Goal: Task Accomplishment & Management: Manage account settings

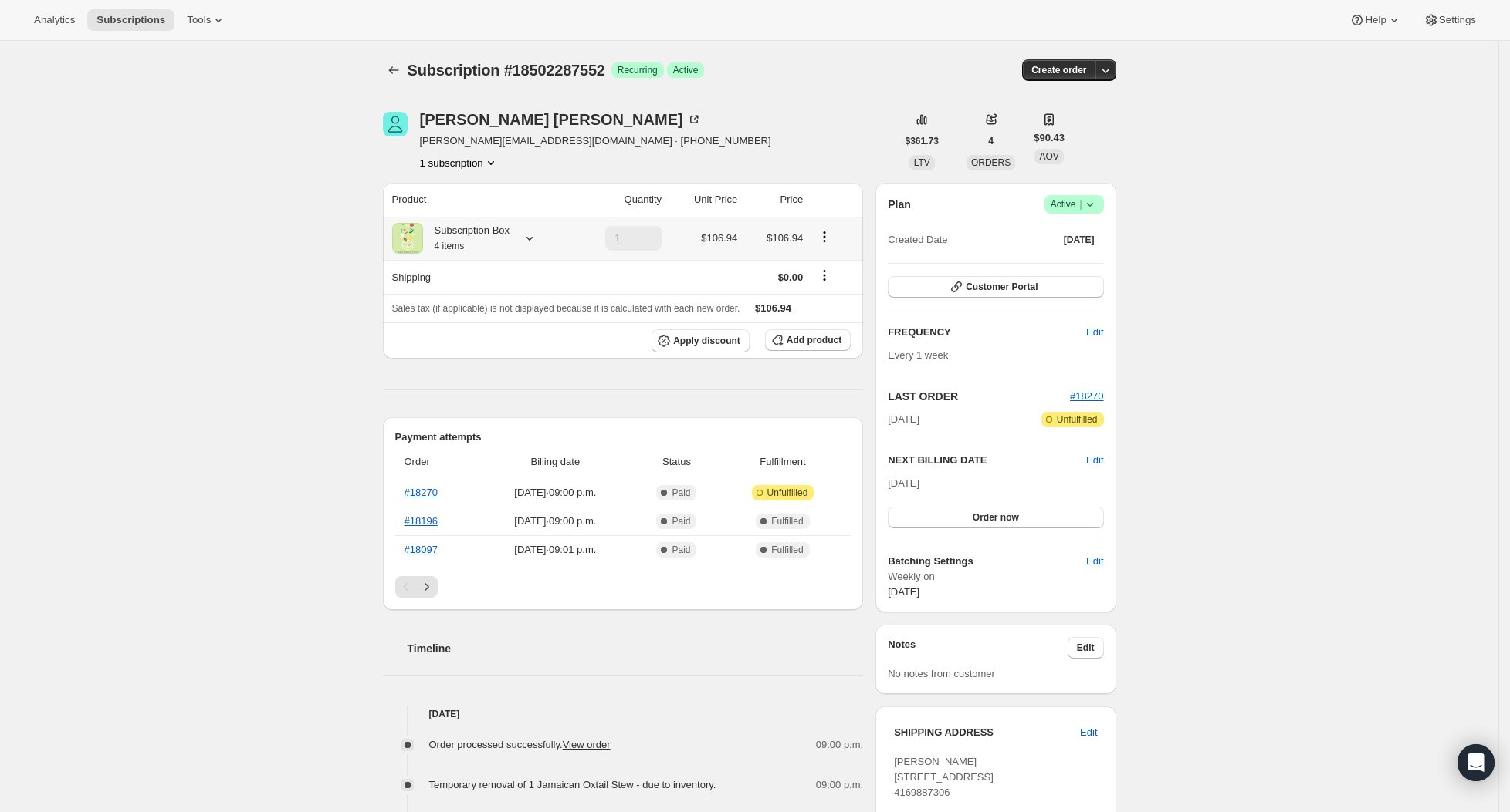
click at [537, 237] on icon at bounding box center [529, 237] width 15 height 15
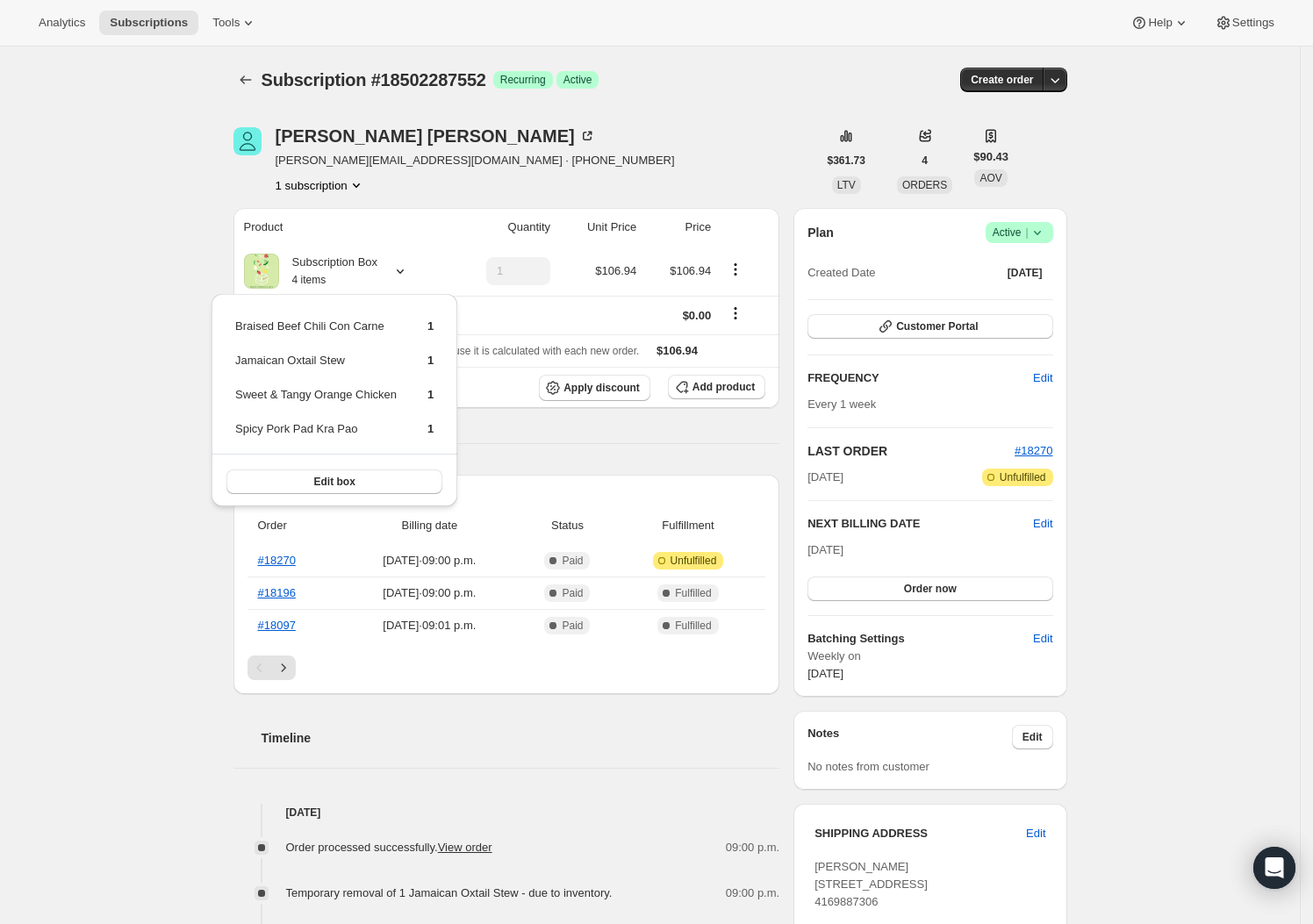
click at [55, 569] on div "Subscription #18502287552. This page is ready Subscription #18502287552 Success…" at bounding box center [650, 800] width 1300 height 1507
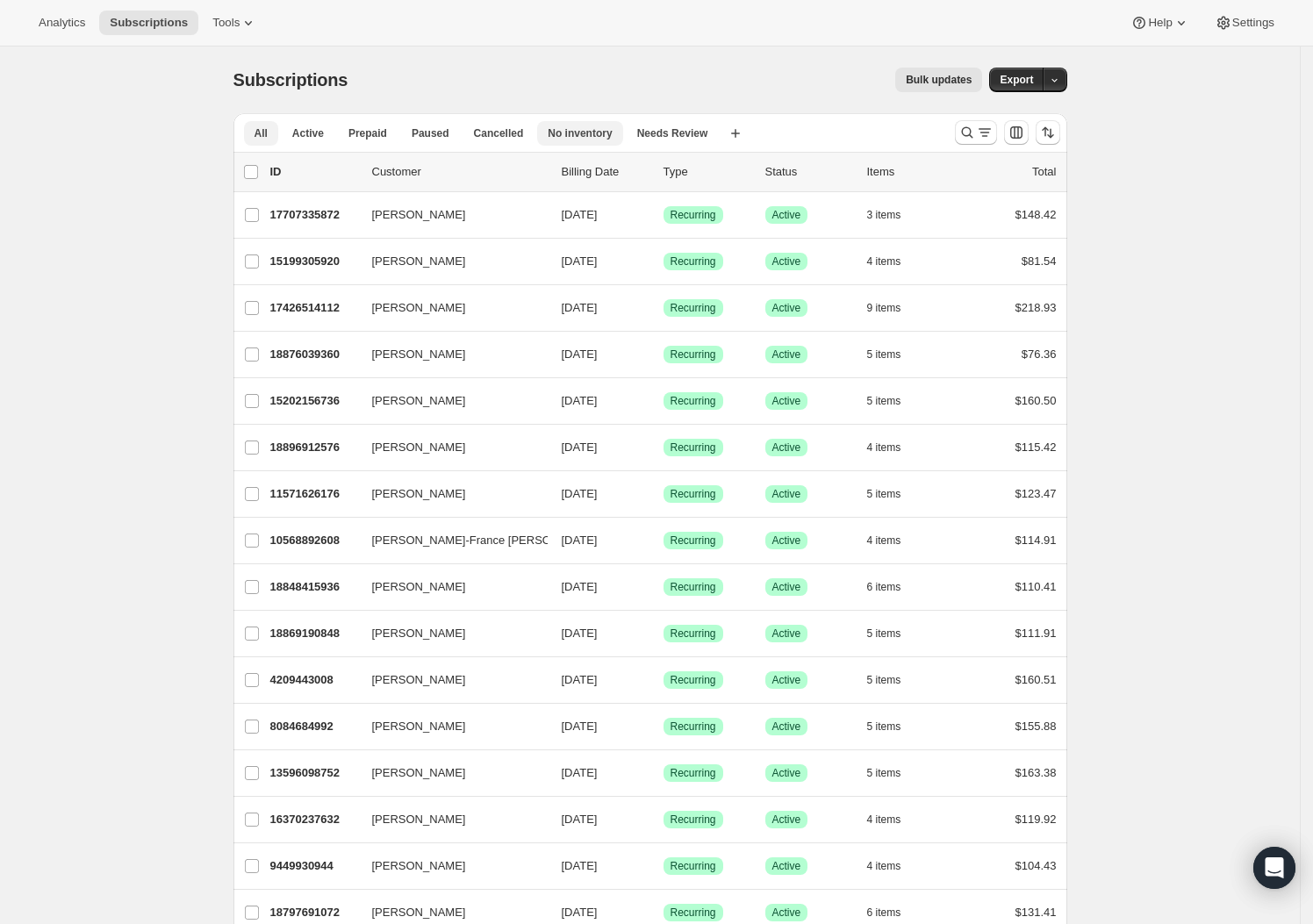
click at [571, 141] on button "No inventory" at bounding box center [580, 133] width 85 height 24
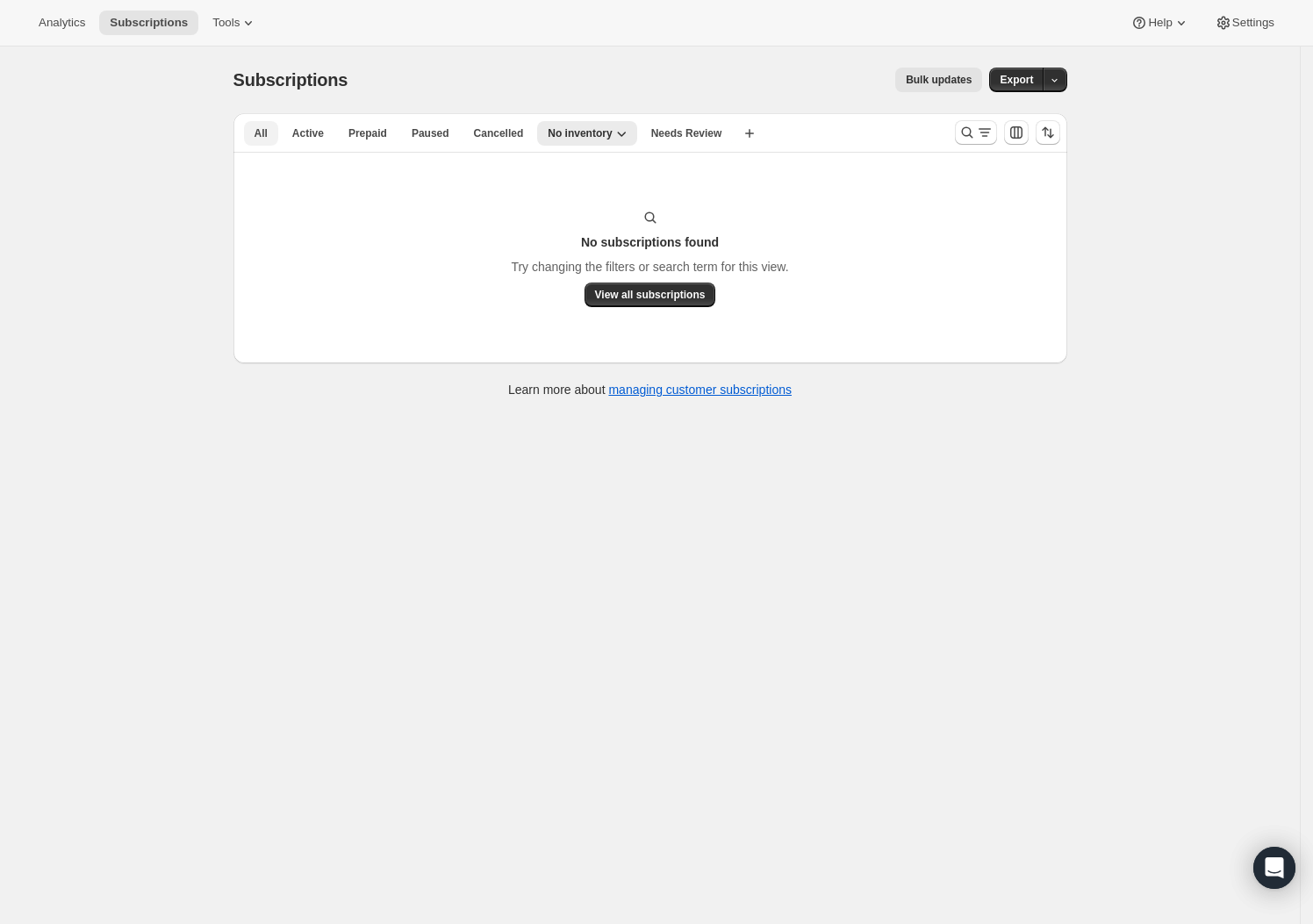
click at [260, 130] on span "All" at bounding box center [261, 132] width 14 height 14
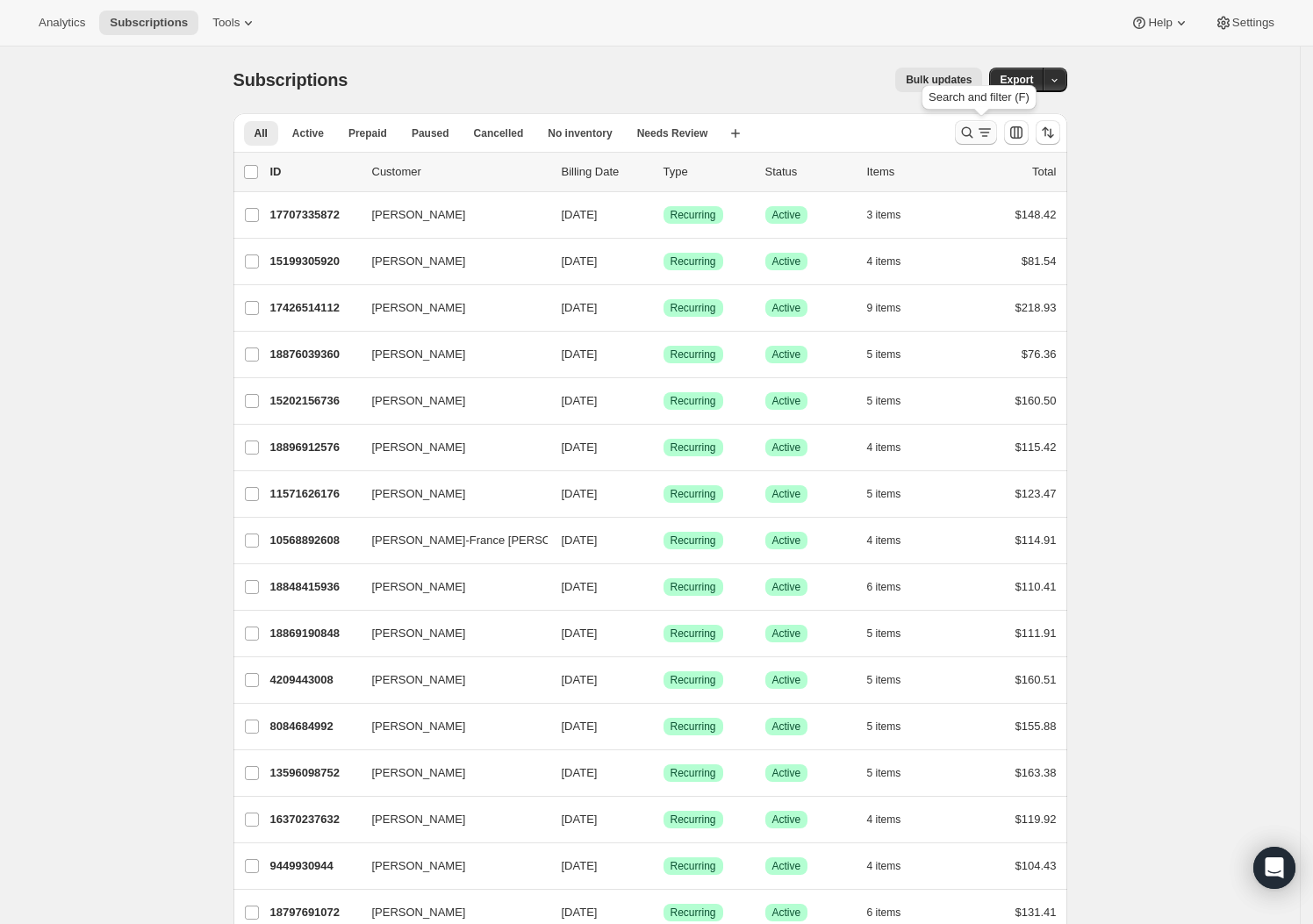
click at [974, 131] on icon "Search and filter results" at bounding box center [967, 132] width 17 height 17
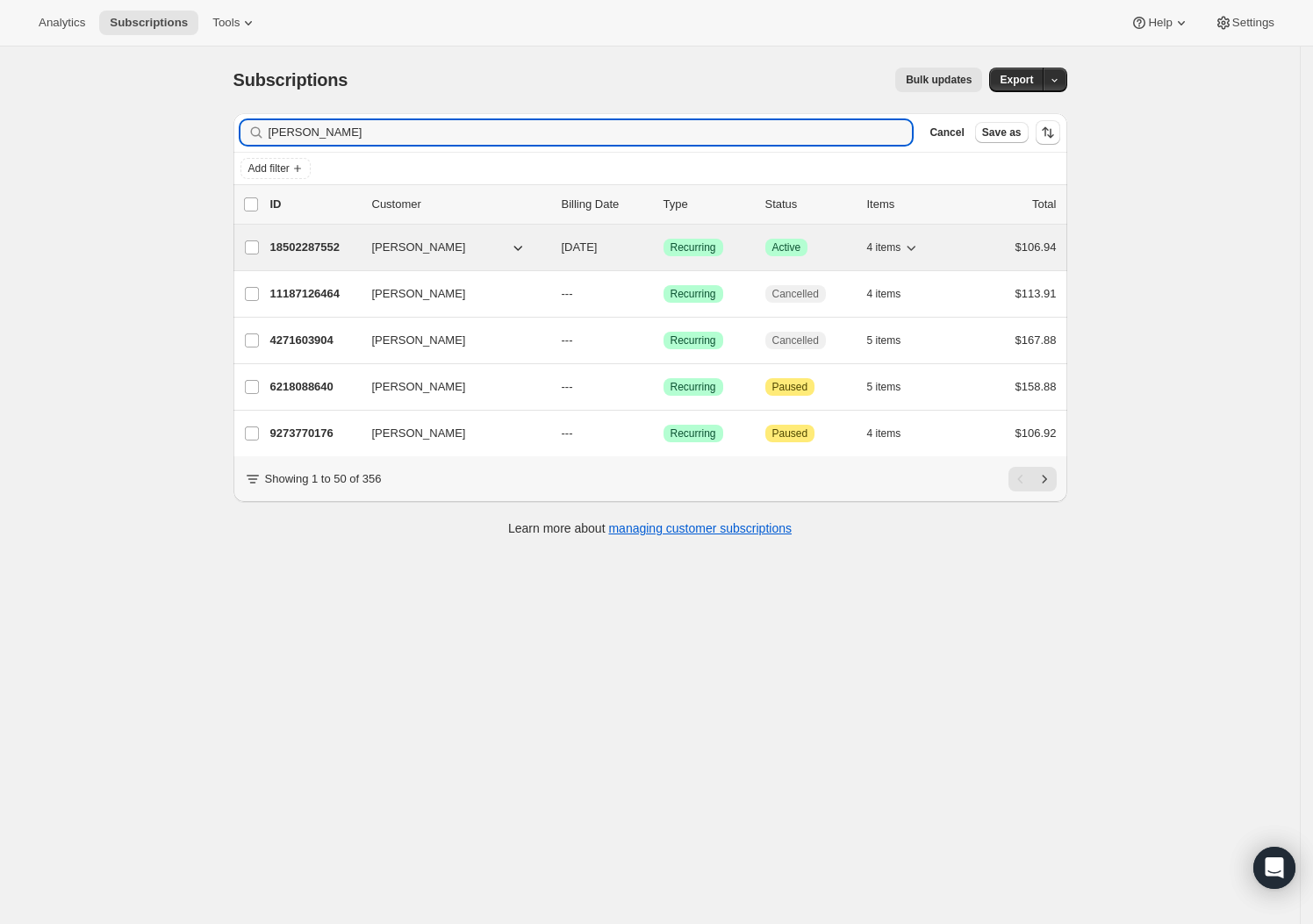
type input "heidi"
click at [312, 250] on p "18502287552" at bounding box center [314, 247] width 88 height 17
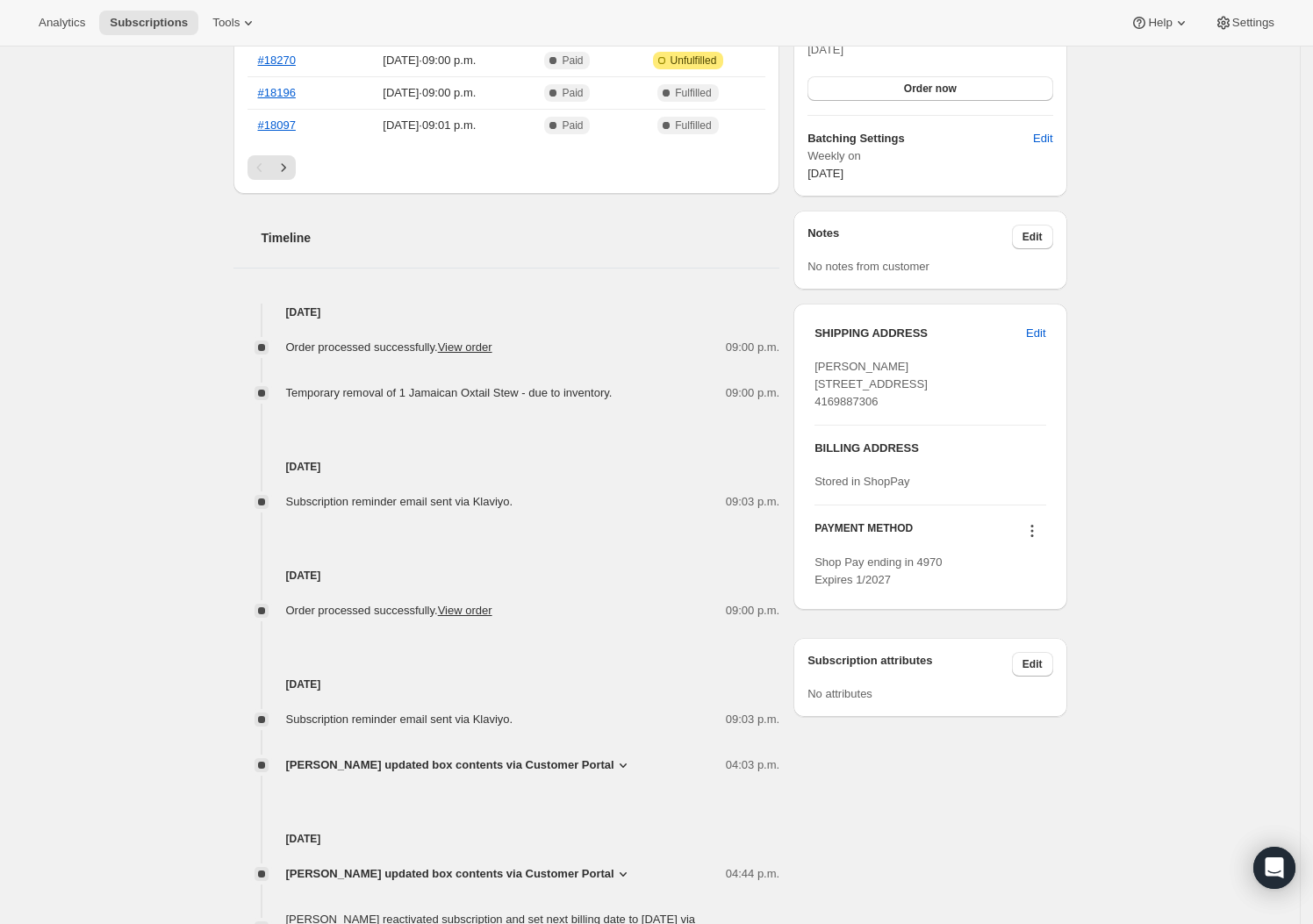
scroll to position [550, 0]
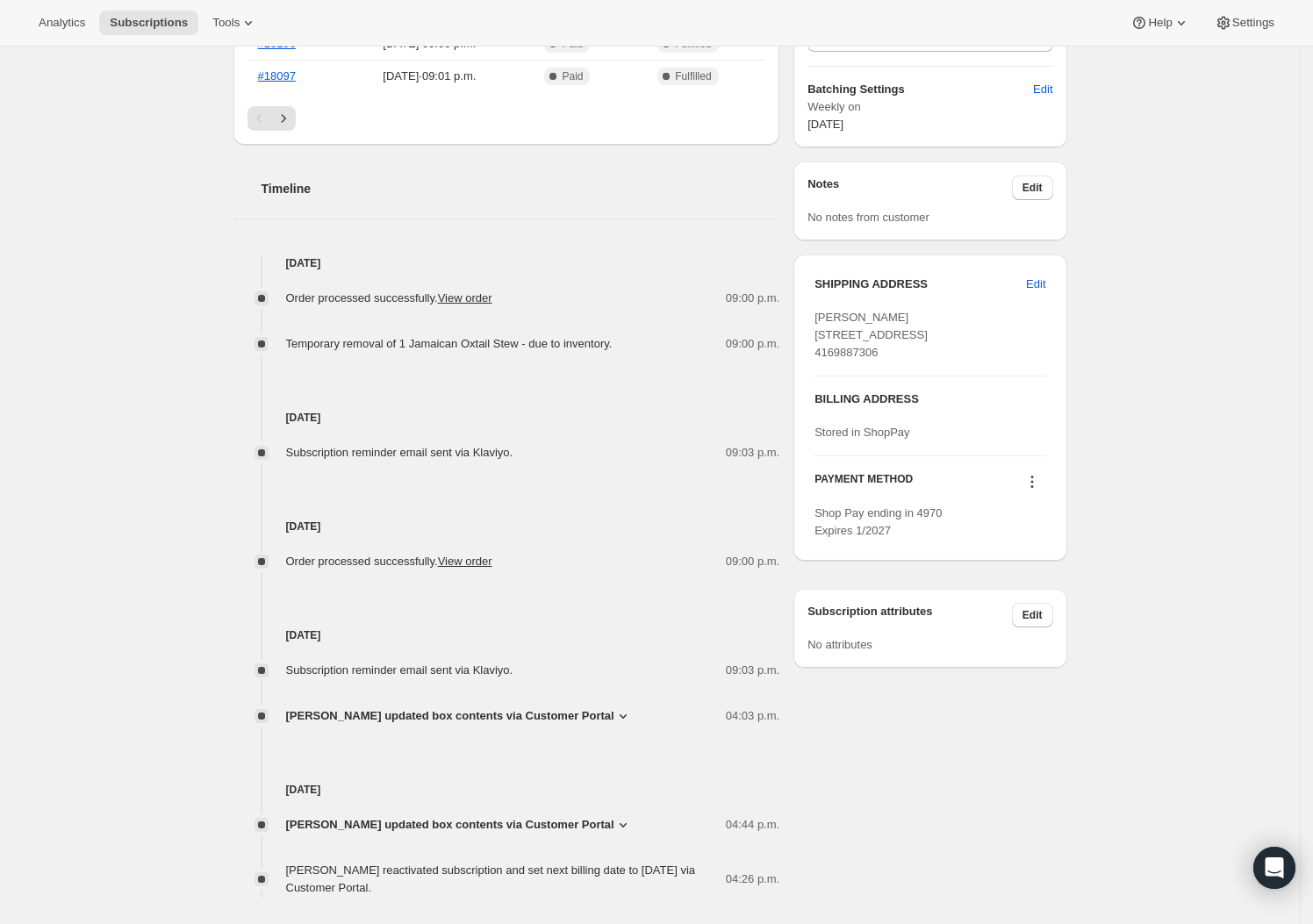
click at [617, 724] on icon at bounding box center [623, 715] width 17 height 17
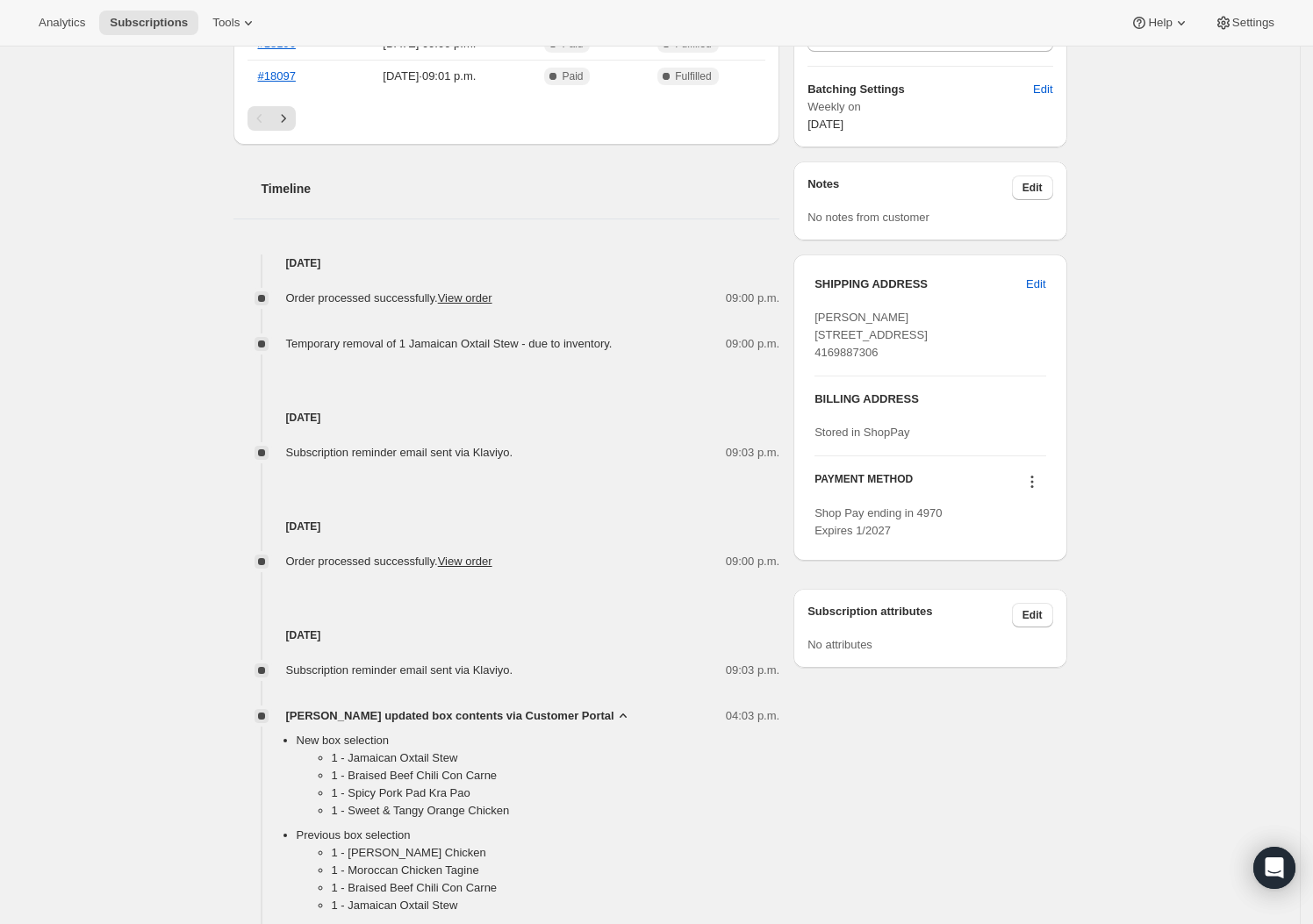
click at [616, 722] on icon at bounding box center [623, 715] width 17 height 17
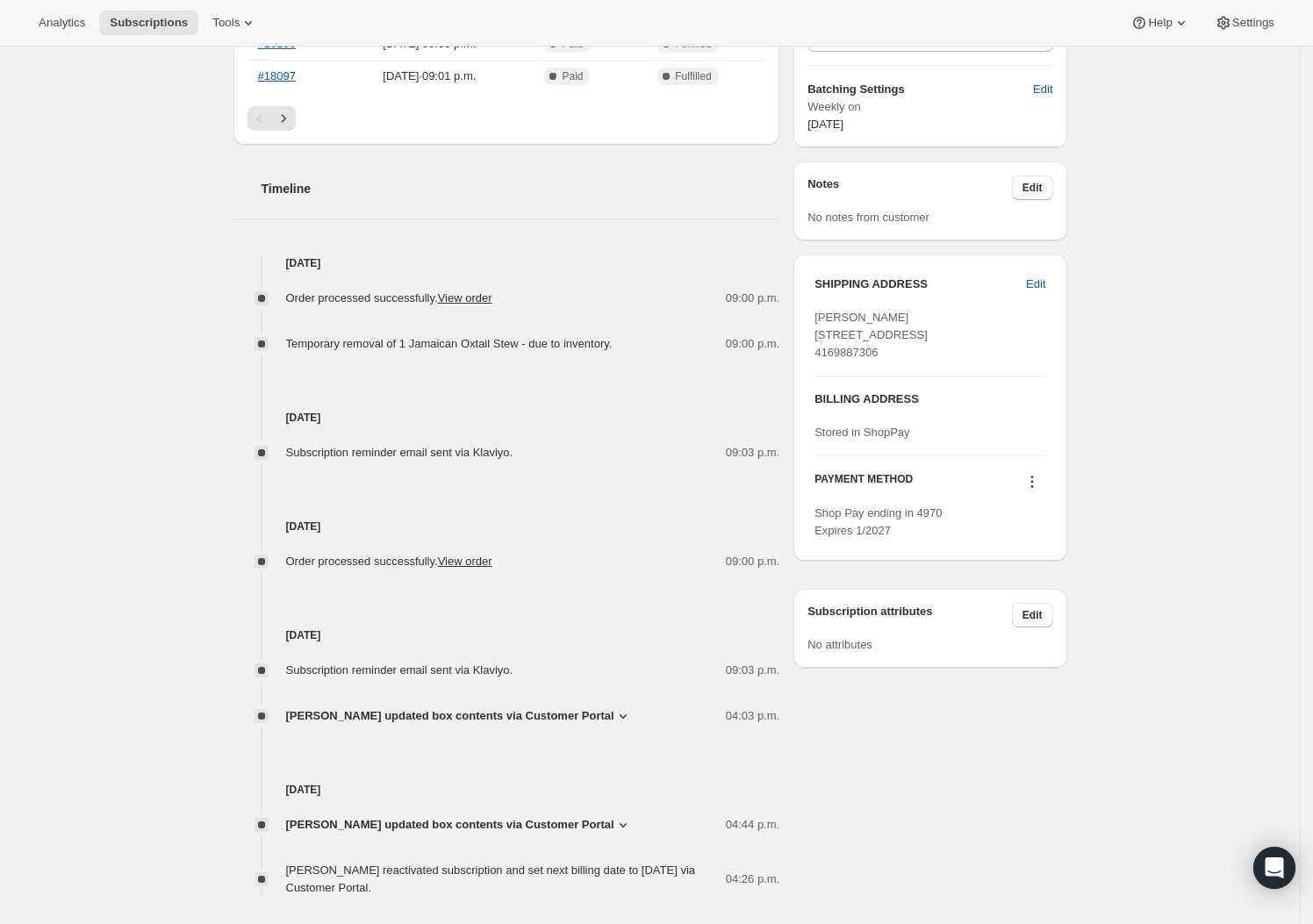
click at [842, 345] on span "Heidi Richter 36 Somerset Avenue Toronto ON, M6H 2R4 Canada 4169887306" at bounding box center [870, 335] width 113 height 48
click at [844, 340] on span "Heidi Richter 36 Somerset Avenue Toronto ON, M6H 2R4 Canada 4169887306" at bounding box center [870, 335] width 113 height 48
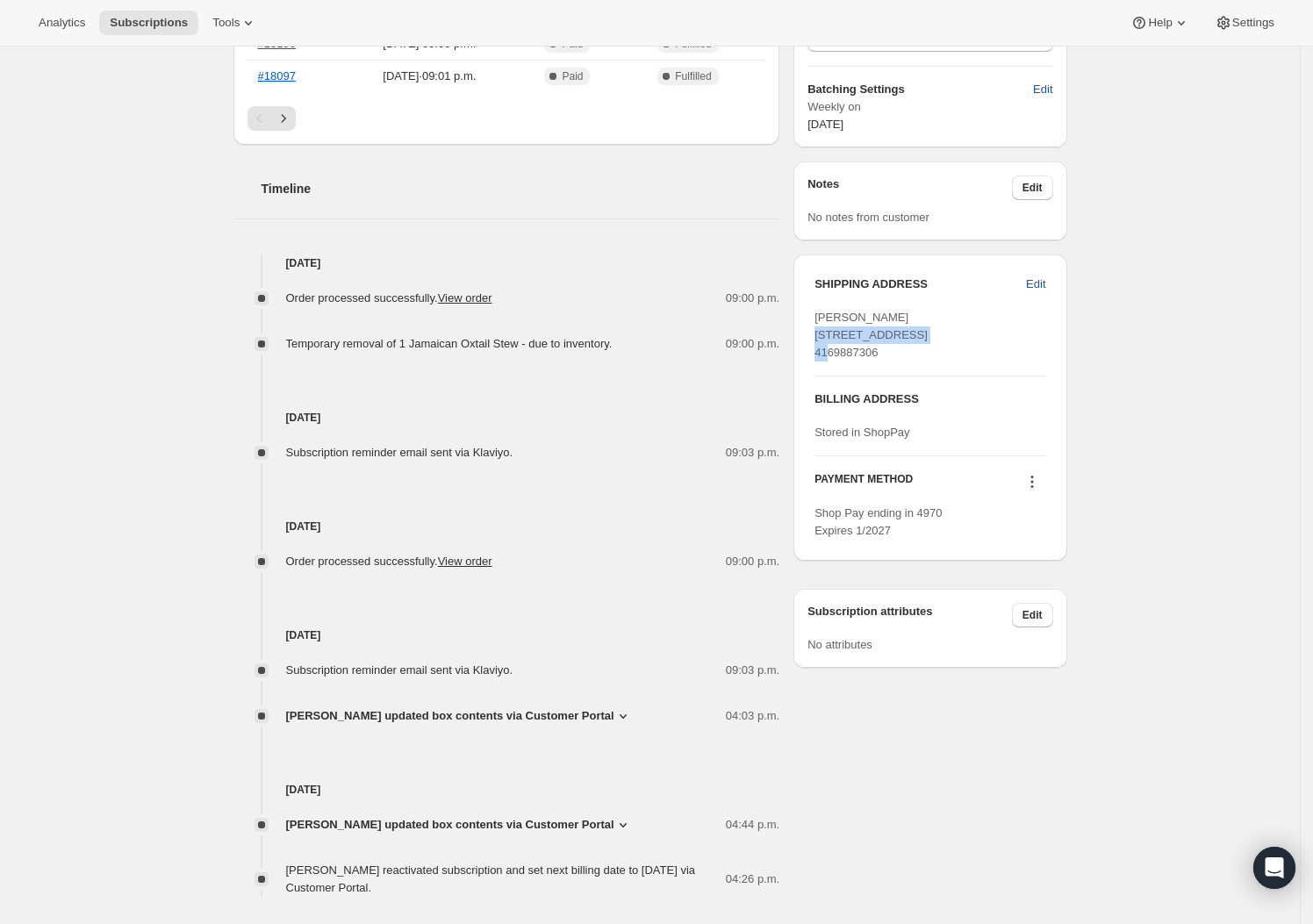
click at [844, 340] on span "Heidi Richter 36 Somerset Avenue Toronto ON, M6H 2R4 Canada 4169887306" at bounding box center [870, 335] width 113 height 48
copy span "36 Somerset Avenue"
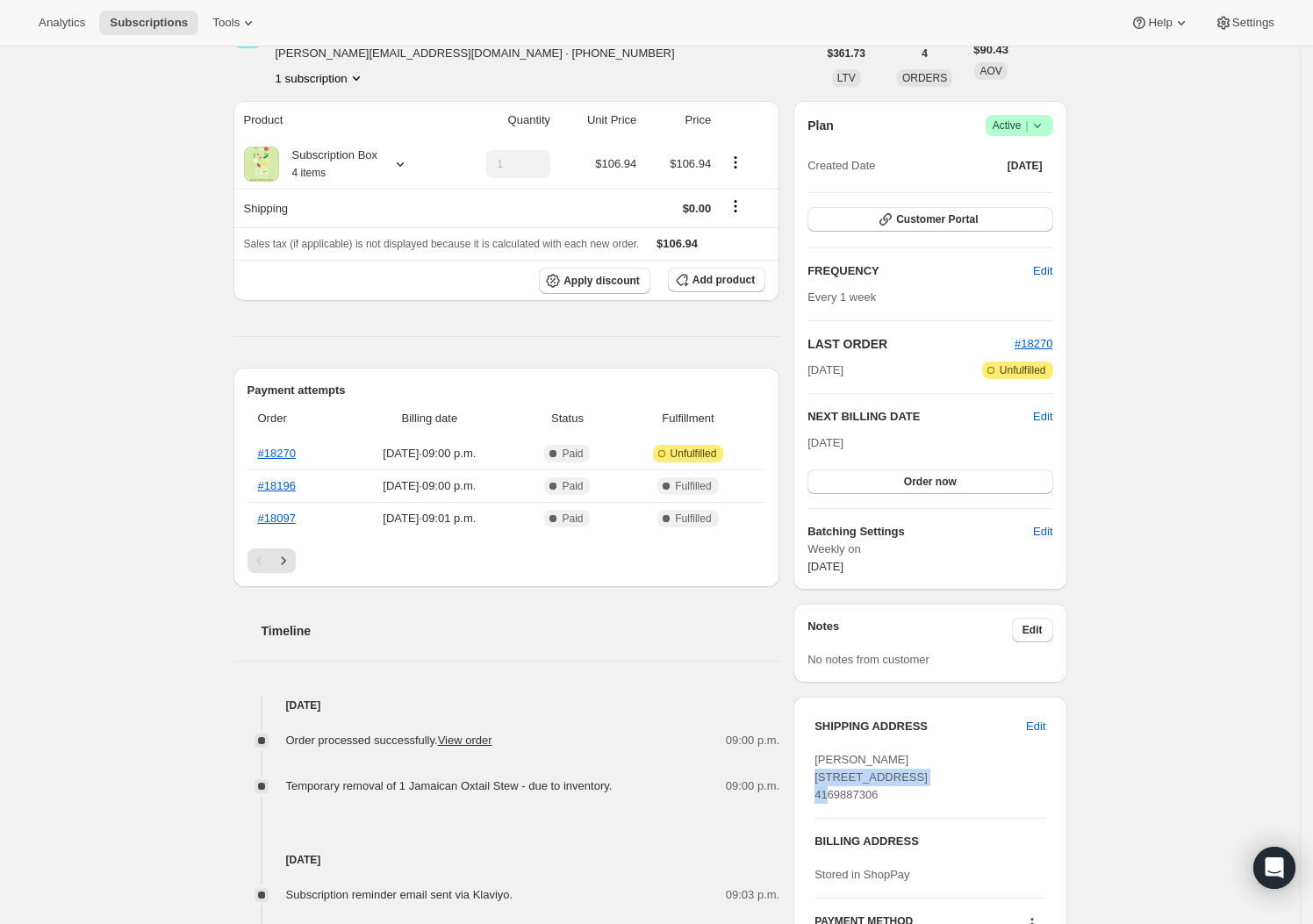
scroll to position [0, 0]
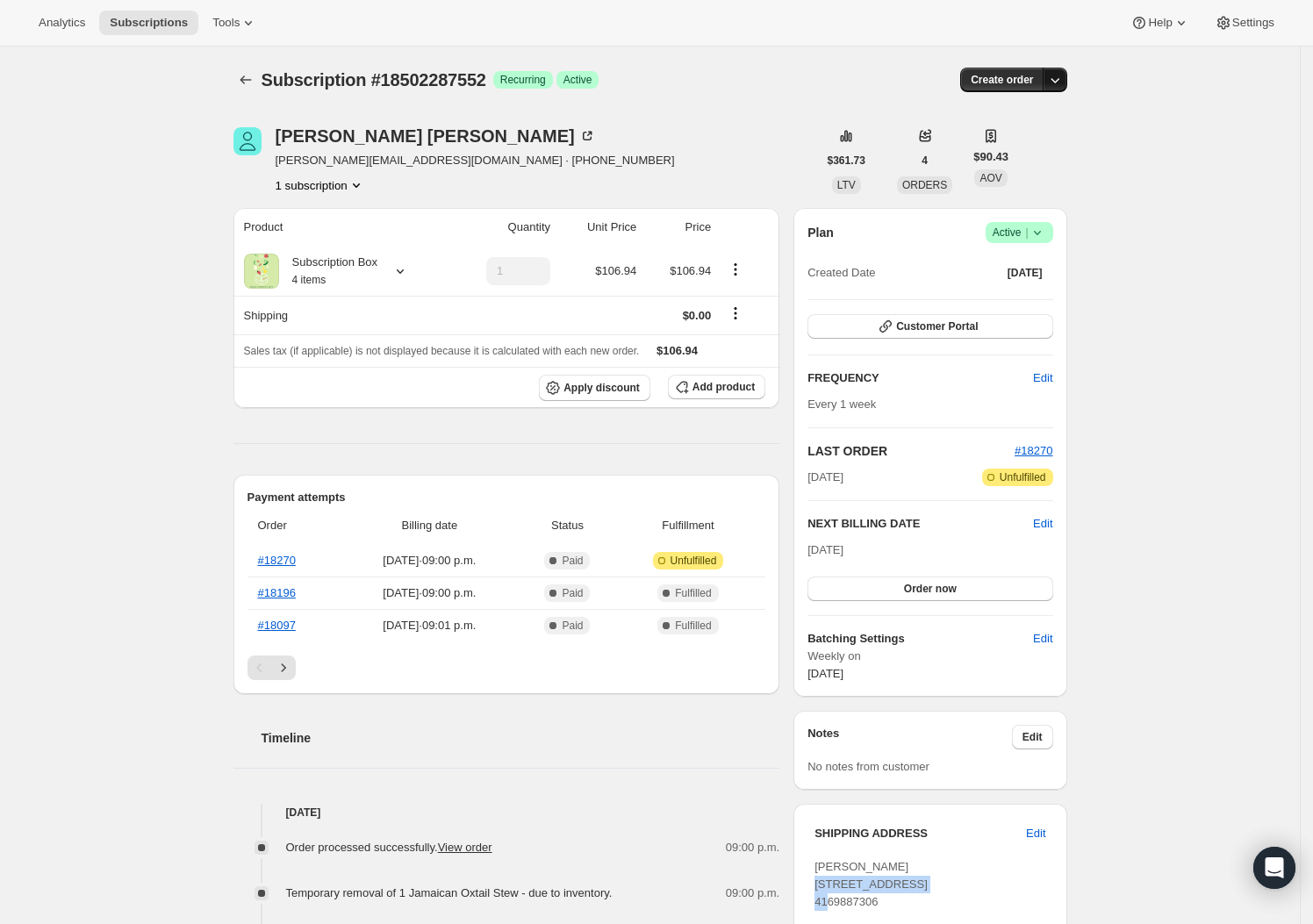
click at [1067, 76] on button "button" at bounding box center [1055, 80] width 24 height 24
click at [1036, 151] on span "Create custom one-time order" at bounding box center [987, 146] width 151 height 14
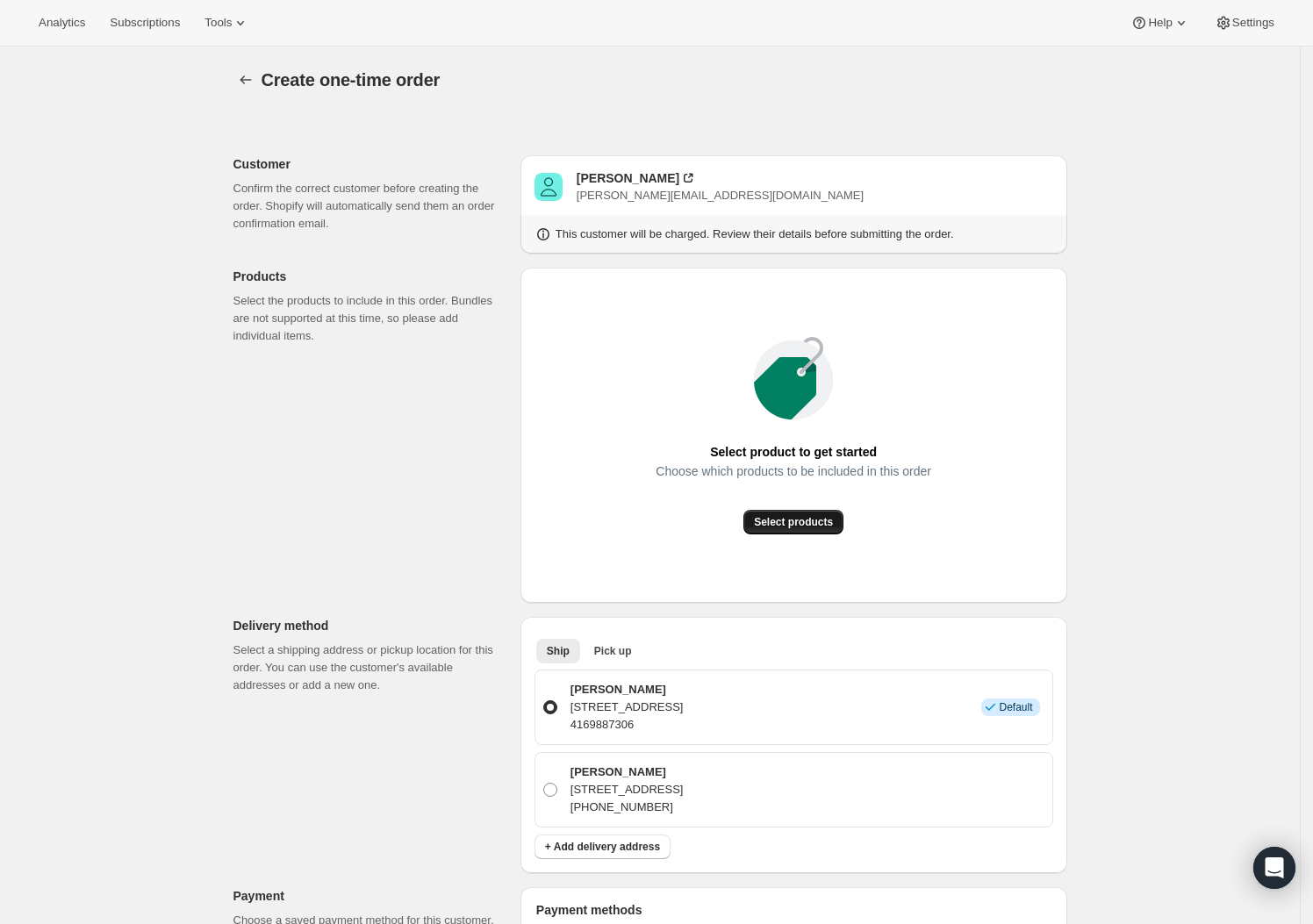
click at [789, 525] on span "Select products" at bounding box center [793, 521] width 79 height 14
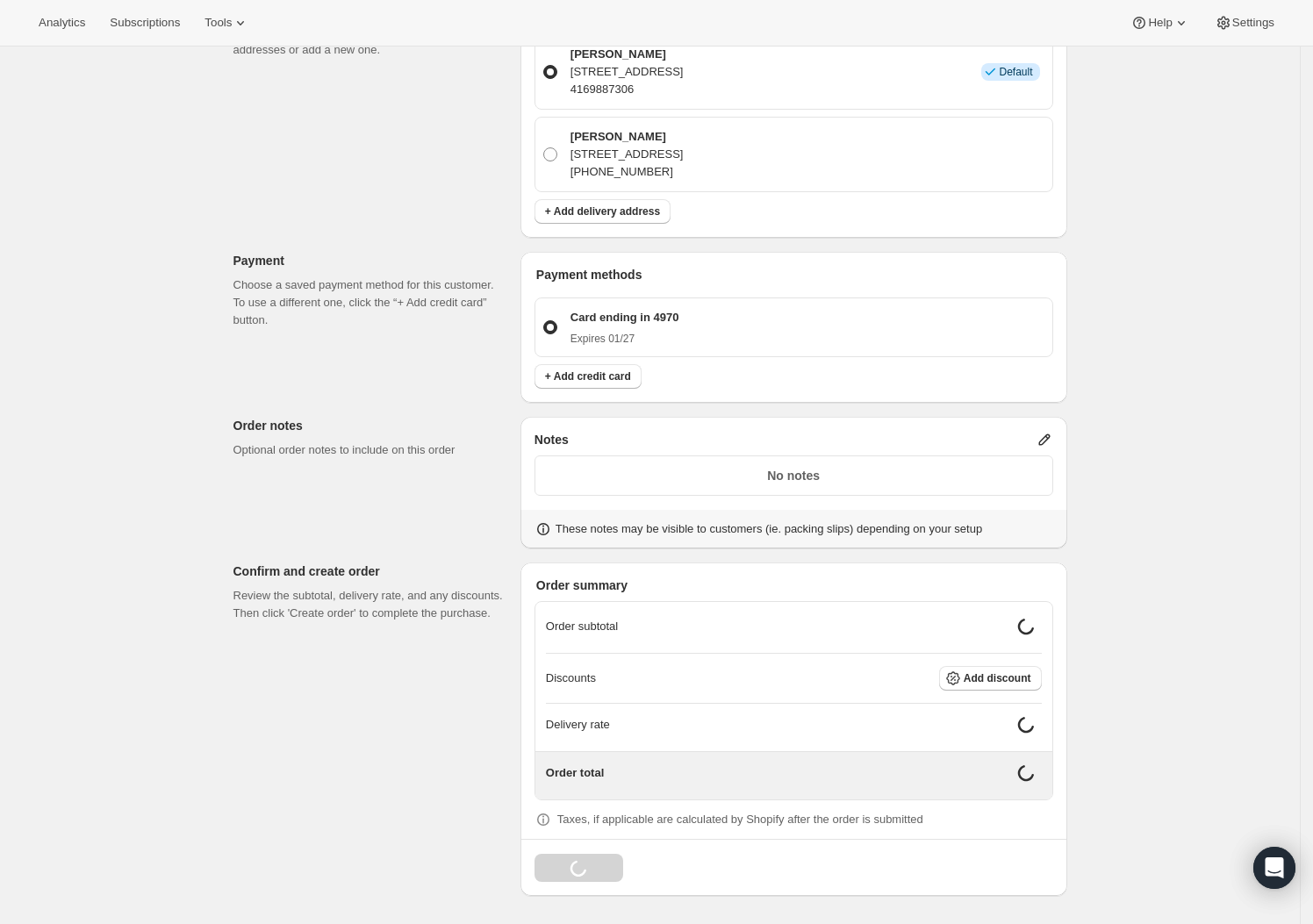
scroll to position [426, 0]
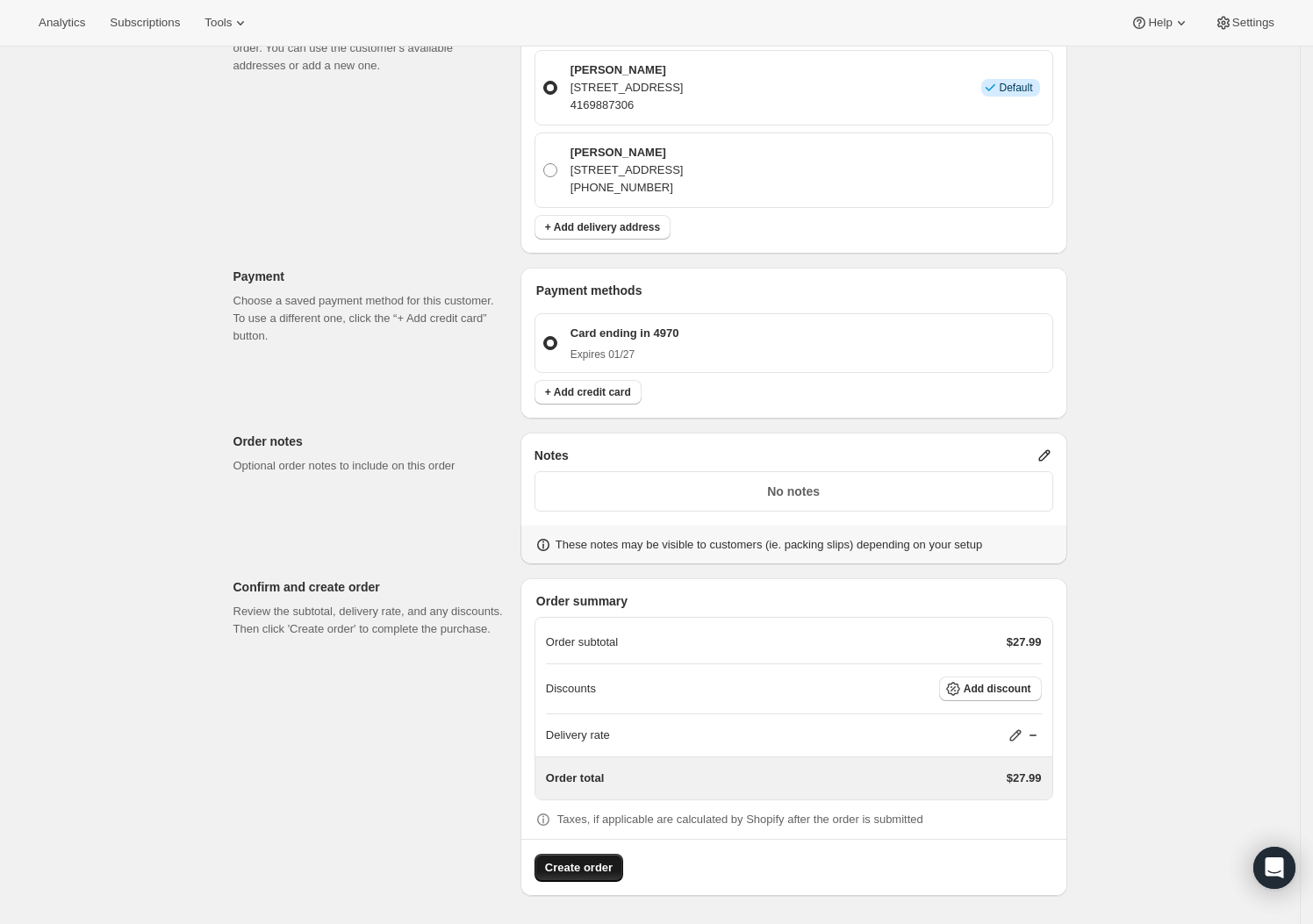
click at [593, 871] on span "Create order" at bounding box center [579, 868] width 68 height 17
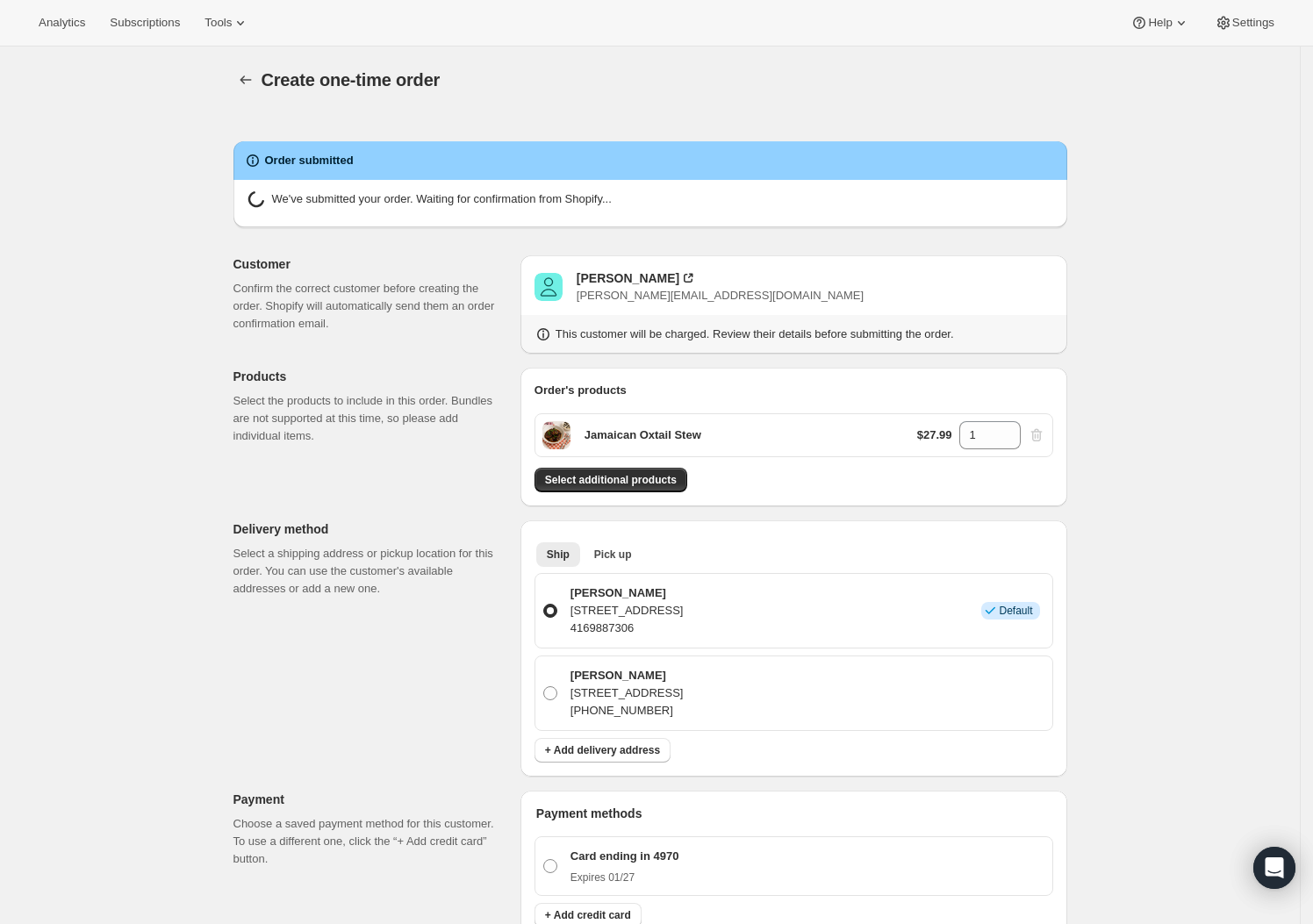
radio input "true"
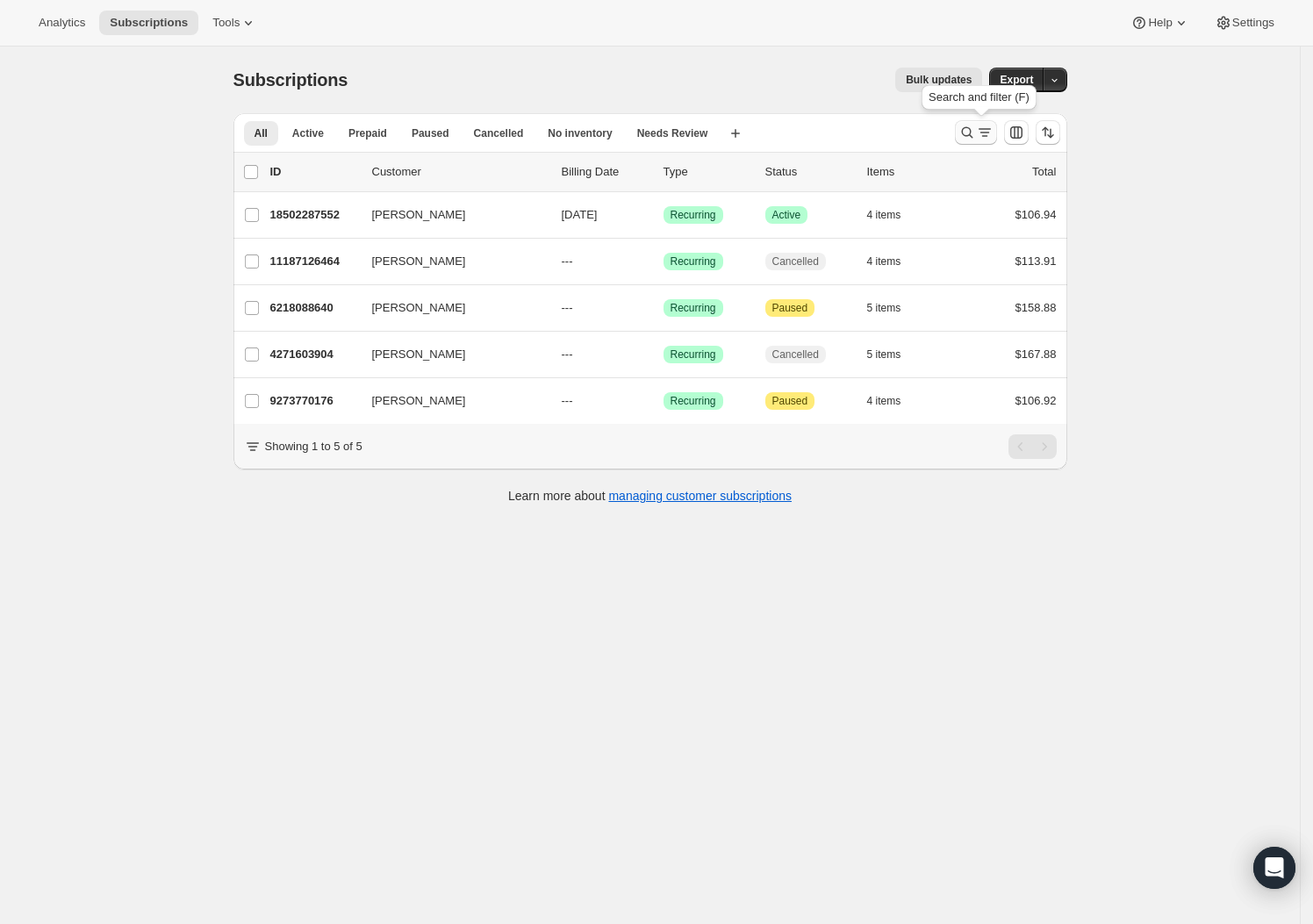
click at [971, 131] on icon "Search and filter results" at bounding box center [967, 132] width 17 height 17
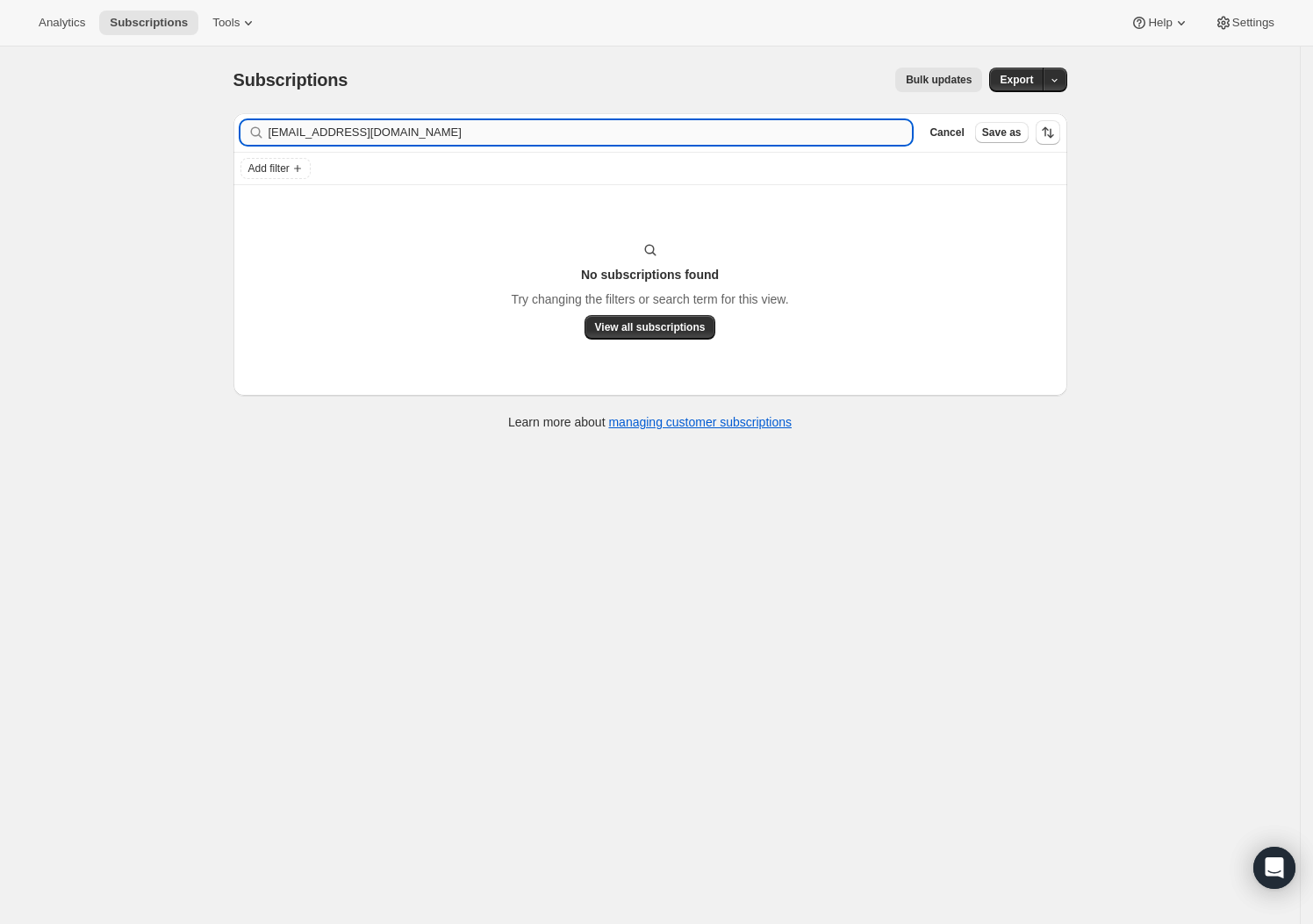
click at [364, 140] on input "heidissvandek@gmail.com" at bounding box center [590, 132] width 645 height 24
click at [391, 141] on input "heidissvandek@gmail.com" at bounding box center [575, 132] width 613 height 24
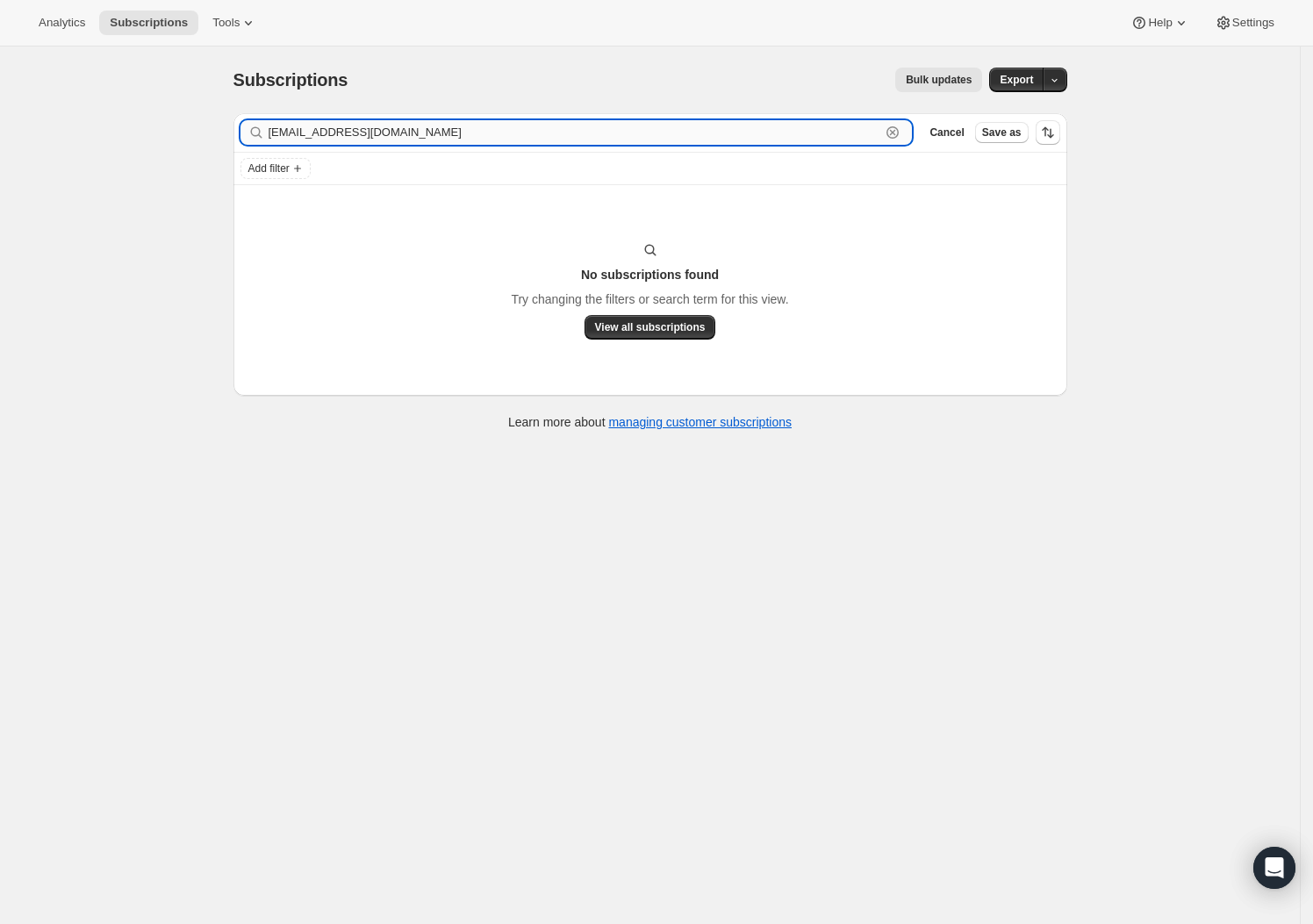
paste input "text"
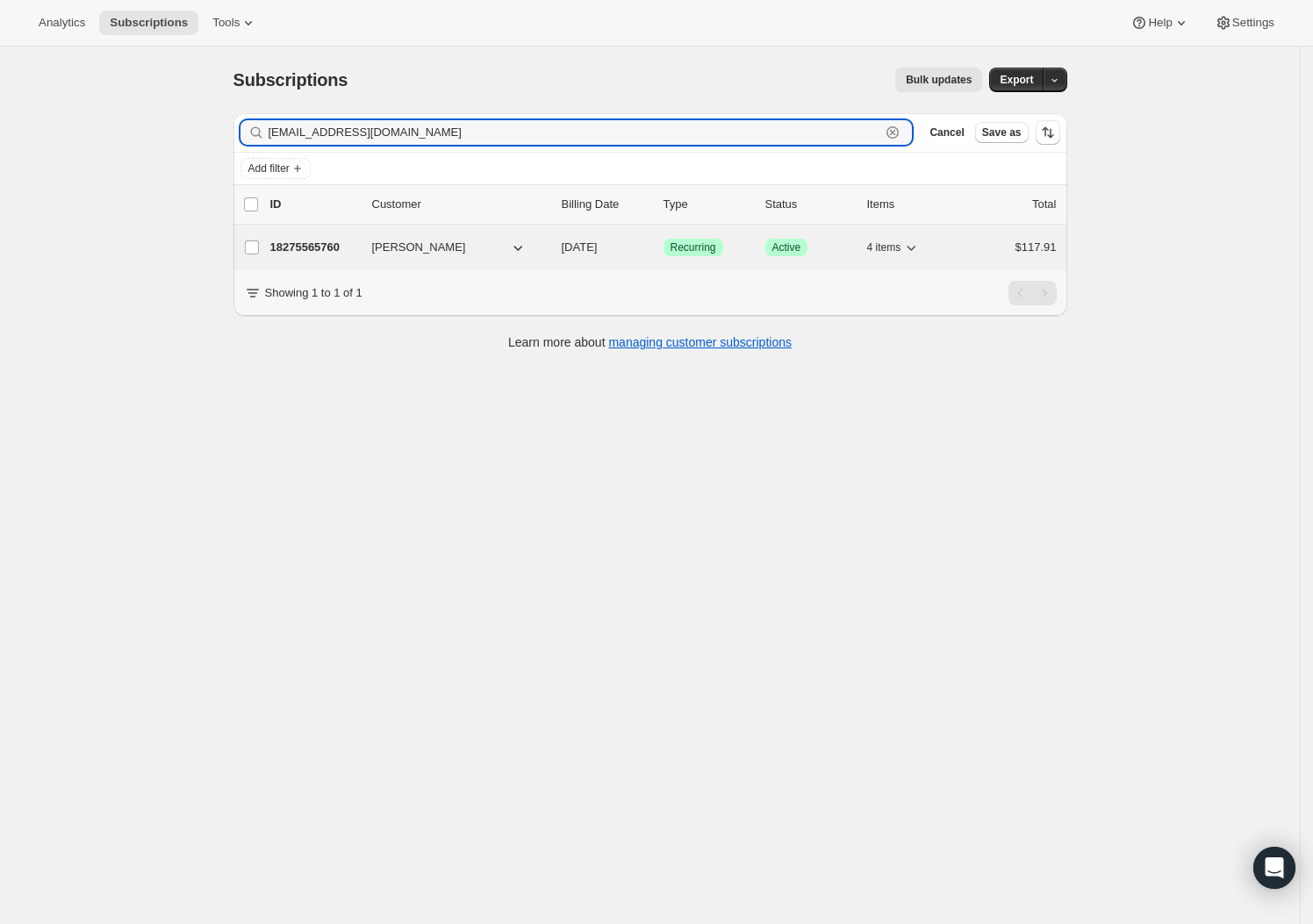
type input "ssvandek@gmail.com"
click at [377, 249] on span "Sam Vandekerckhove" at bounding box center [419, 247] width 94 height 17
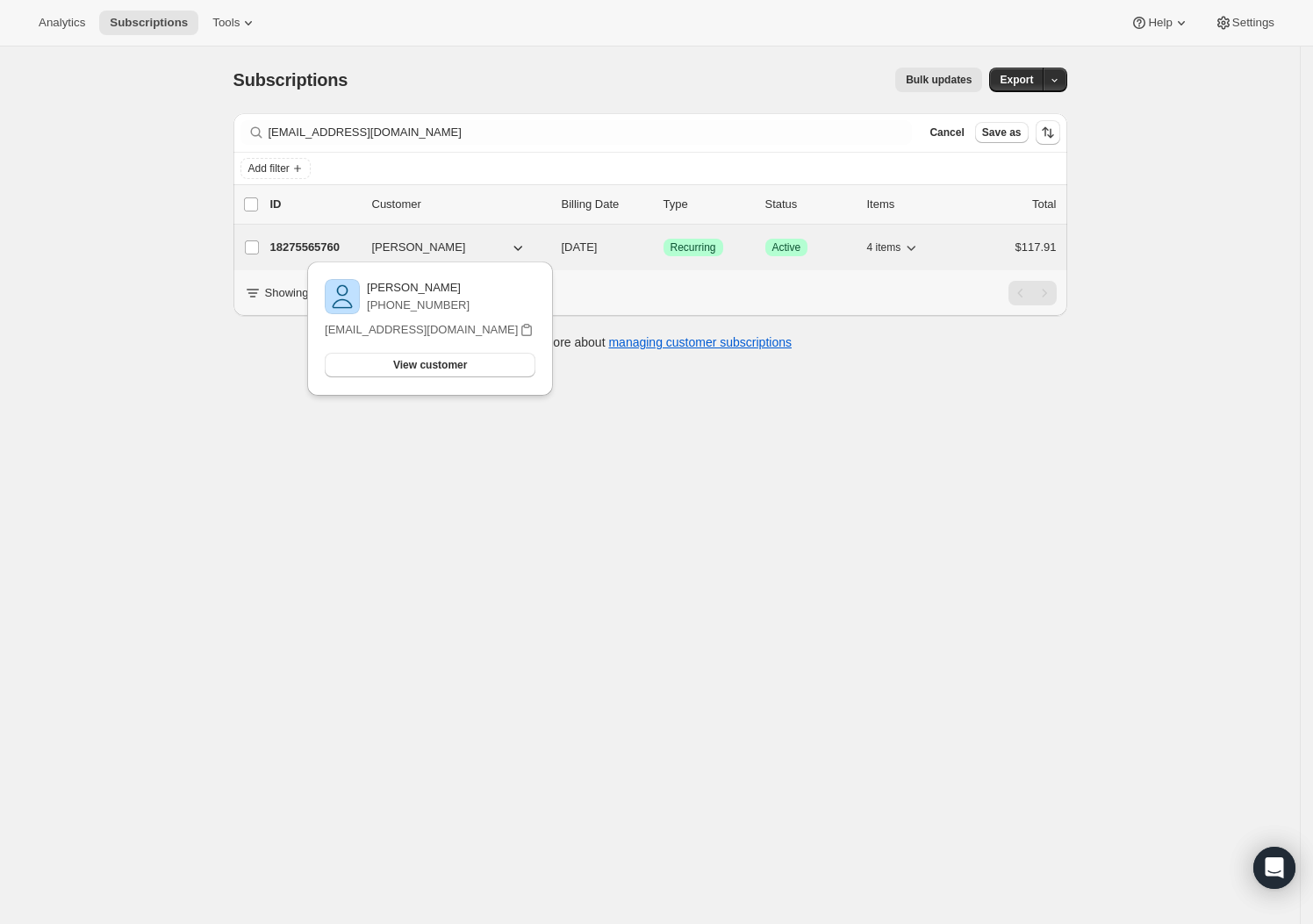
click at [306, 258] on div "18275565760 Sam Vandekerckhove 09/14/2025 Success Recurring Success Active 4 it…" at bounding box center [663, 247] width 786 height 24
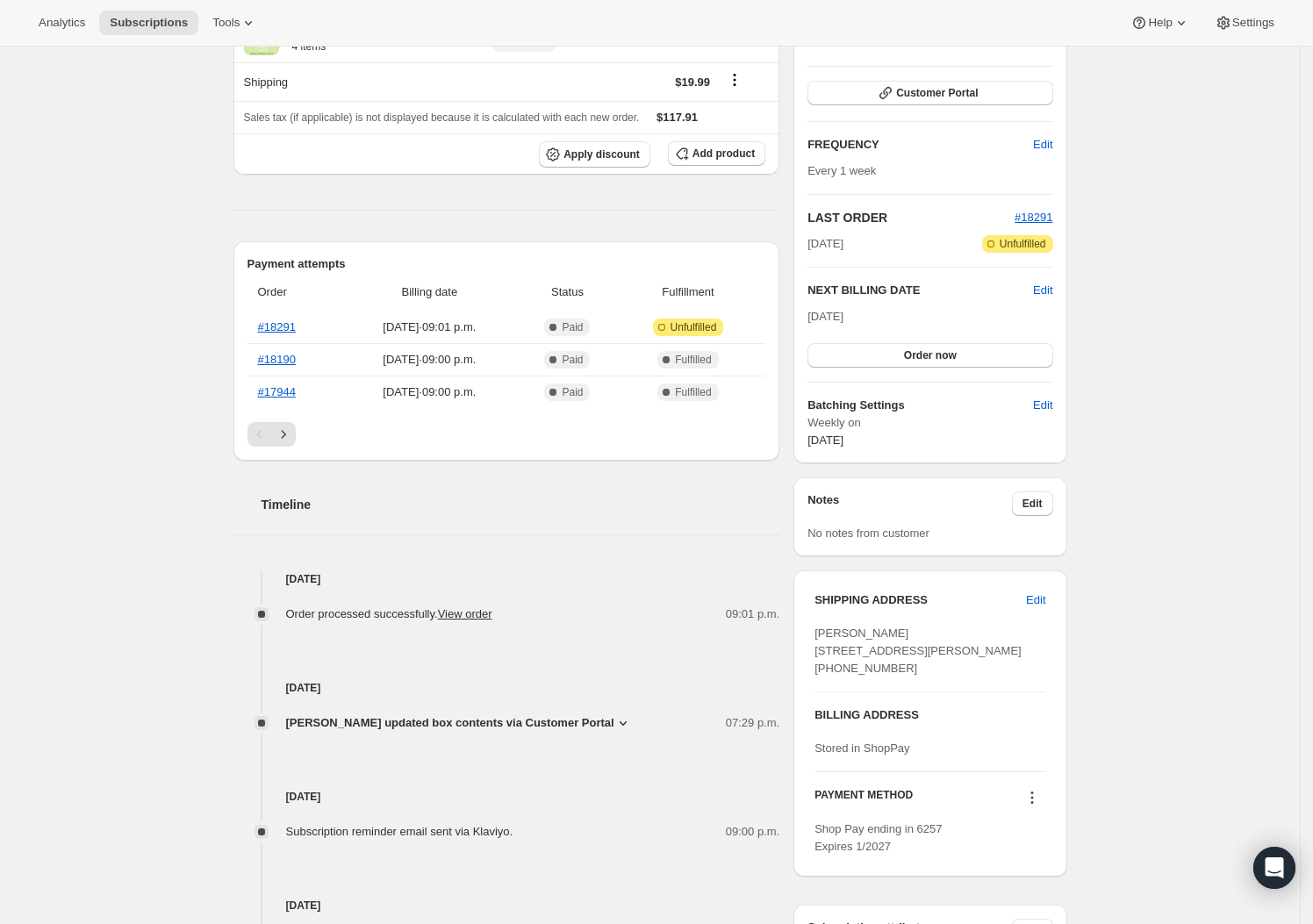
scroll to position [538, 0]
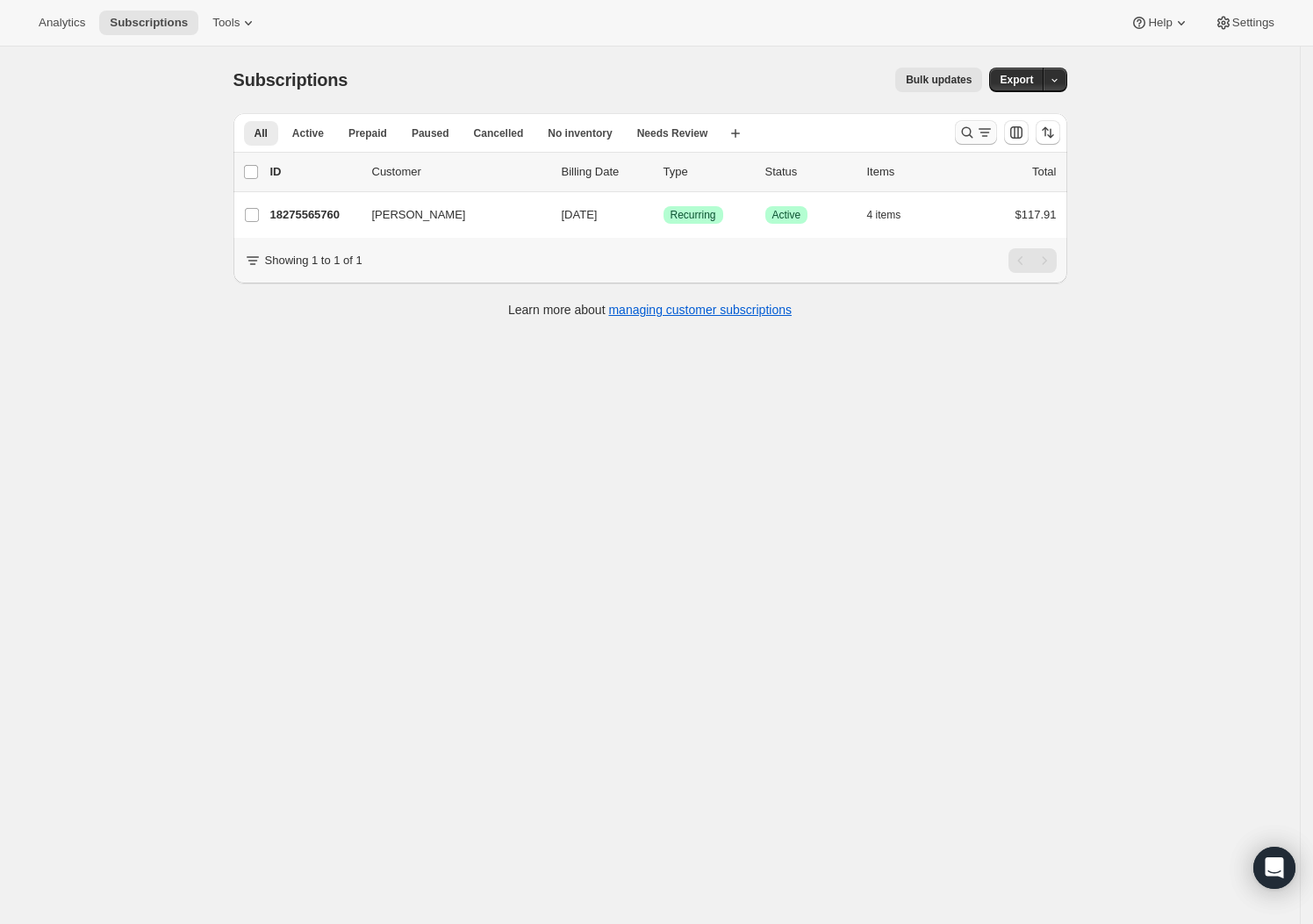
click at [971, 141] on icon "Search and filter results" at bounding box center [967, 132] width 17 height 17
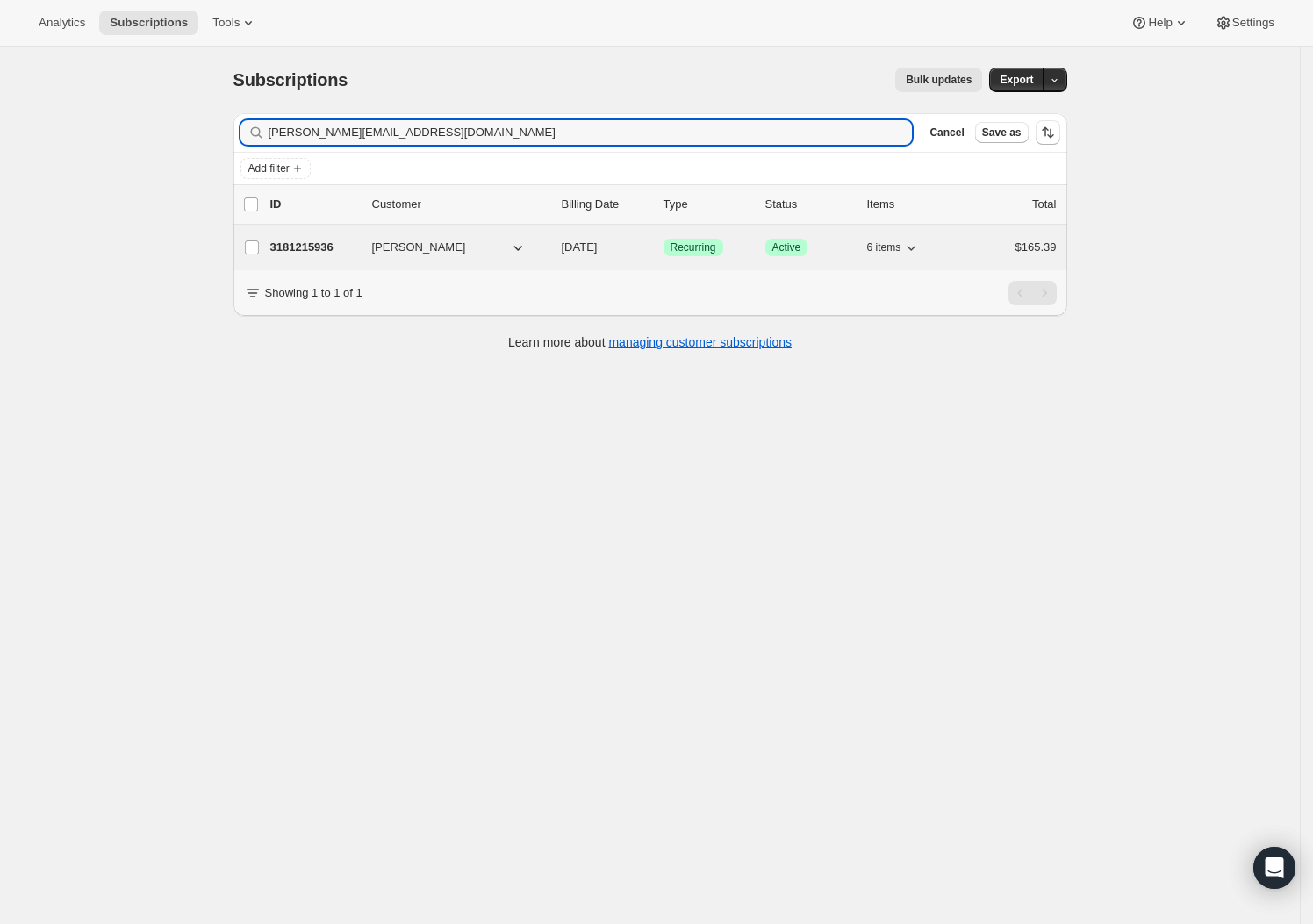
type input "brent_elson@hotmail.com"
click at [355, 254] on p "3181215936" at bounding box center [314, 247] width 88 height 17
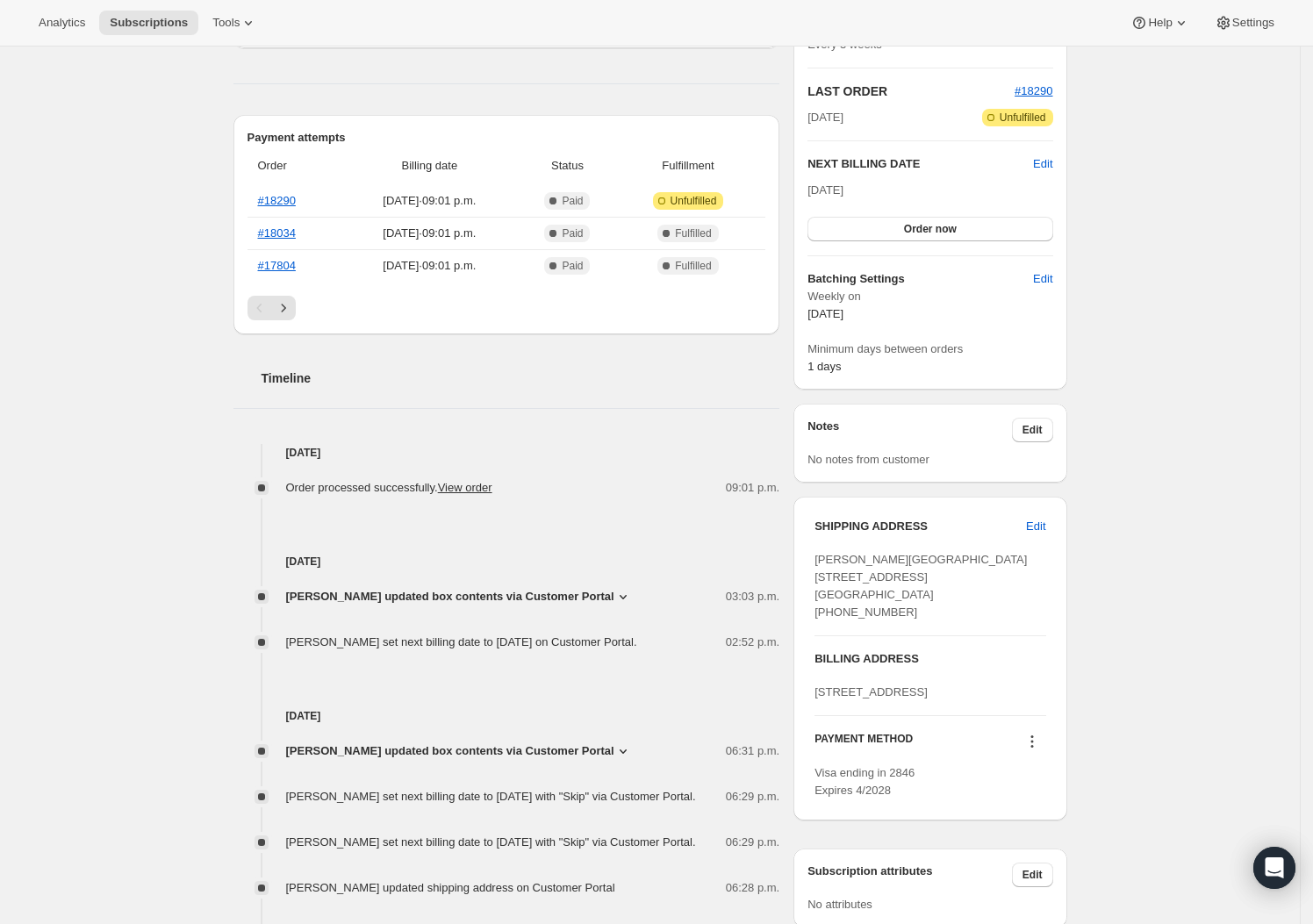
scroll to position [374, 0]
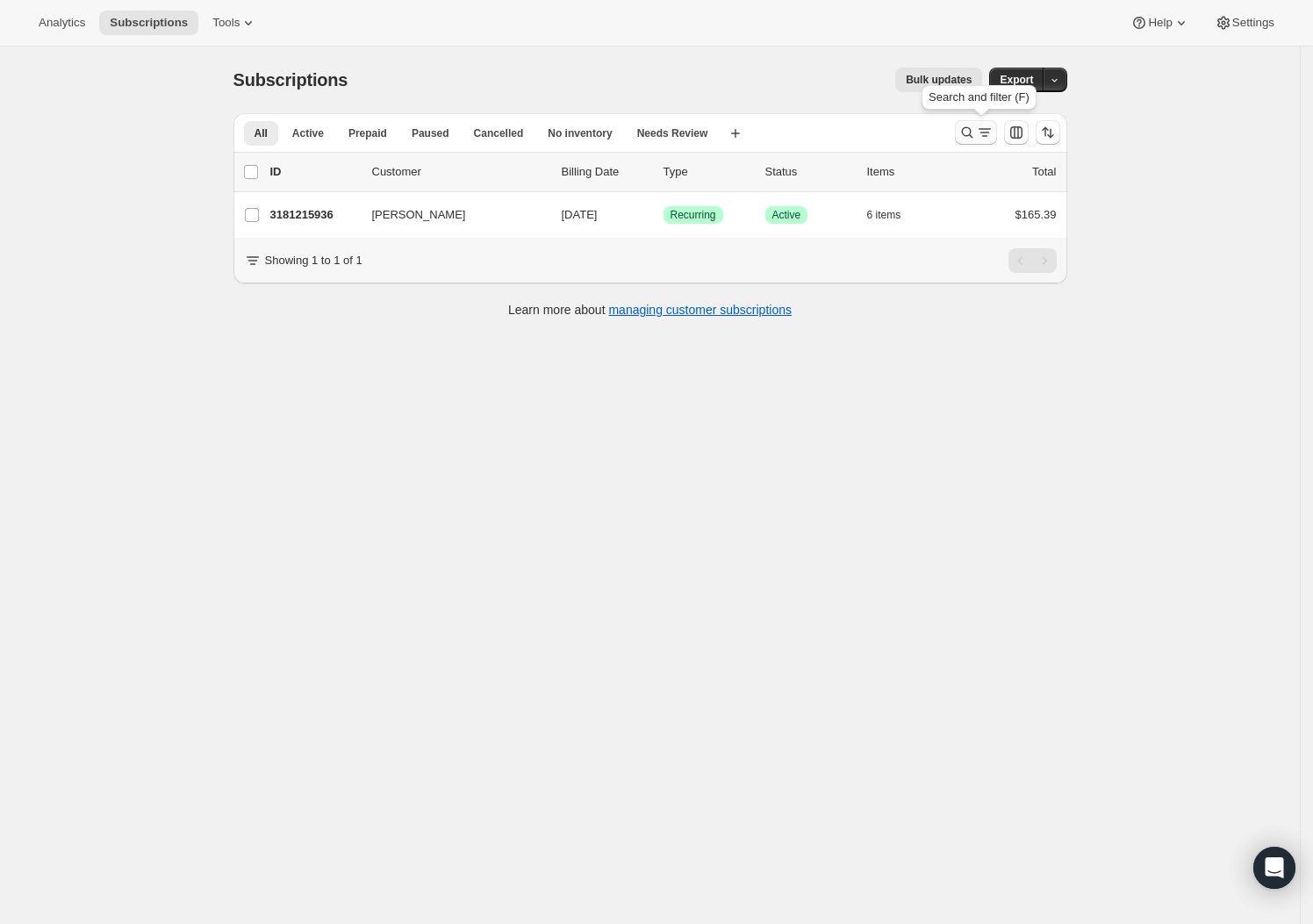
click at [963, 136] on icon "Search and filter results" at bounding box center [967, 132] width 17 height 17
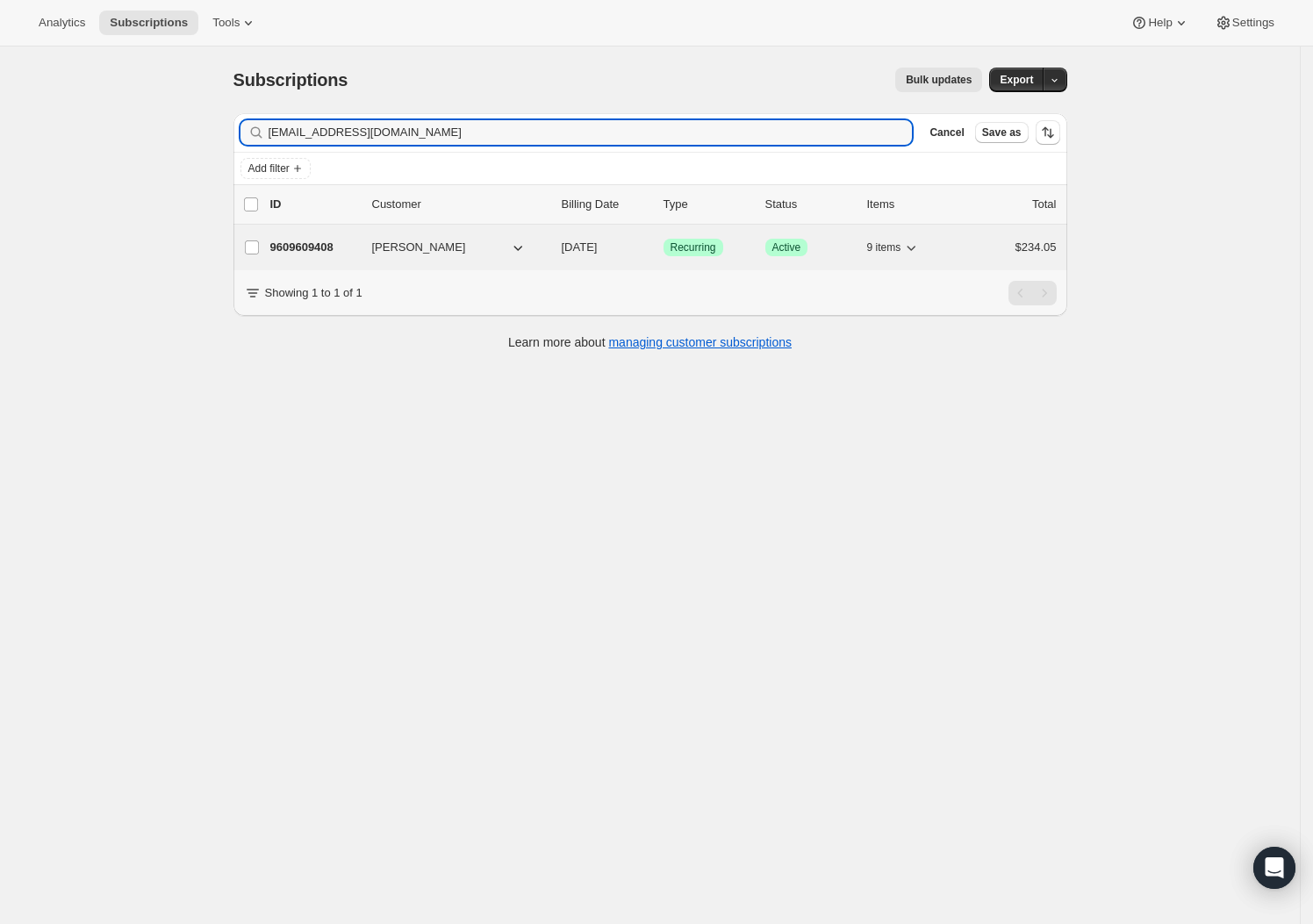
type input "dav3meier@gmail.com"
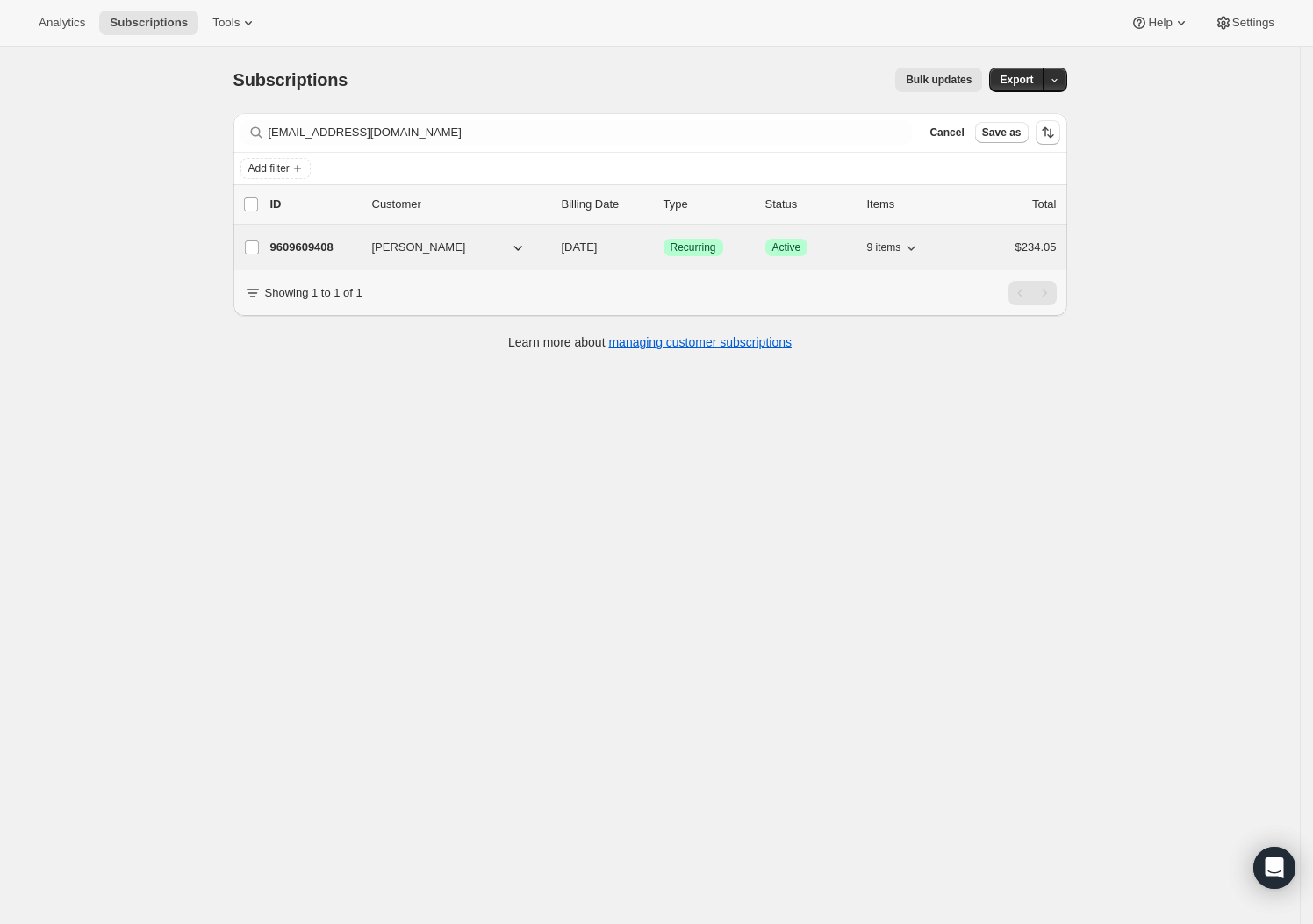
click at [327, 247] on p "9609609408" at bounding box center [314, 247] width 88 height 17
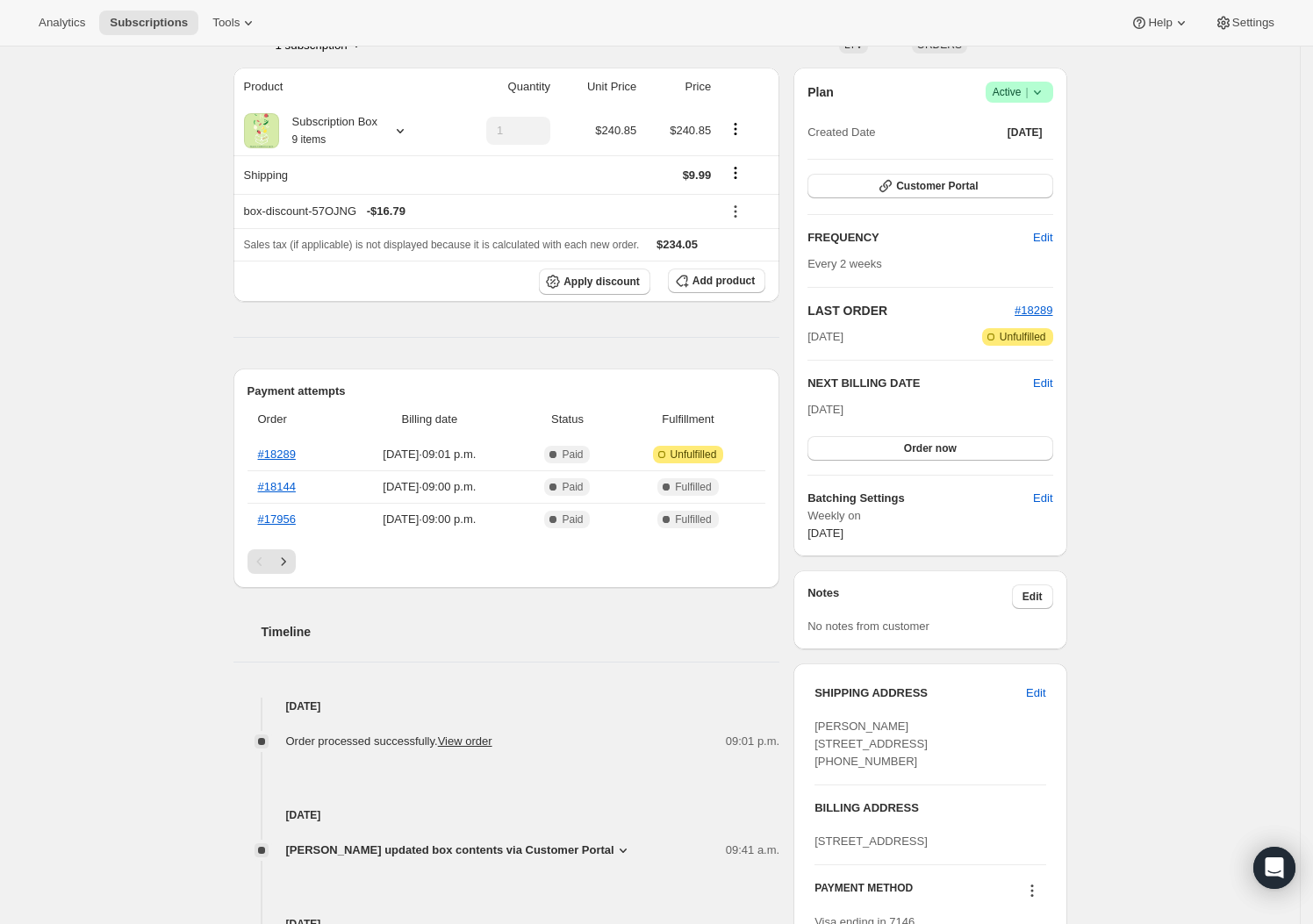
scroll to position [434, 0]
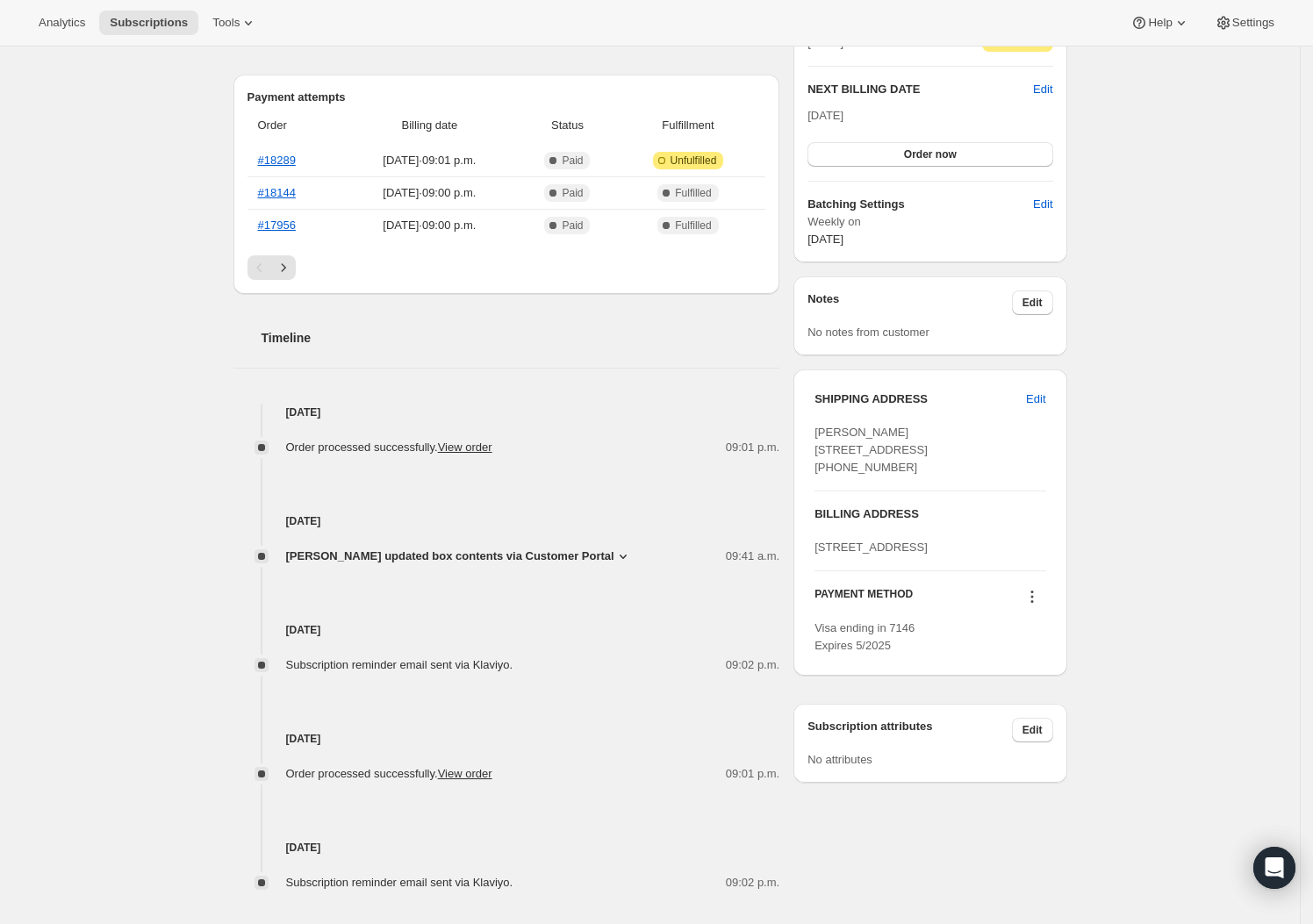
click at [615, 552] on icon at bounding box center [623, 556] width 17 height 17
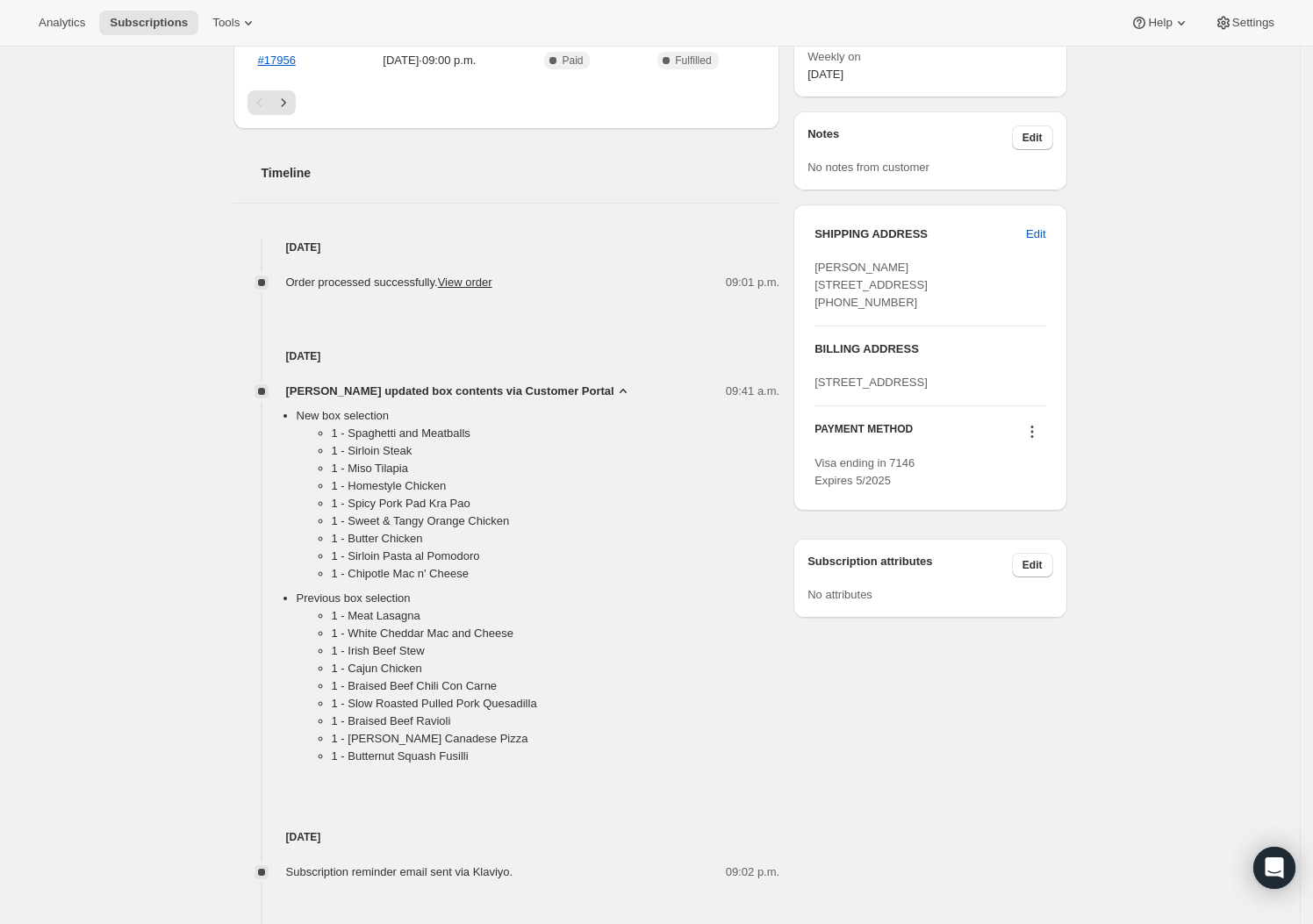
scroll to position [602, 0]
drag, startPoint x: 1277, startPoint y: 446, endPoint x: 1153, endPoint y: 445, distance: 124.0
click at [1277, 445] on div "Subscription #9609609408. This page is ready Subscription #9609609408 Success R…" at bounding box center [650, 324] width 1300 height 1759
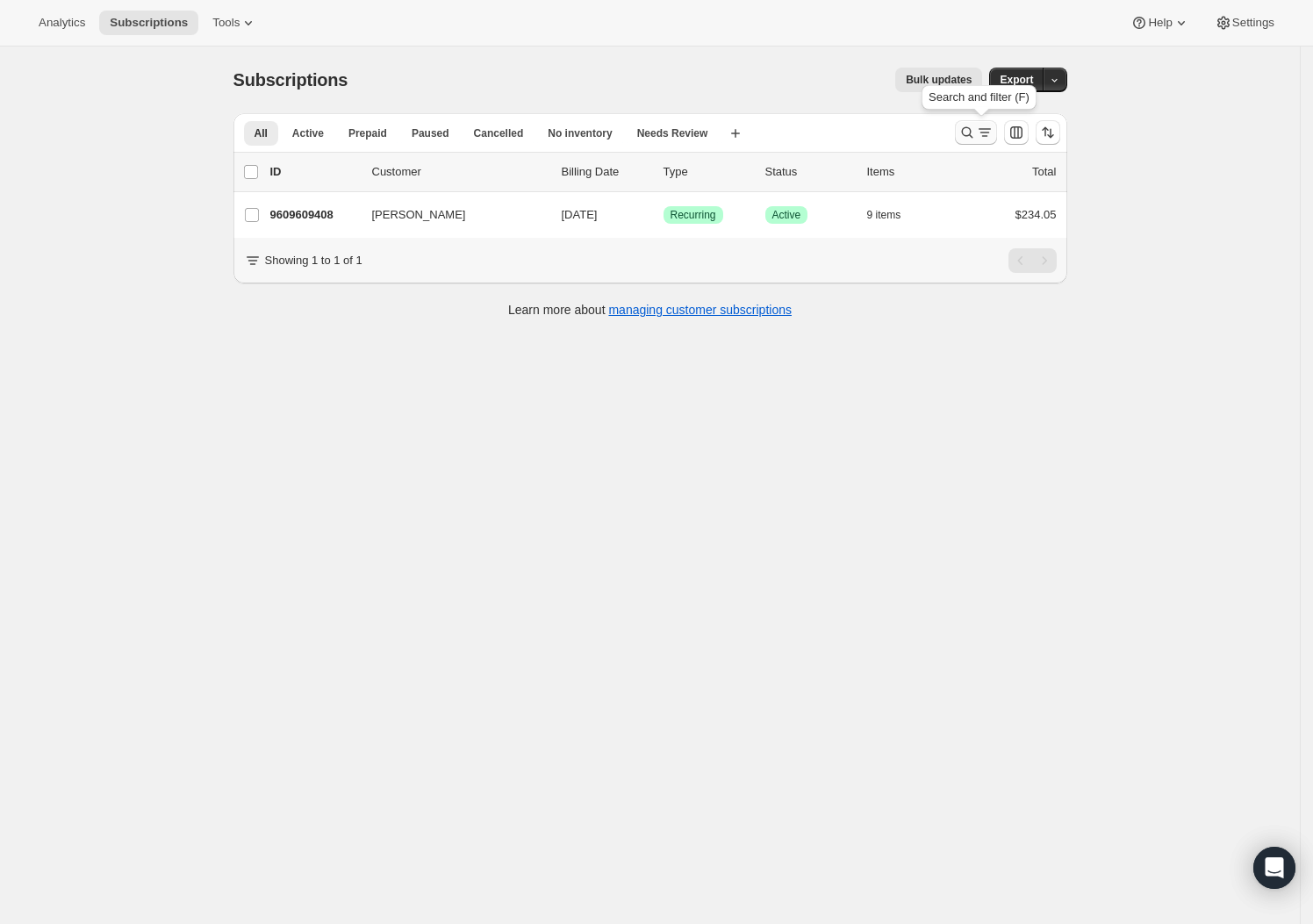
click at [971, 127] on icon "Search and filter results" at bounding box center [967, 132] width 17 height 17
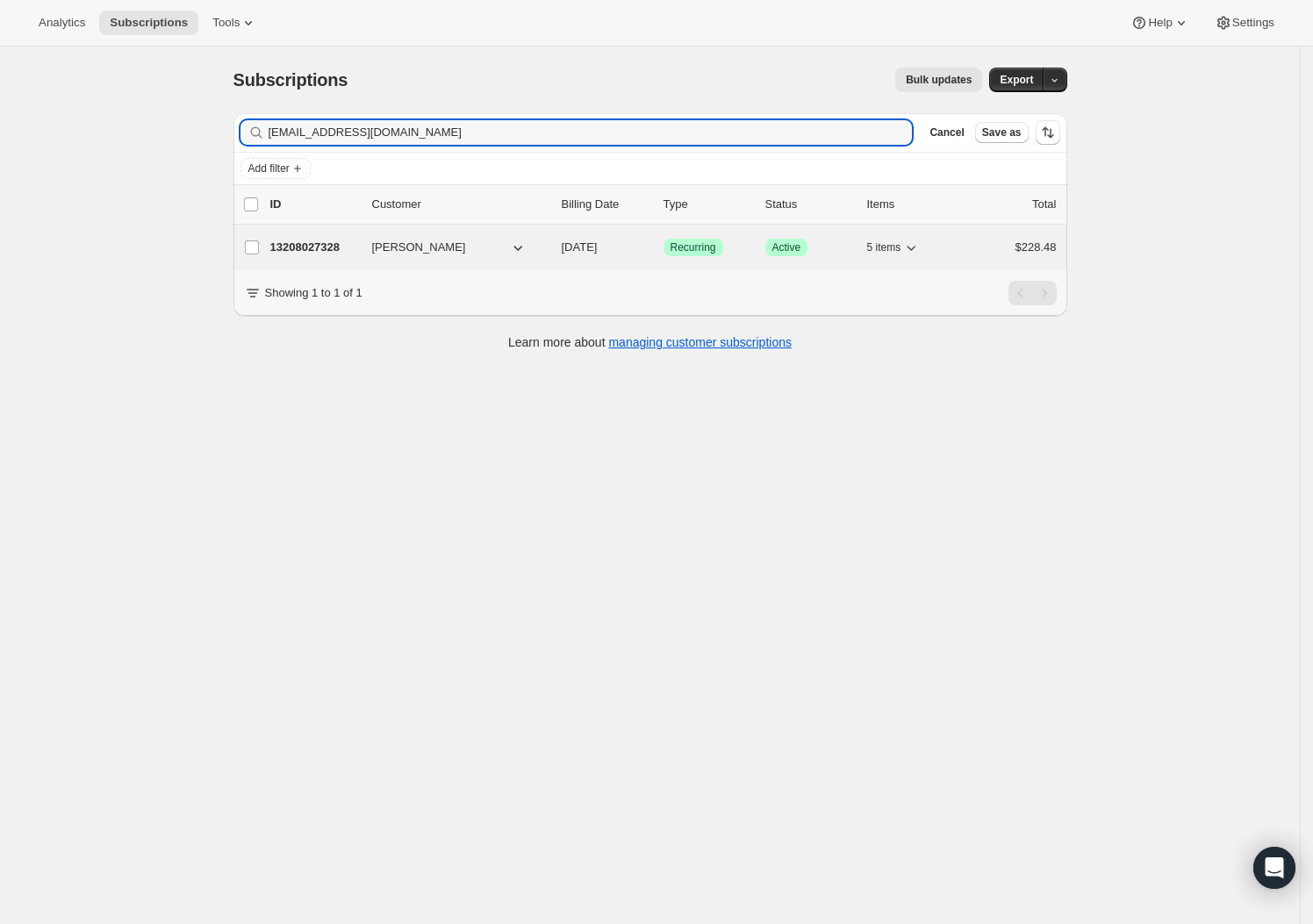
type input "malloysm@yahoo.ca"
click at [323, 249] on p "13208027328" at bounding box center [314, 247] width 88 height 17
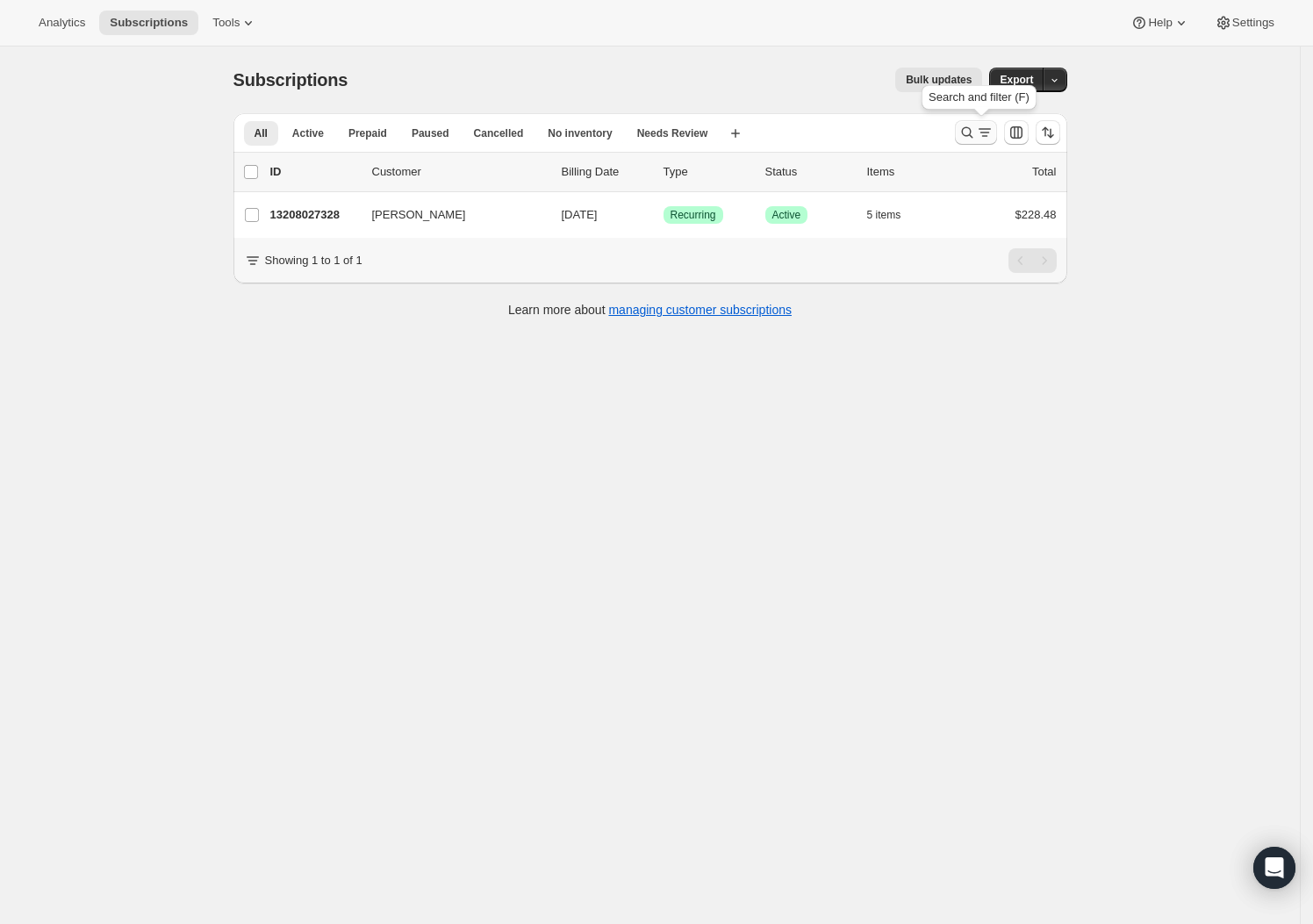
click at [966, 132] on icon "Search and filter results" at bounding box center [967, 132] width 17 height 17
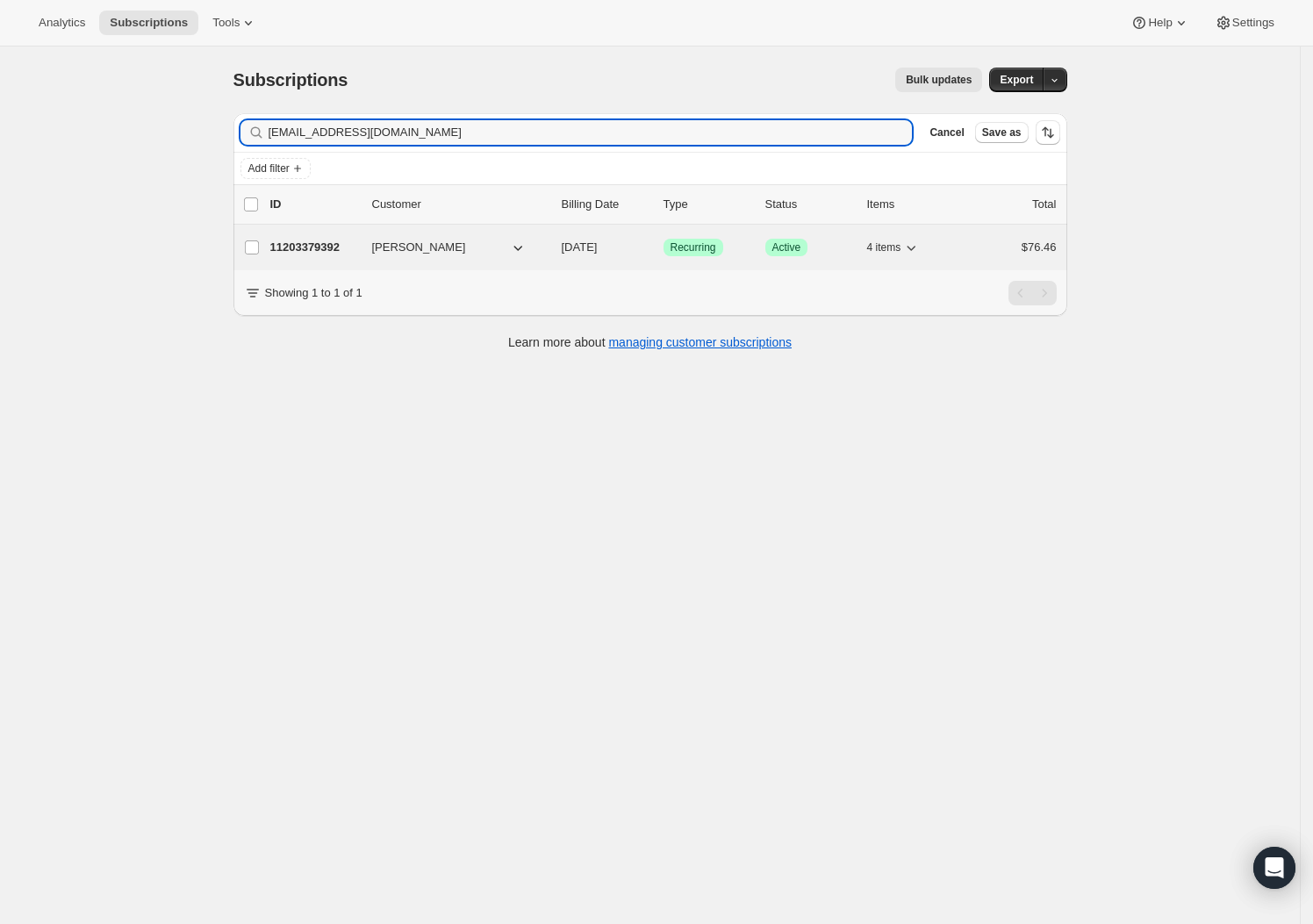
type input "kerrimlee@gmail.com"
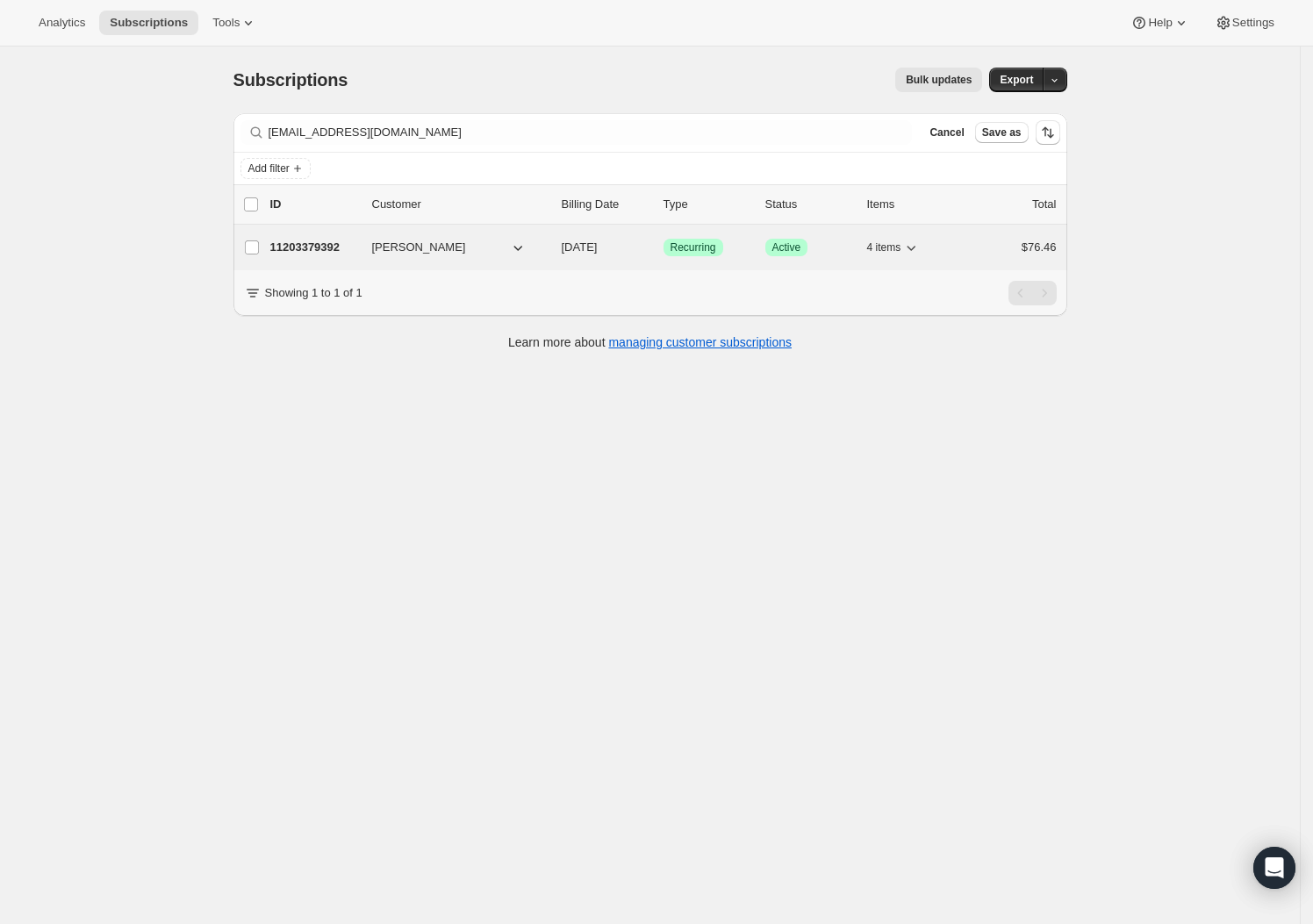
click at [338, 235] on div "11203379392 Kerri Lee 09/14/2025 Success Recurring Success Active 4 items $76.46" at bounding box center [663, 247] width 786 height 24
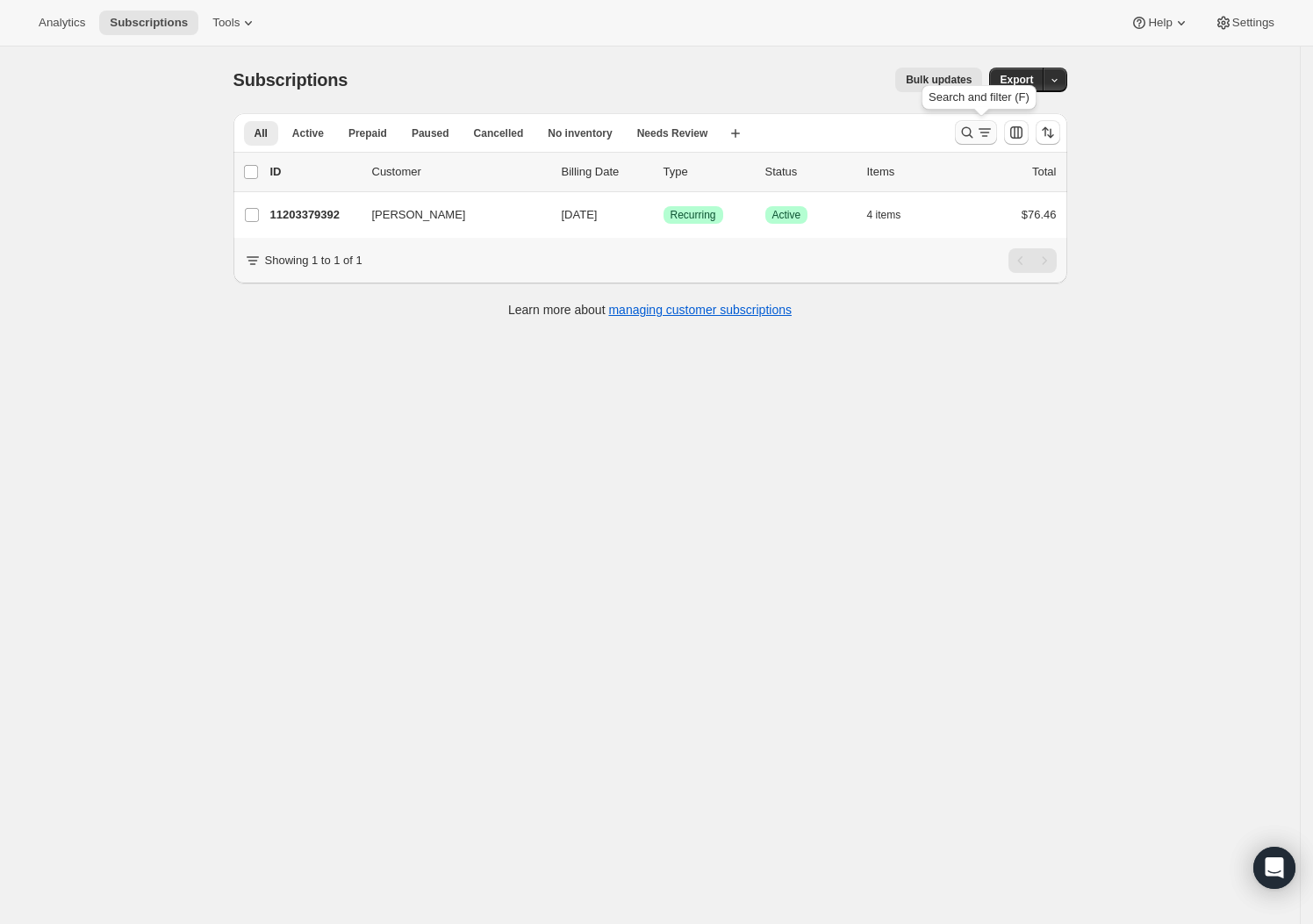
click at [987, 137] on icon "Search and filter results" at bounding box center [985, 132] width 17 height 17
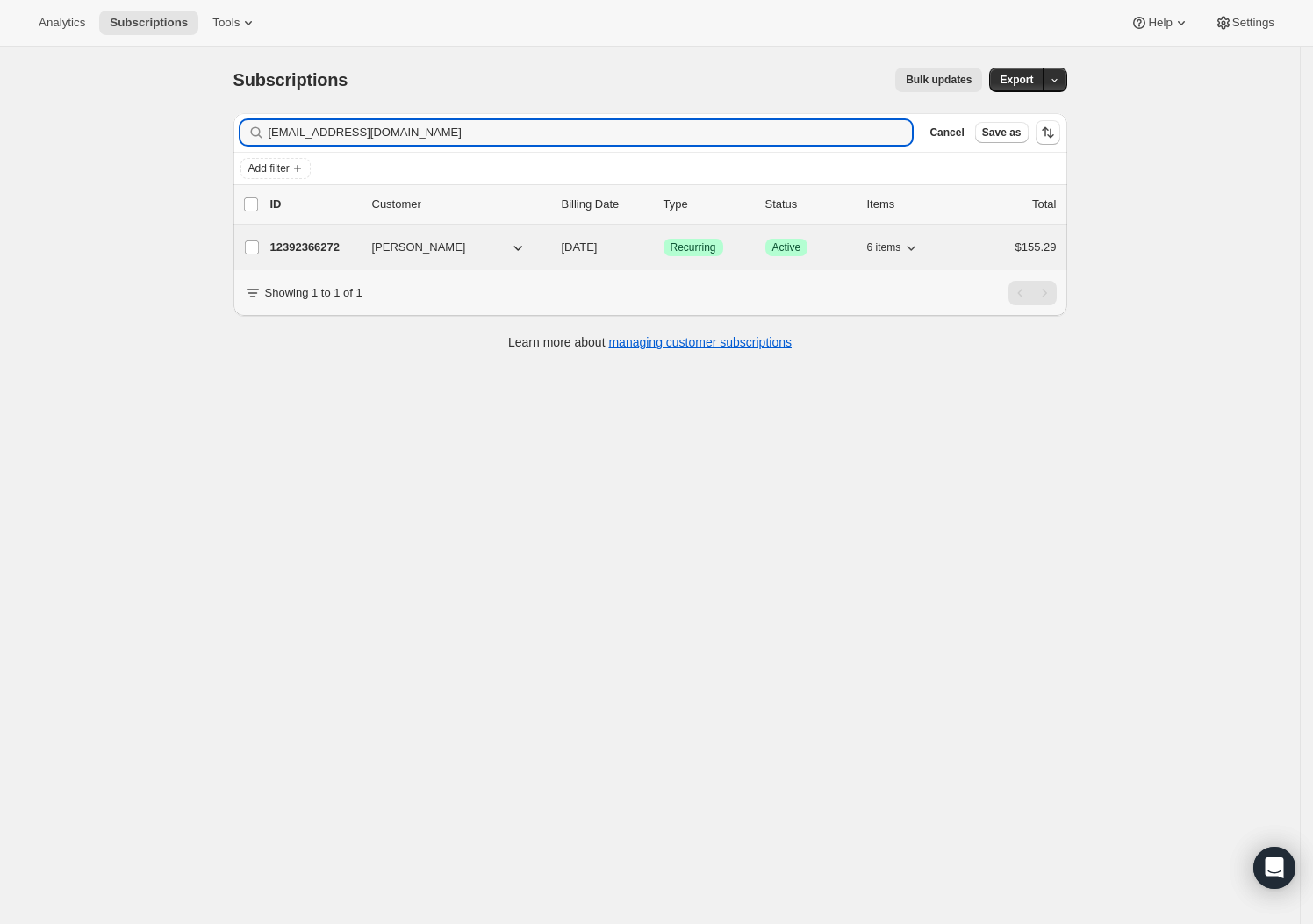
type input "stewartcomrie3@gmail.com"
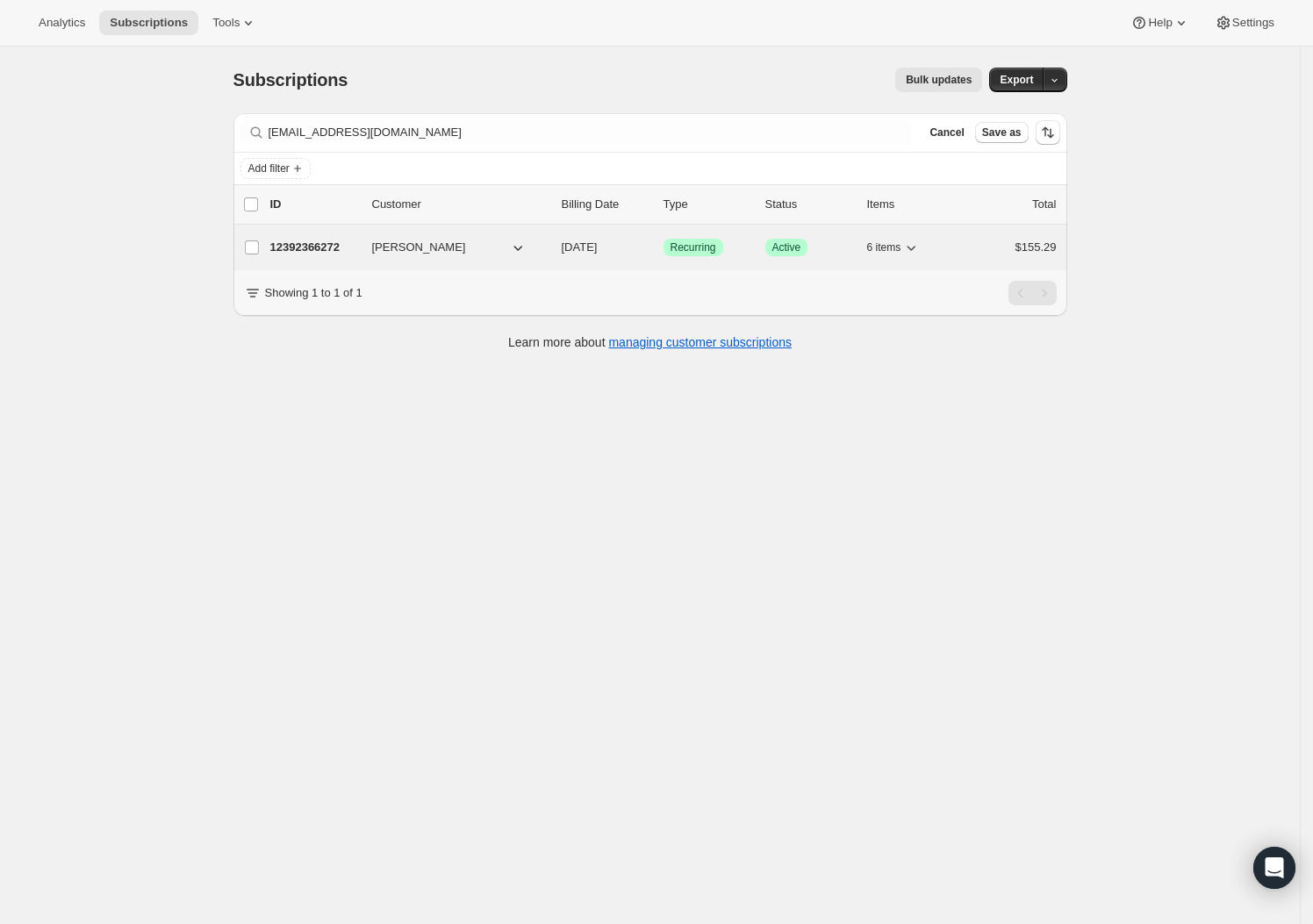
click at [320, 250] on p "12392366272" at bounding box center [314, 247] width 88 height 17
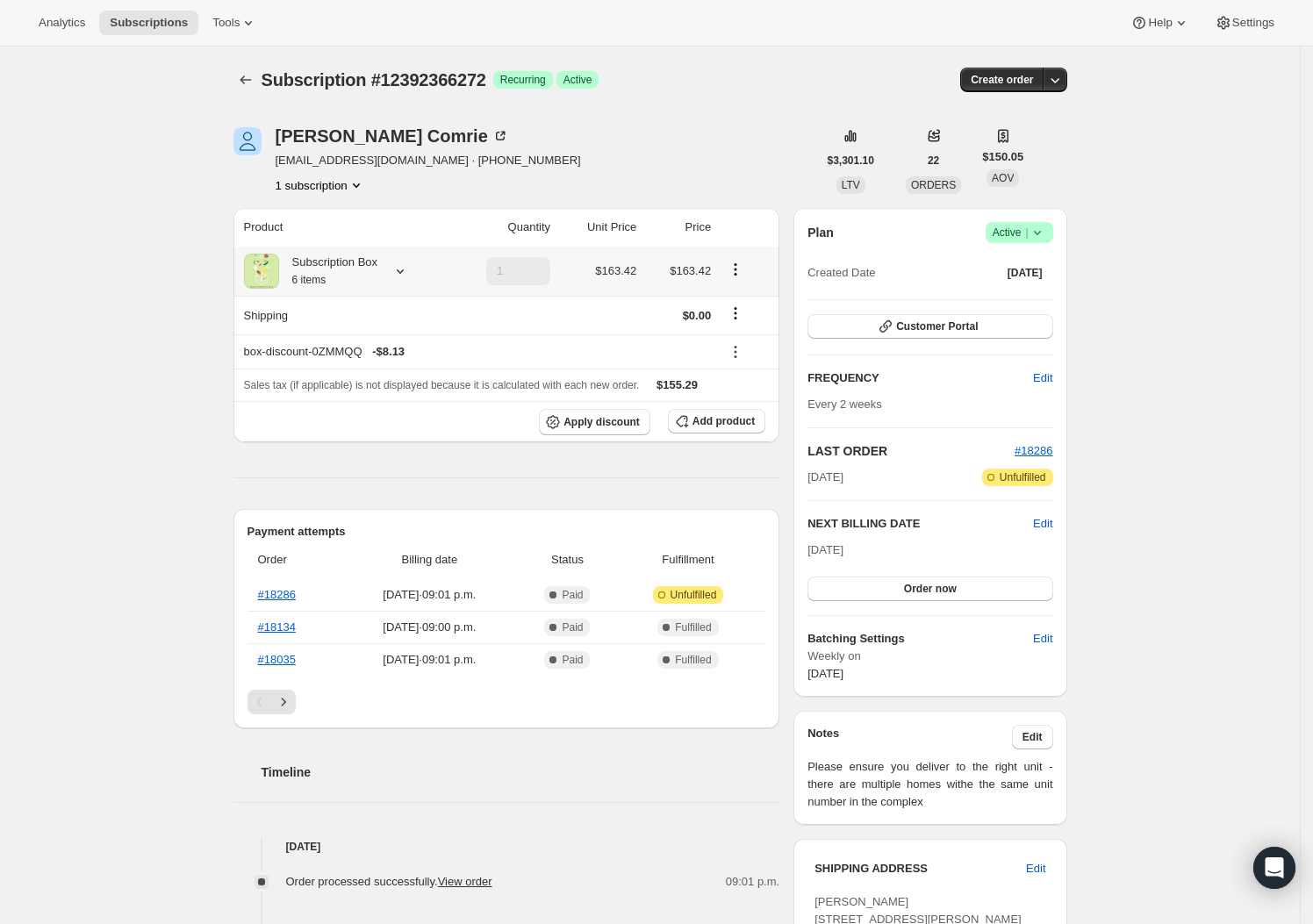
click at [404, 272] on icon at bounding box center [401, 271] width 7 height 5
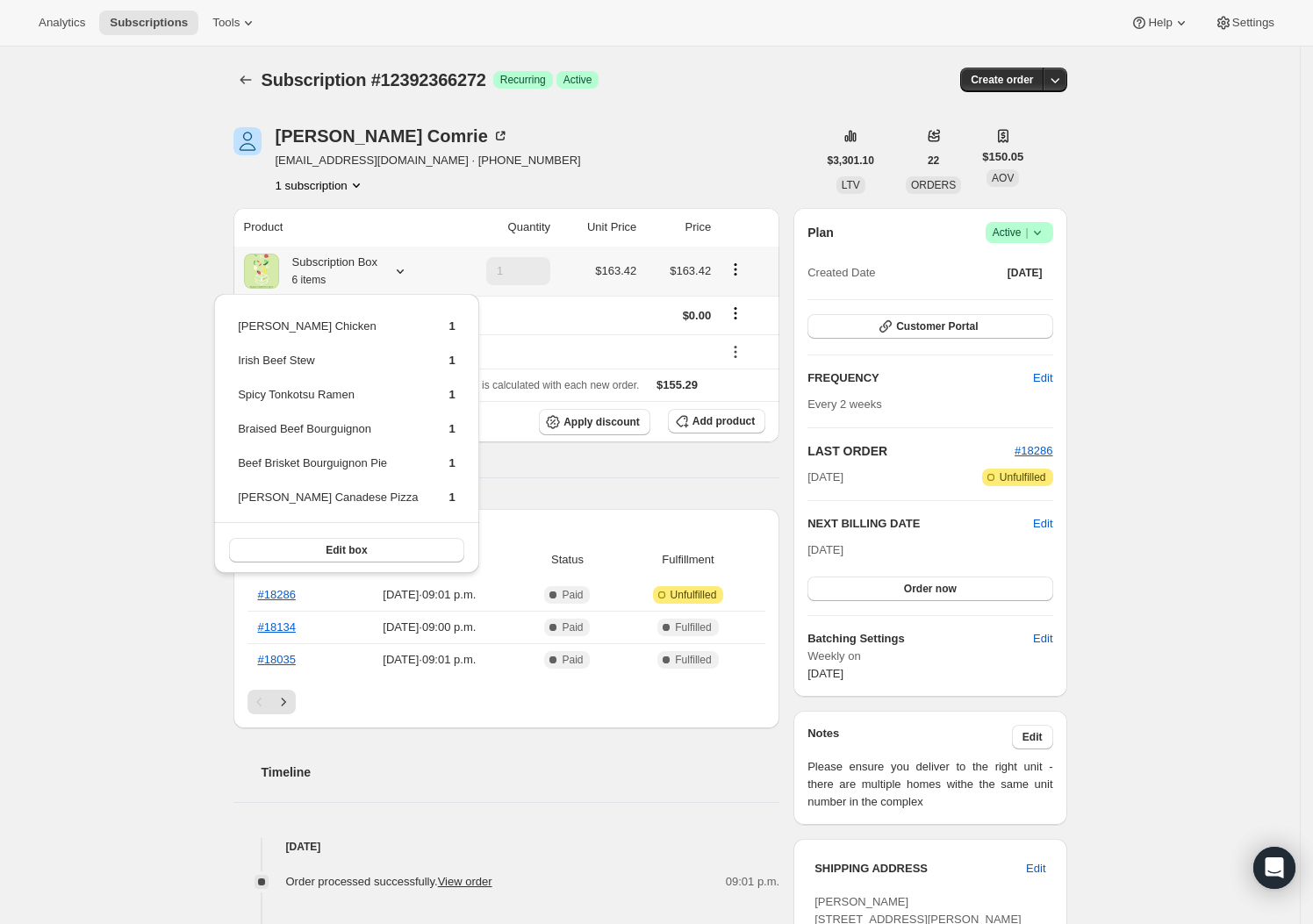
click at [409, 273] on icon at bounding box center [400, 270] width 17 height 17
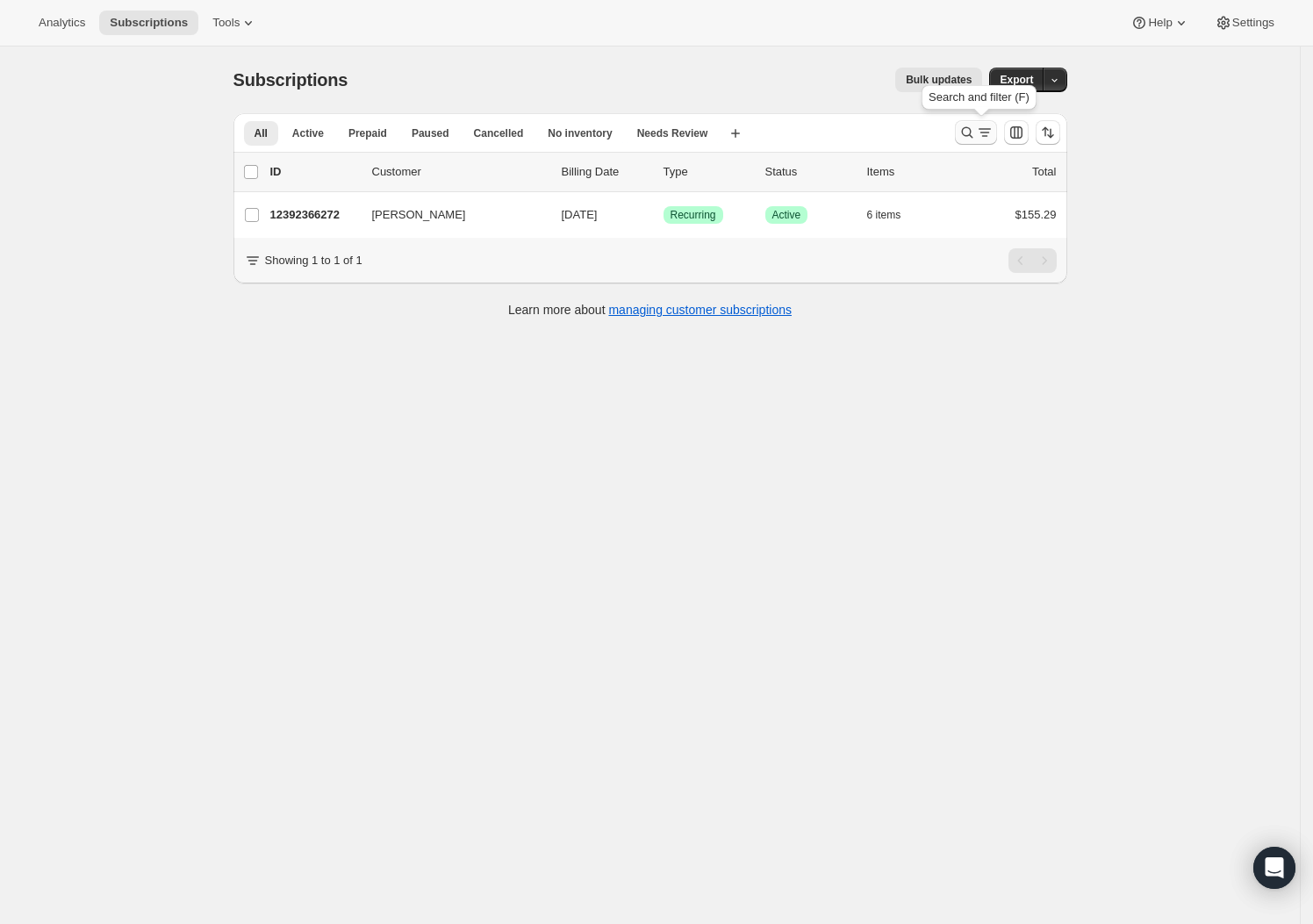
click at [971, 127] on icon "Search and filter results" at bounding box center [967, 132] width 12 height 12
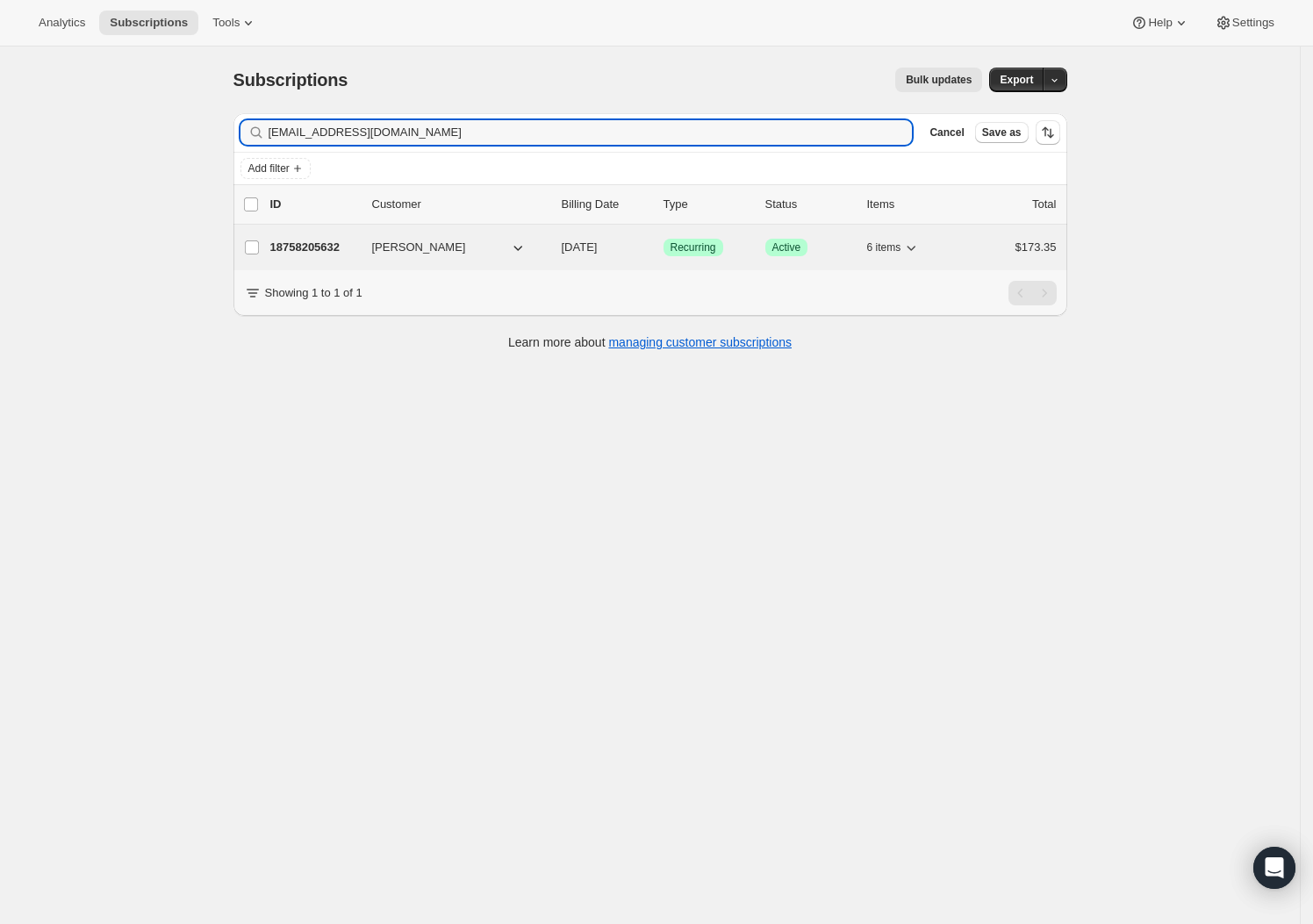
type input "alexandriadikeos@gmail.com"
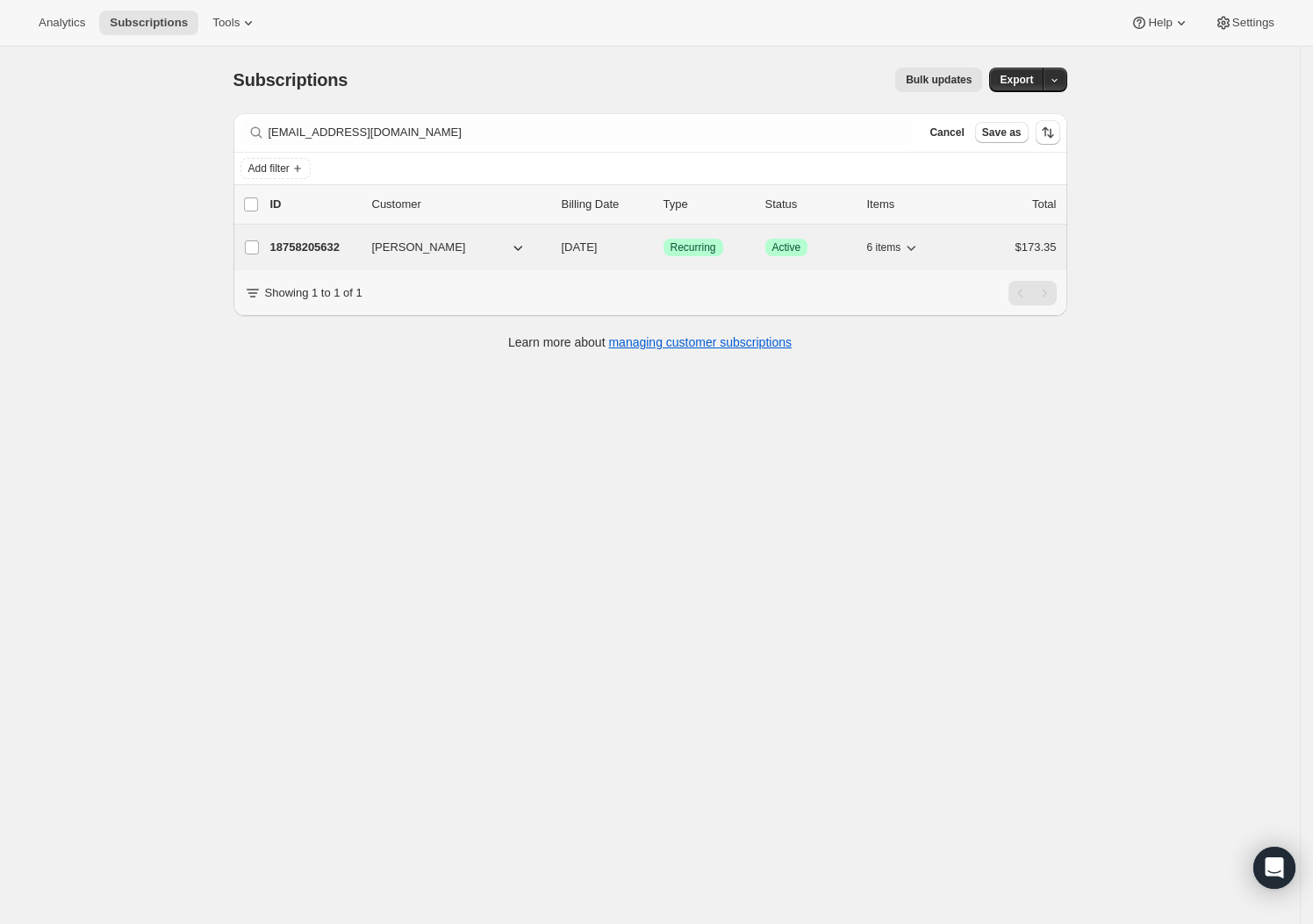
click at [327, 237] on div "18758205632 Alexandria dikeos 09/14/2025 Success Recurring Success Active 6 ite…" at bounding box center [663, 247] width 786 height 24
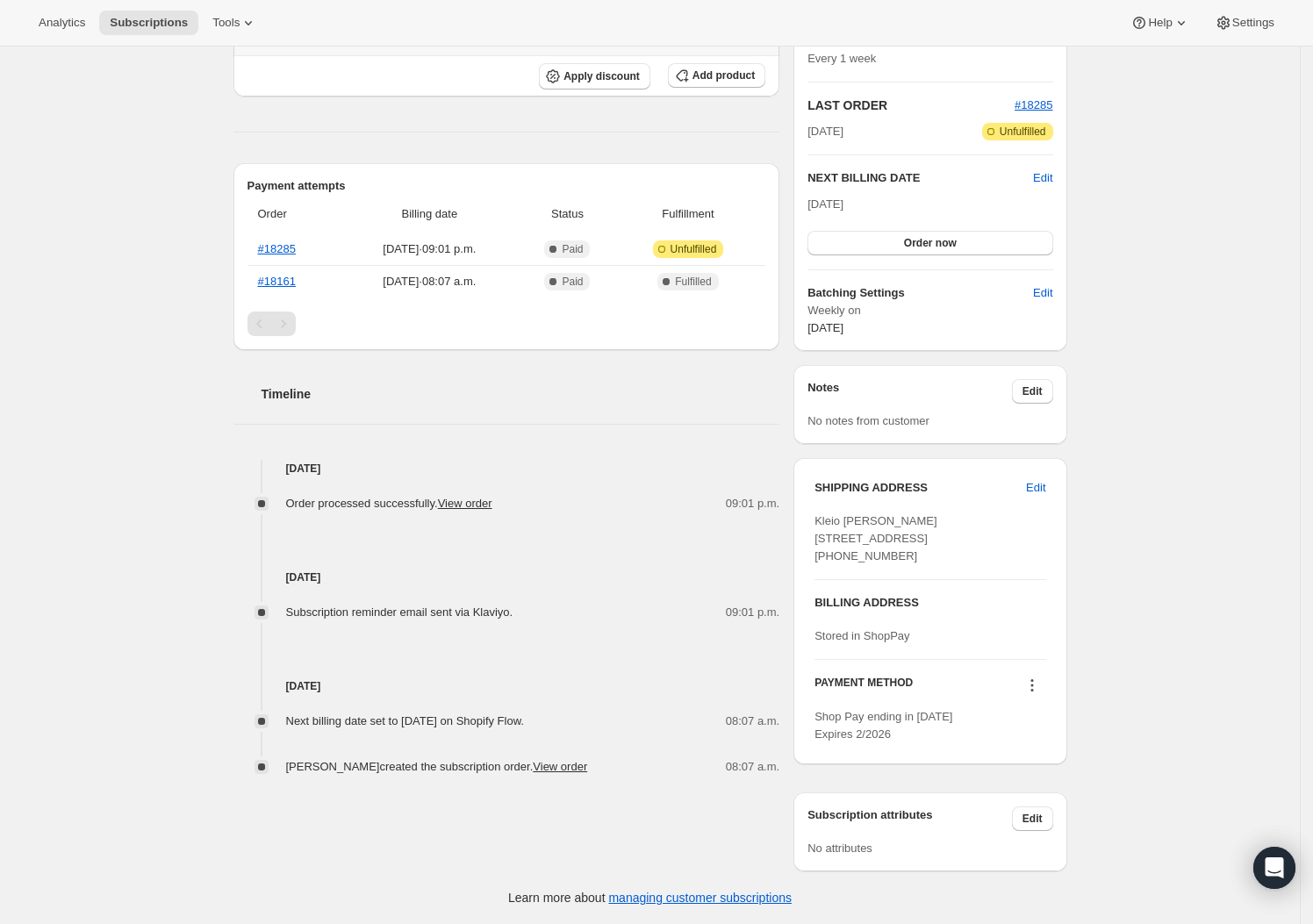
scroll to position [379, 0]
drag, startPoint x: 90, startPoint y: 144, endPoint x: 1, endPoint y: 98, distance: 100.2
click at [86, 142] on div "Subscription #18758205632. This page is ready Subscription #18758205632 Success…" at bounding box center [650, 313] width 1300 height 1224
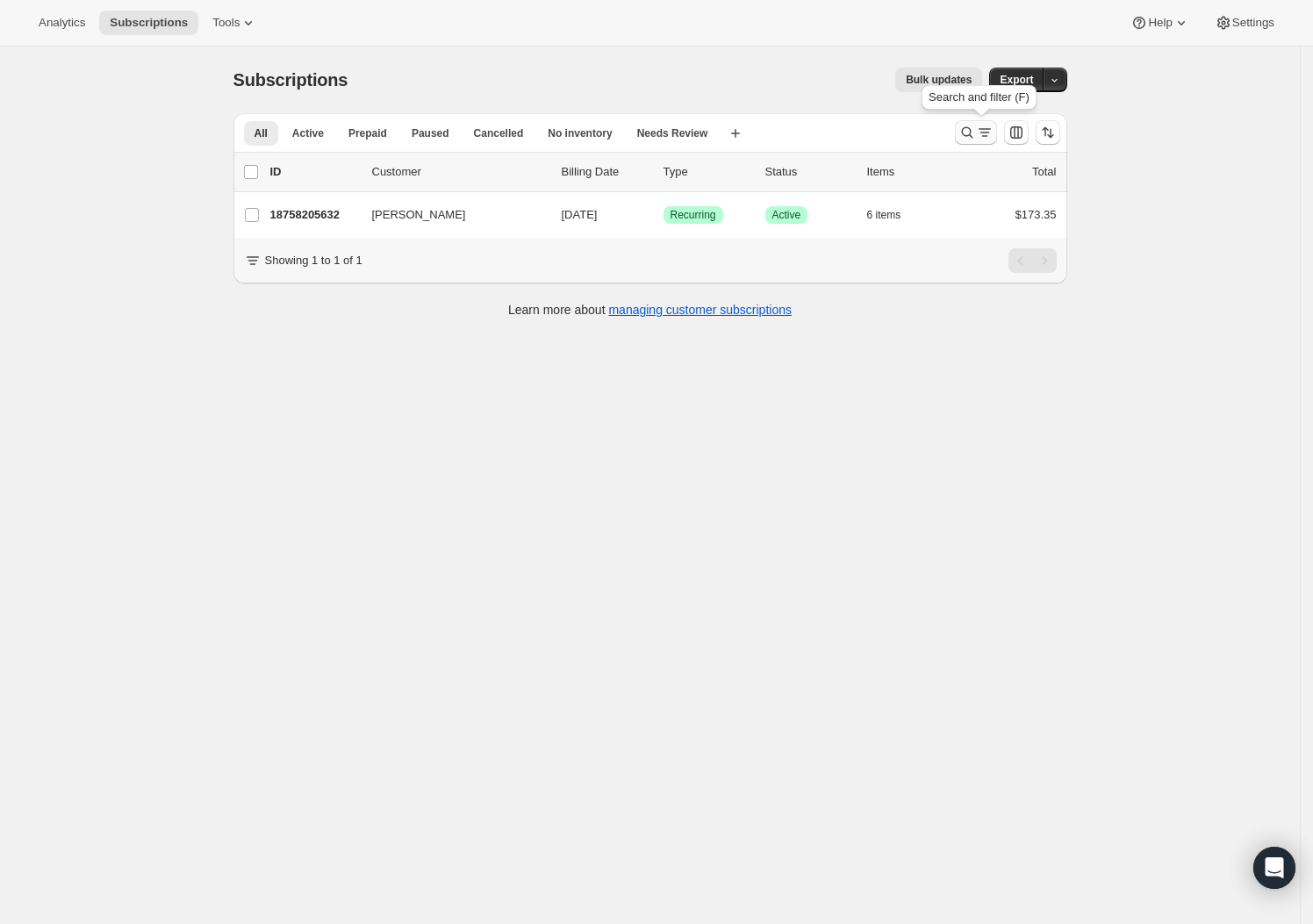
click at [973, 125] on icon "Search and filter results" at bounding box center [967, 132] width 17 height 17
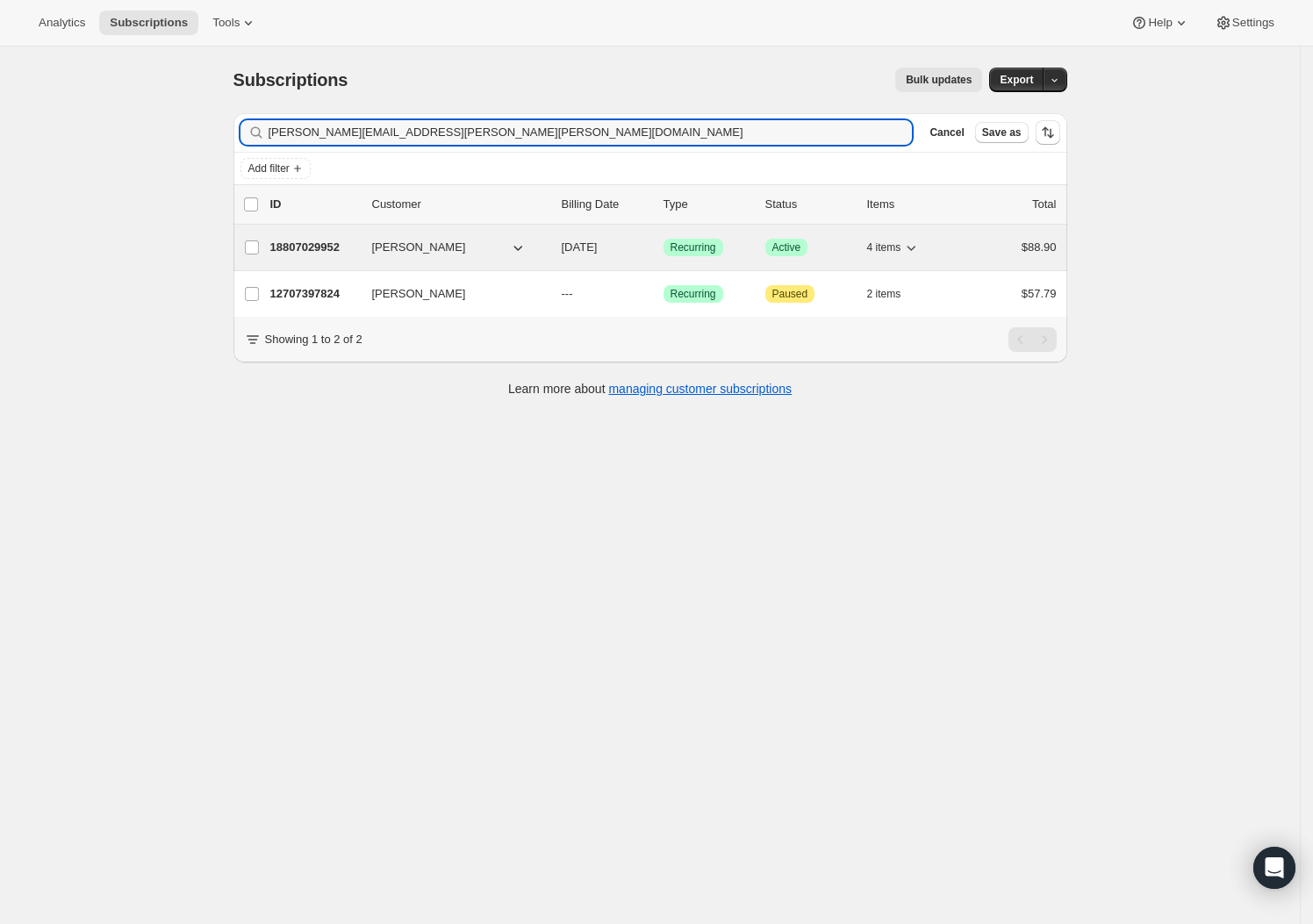
type input "dale.burns@rogers.com"
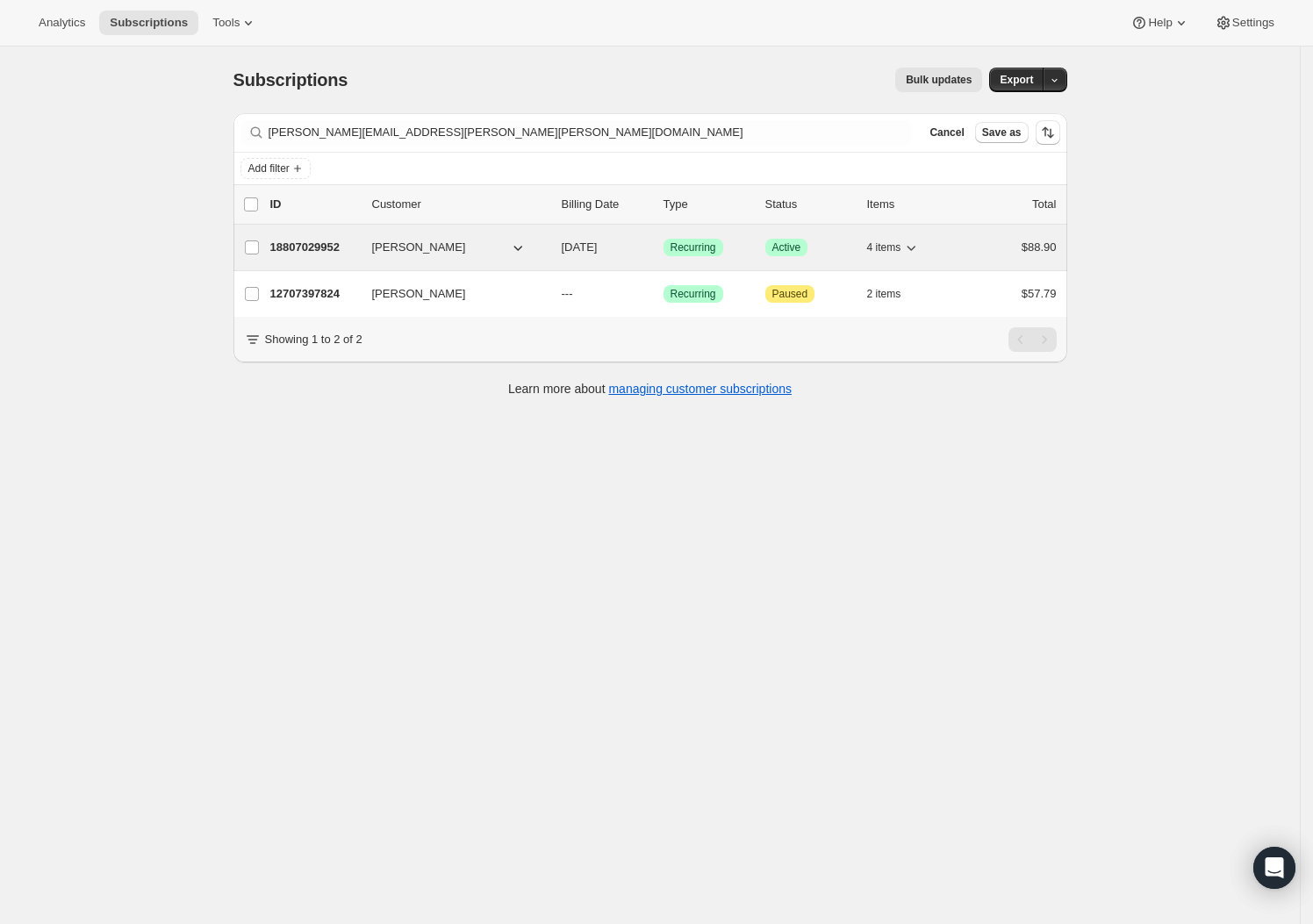
click at [328, 250] on p "18807029952" at bounding box center [314, 247] width 88 height 17
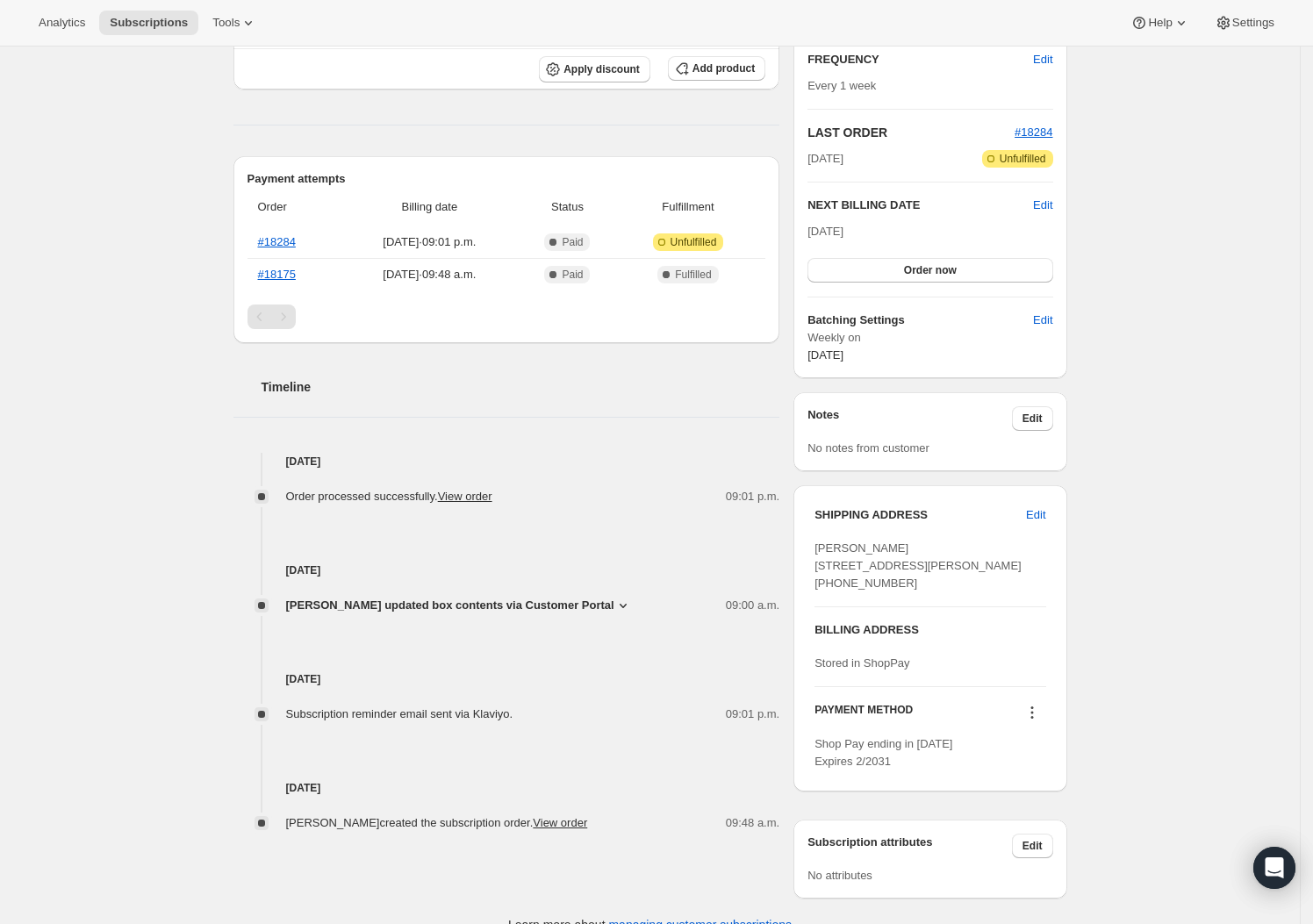
scroll to position [379, 0]
click at [615, 596] on icon at bounding box center [623, 604] width 17 height 17
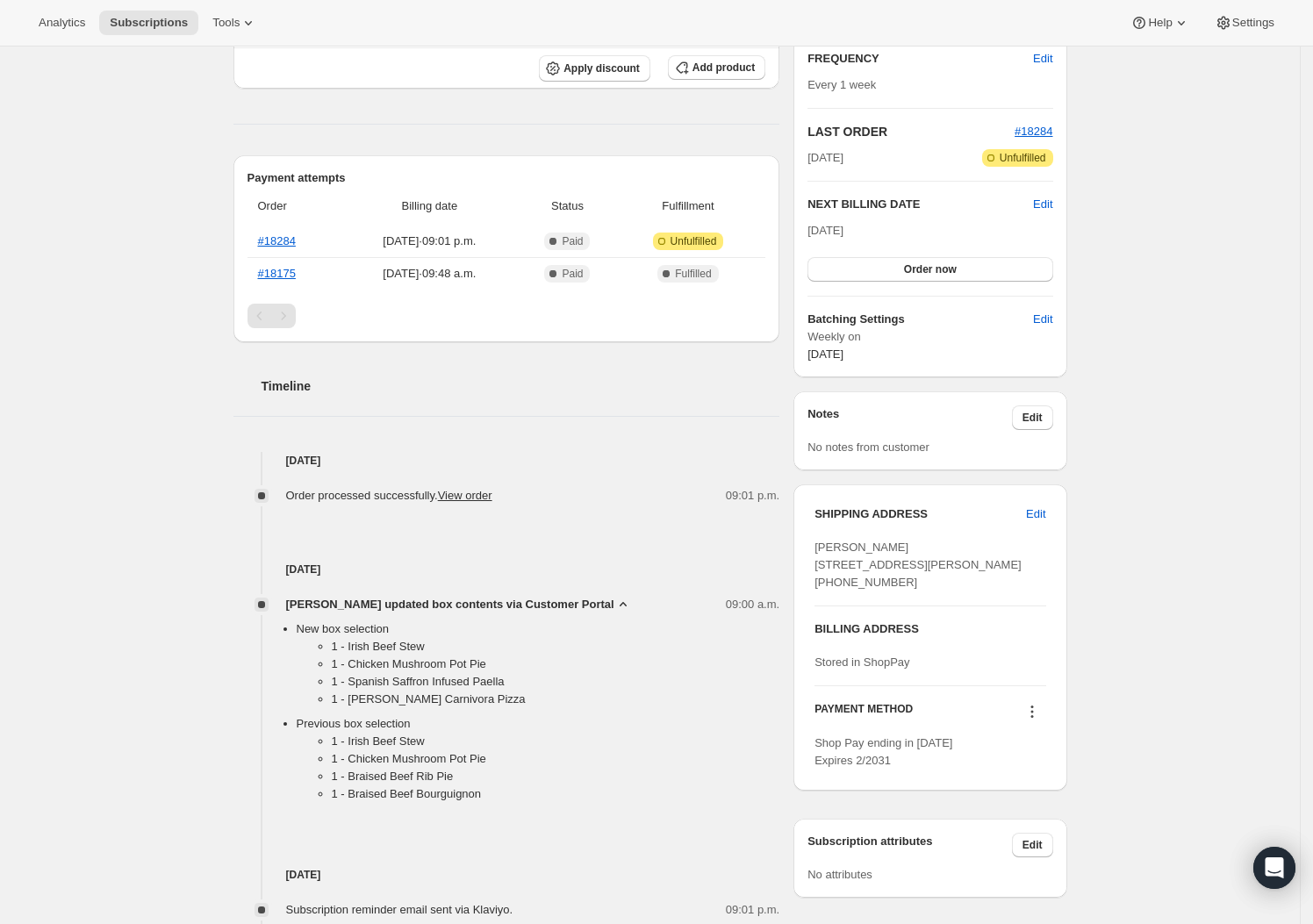
click at [615, 596] on icon at bounding box center [623, 604] width 17 height 17
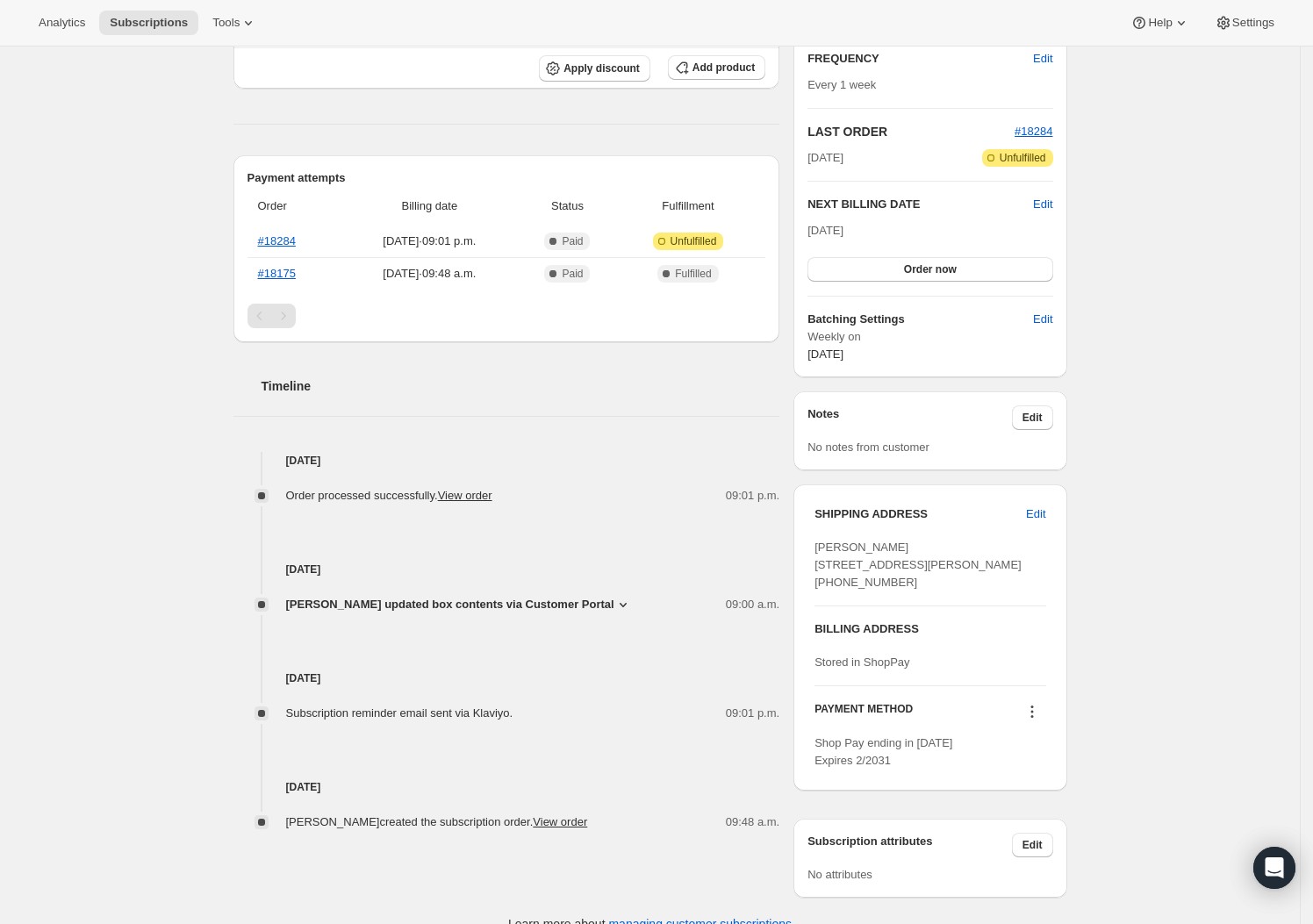
scroll to position [0, 0]
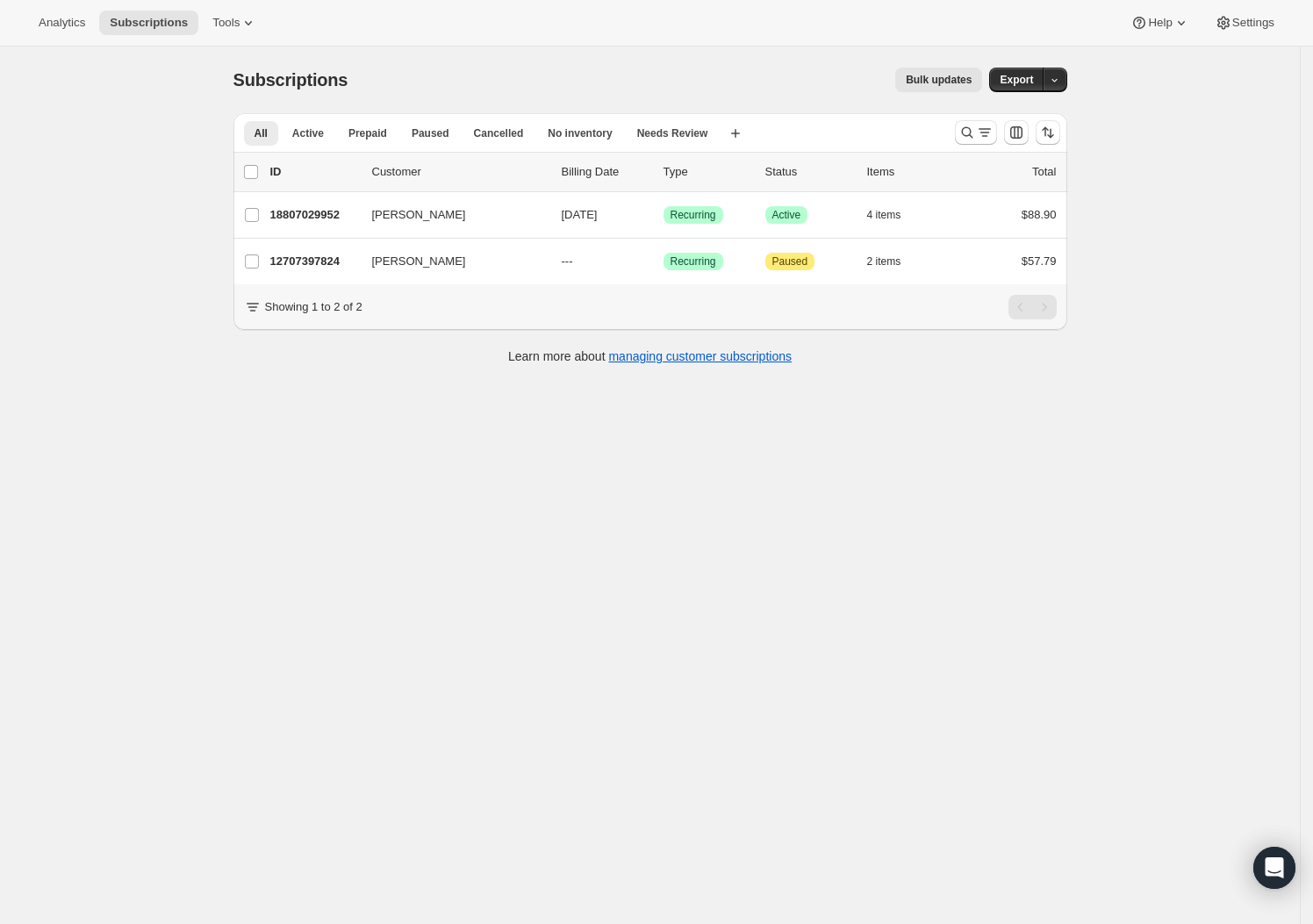
click at [1203, 242] on div "Subscriptions. This page is ready Subscriptions Bulk updates More actions Bulk …" at bounding box center [650, 508] width 1300 height 924
click at [1196, 276] on div "Subscriptions. This page is ready Subscriptions Bulk updates More actions Bulk …" at bounding box center [650, 508] width 1300 height 924
click at [962, 130] on button "Search and filter results" at bounding box center [976, 132] width 42 height 24
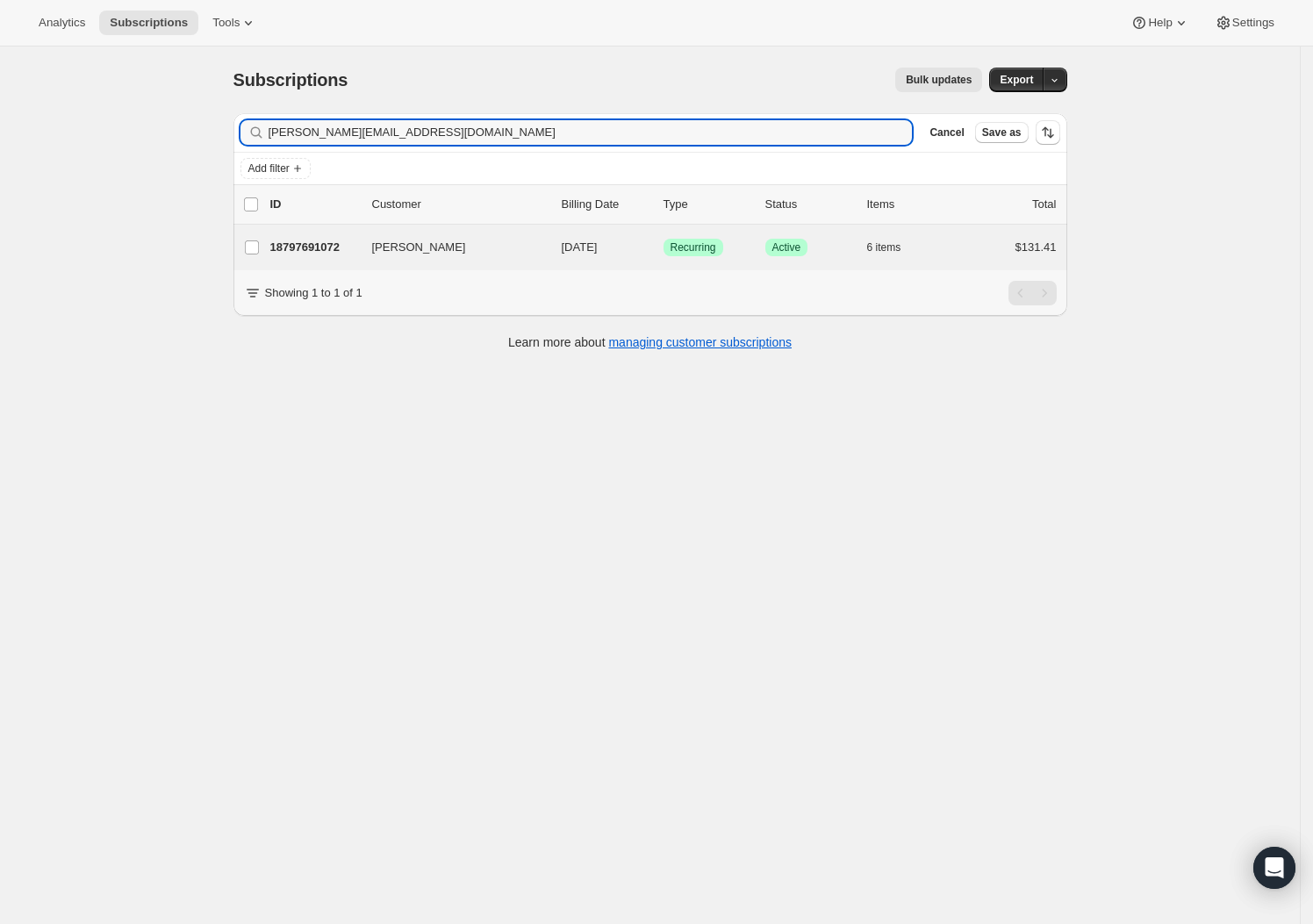
type input "ellis.scott09@gmail.com"
click at [309, 261] on div "Scott Ellis 18797691072 Scott Ellis 09/14/2025 Success Recurring Success Active…" at bounding box center [651, 248] width 834 height 45
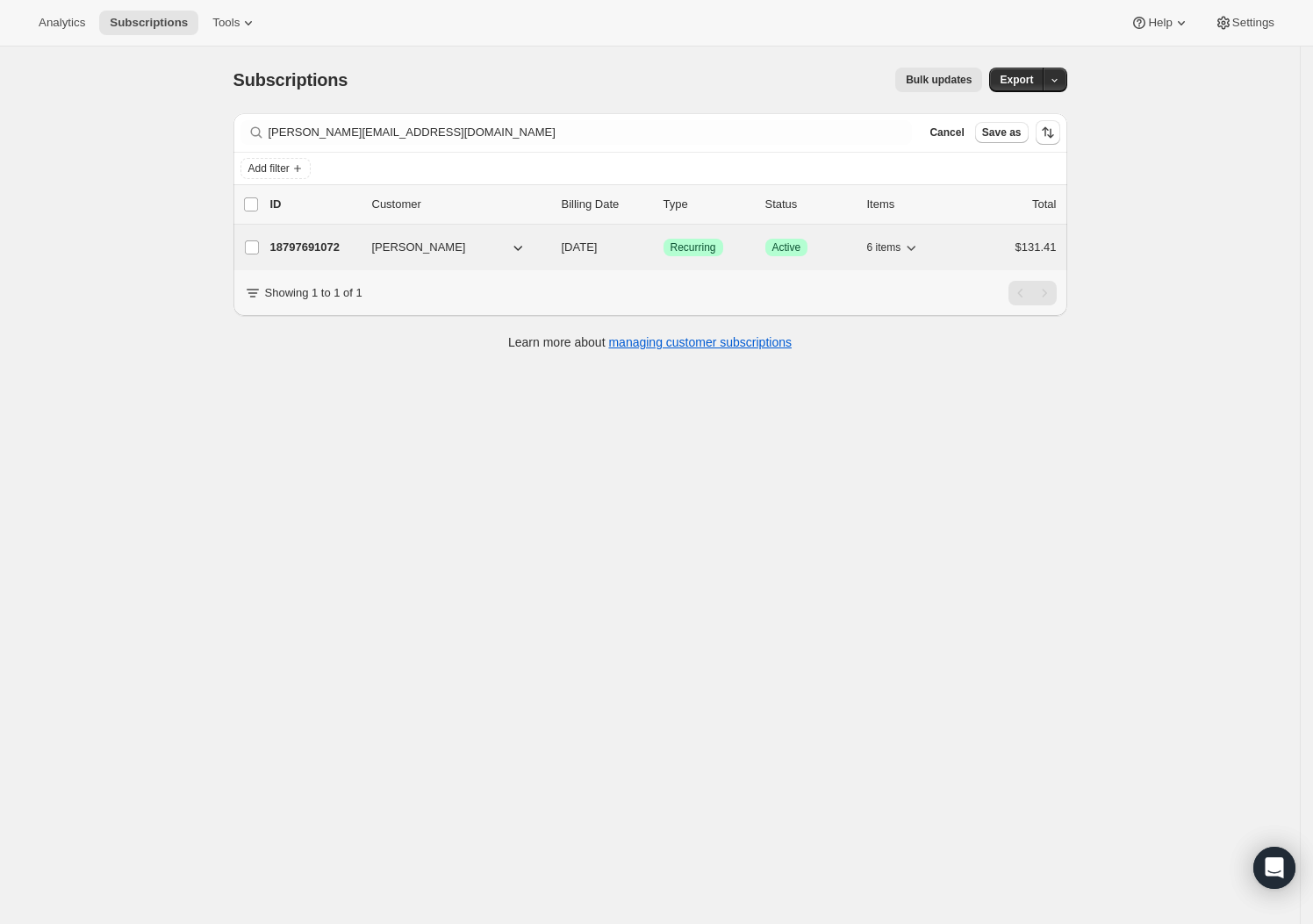
click at [313, 250] on p "18797691072" at bounding box center [314, 247] width 88 height 17
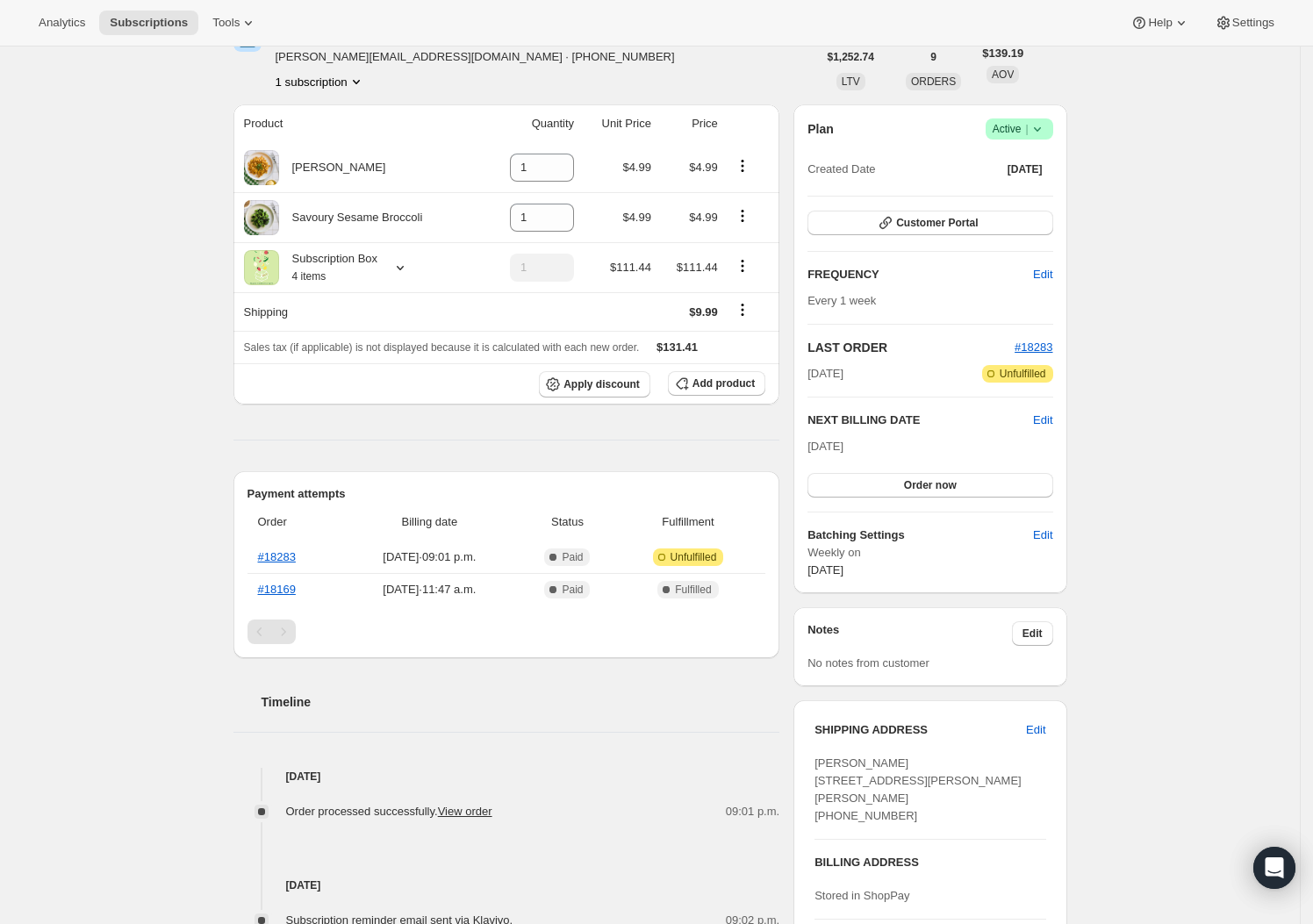
scroll to position [379, 0]
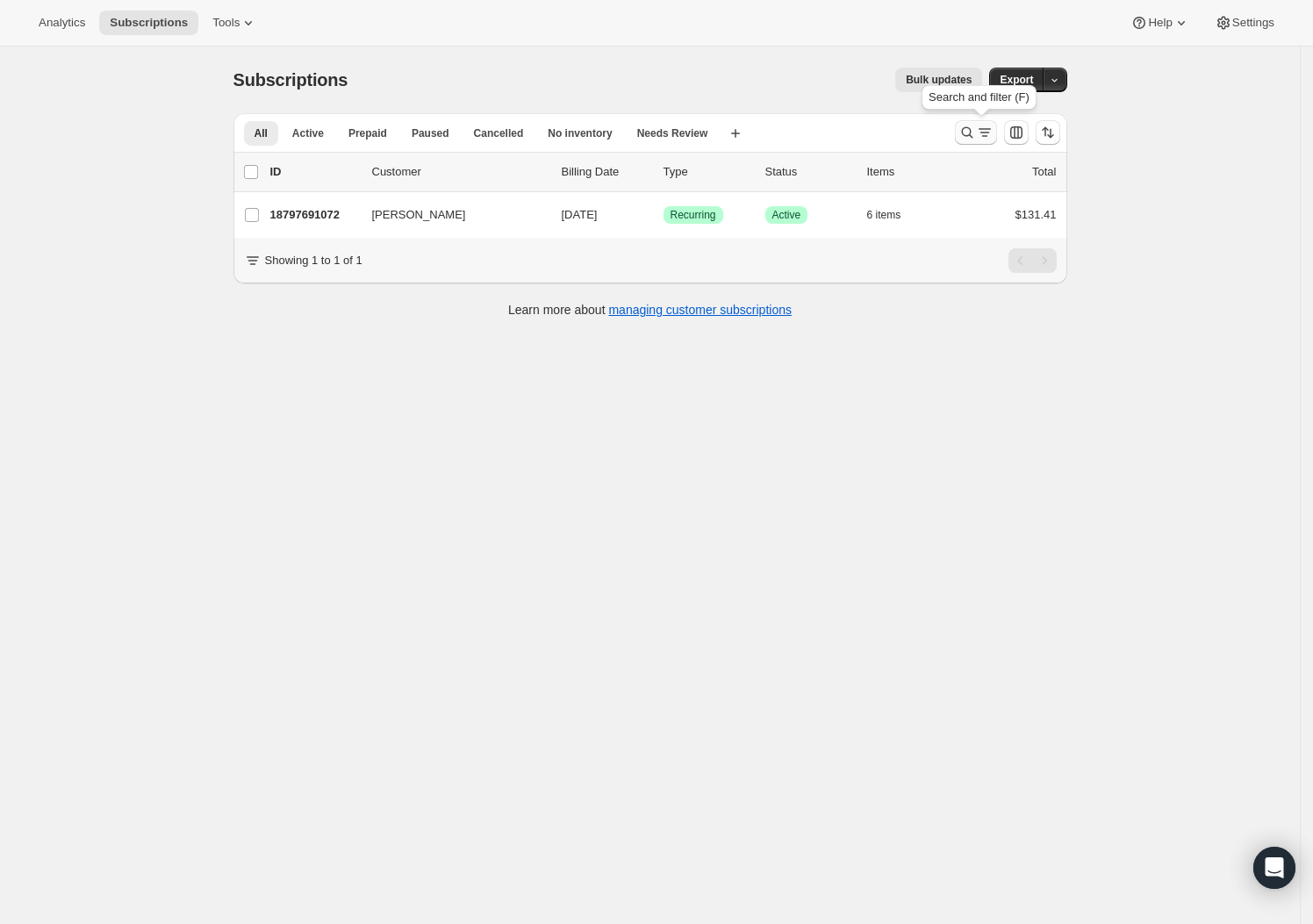
click at [983, 133] on icon "Search and filter results" at bounding box center [985, 132] width 17 height 17
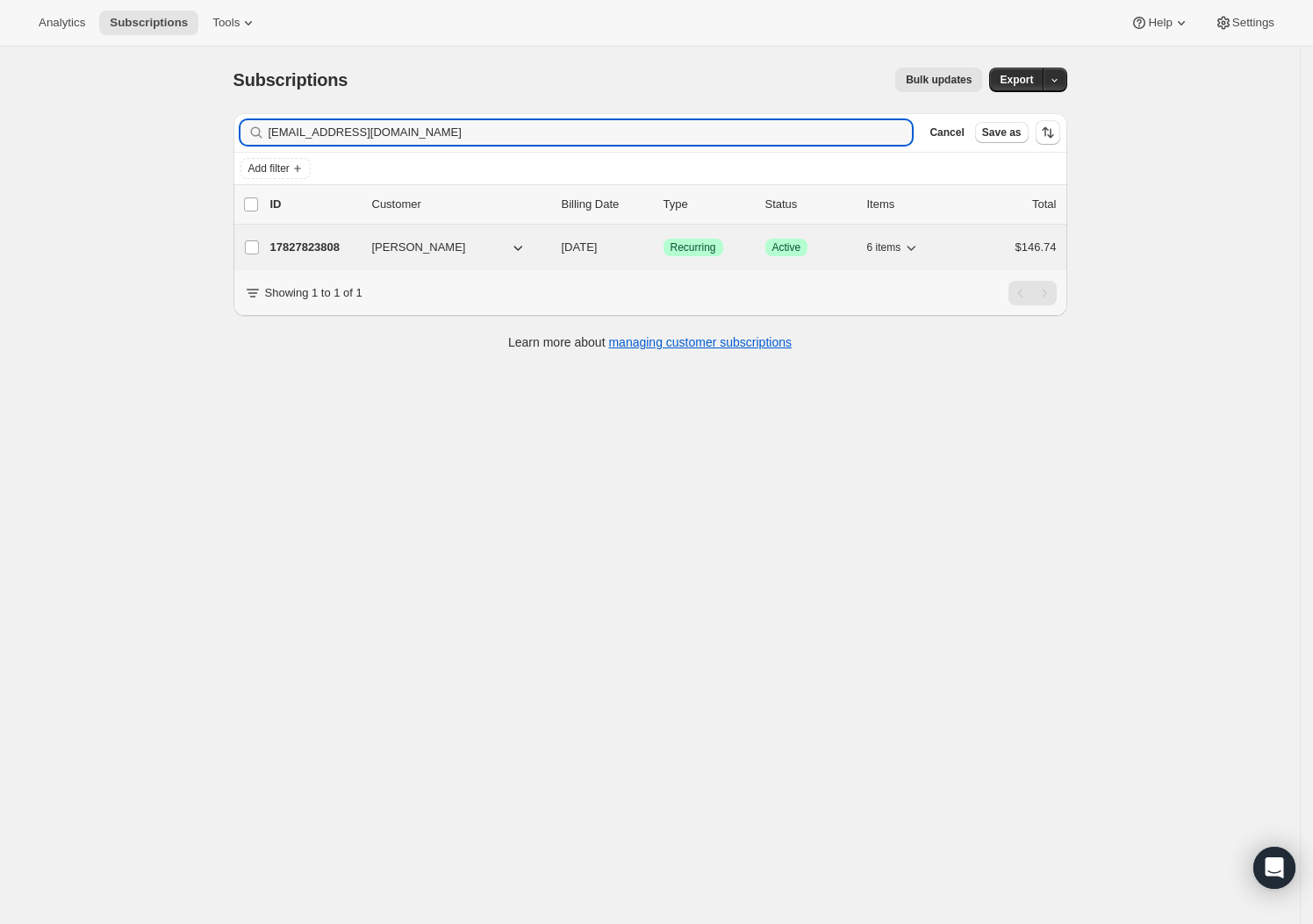
type input "mroukema@gmail.com"
click at [345, 252] on p "17827823808" at bounding box center [314, 247] width 88 height 17
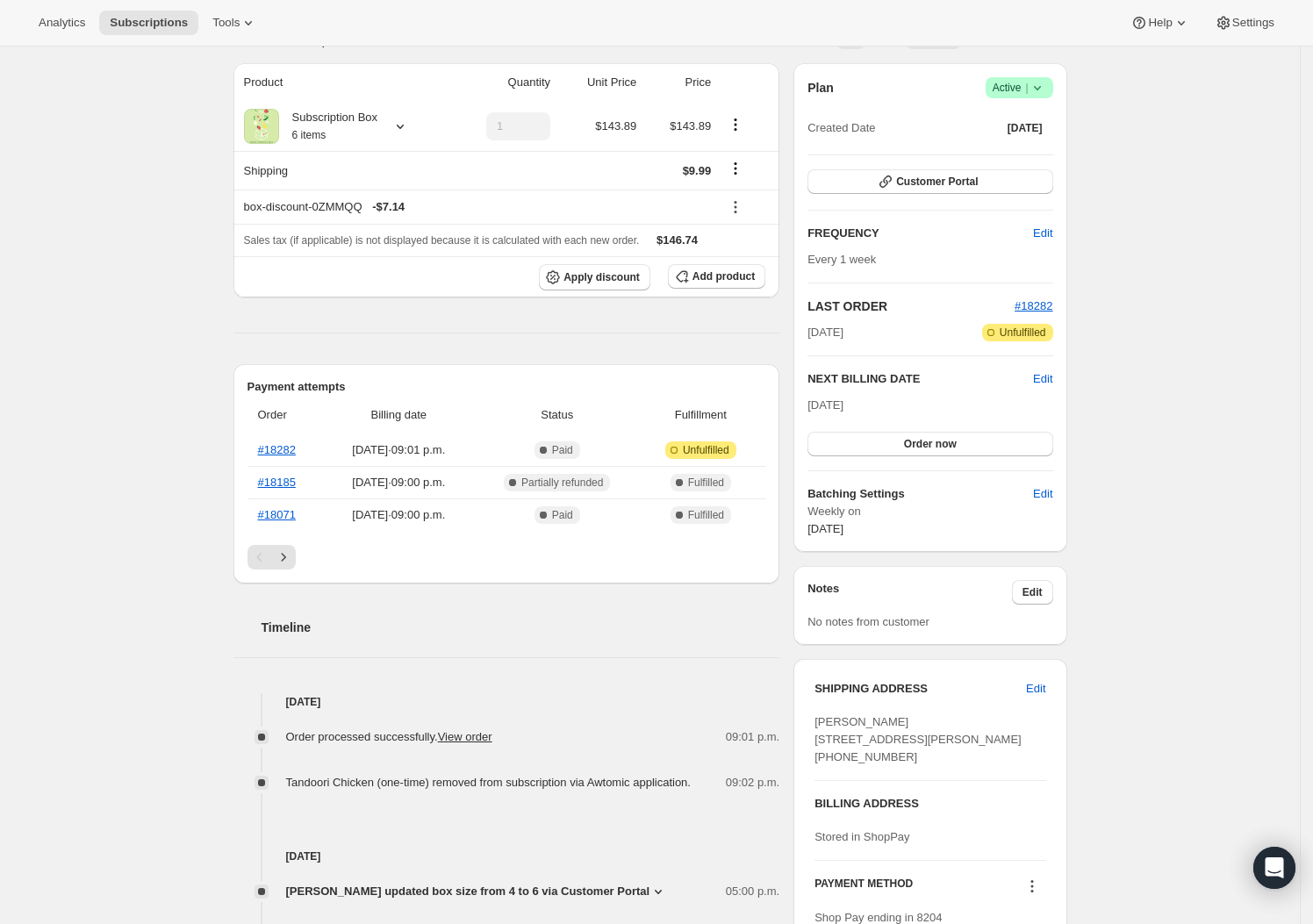
scroll to position [88, 0]
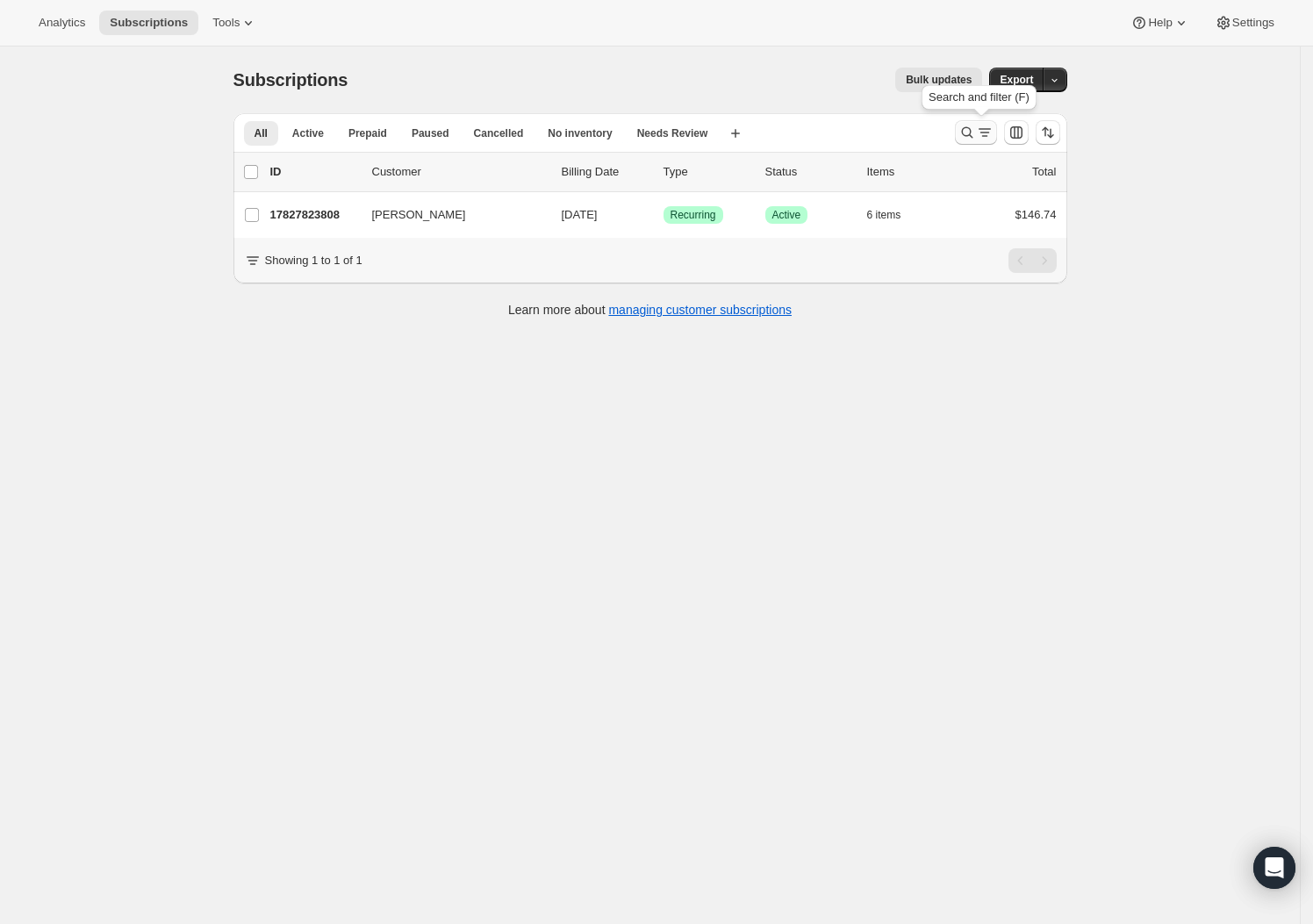
click at [964, 133] on icon "Search and filter results" at bounding box center [967, 132] width 17 height 17
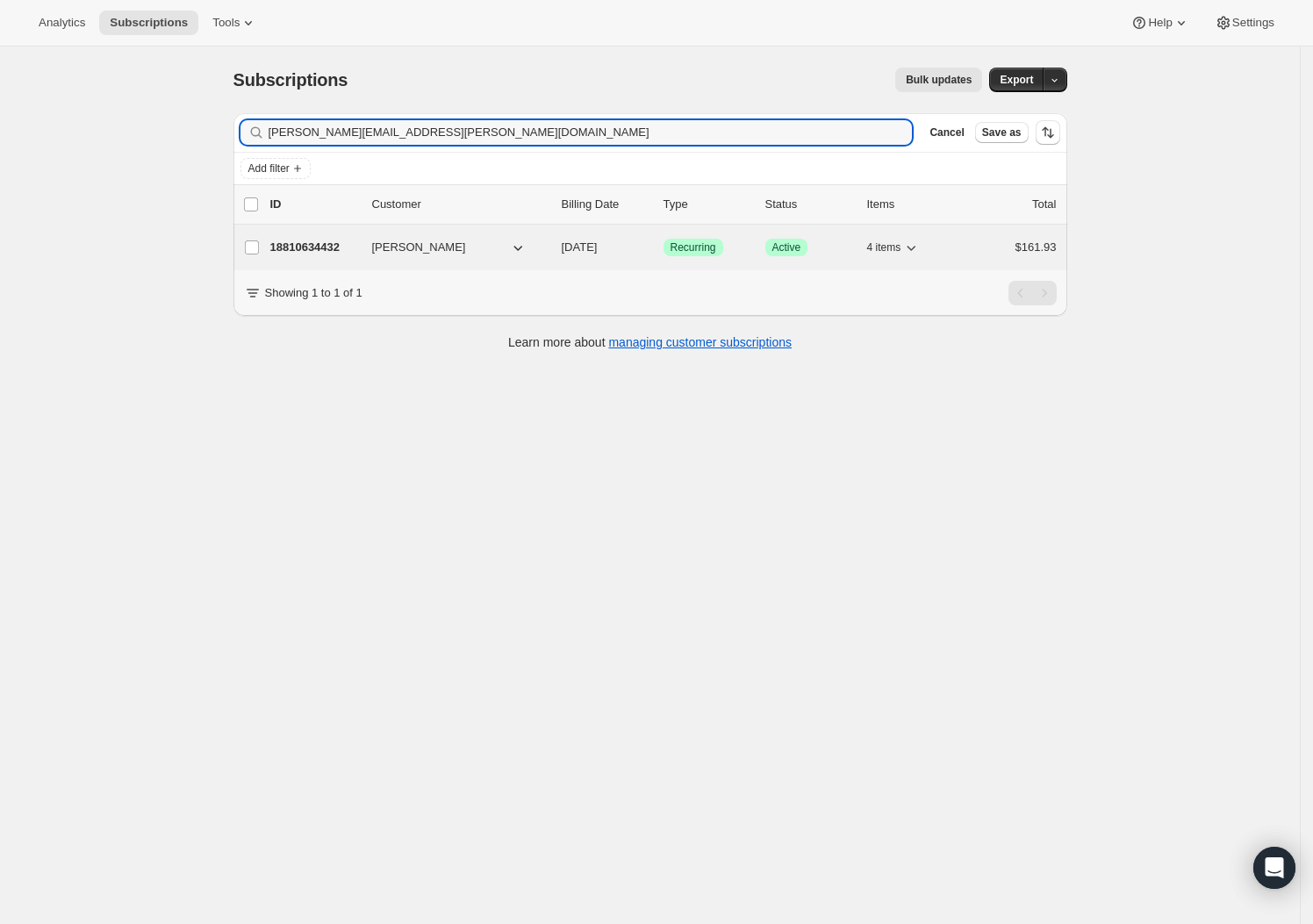
type input "katherine.boothe@gmail.com"
click at [350, 244] on p "18810634432" at bounding box center [314, 247] width 88 height 17
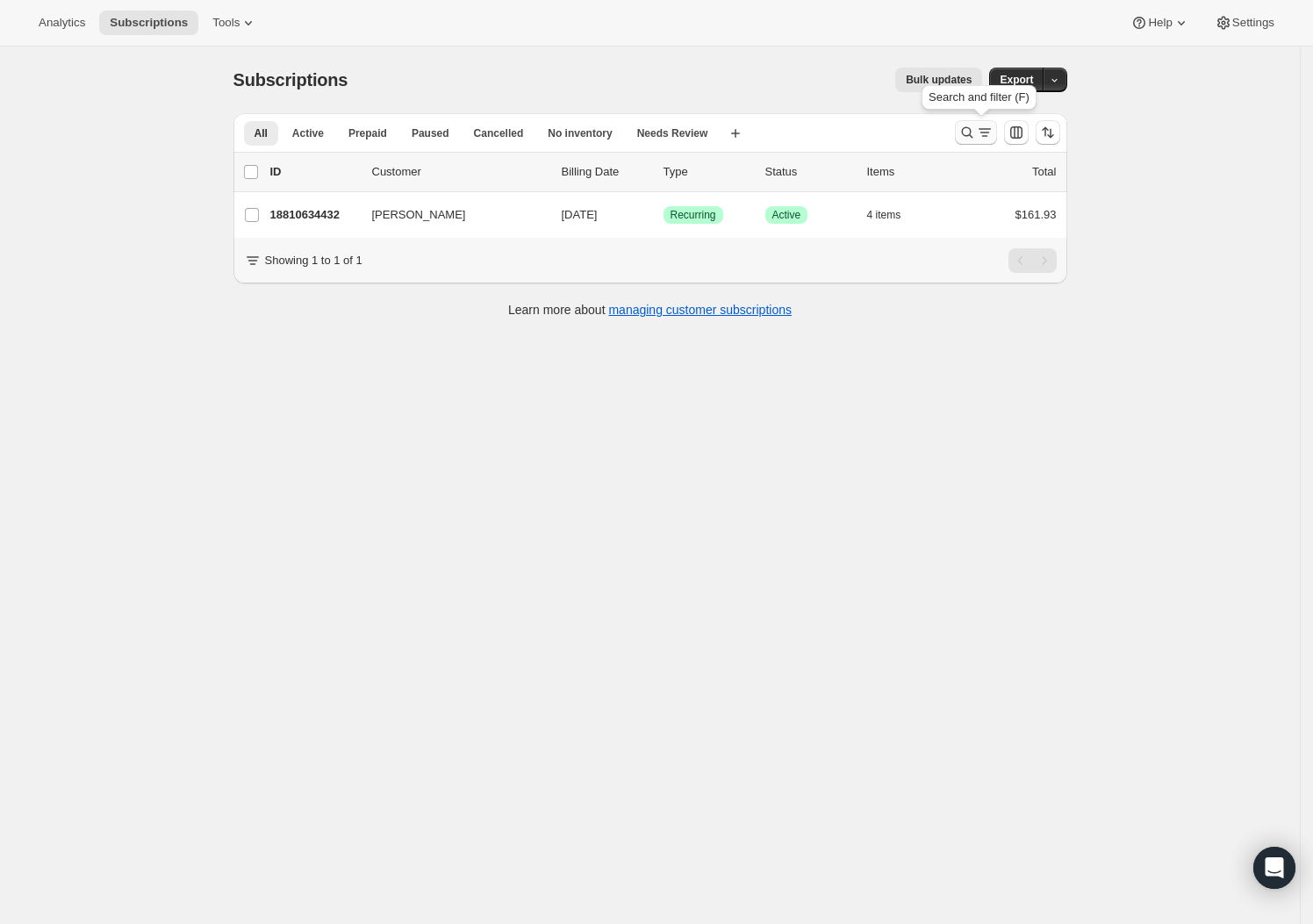
click at [969, 128] on icon "Search and filter results" at bounding box center [967, 132] width 12 height 12
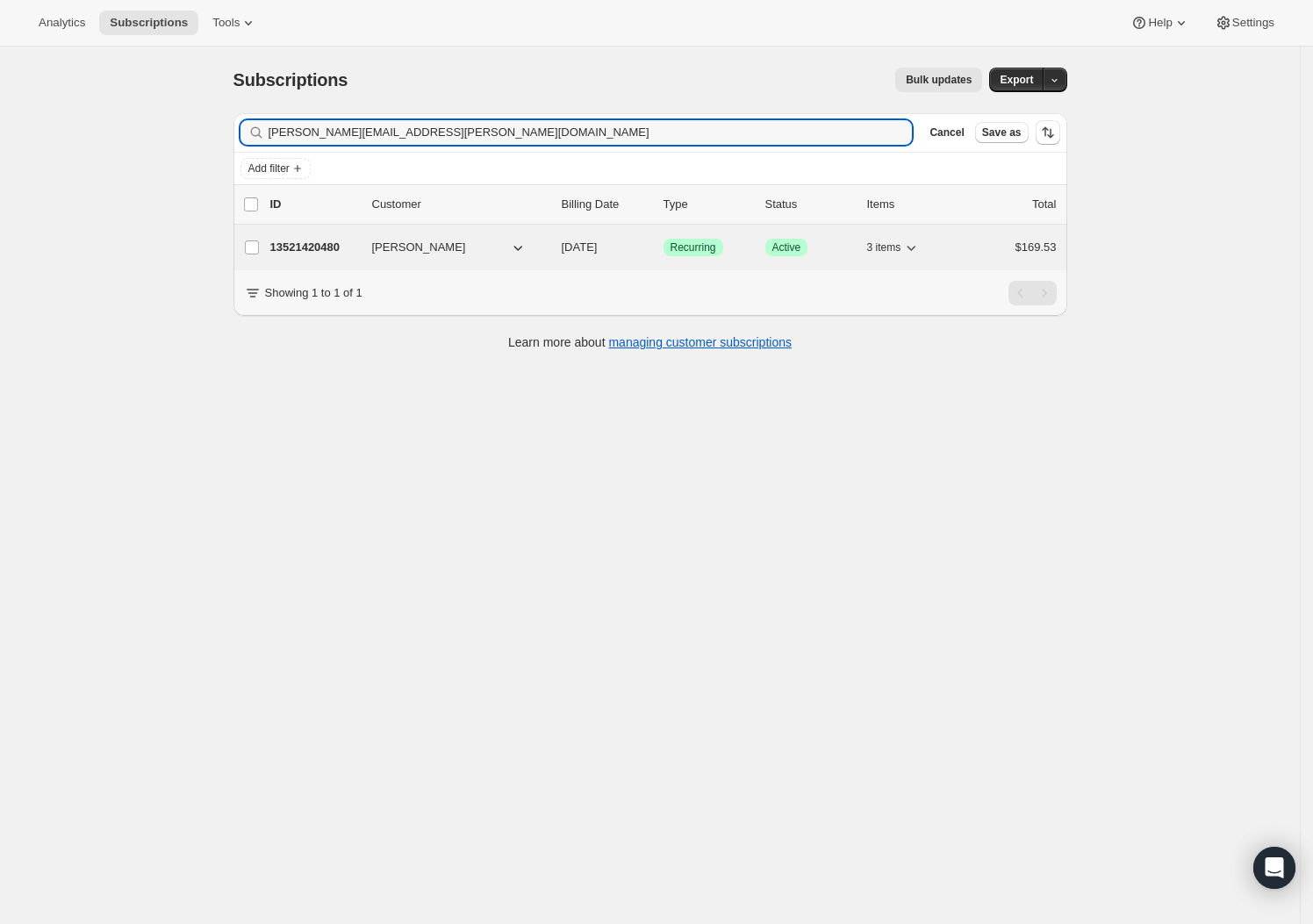
type input "clark.piller@gmail.com"
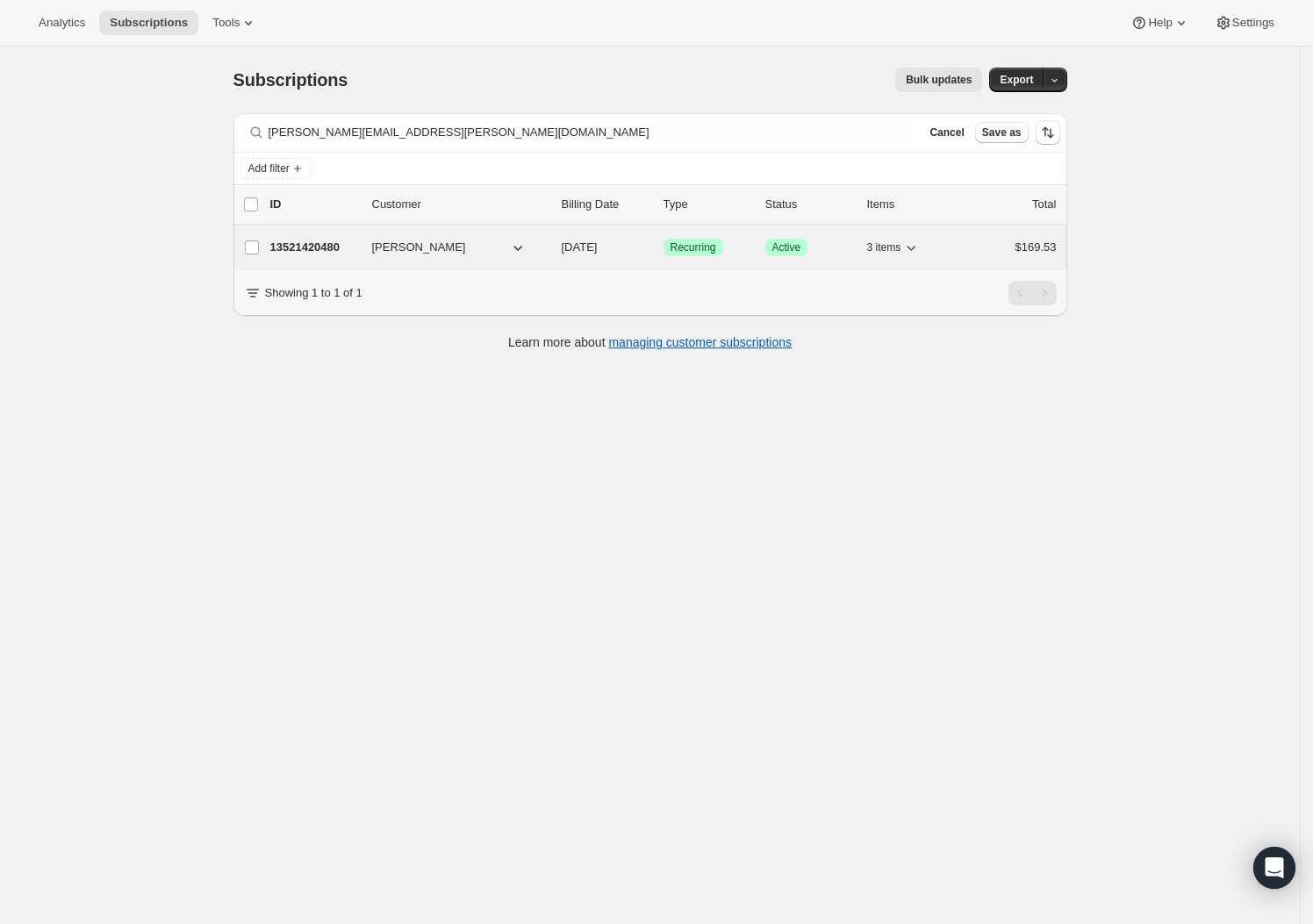
click at [337, 248] on p "13521420480" at bounding box center [314, 247] width 88 height 17
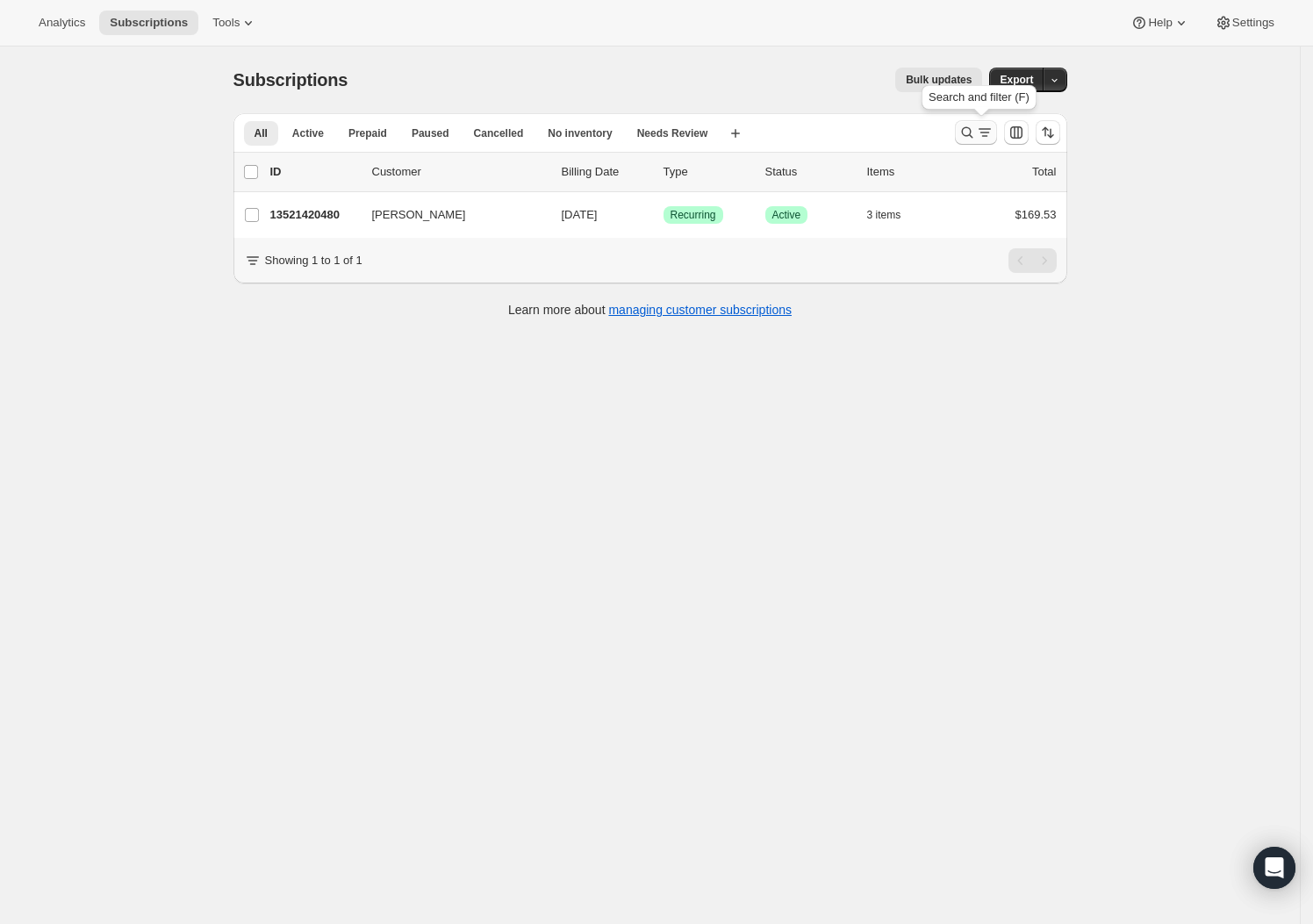
click at [973, 134] on icon "Search and filter results" at bounding box center [967, 132] width 17 height 17
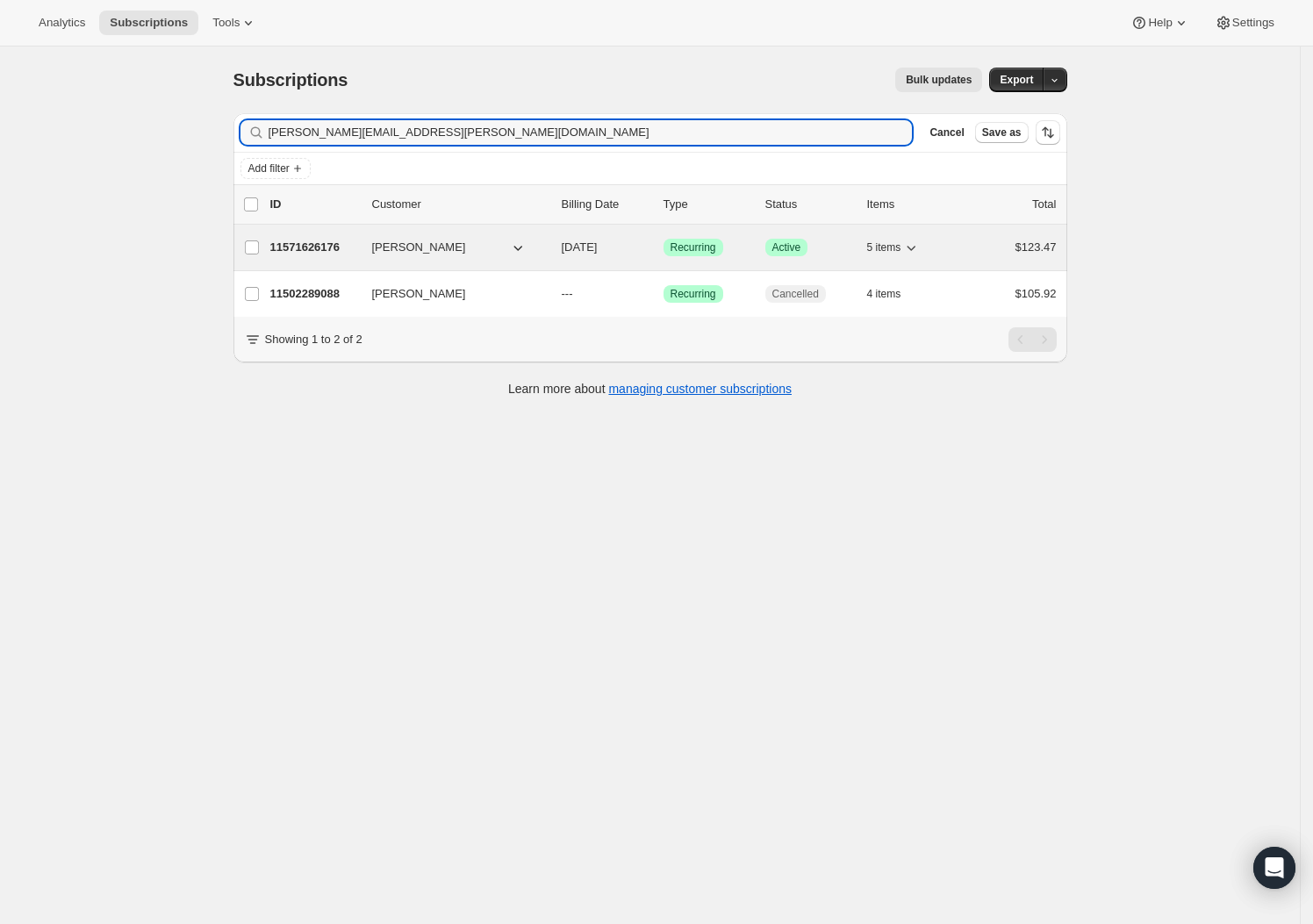
type input "eric.segreto@gmail.com"
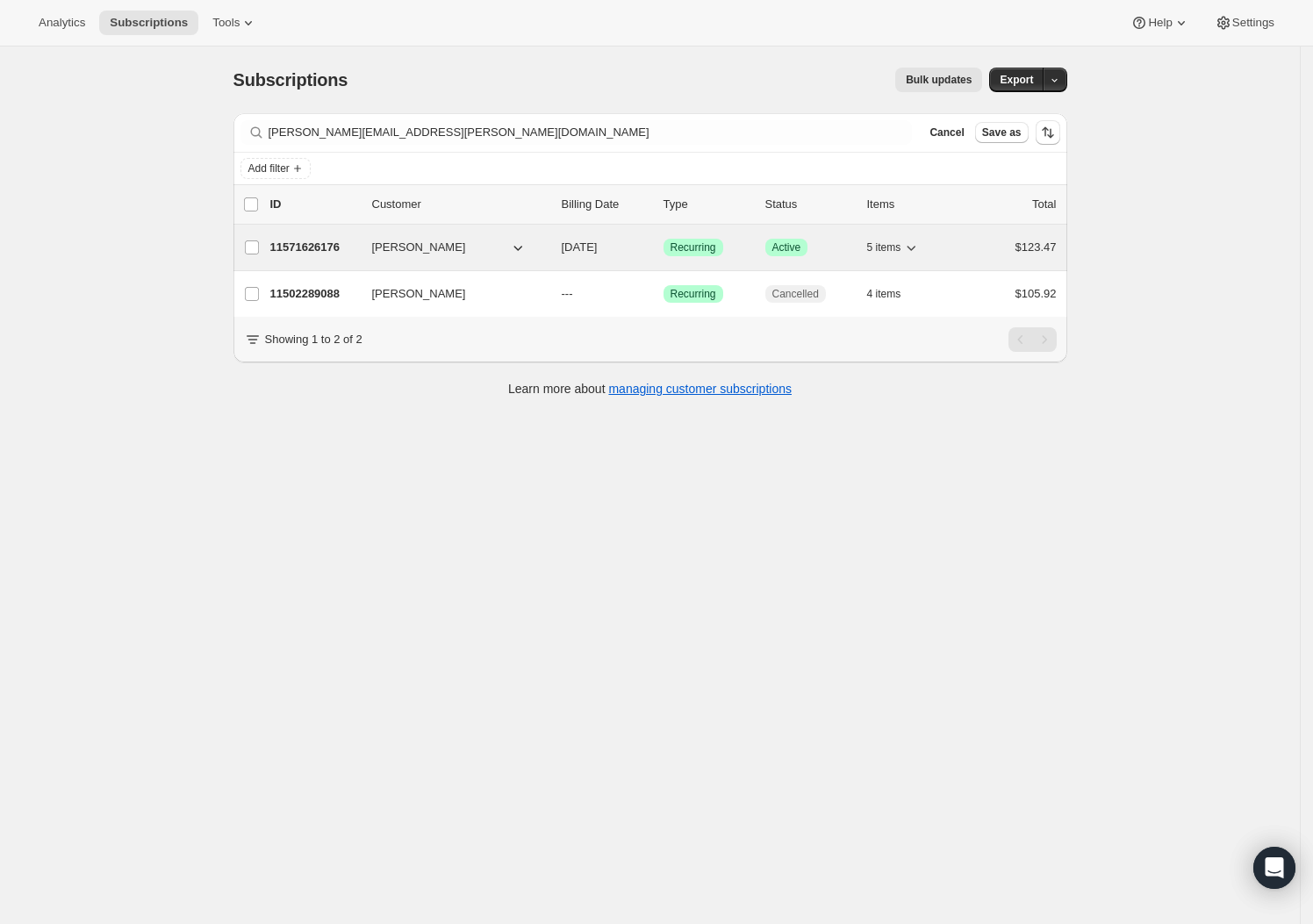
click at [339, 249] on p "11571626176" at bounding box center [314, 247] width 88 height 17
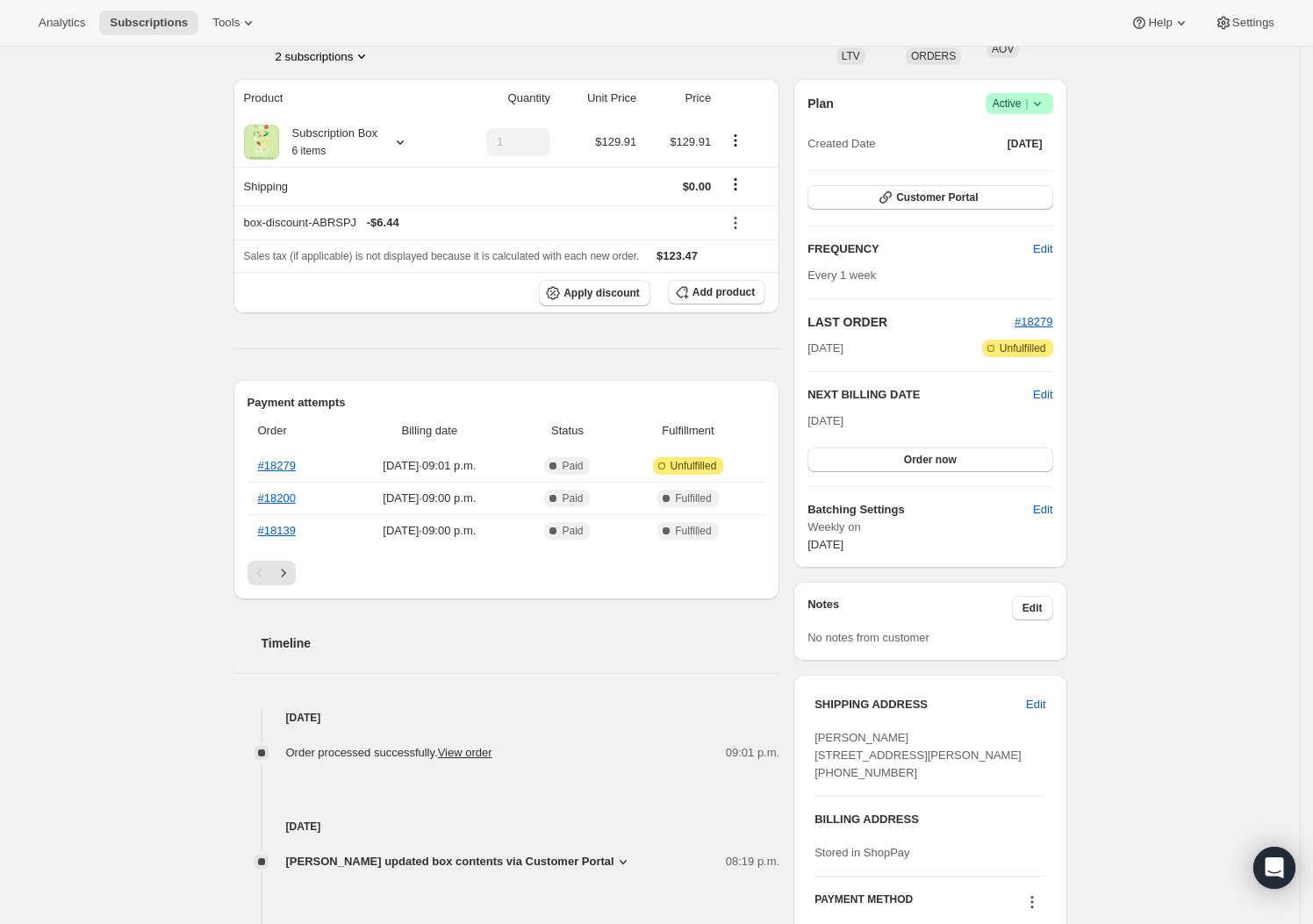
scroll to position [409, 0]
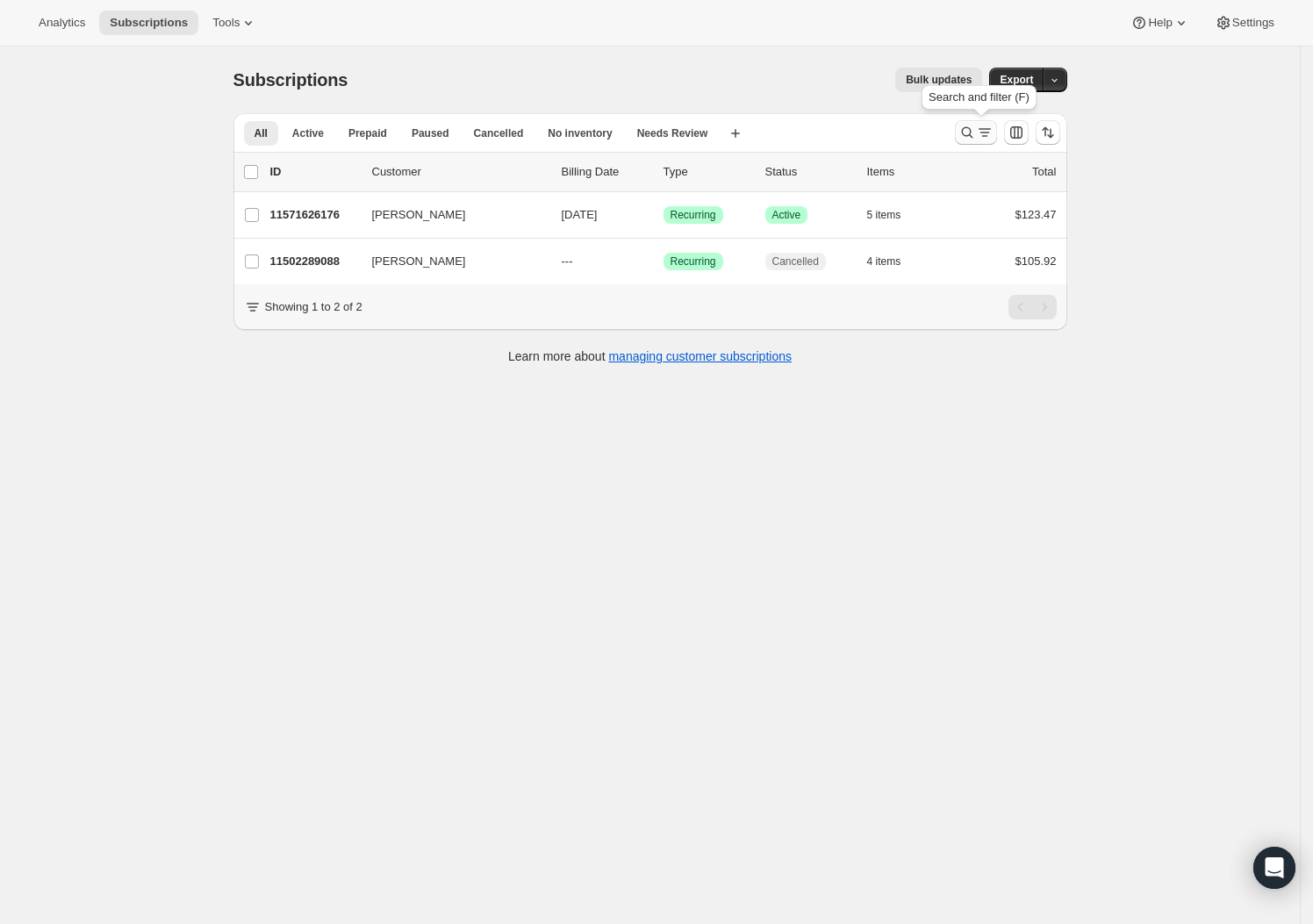
click at [974, 132] on icon "Search and filter results" at bounding box center [967, 132] width 17 height 17
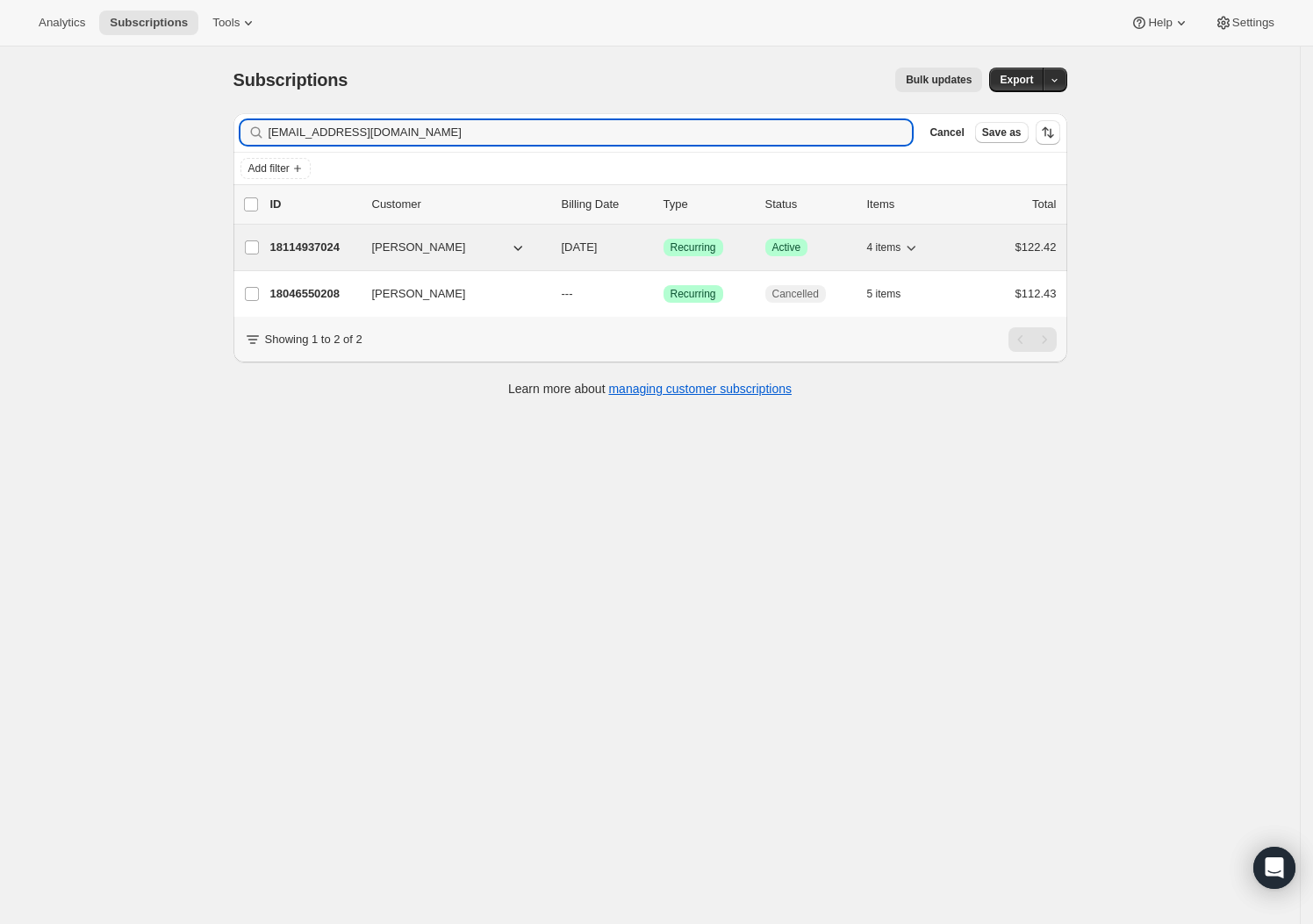
type input "angela_c16@hotmail.com"
click at [334, 243] on p "18114937024" at bounding box center [314, 247] width 88 height 17
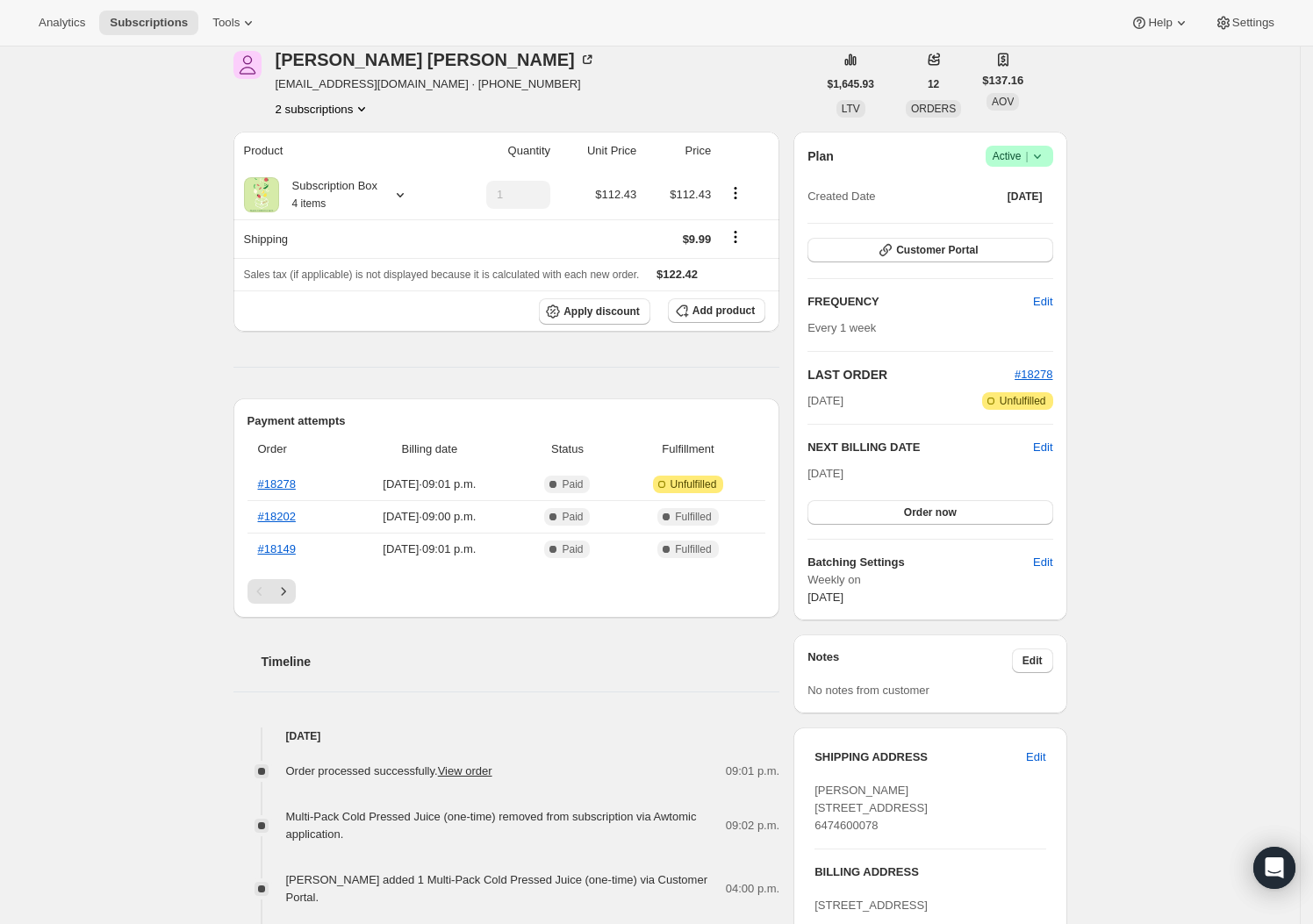
scroll to position [408, 0]
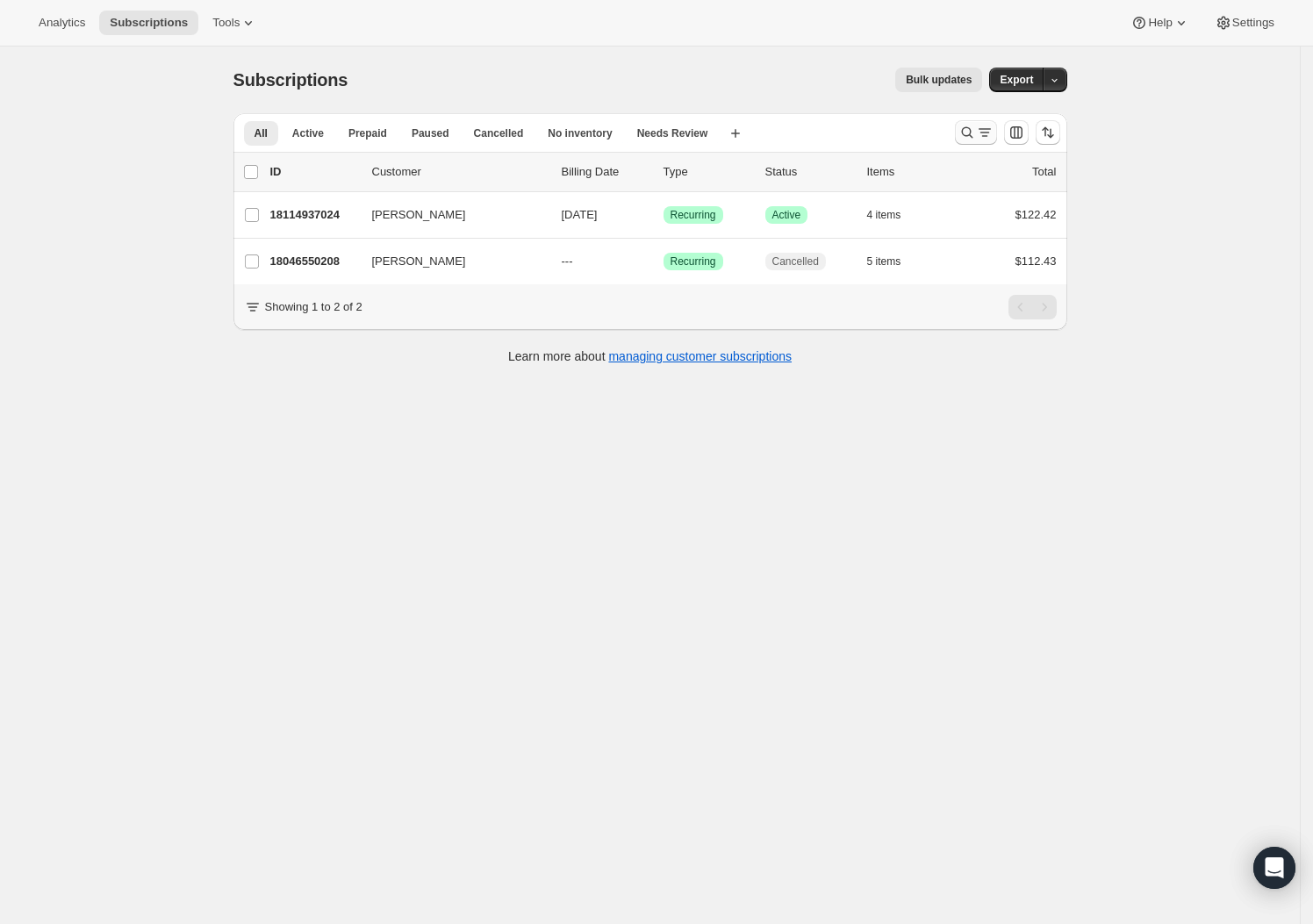
drag, startPoint x: 946, startPoint y: 131, endPoint x: 965, endPoint y: 131, distance: 19.0
click at [941, 130] on div "All Active Prepaid Paused Cancelled No inventory Needs Review More views All Ac…" at bounding box center [588, 132] width 707 height 39
click at [965, 131] on icon "Search and filter results" at bounding box center [967, 132] width 17 height 17
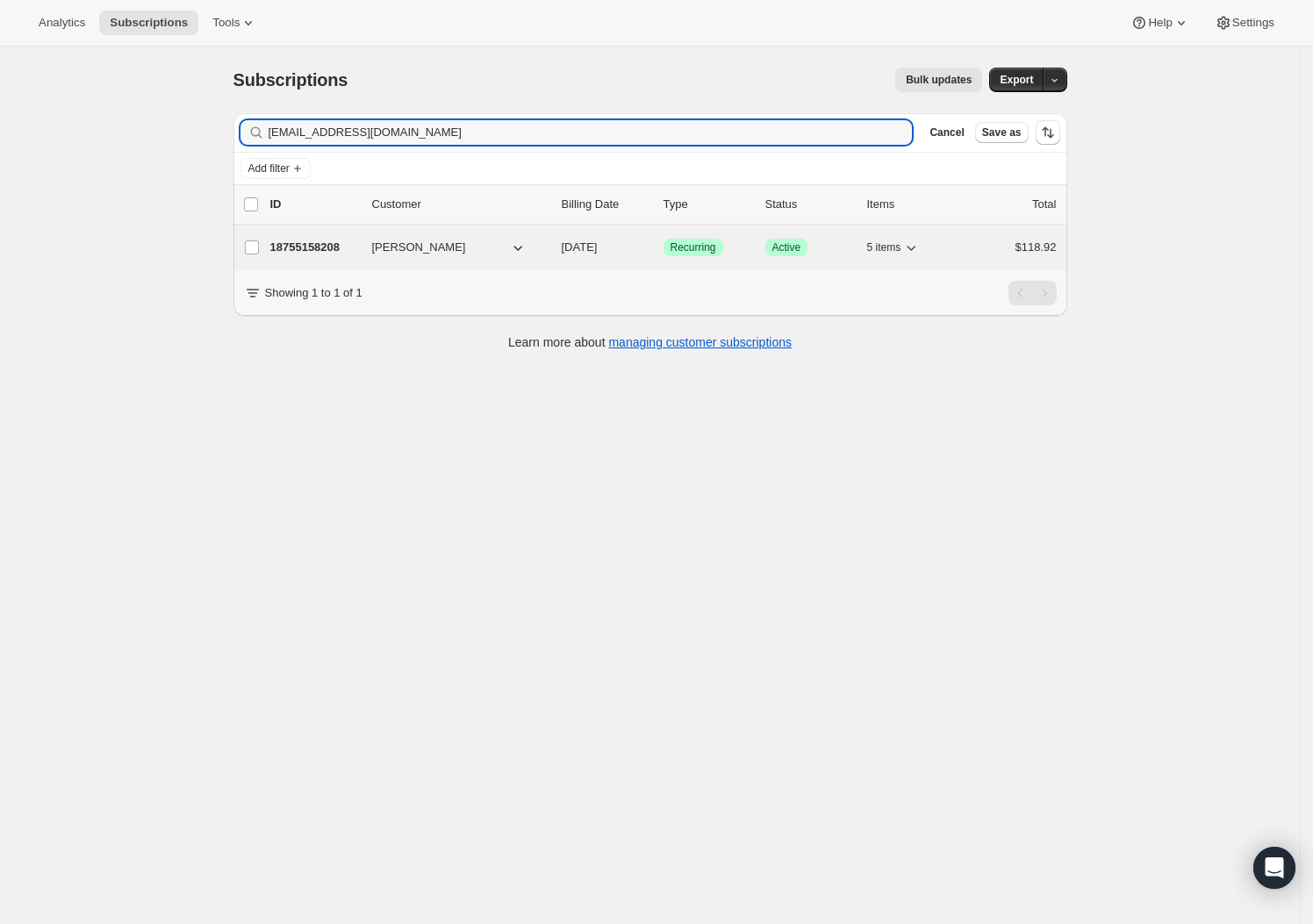
type input "cm@cynthiamartyn.com"
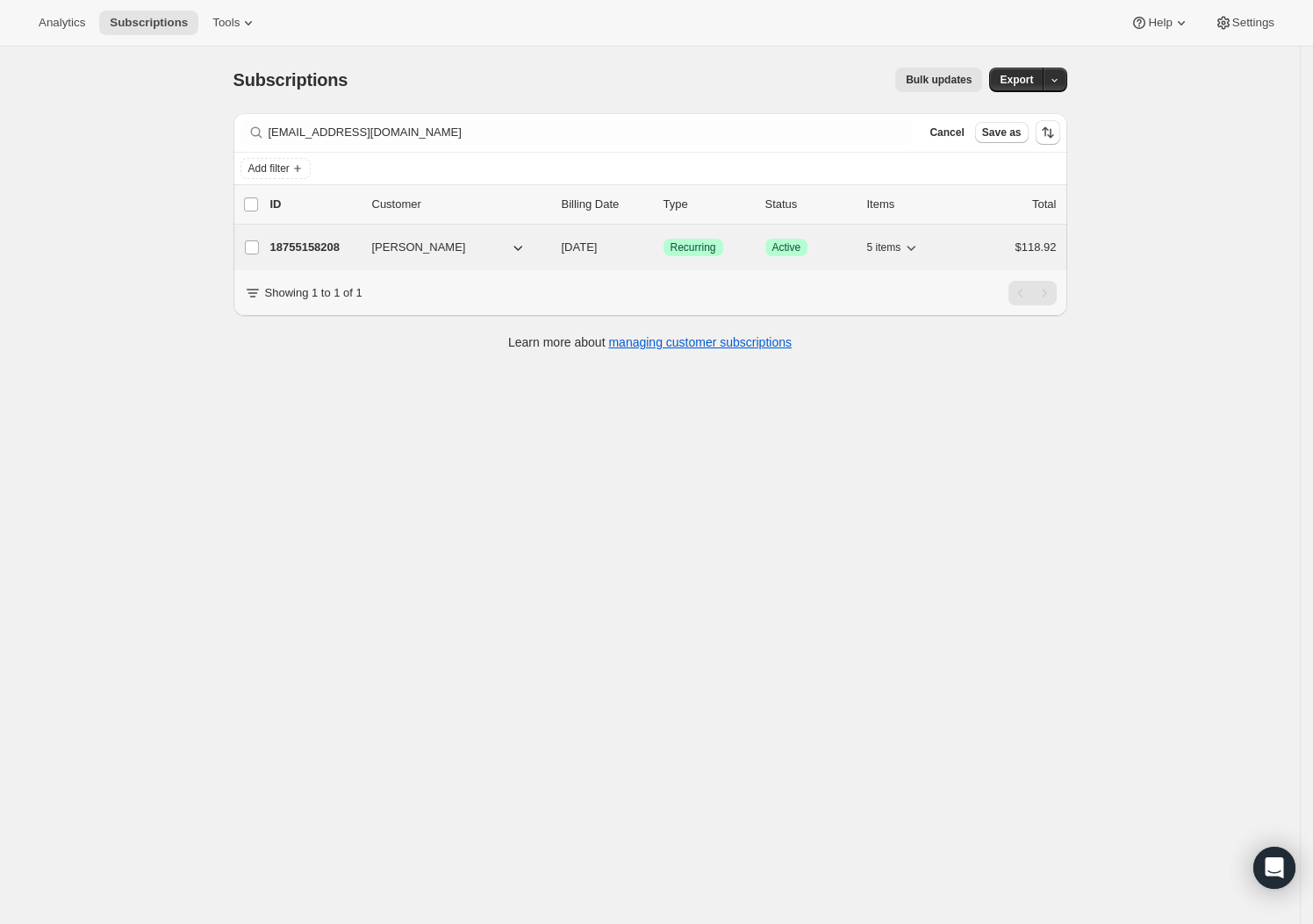
click at [331, 244] on p "18755158208" at bounding box center [314, 247] width 88 height 17
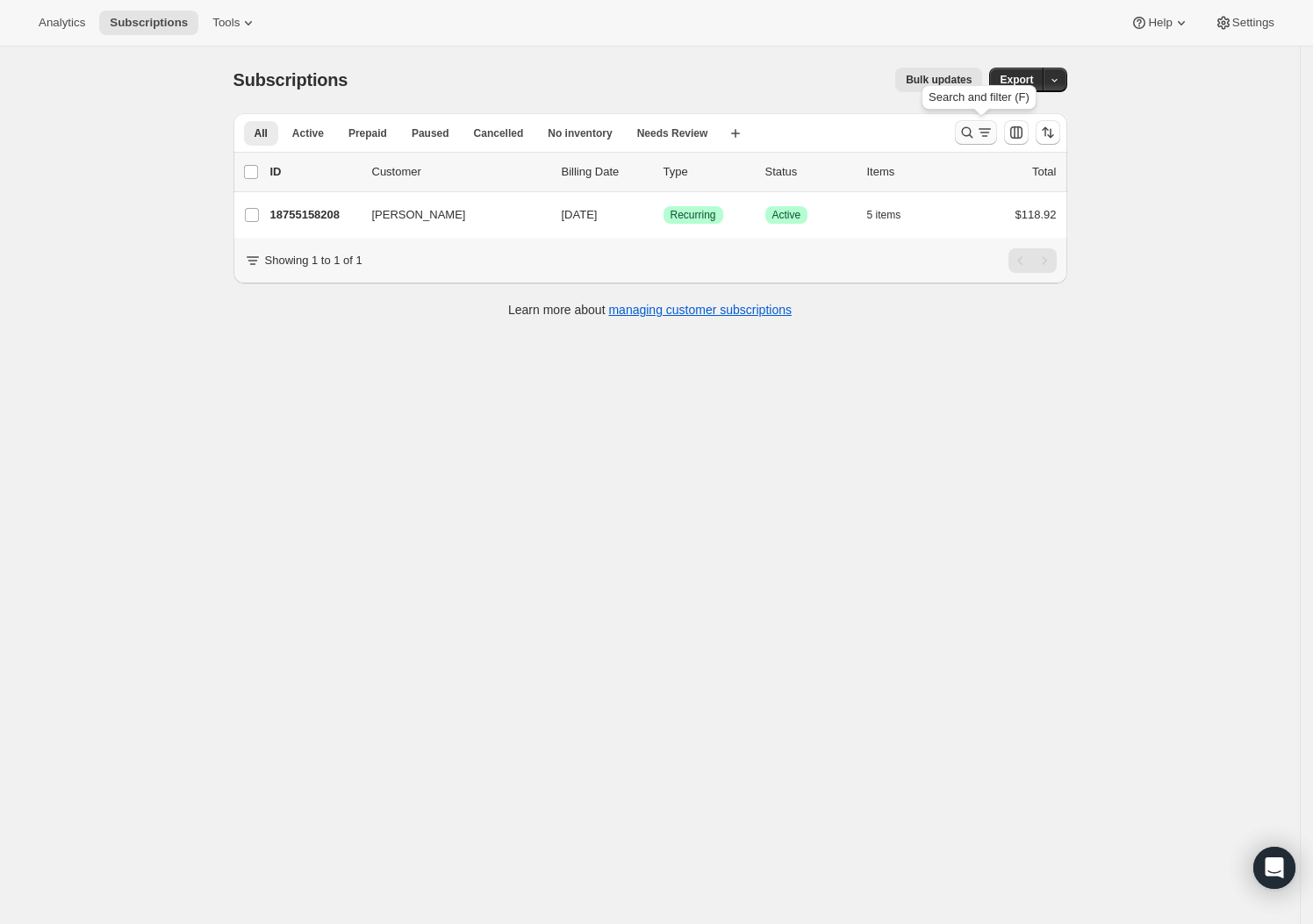
click at [975, 131] on icon "Search and filter results" at bounding box center [967, 132] width 17 height 17
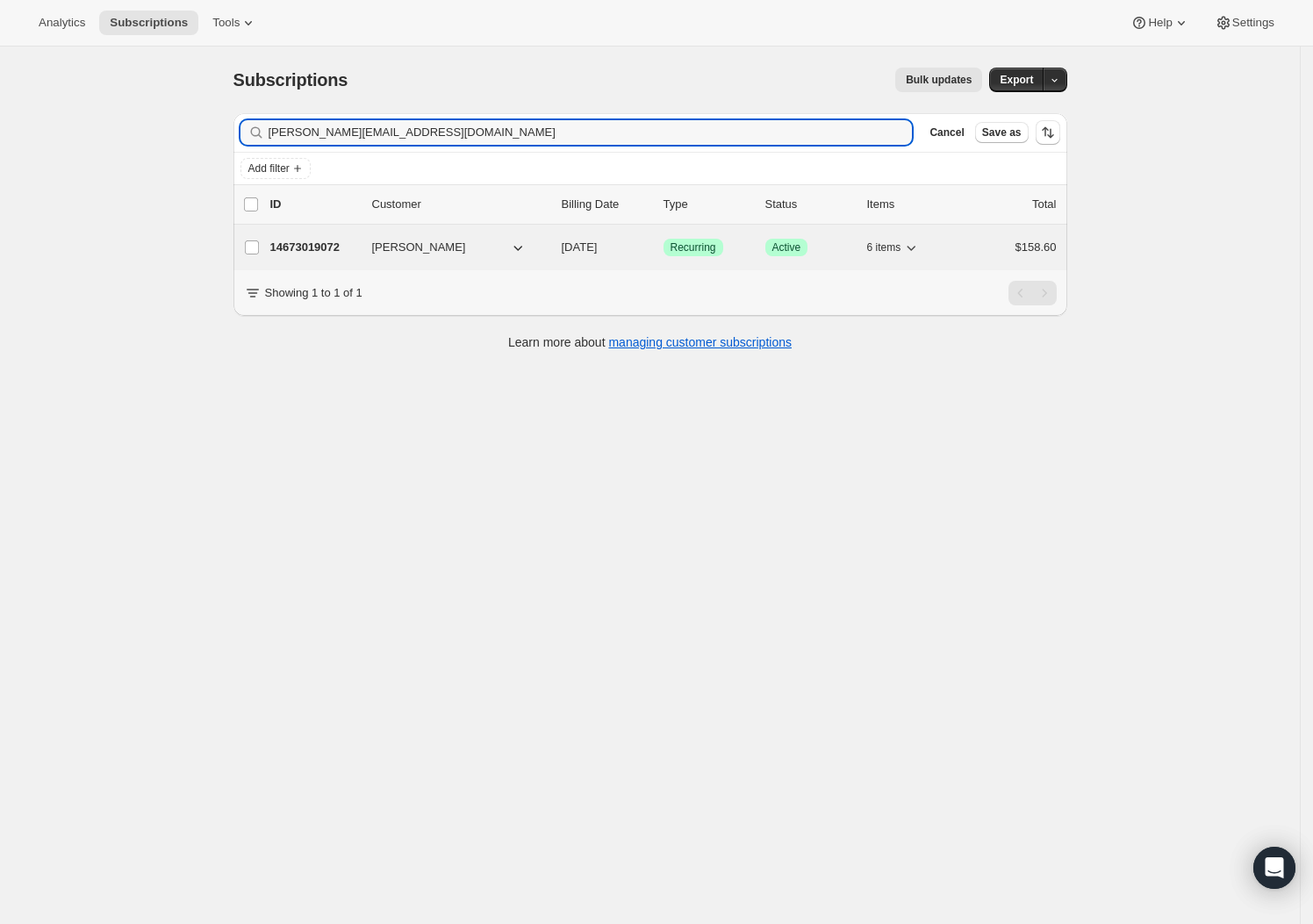
type input "creola.pora@gmail.com"
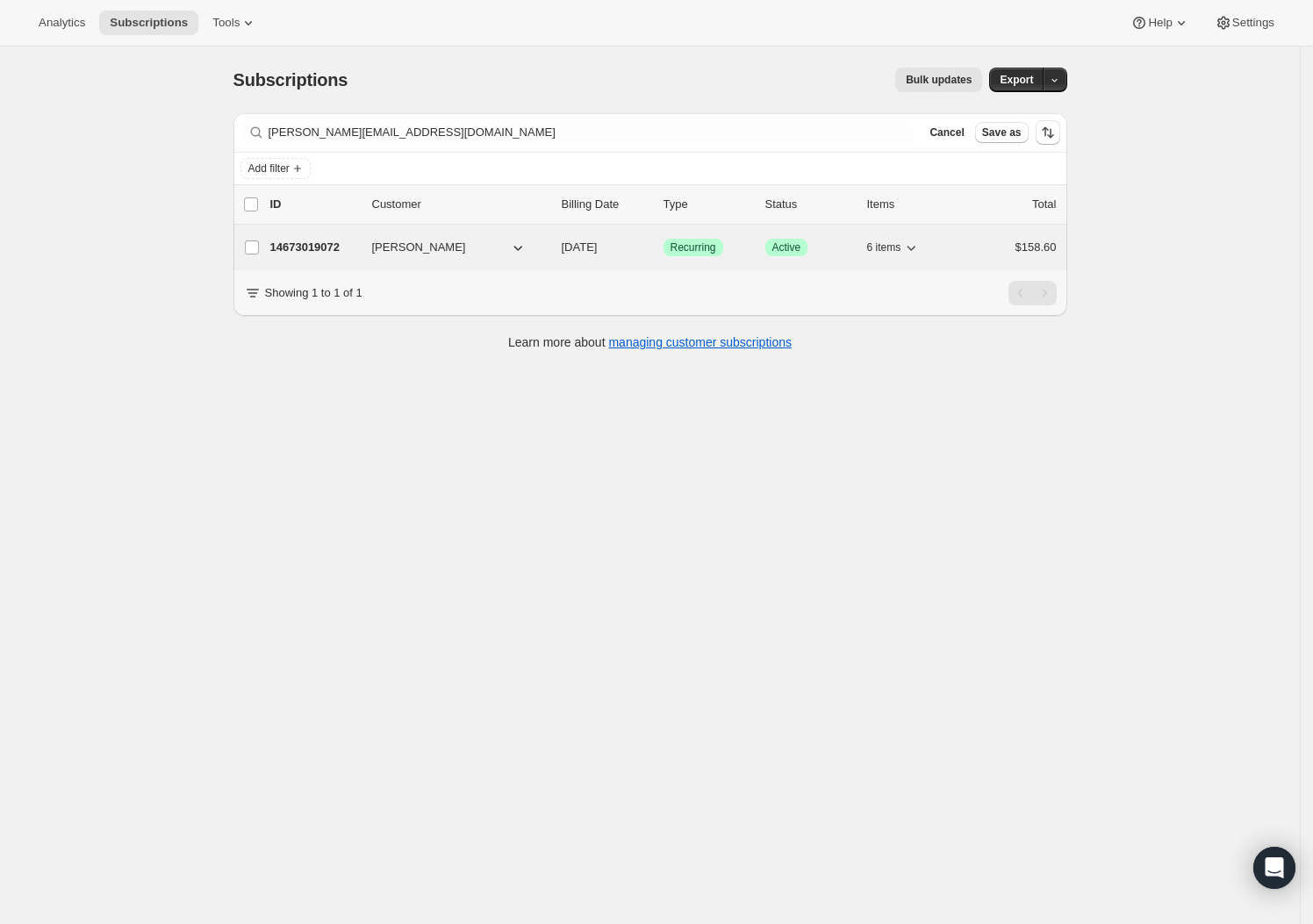
click at [307, 250] on p "14673019072" at bounding box center [314, 247] width 88 height 17
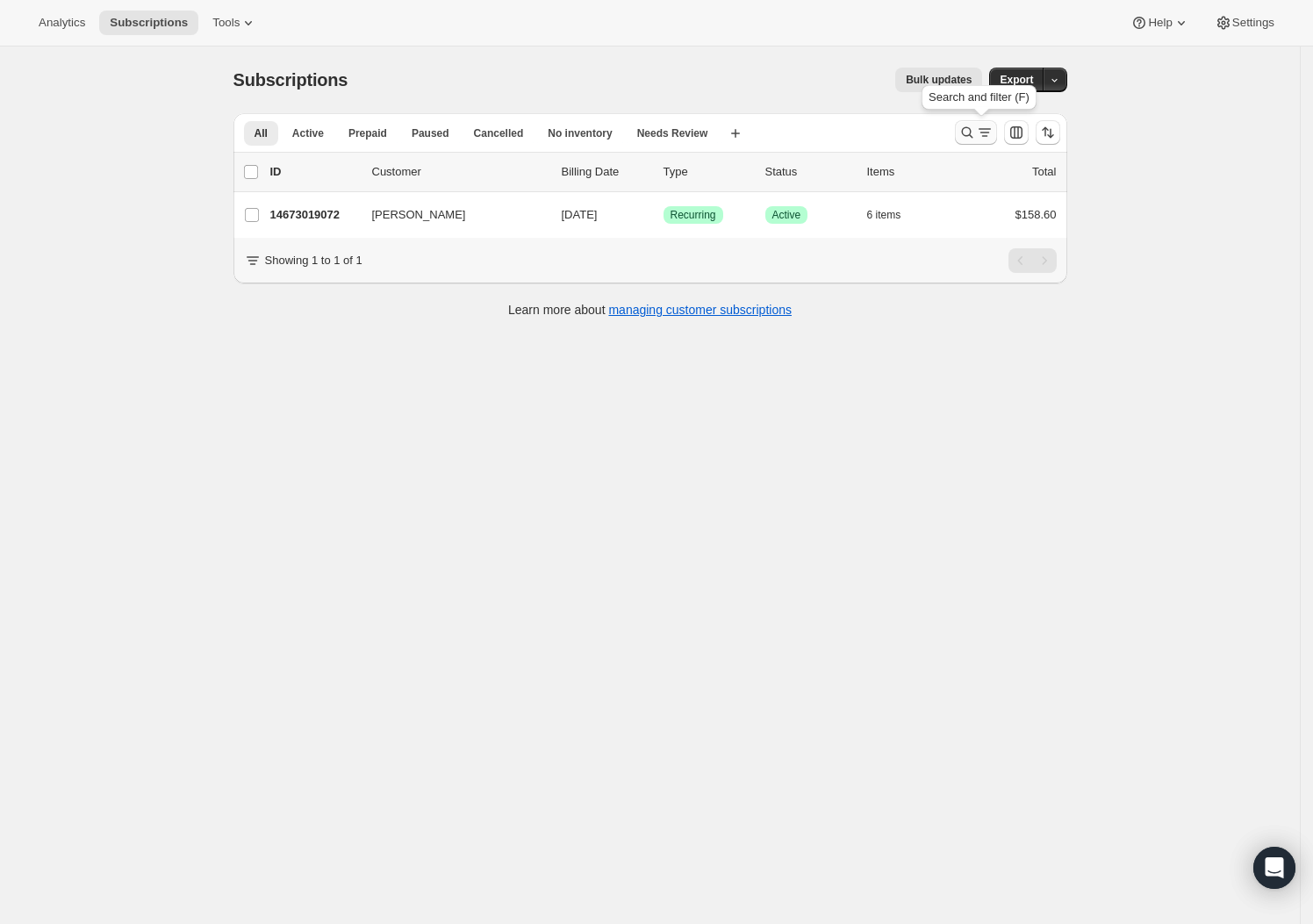
click at [974, 135] on icon "Search and filter results" at bounding box center [967, 132] width 17 height 17
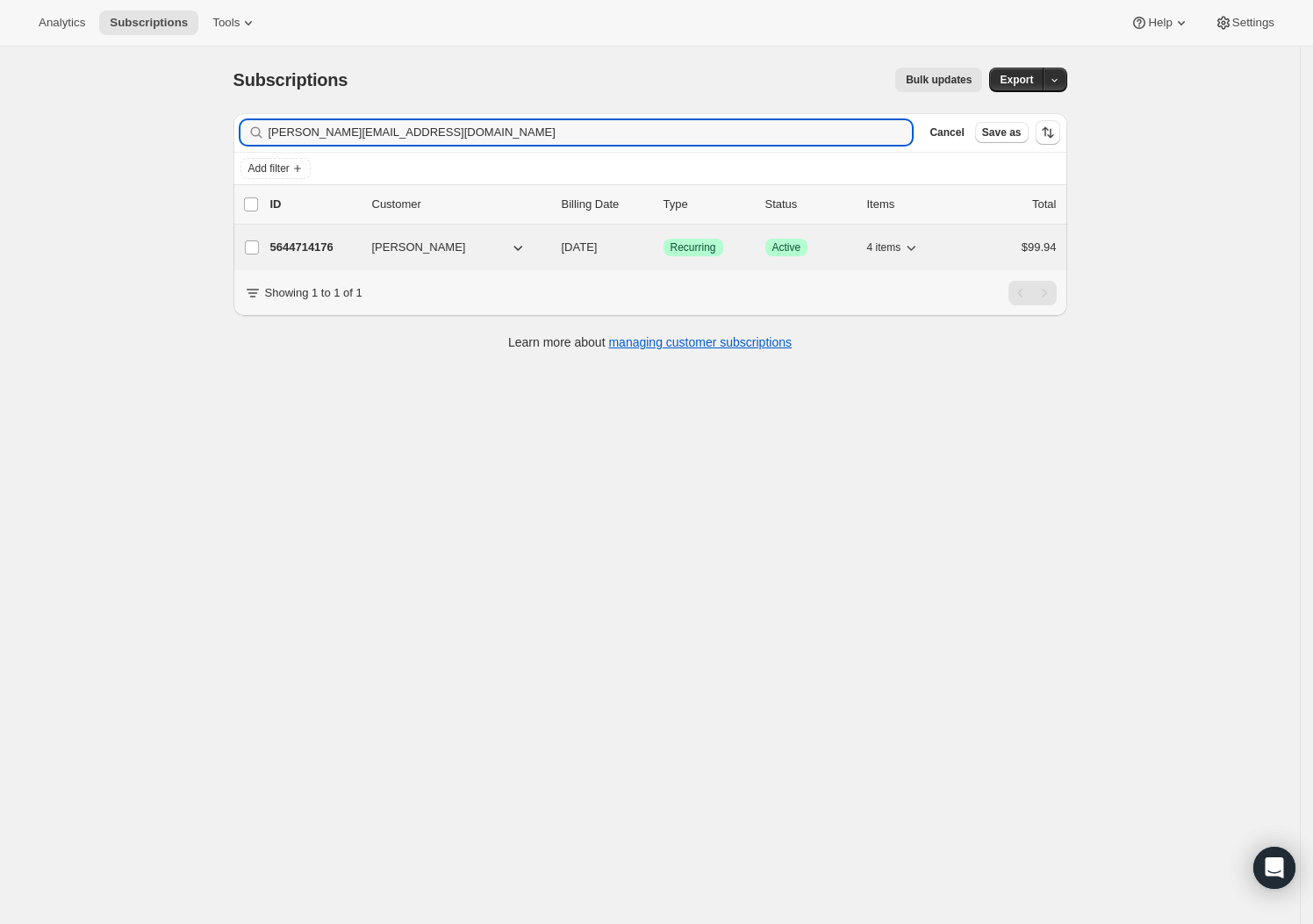
type input "sally_young@hotmail.com"
click at [326, 245] on p "5644714176" at bounding box center [314, 247] width 88 height 17
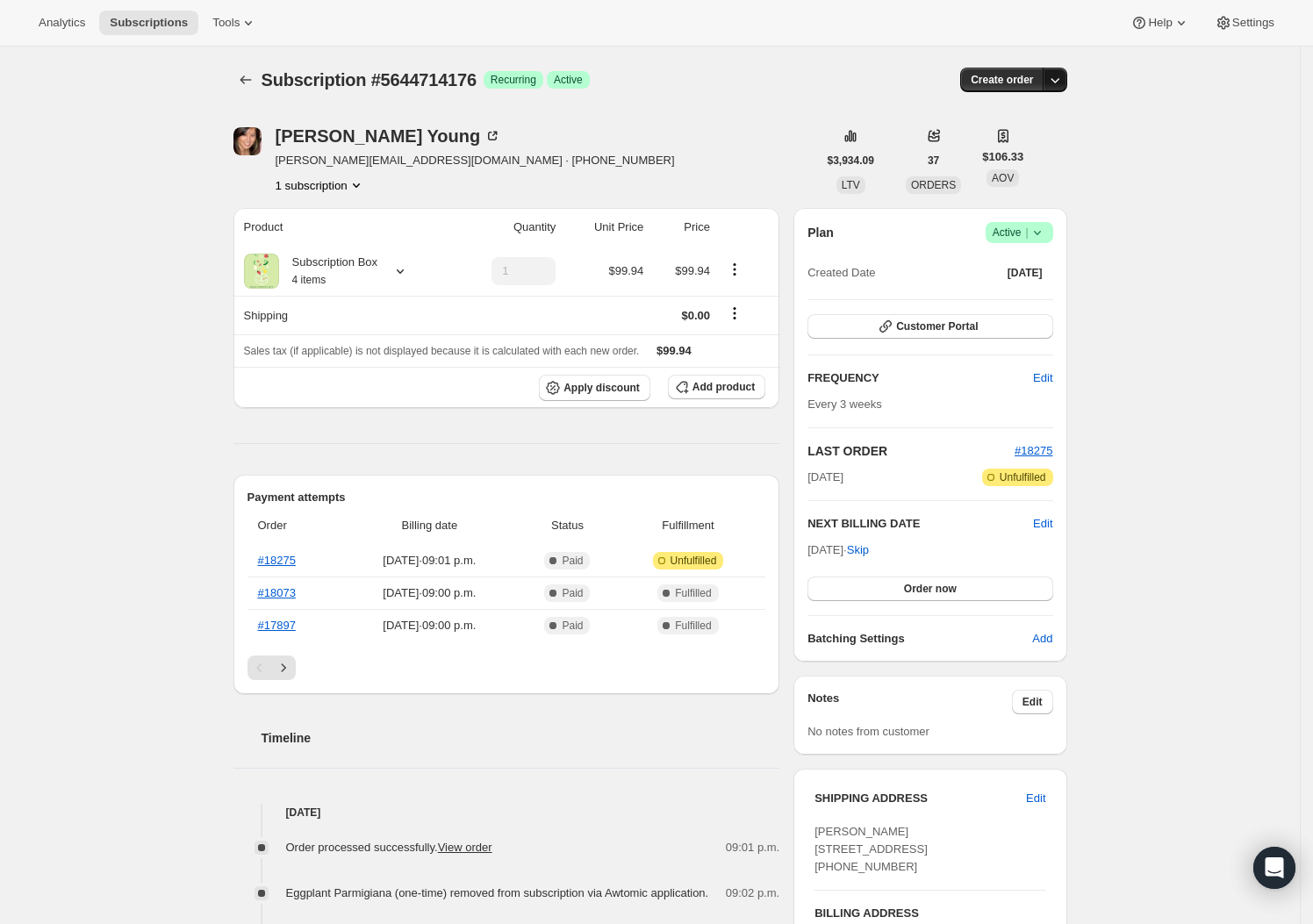
click at [1064, 78] on icon "button" at bounding box center [1055, 79] width 17 height 17
click at [1031, 149] on span "Create custom one-time order" at bounding box center [987, 146] width 151 height 14
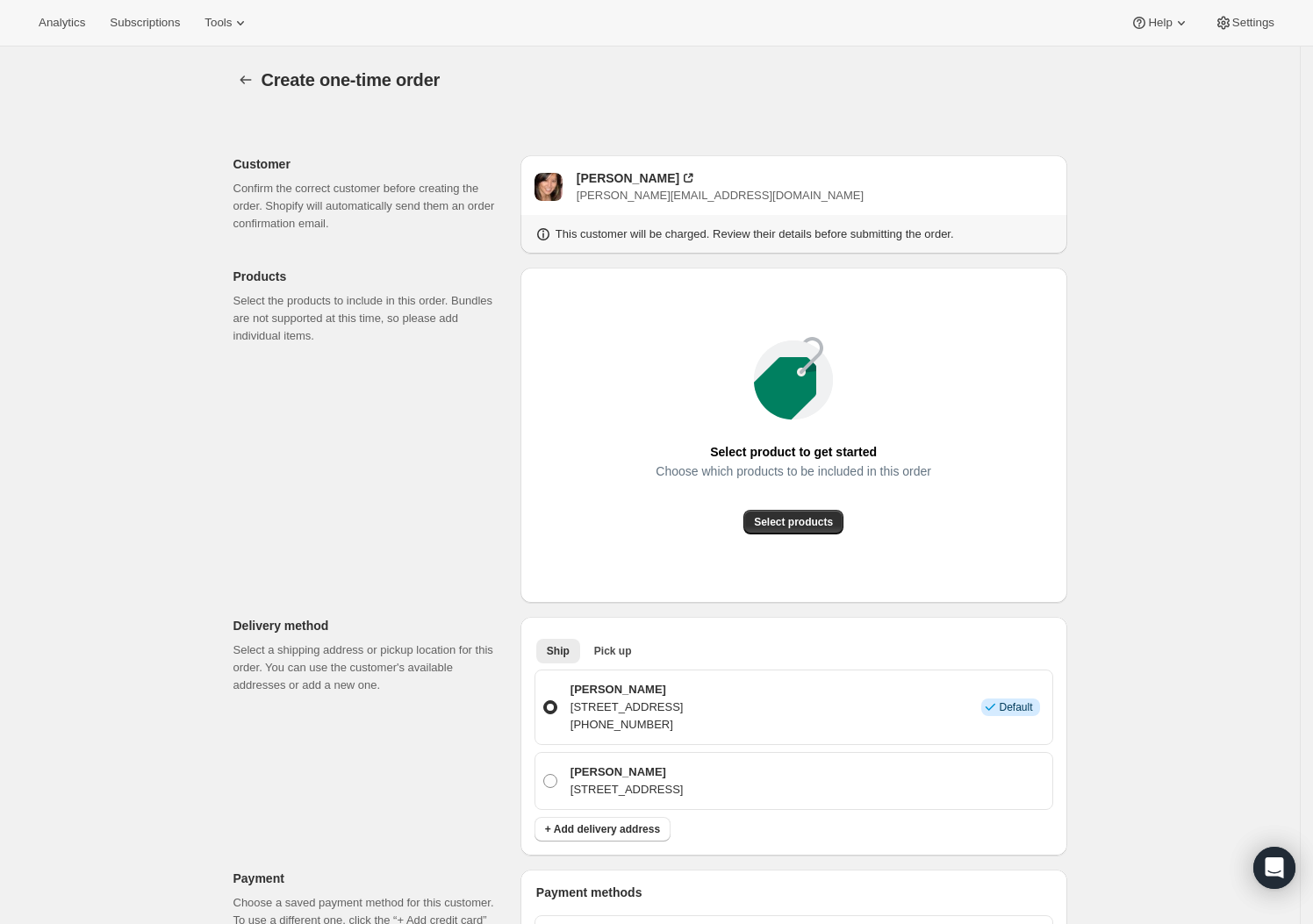
click at [783, 537] on div "Select product to get started Choose which products to be included in this orde…" at bounding box center [794, 435] width 519 height 307
click at [792, 527] on span "Select products" at bounding box center [793, 521] width 79 height 14
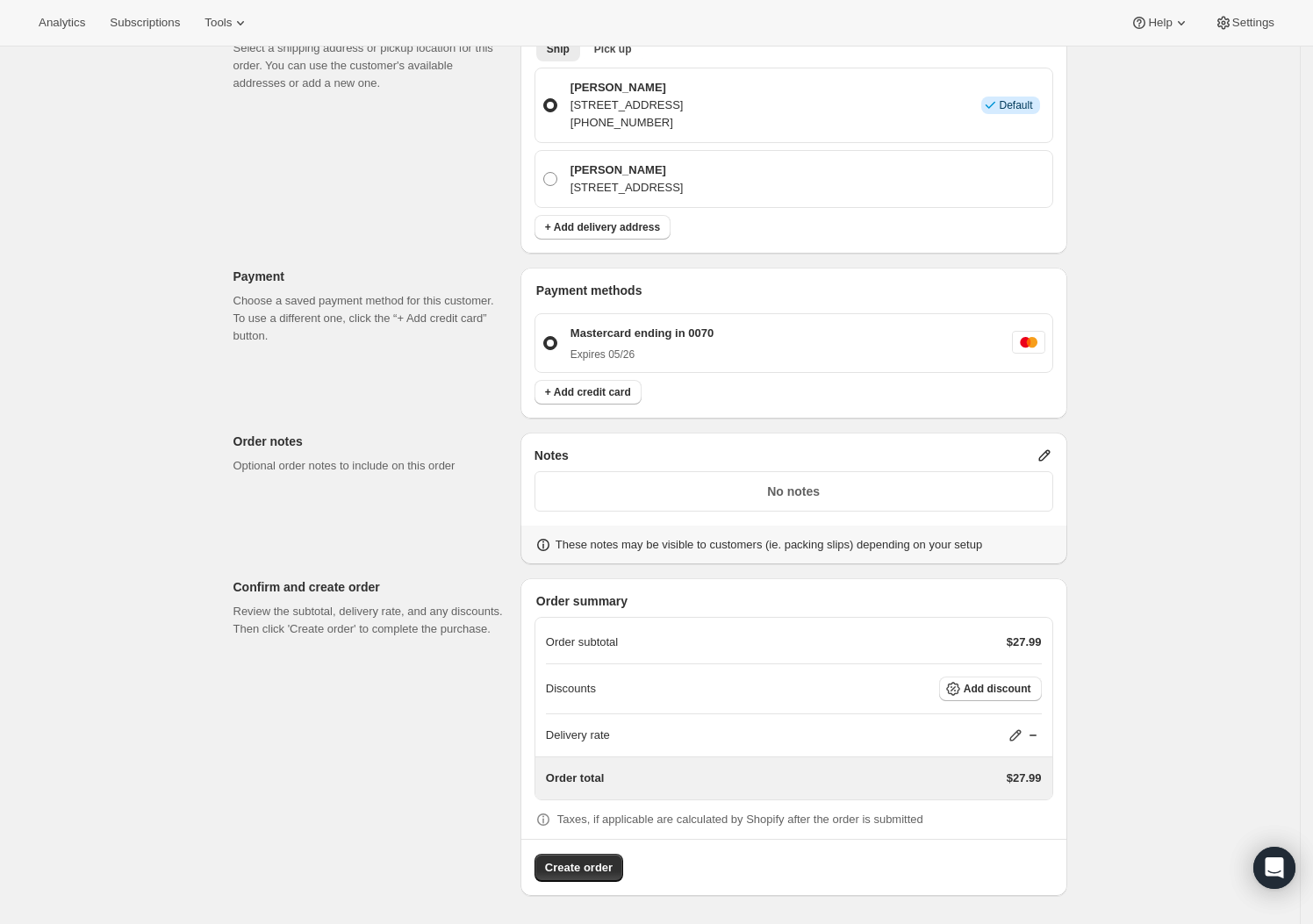
scroll to position [408, 0]
click at [598, 873] on span "Create order" at bounding box center [579, 868] width 68 height 17
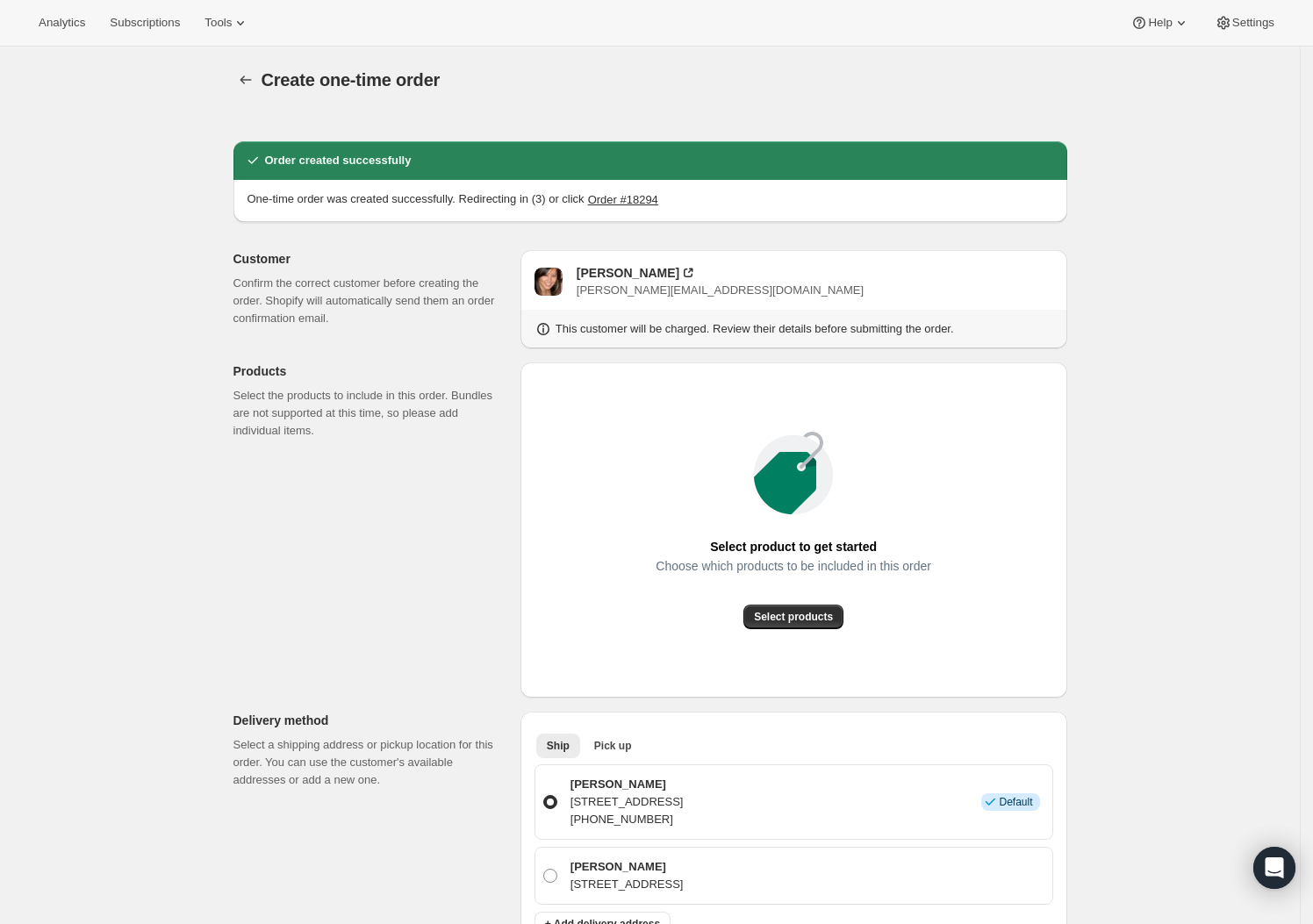
radio input "true"
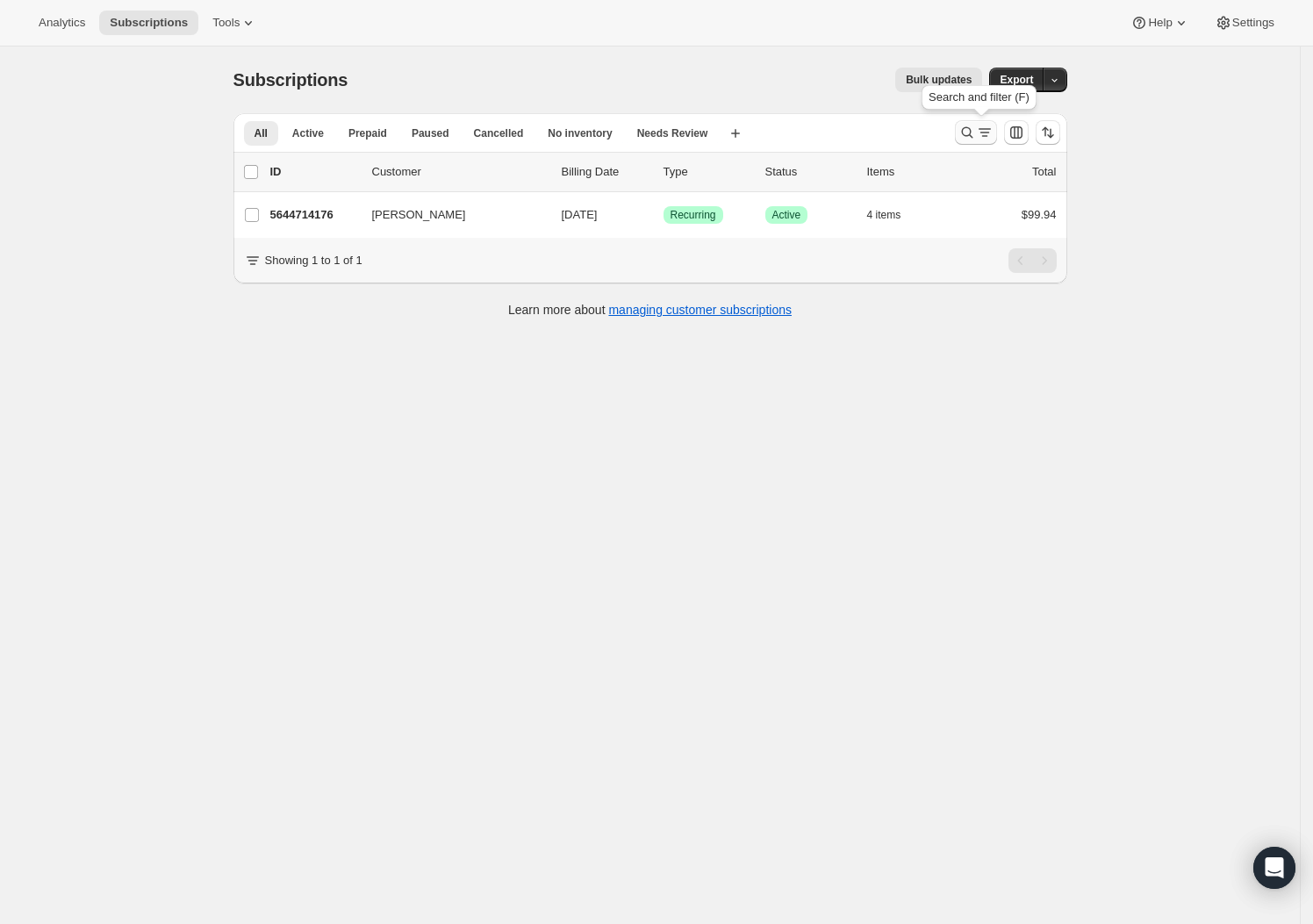
click at [971, 130] on icon "Search and filter results" at bounding box center [967, 132] width 17 height 17
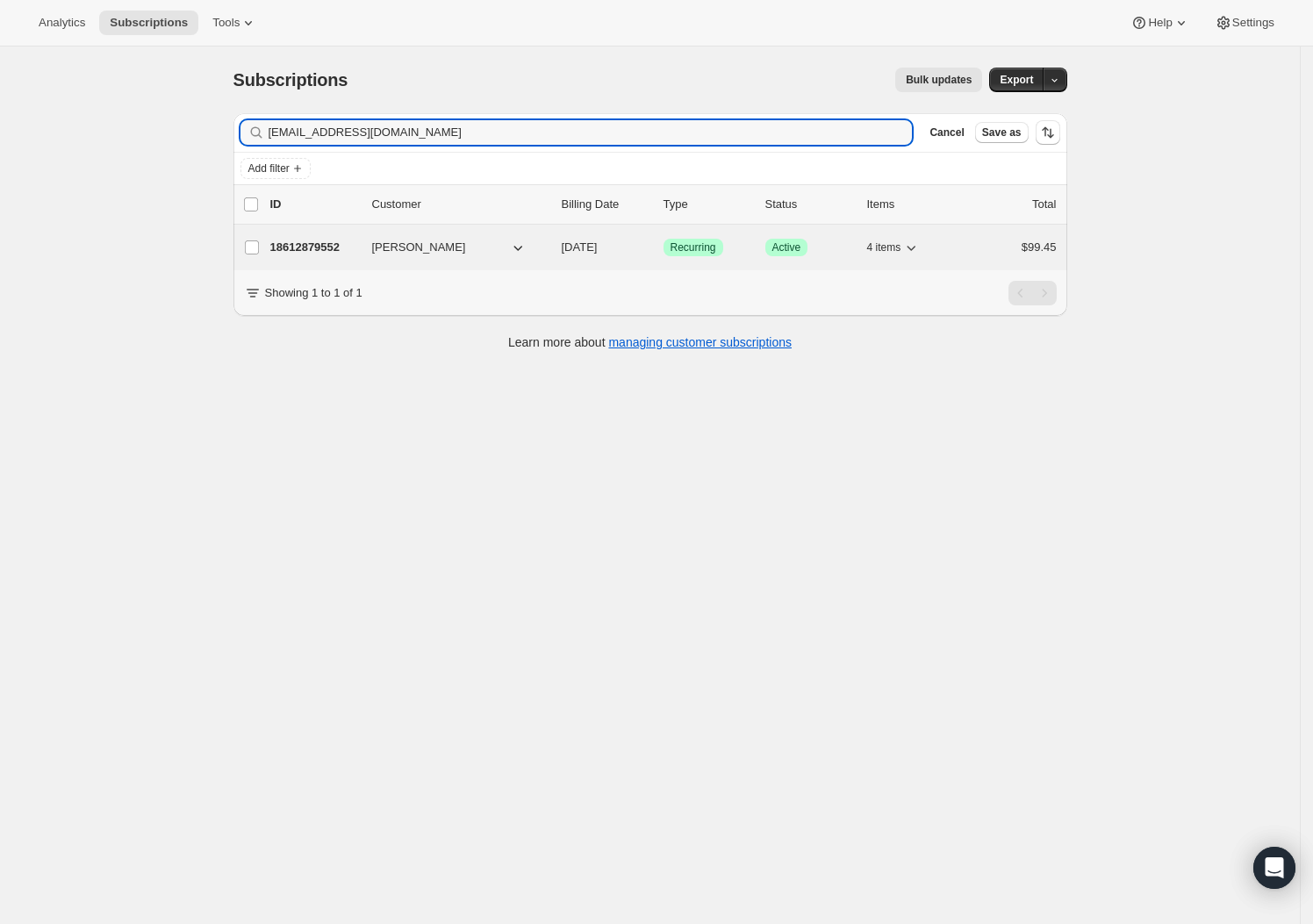
type input "[EMAIL_ADDRESS][DOMAIN_NAME]"
click at [317, 245] on p "18612879552" at bounding box center [314, 247] width 88 height 17
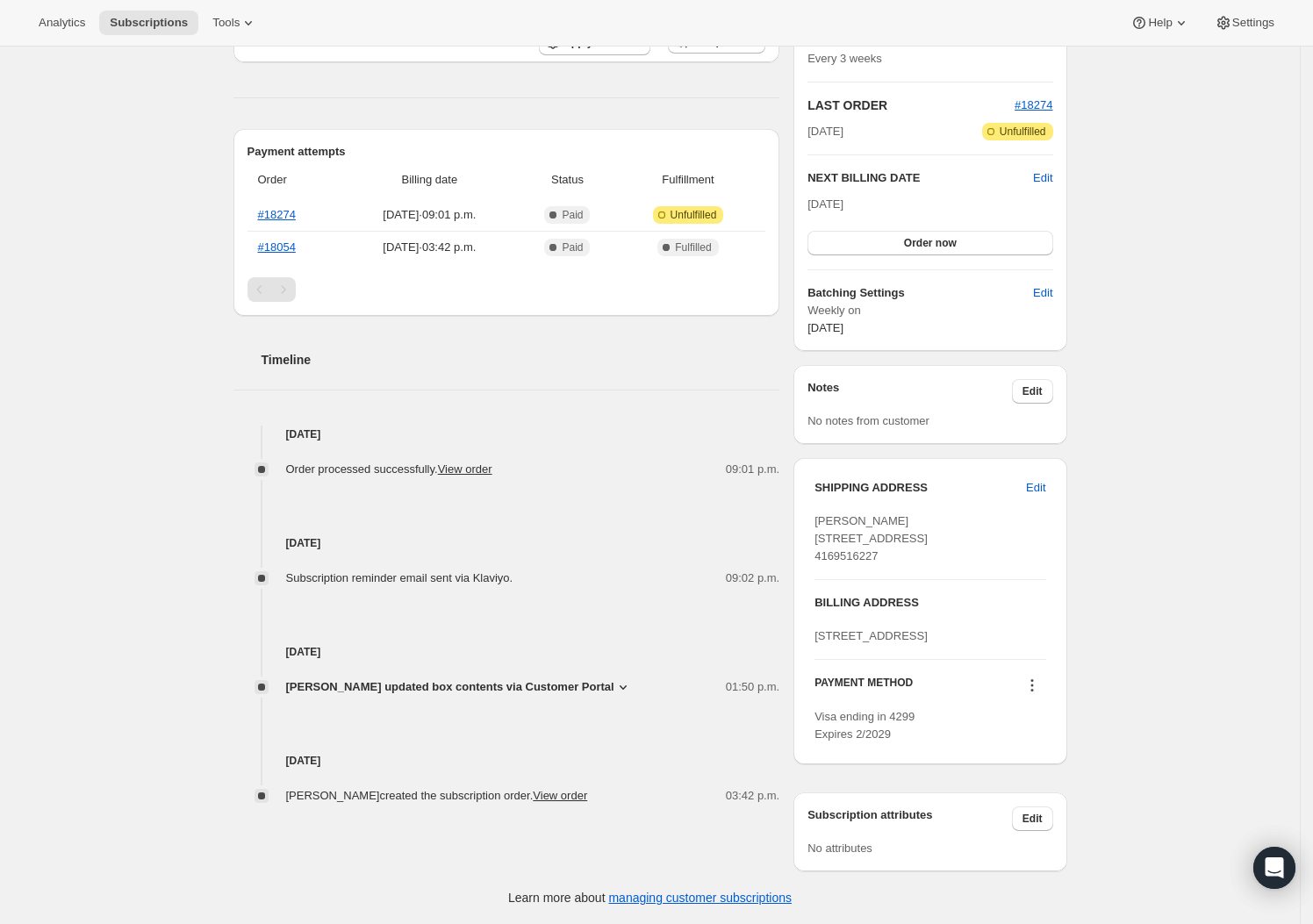
scroll to position [378, 0]
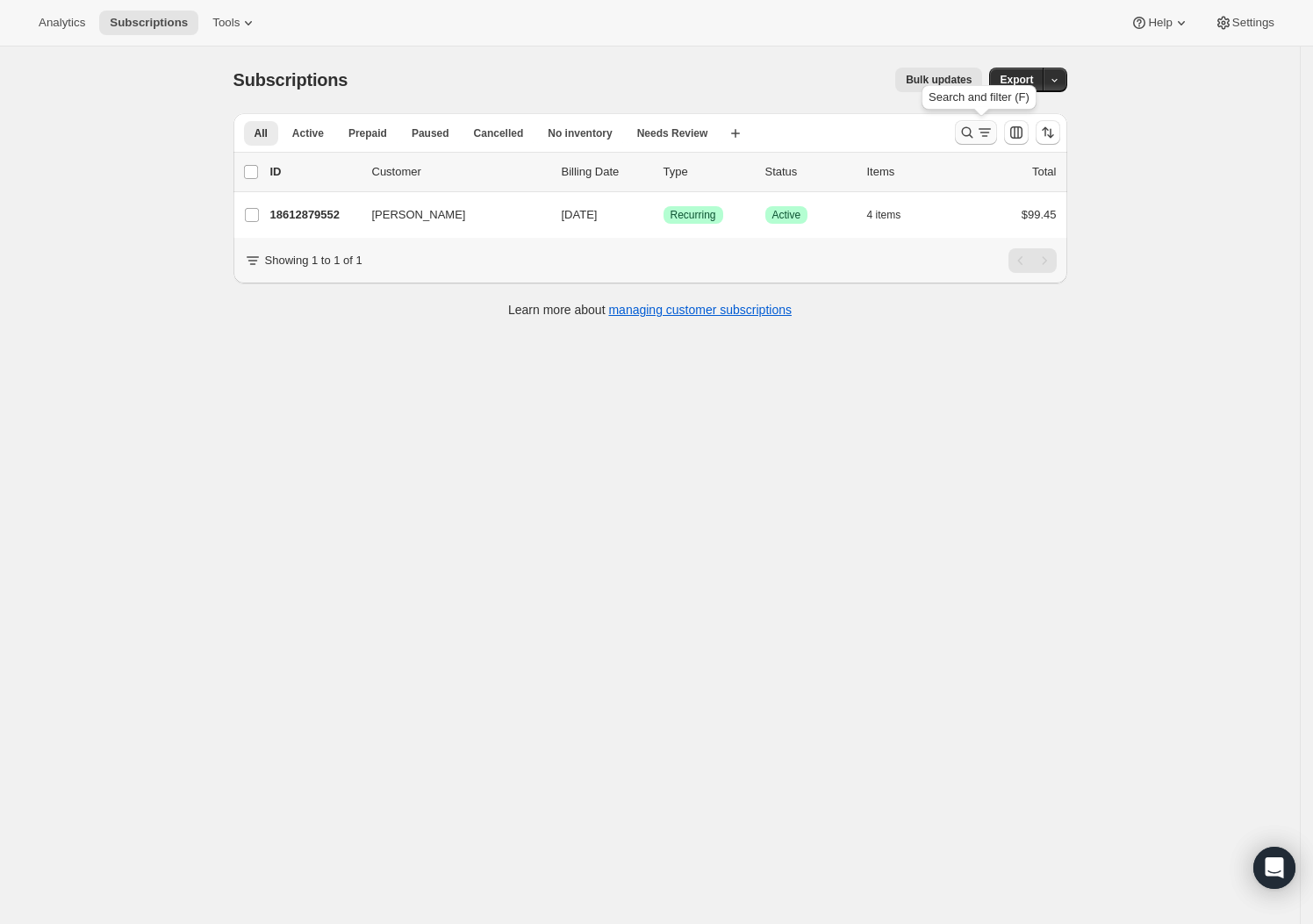
click at [973, 127] on icon "Search and filter results" at bounding box center [967, 132] width 17 height 17
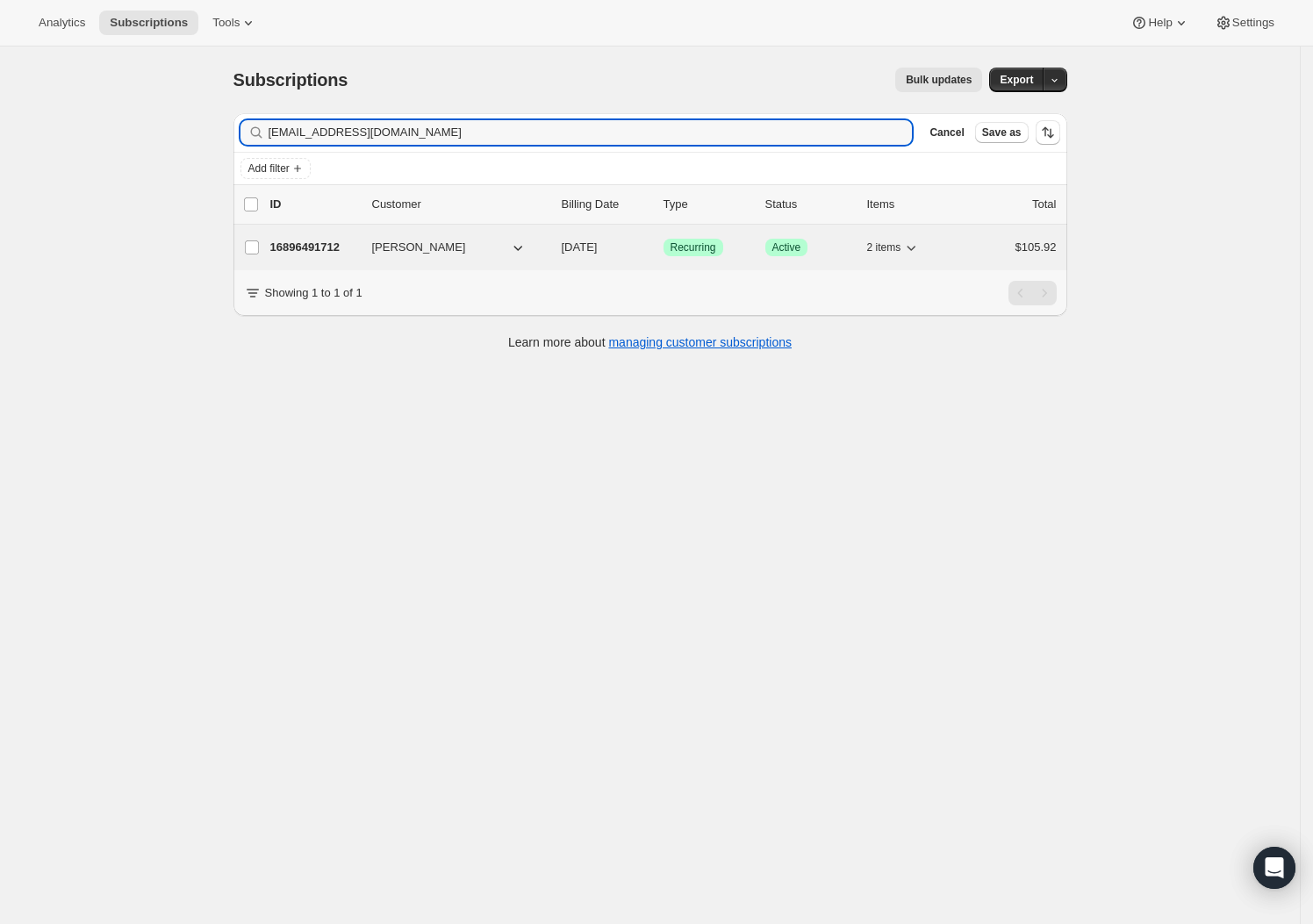
type input "laurenkarinaking@gmail.com"
click at [399, 244] on span "Lauren King" at bounding box center [419, 247] width 94 height 17
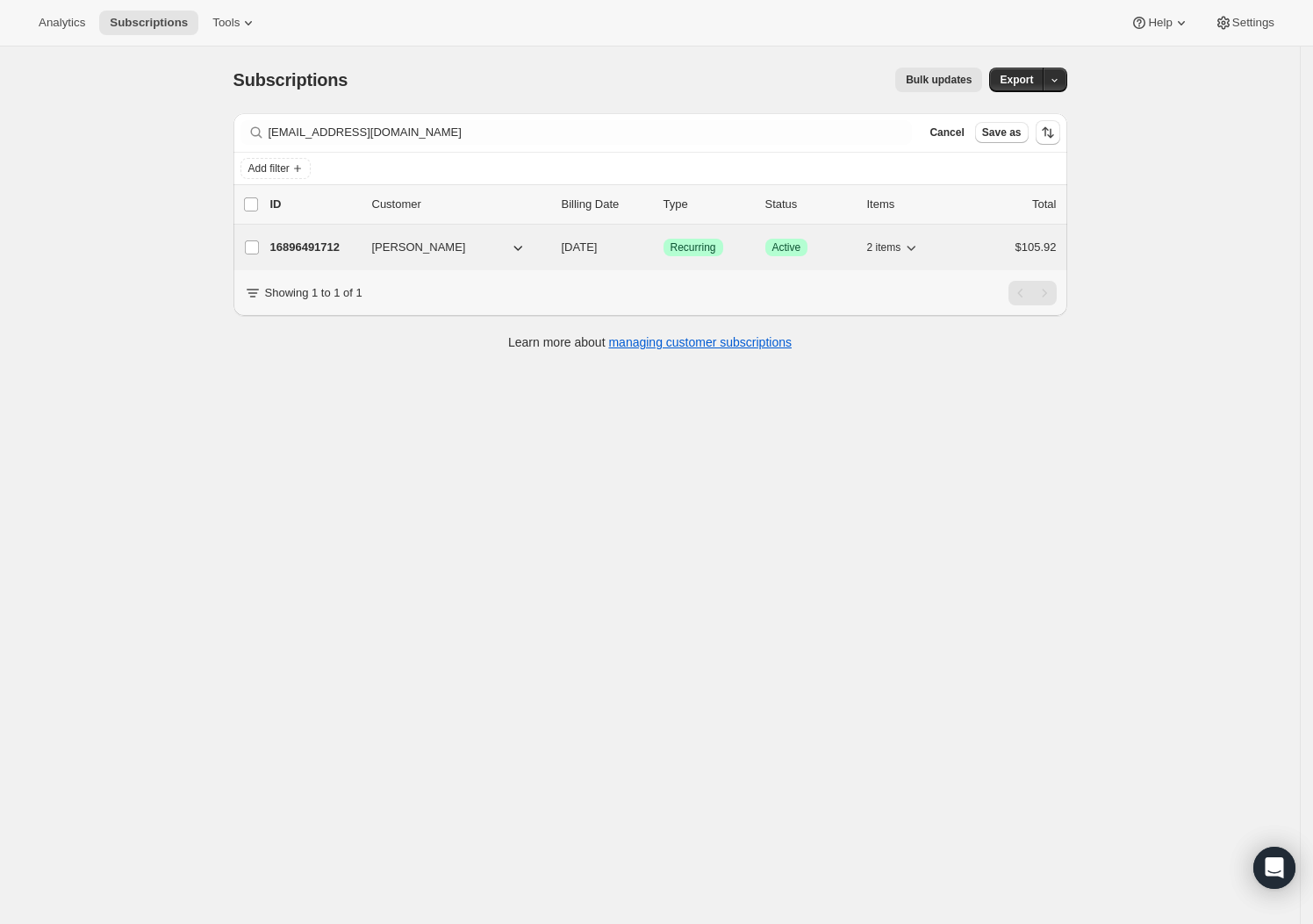
click at [311, 238] on p "16896491712" at bounding box center [314, 247] width 88 height 17
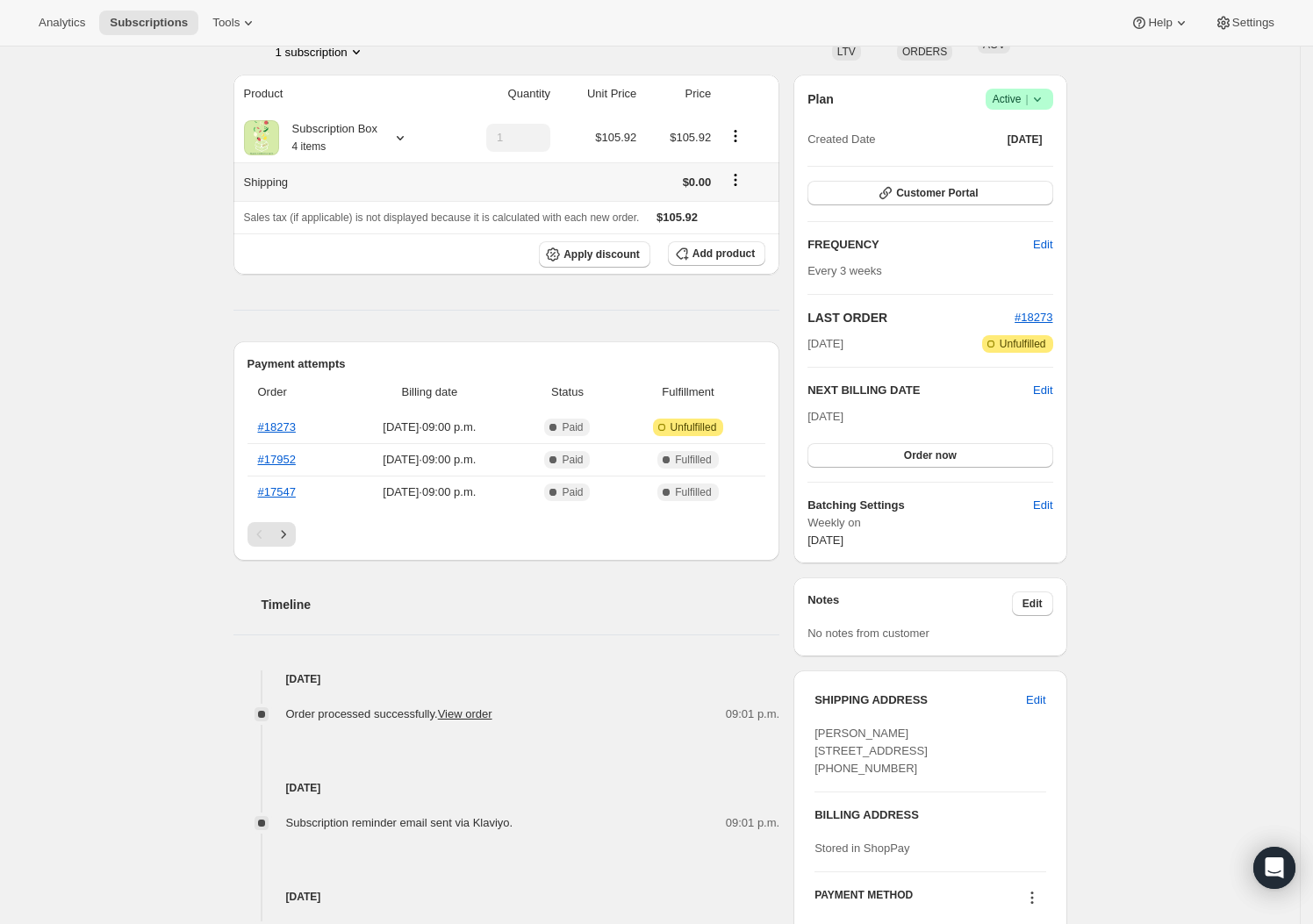
scroll to position [400, 0]
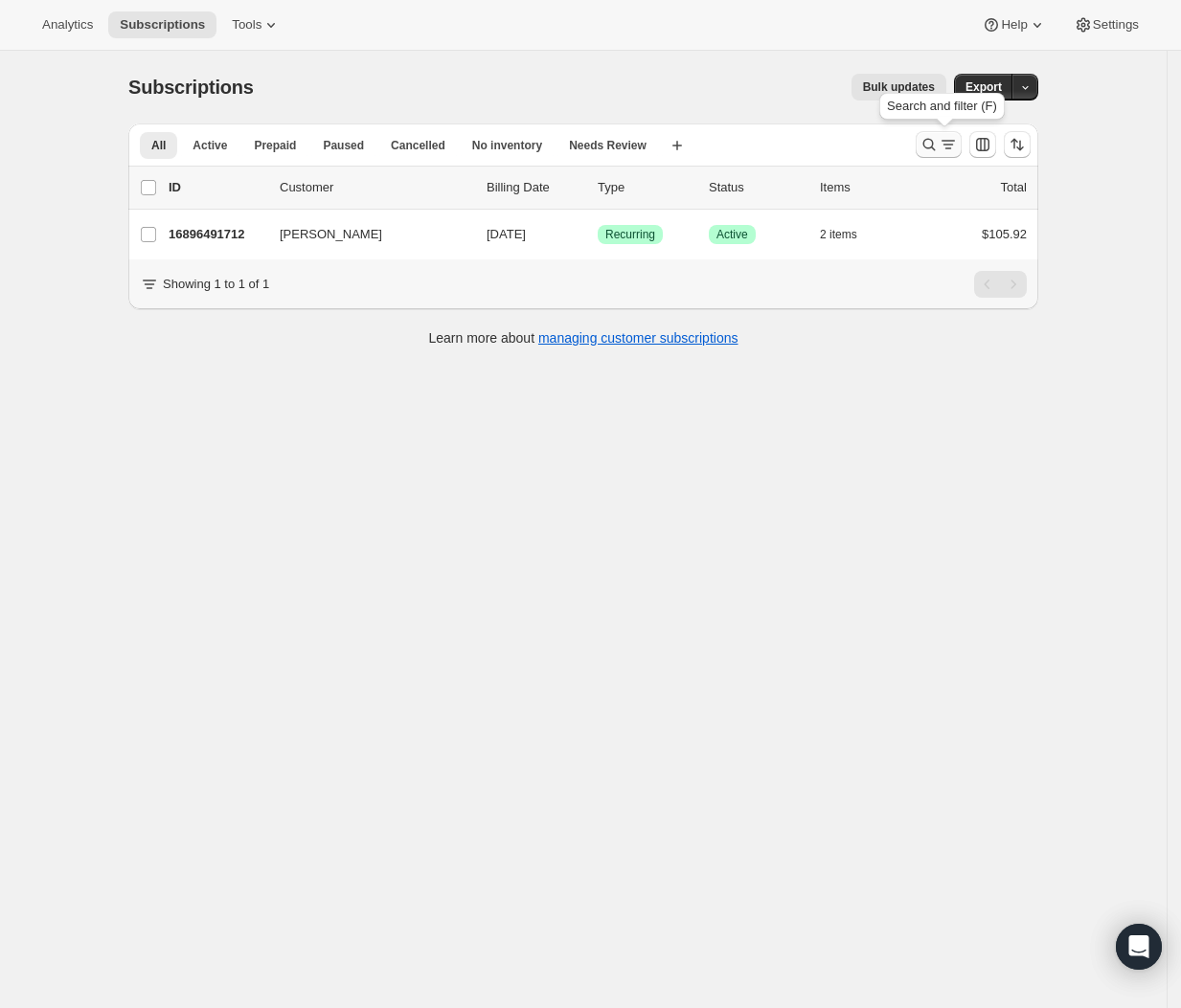
click at [930, 137] on icon "Search and filter results" at bounding box center [928, 144] width 19 height 19
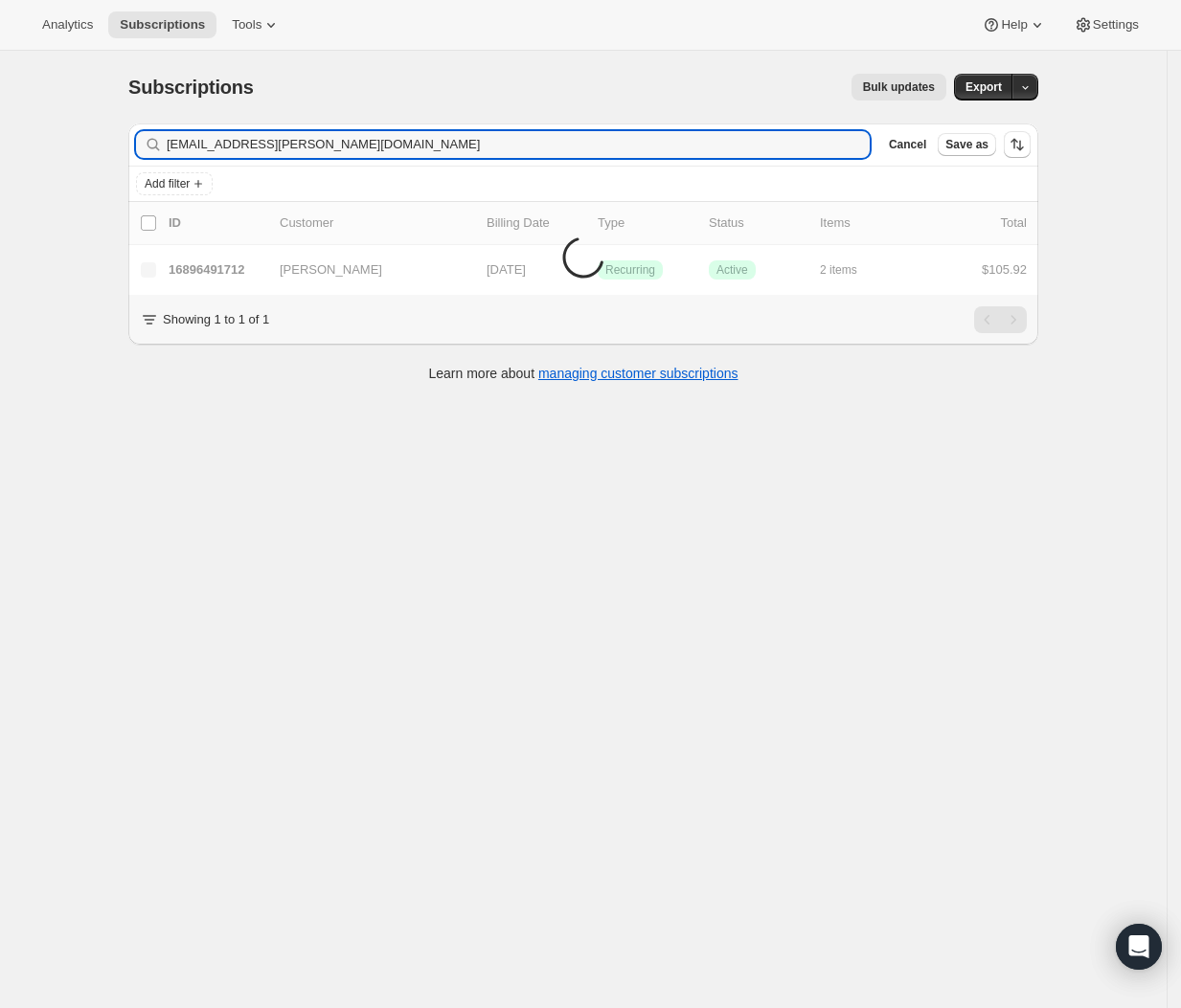
type input "osmolak@rogers.com"
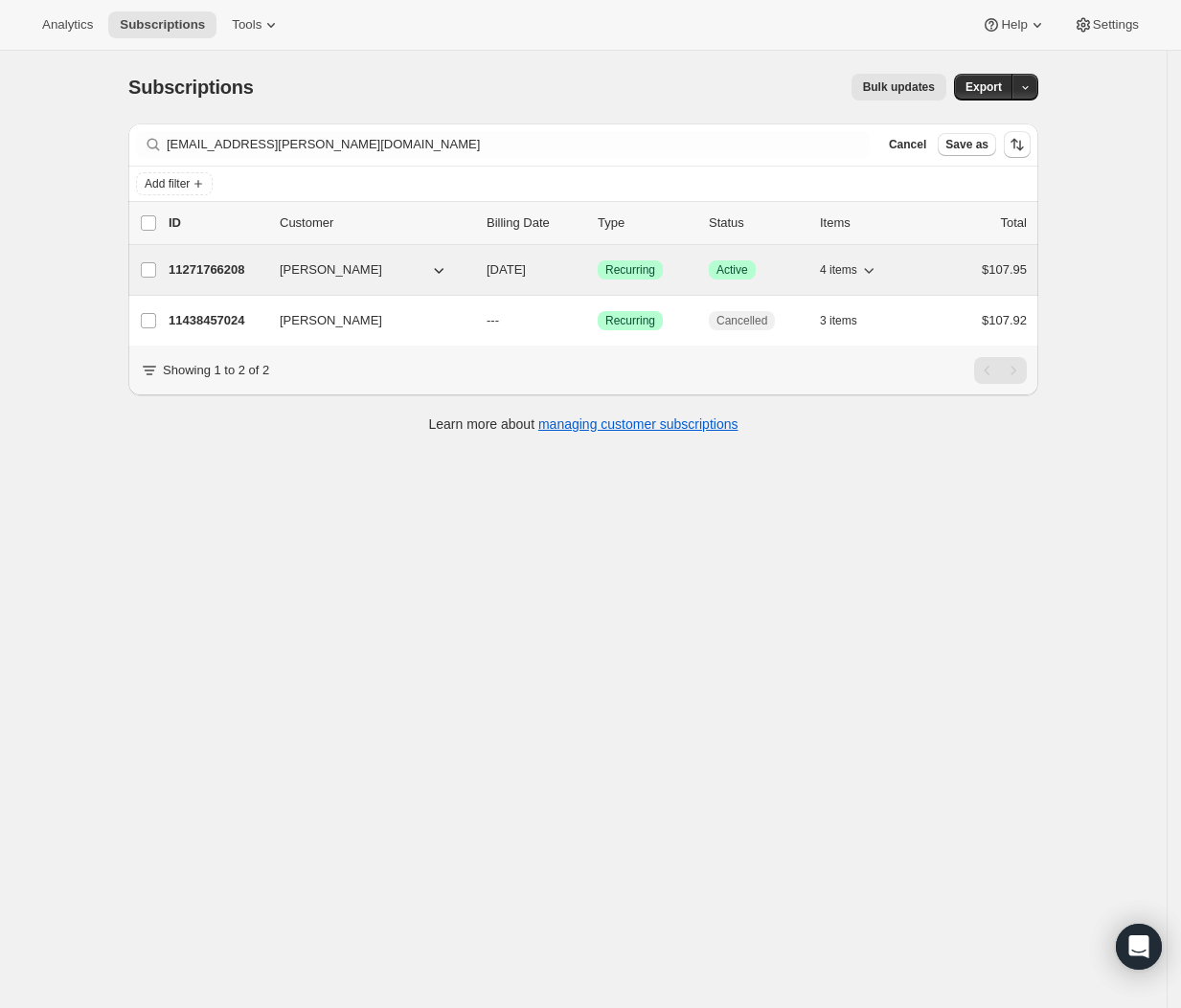
click at [221, 267] on p "11271766208" at bounding box center [216, 269] width 96 height 19
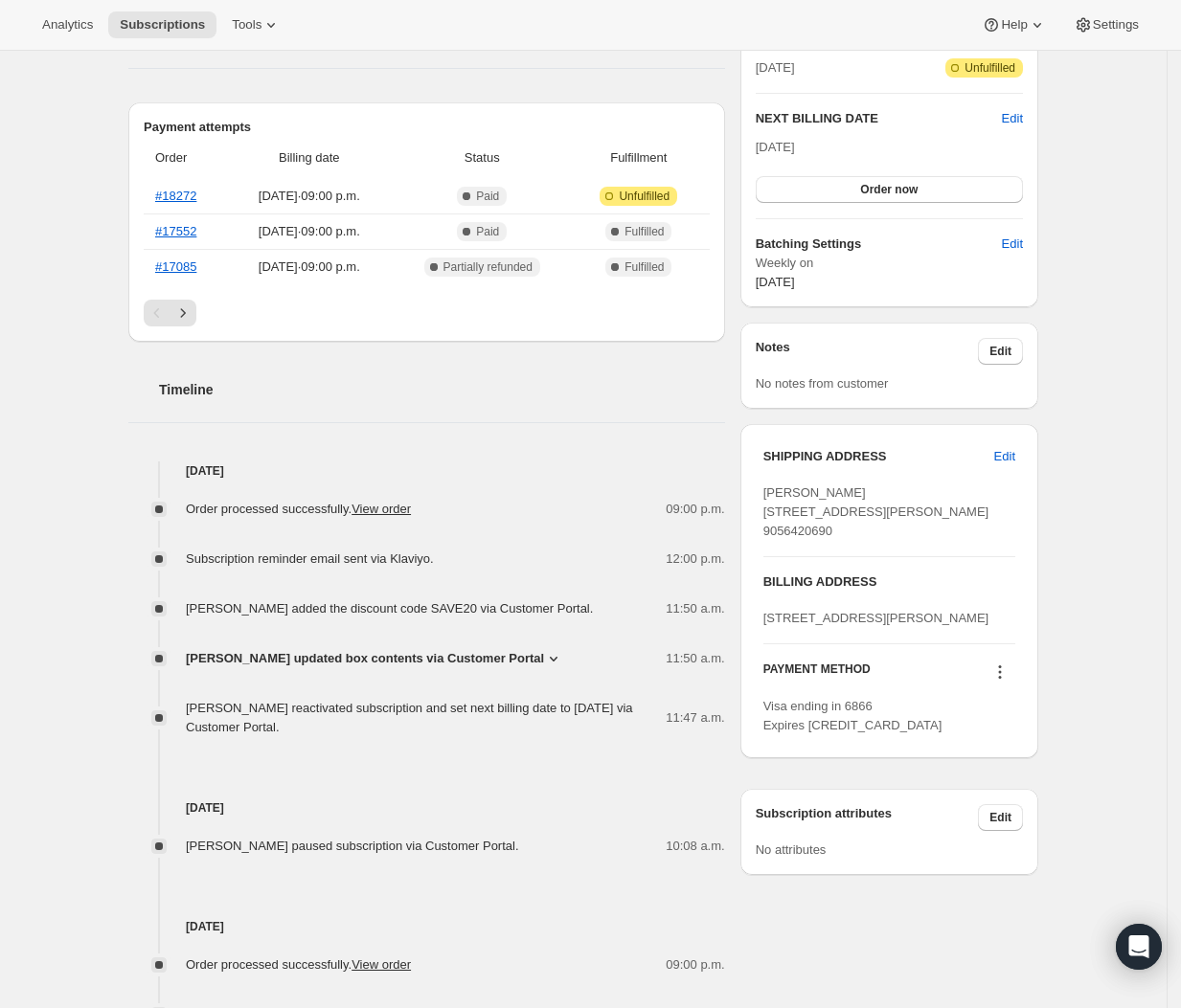
scroll to position [455, 0]
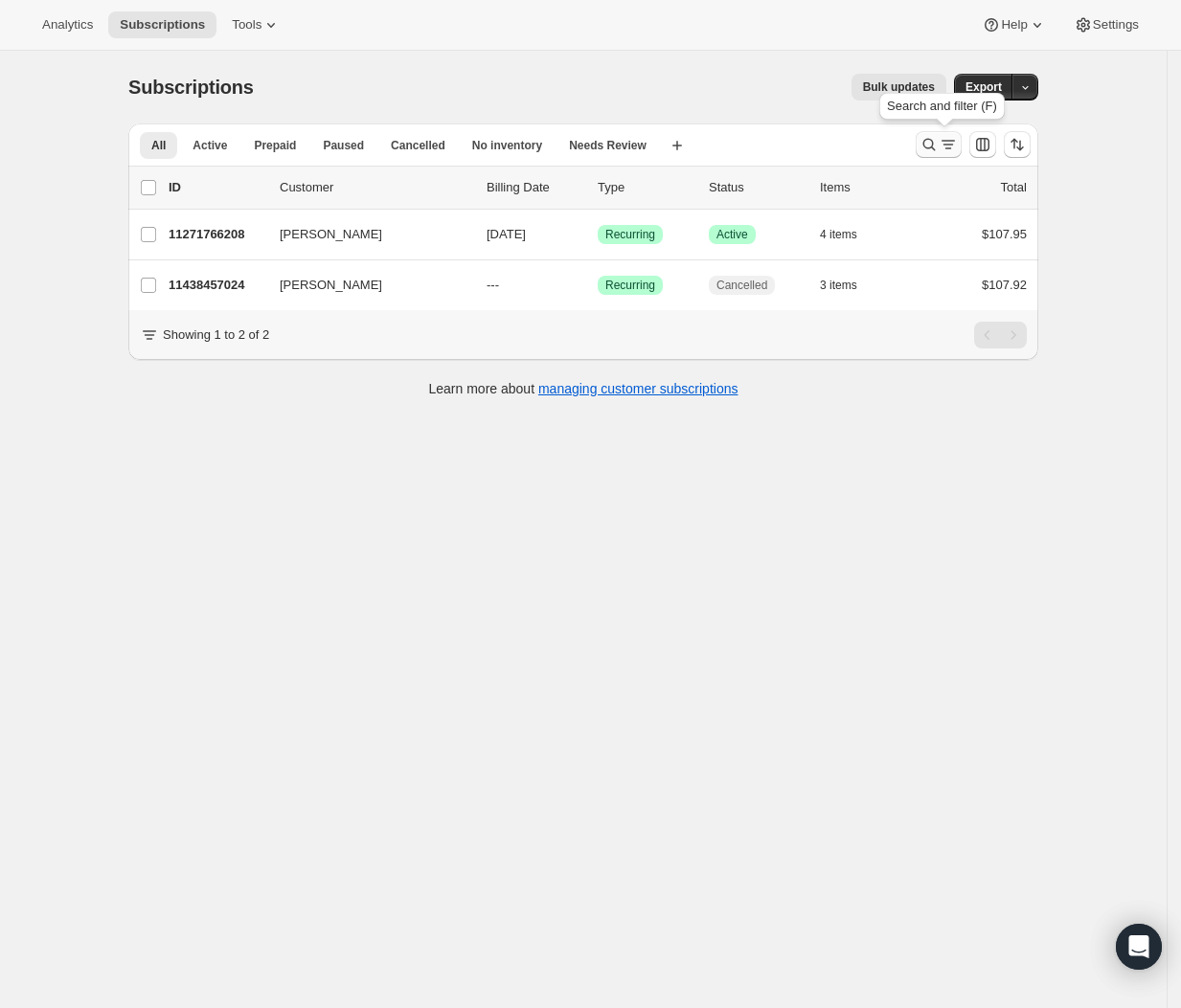
click at [930, 145] on icon "Search and filter results" at bounding box center [928, 144] width 19 height 19
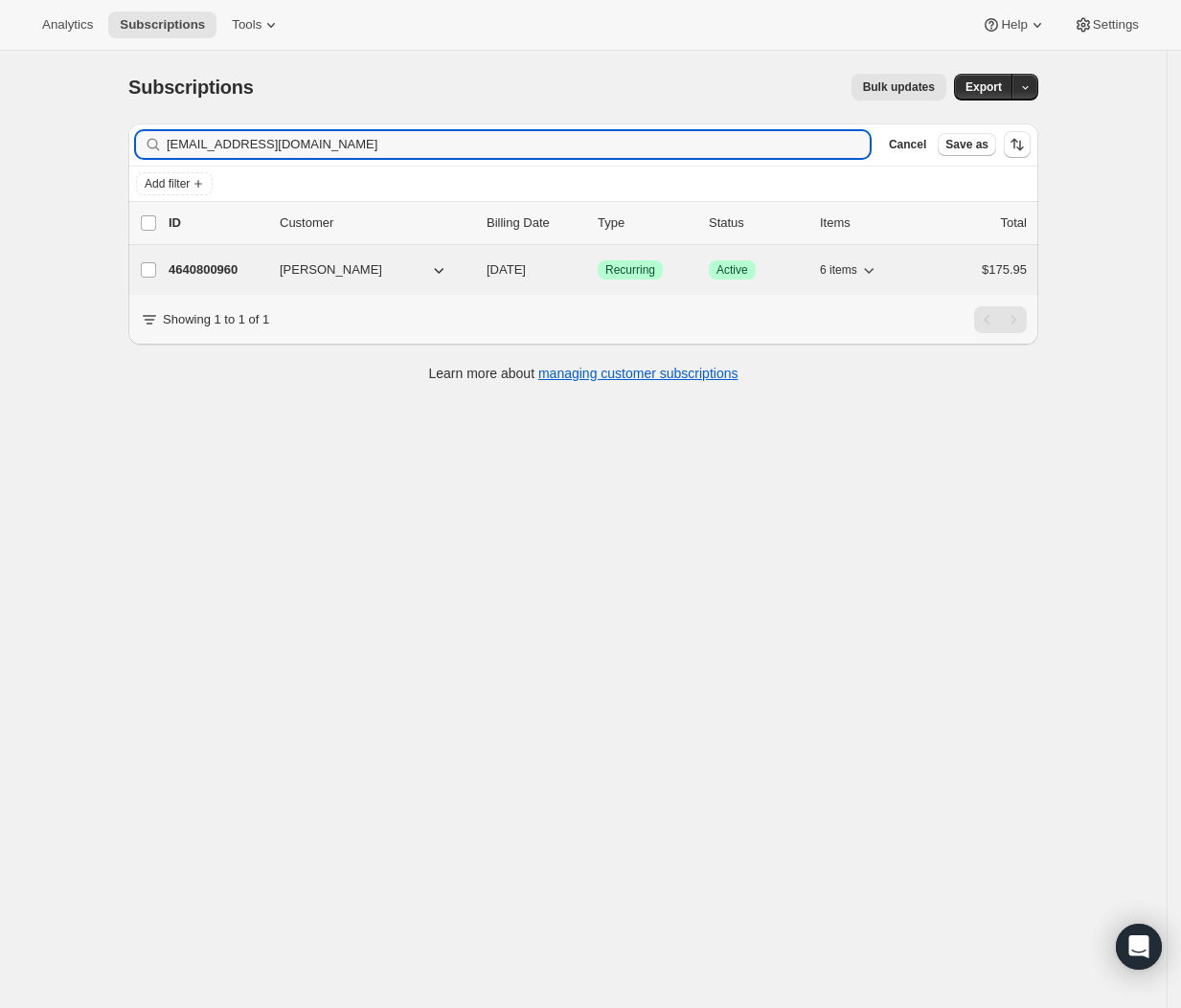
type input "rbrath71@gmail.com"
click at [226, 274] on p "4640800960" at bounding box center [216, 269] width 96 height 19
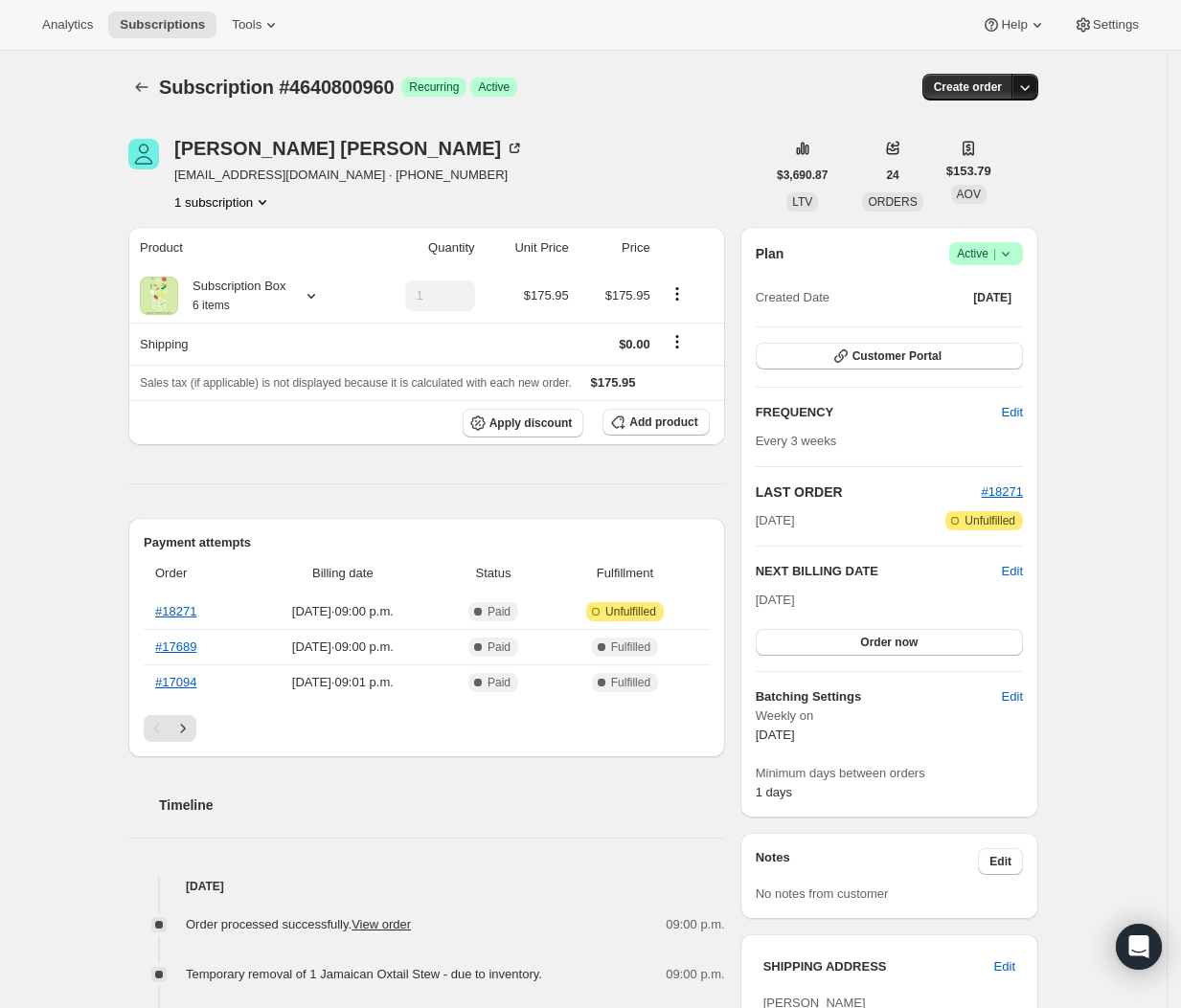
click at [1035, 82] on icon "button" at bounding box center [1024, 86] width 19 height 19
click at [979, 156] on span "Create custom one-time order" at bounding box center [949, 159] width 165 height 15
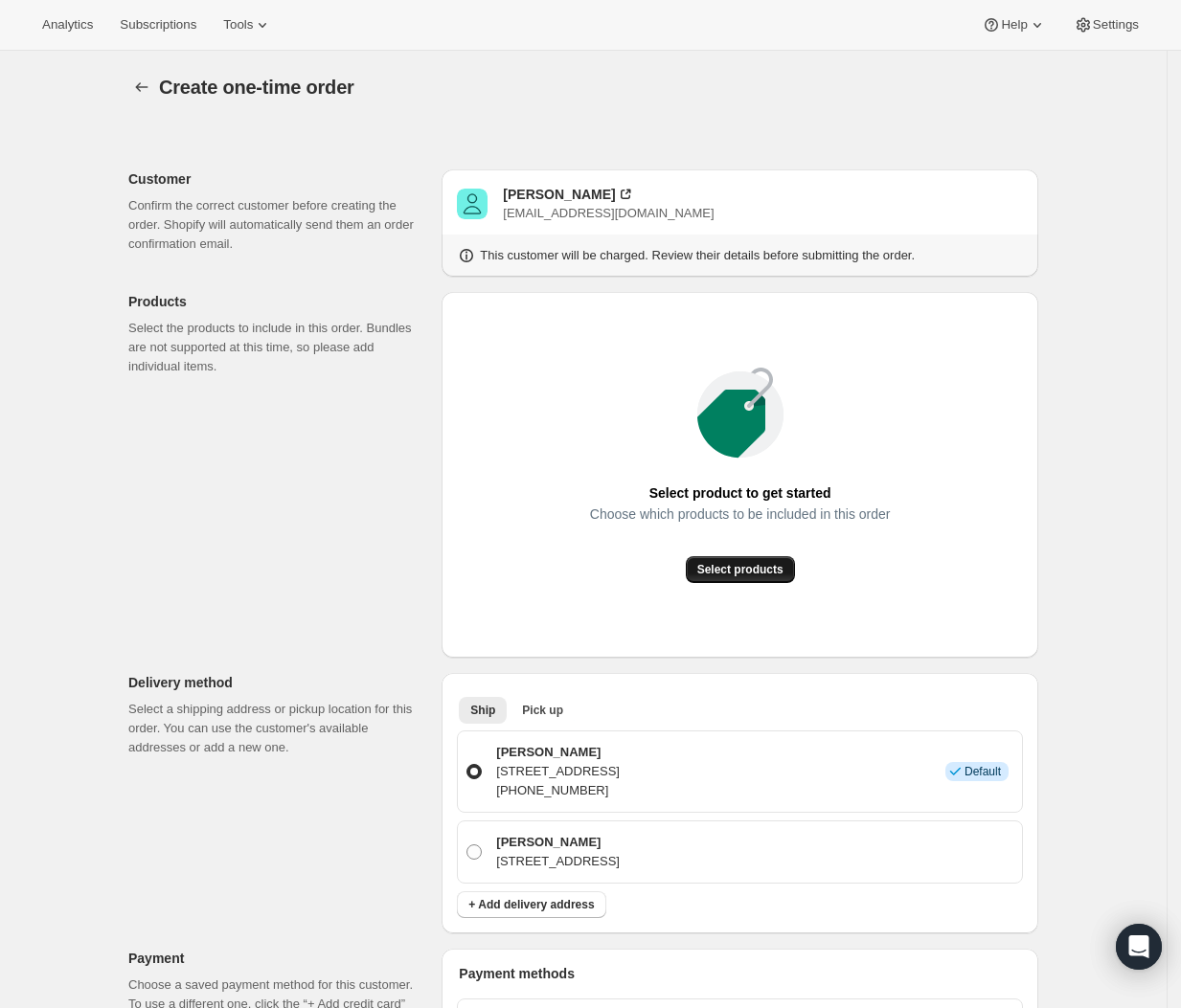
click at [721, 580] on button "Select products" at bounding box center [740, 569] width 109 height 27
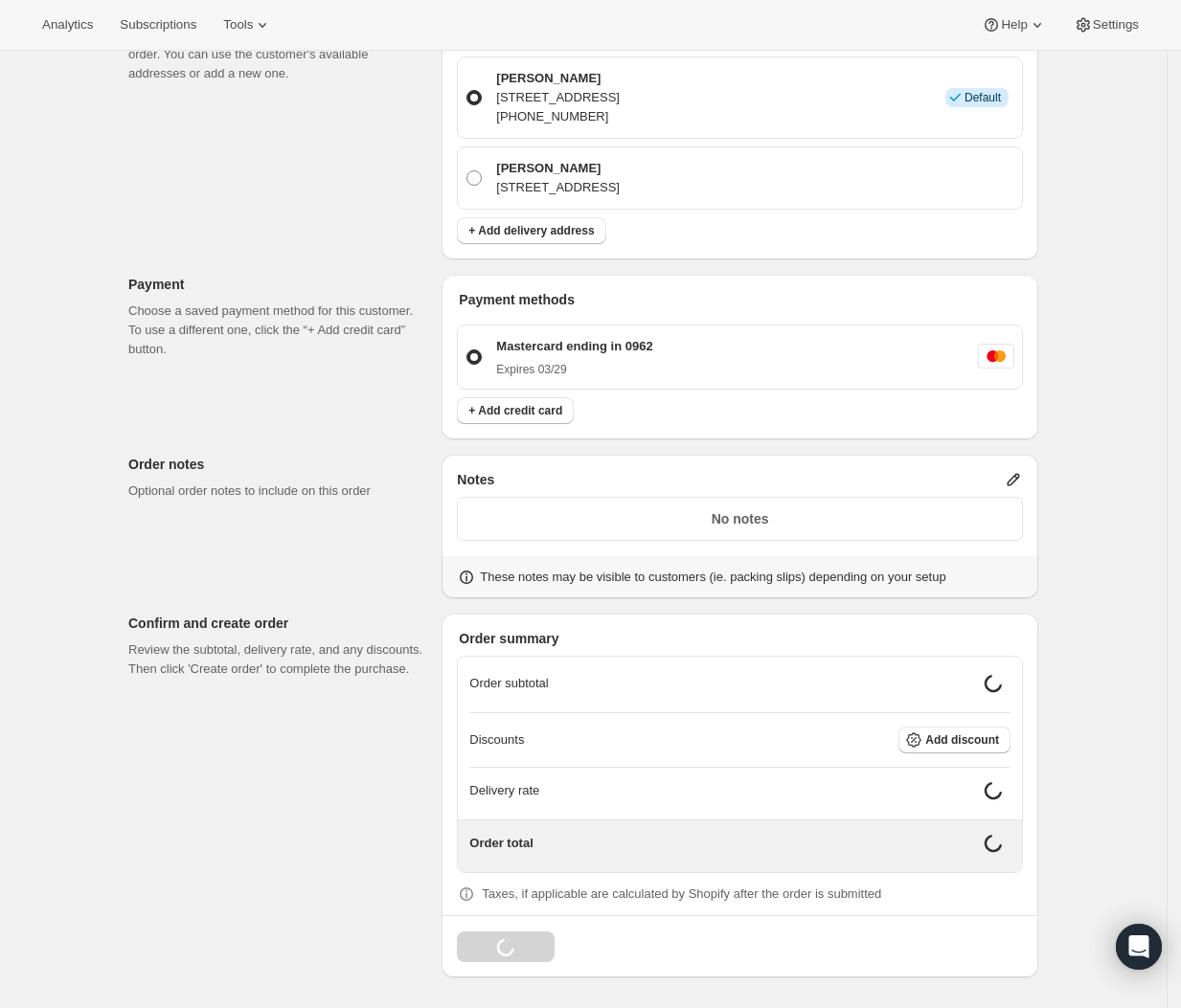
scroll to position [445, 0]
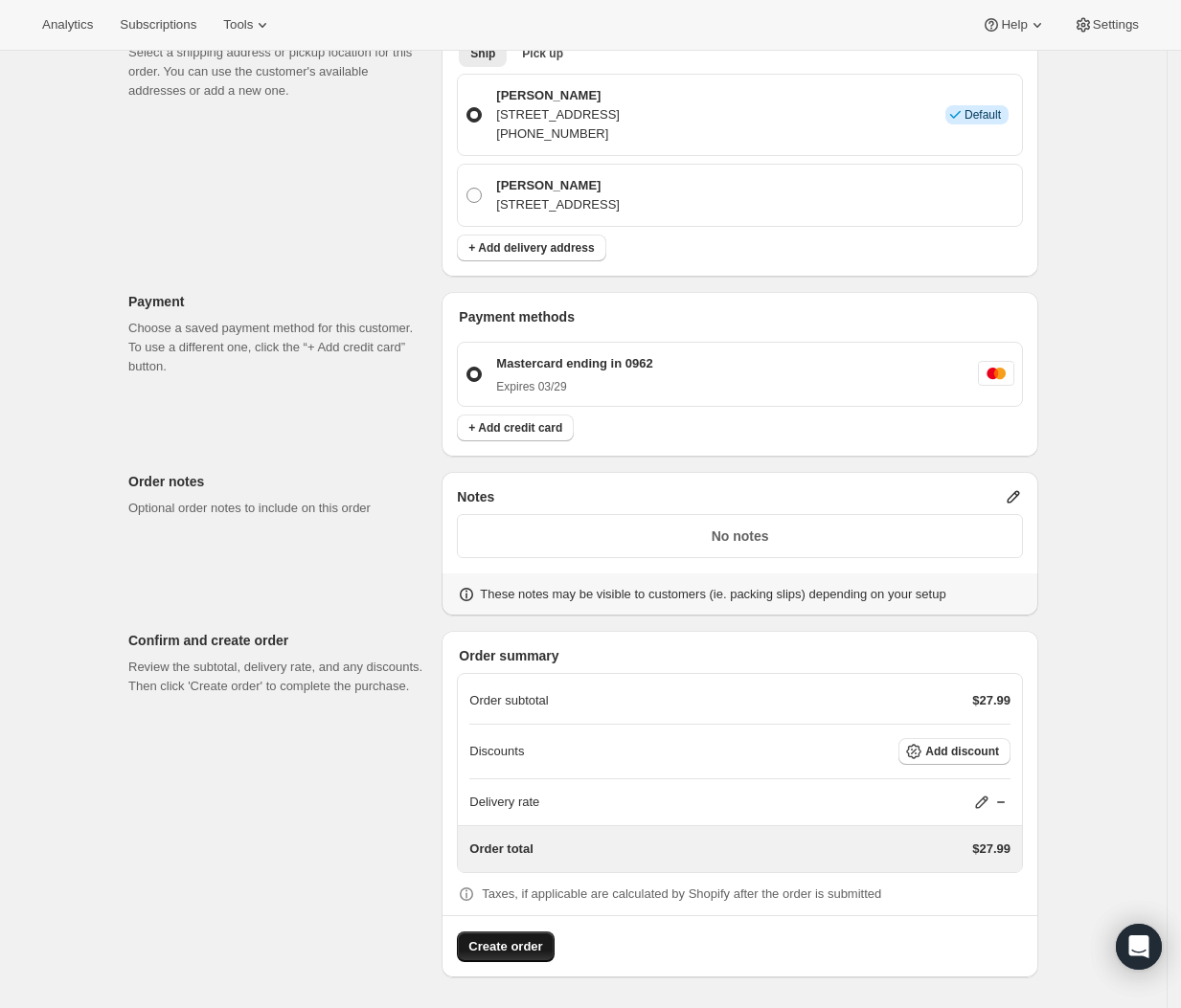
click at [497, 941] on span "Create order" at bounding box center [504, 947] width 74 height 19
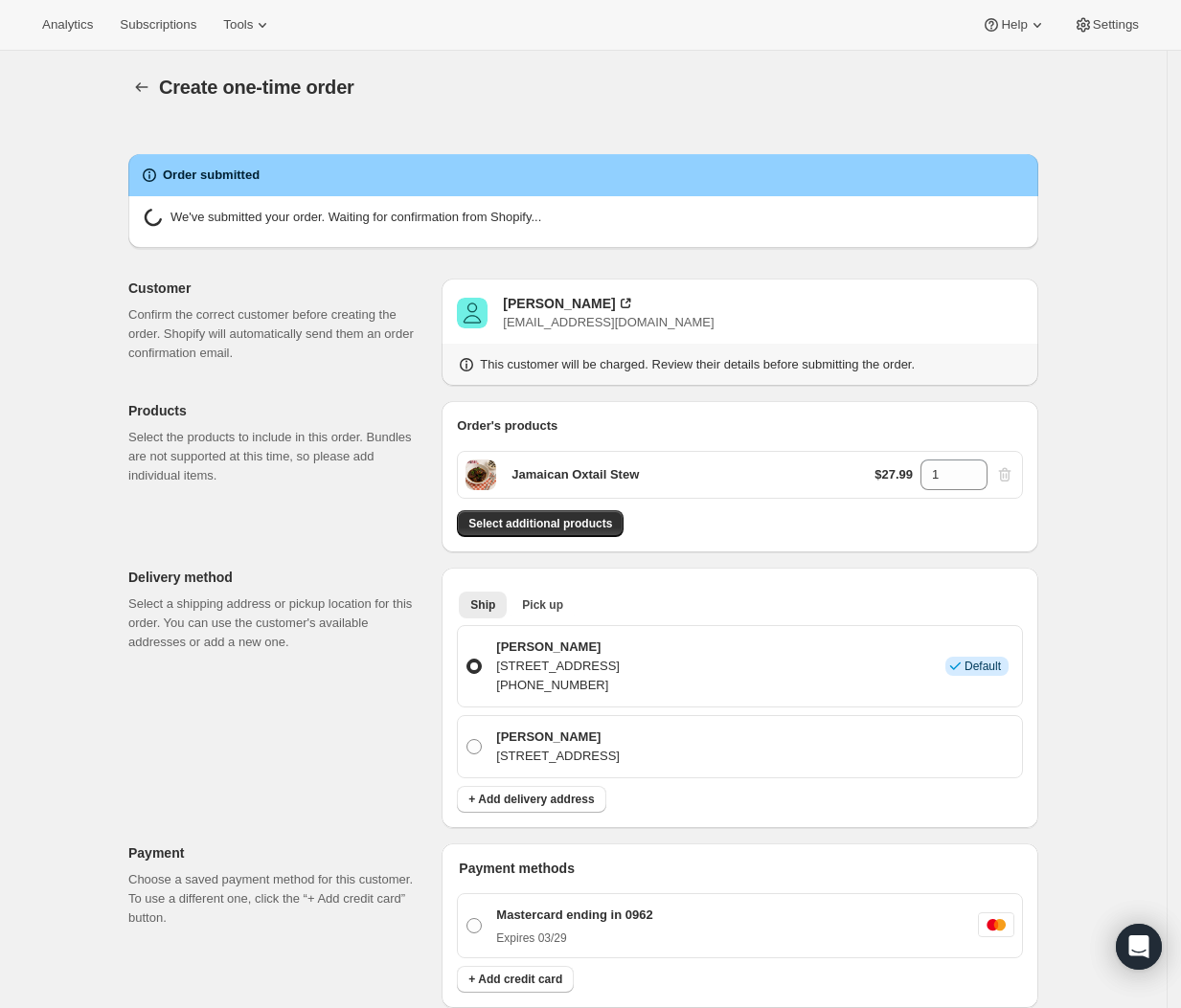
radio input "true"
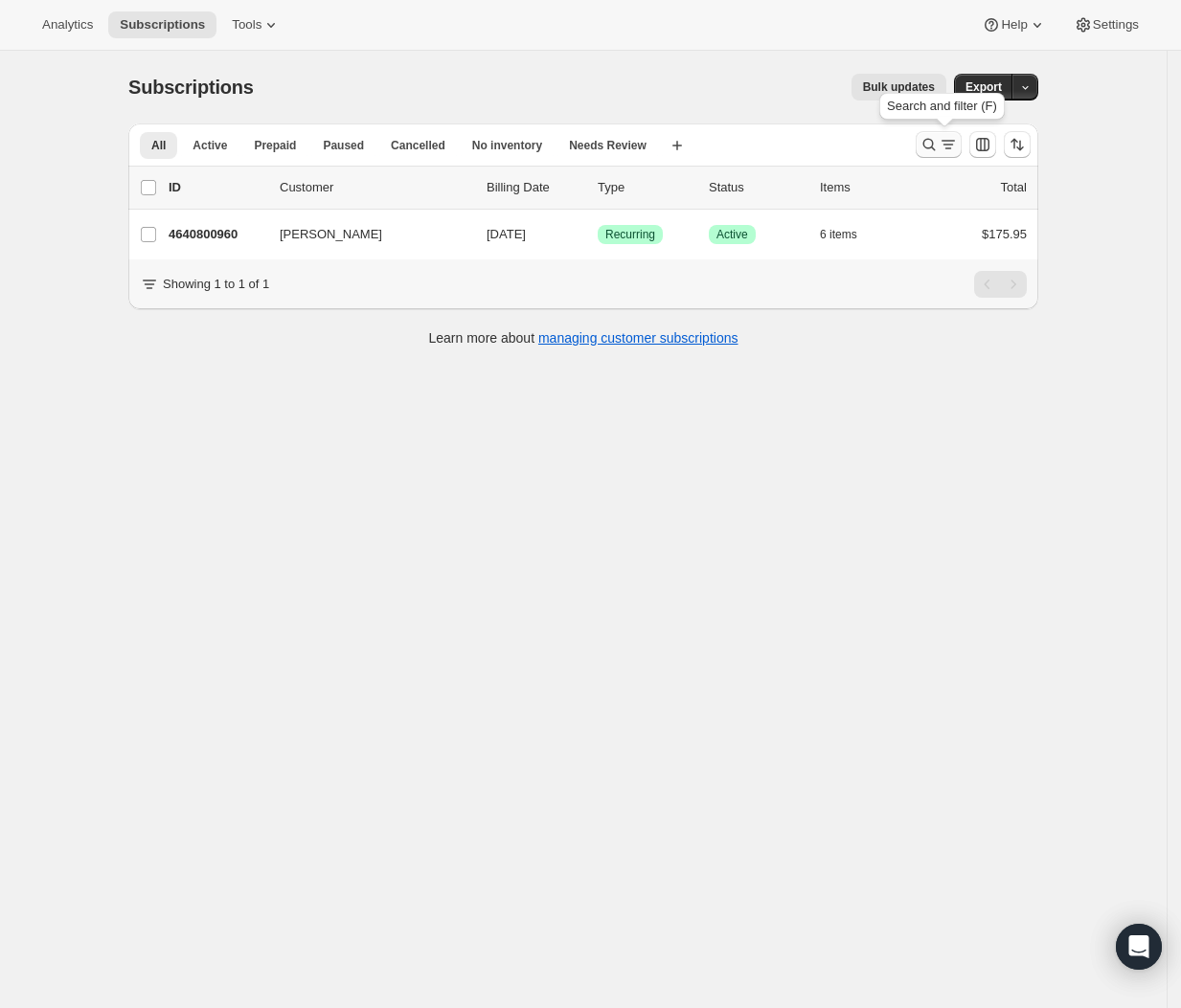
drag, startPoint x: 921, startPoint y: 140, endPoint x: 934, endPoint y: 141, distance: 13.0
click at [924, 140] on div at bounding box center [939, 144] width 45 height 27
click at [937, 141] on icon "Search and filter results" at bounding box center [928, 144] width 19 height 19
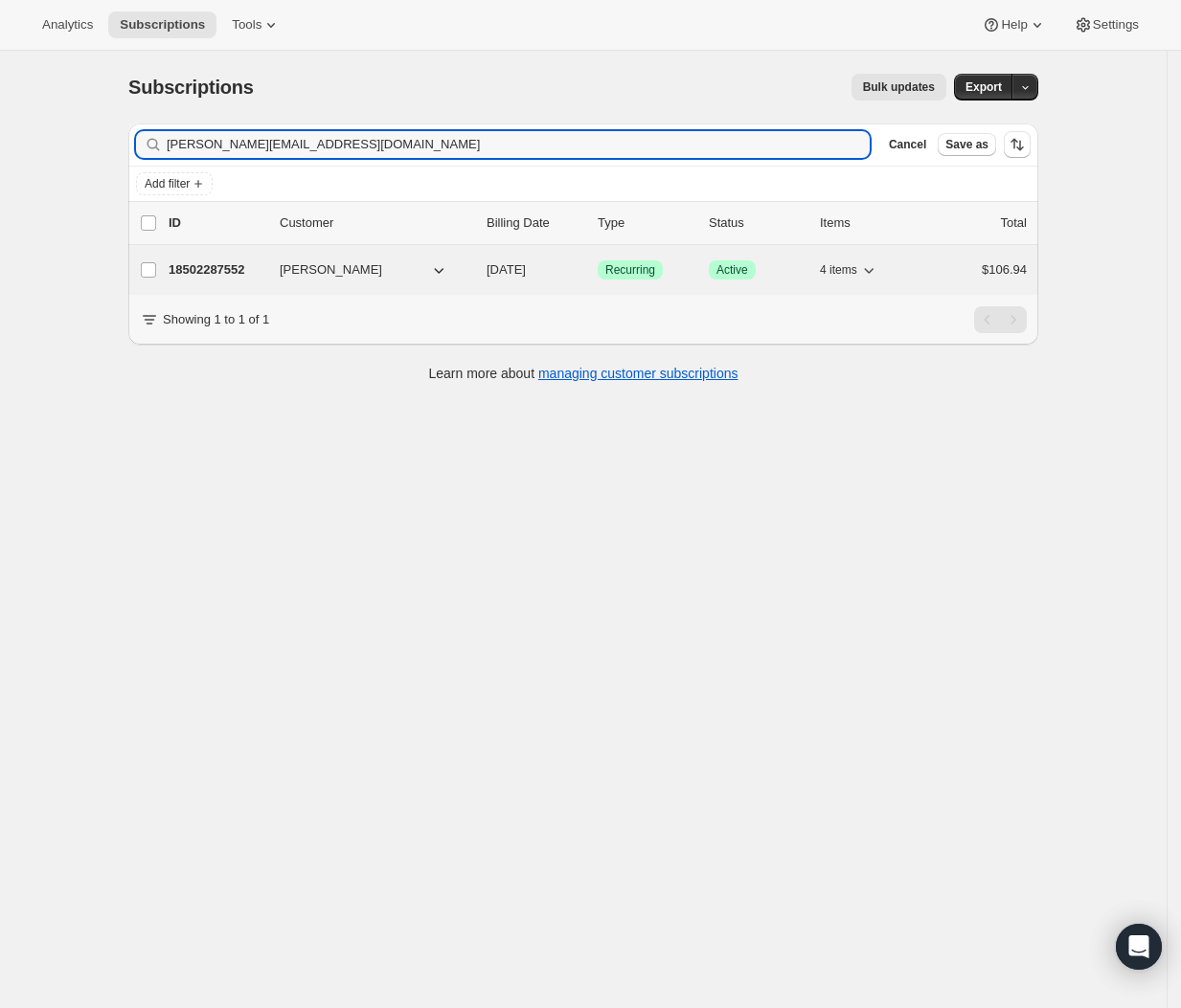
type input "heidi@hrdesign.ca"
click at [209, 273] on p "18502287552" at bounding box center [216, 269] width 96 height 19
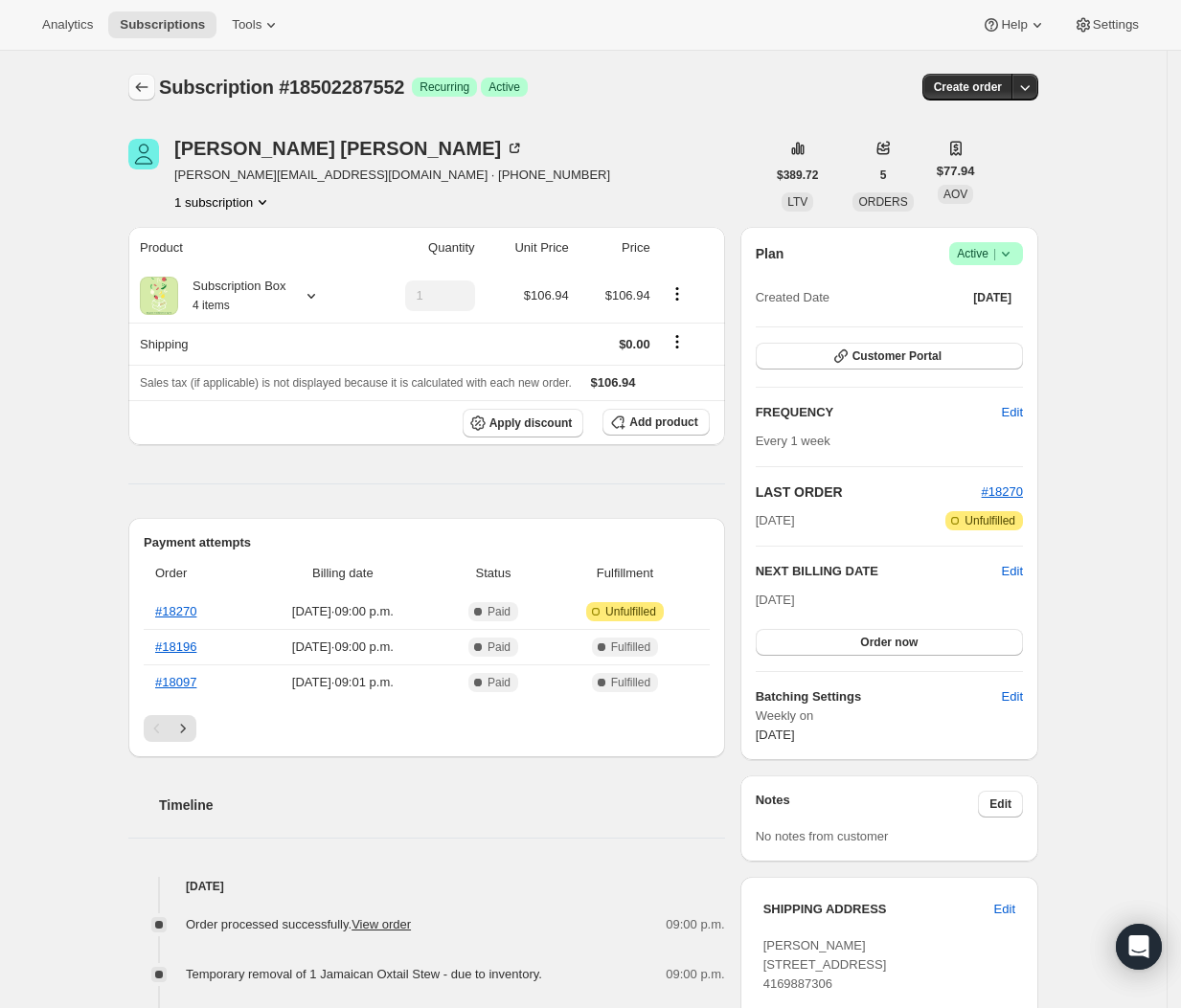
click at [139, 89] on icon "Subscriptions" at bounding box center [141, 86] width 19 height 19
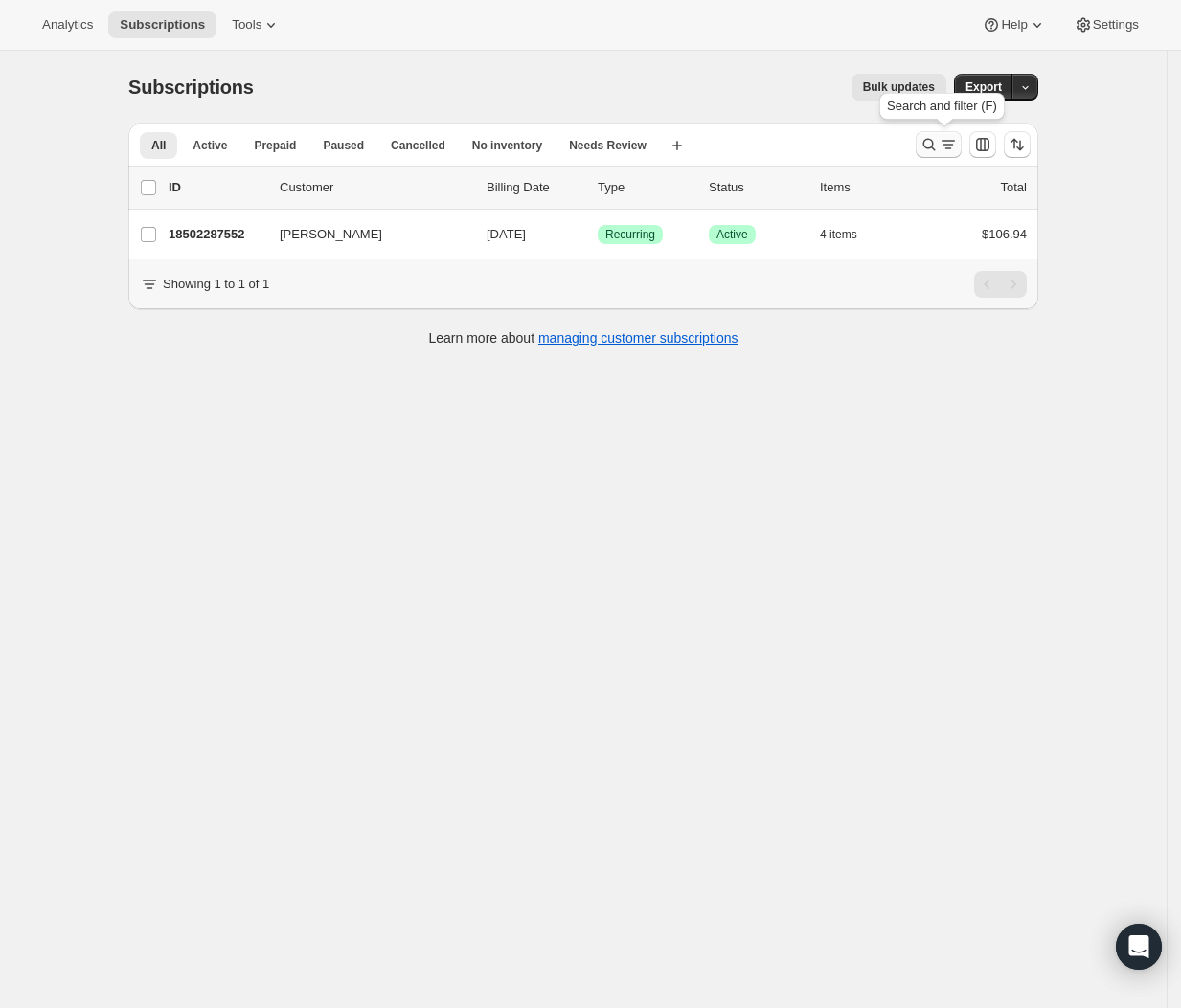
click at [937, 141] on icon "Search and filter results" at bounding box center [928, 144] width 19 height 19
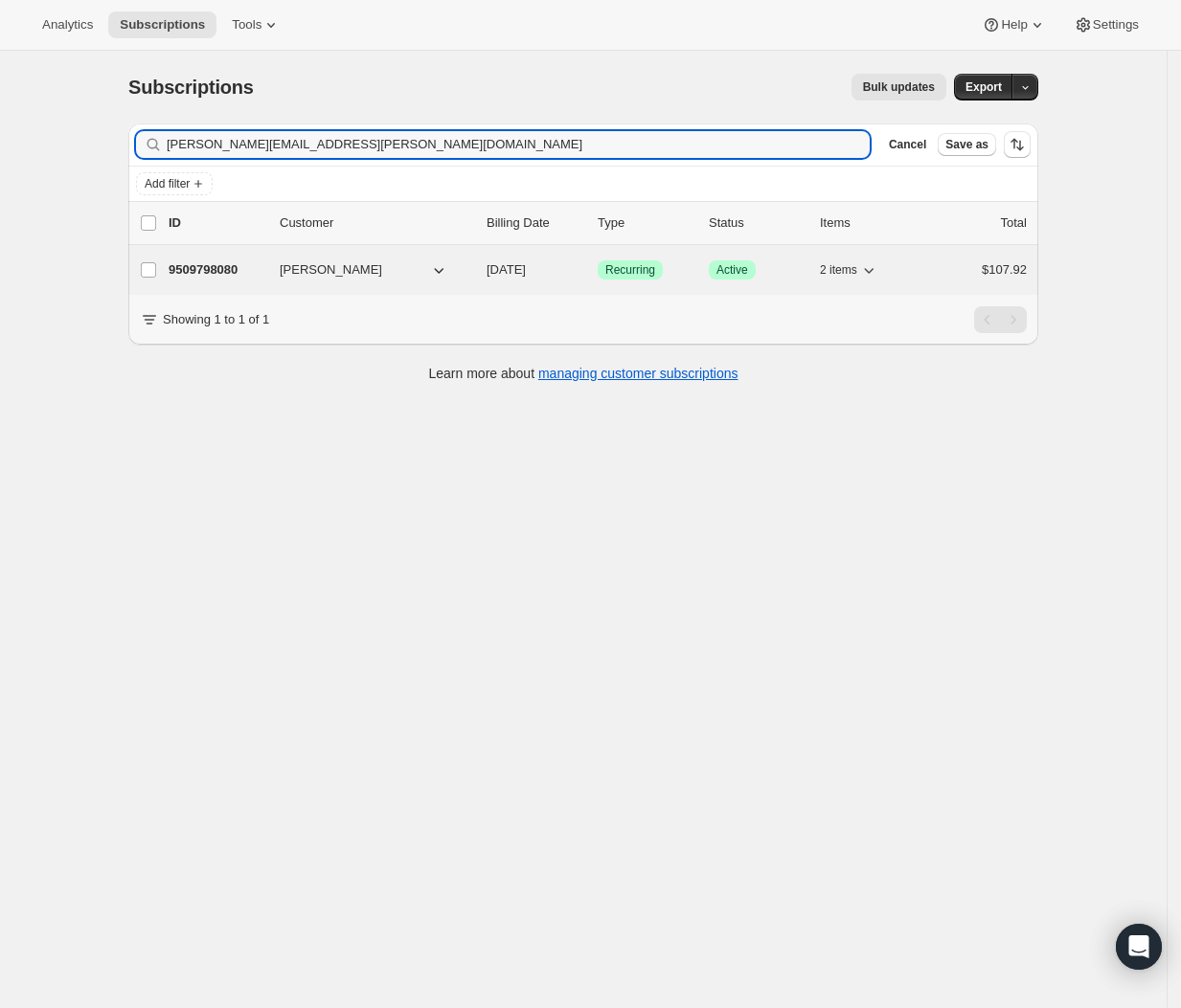
type input "laura.shaw@cogeco.ca"
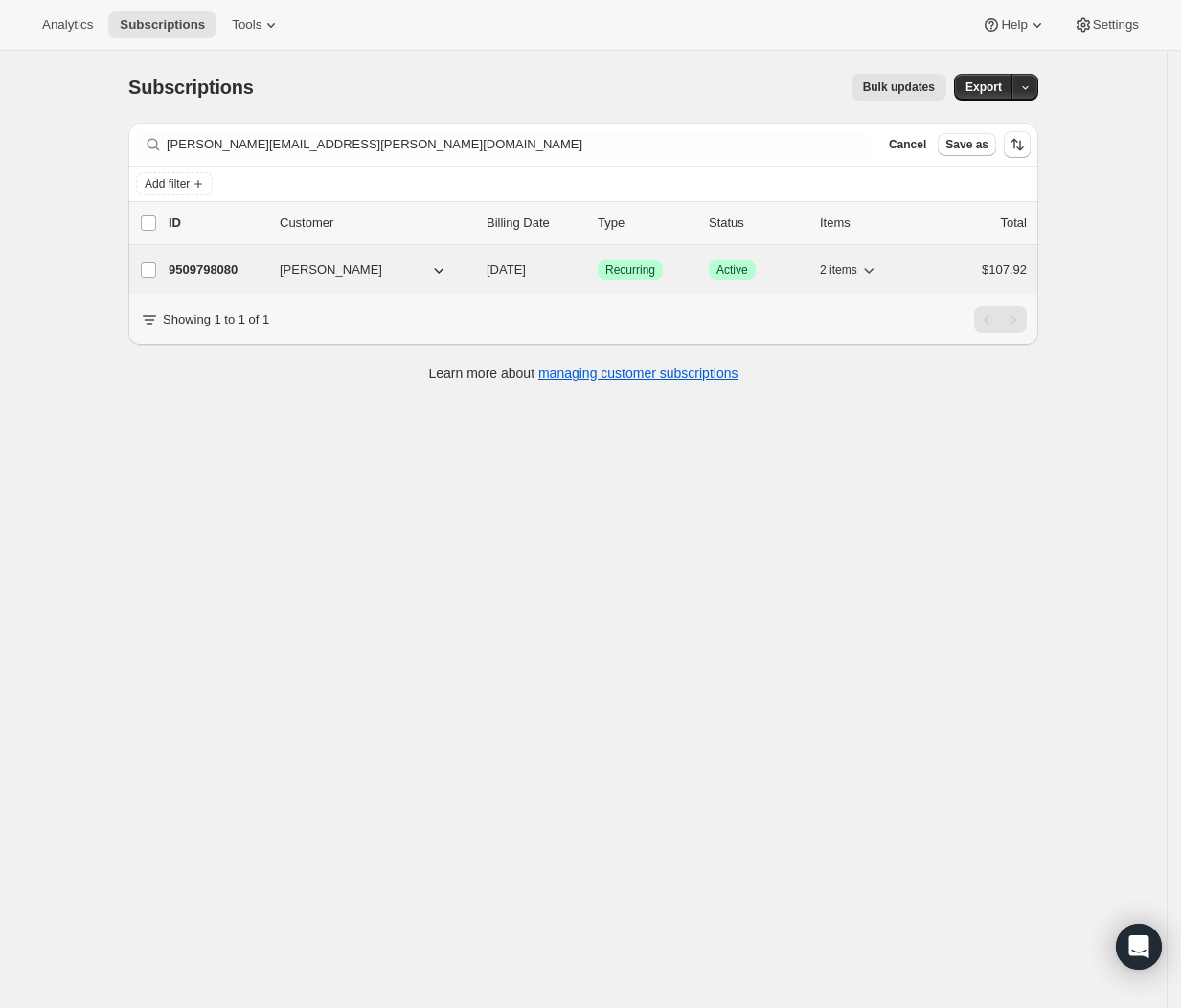
click at [245, 270] on p "9509798080" at bounding box center [216, 269] width 96 height 19
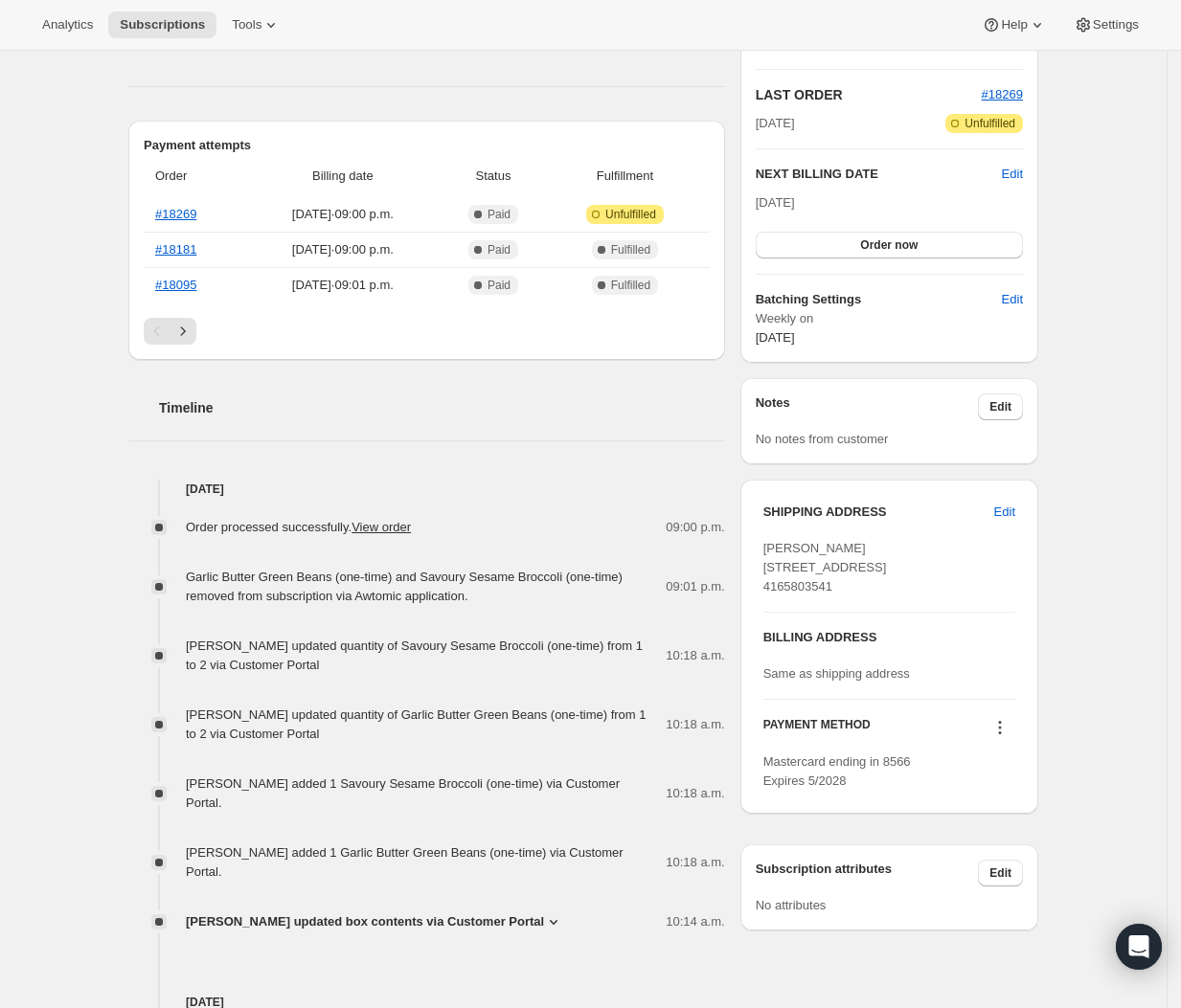
scroll to position [146, 0]
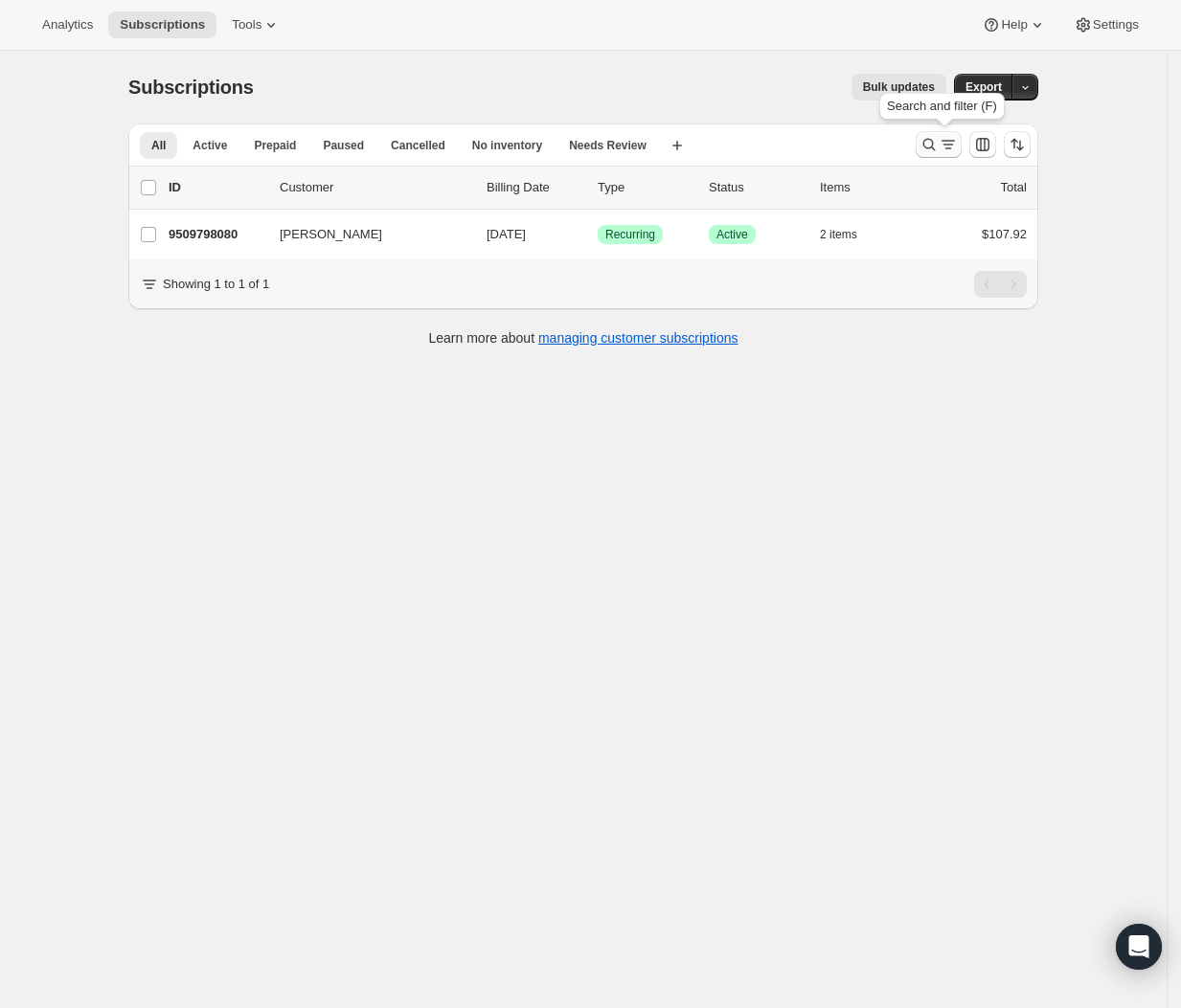
click at [938, 138] on icon "Search and filter results" at bounding box center [928, 144] width 19 height 19
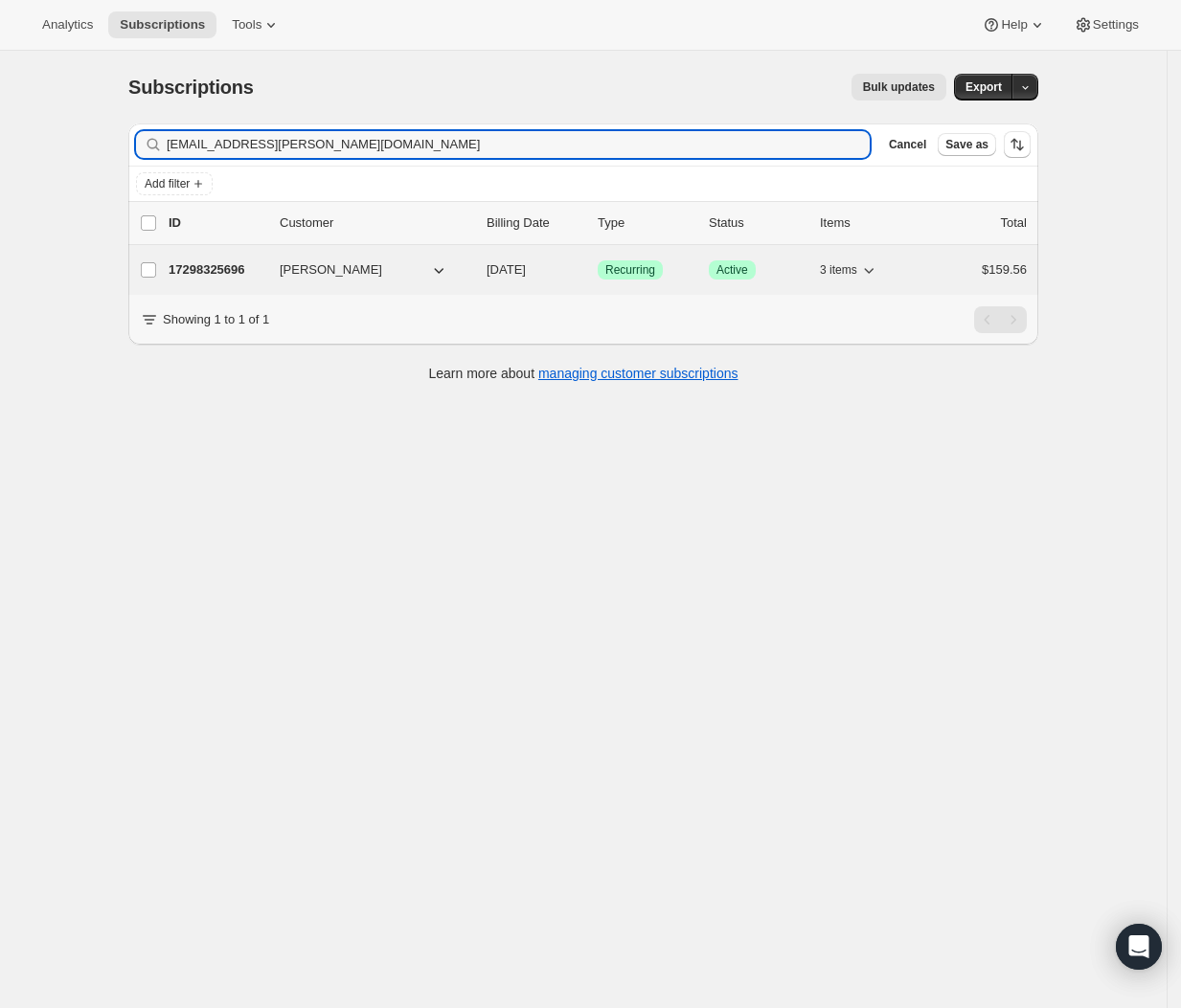
type input "tiffins@rogers.com"
click at [243, 274] on p "17298325696" at bounding box center [216, 269] width 96 height 19
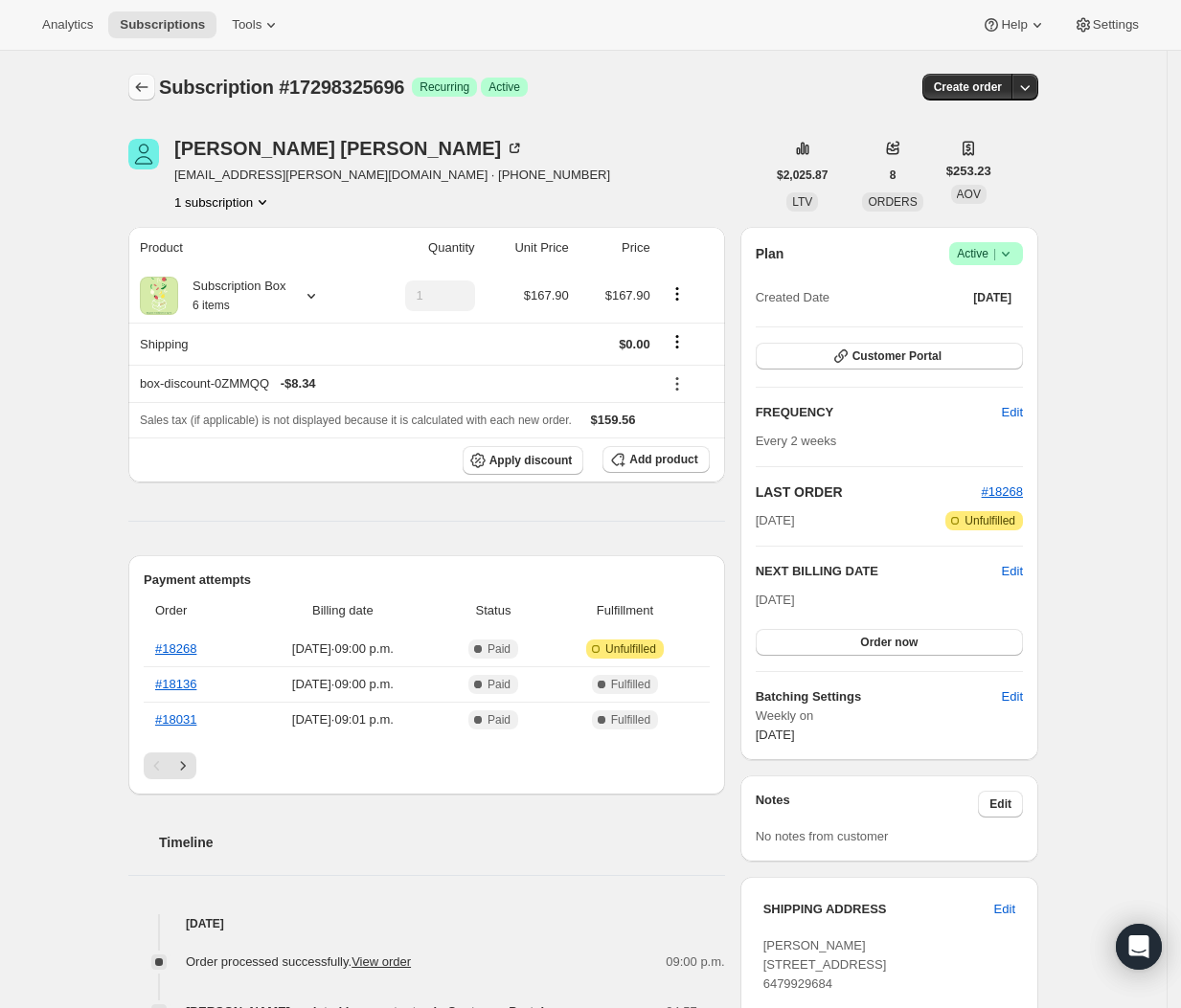
click at [148, 86] on icon "Subscriptions" at bounding box center [141, 86] width 19 height 19
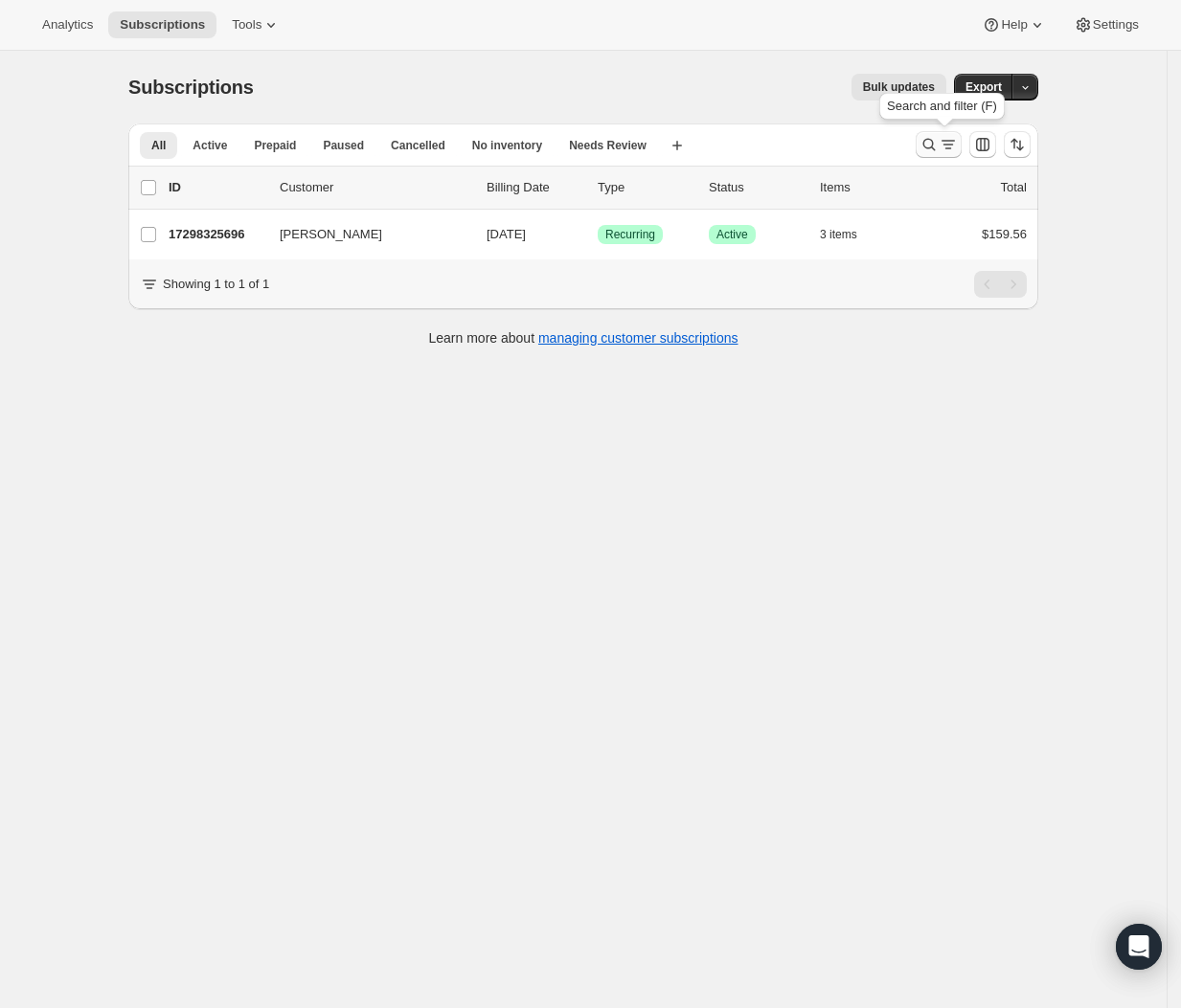
click at [938, 144] on icon "Search and filter results" at bounding box center [928, 144] width 19 height 19
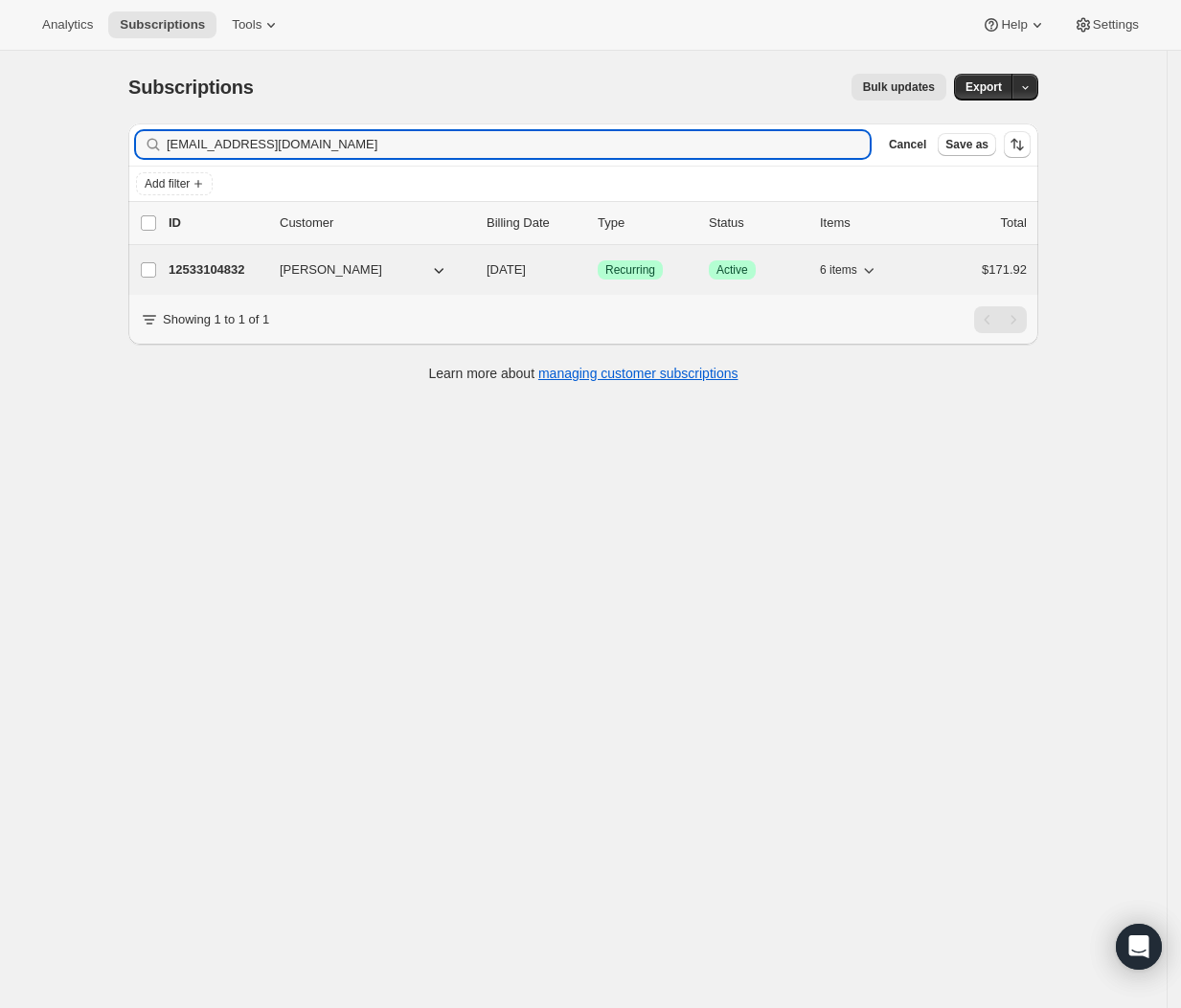
type input "lisamarieharvey92@gmail.com"
click at [226, 276] on p "12533104832" at bounding box center [216, 269] width 96 height 19
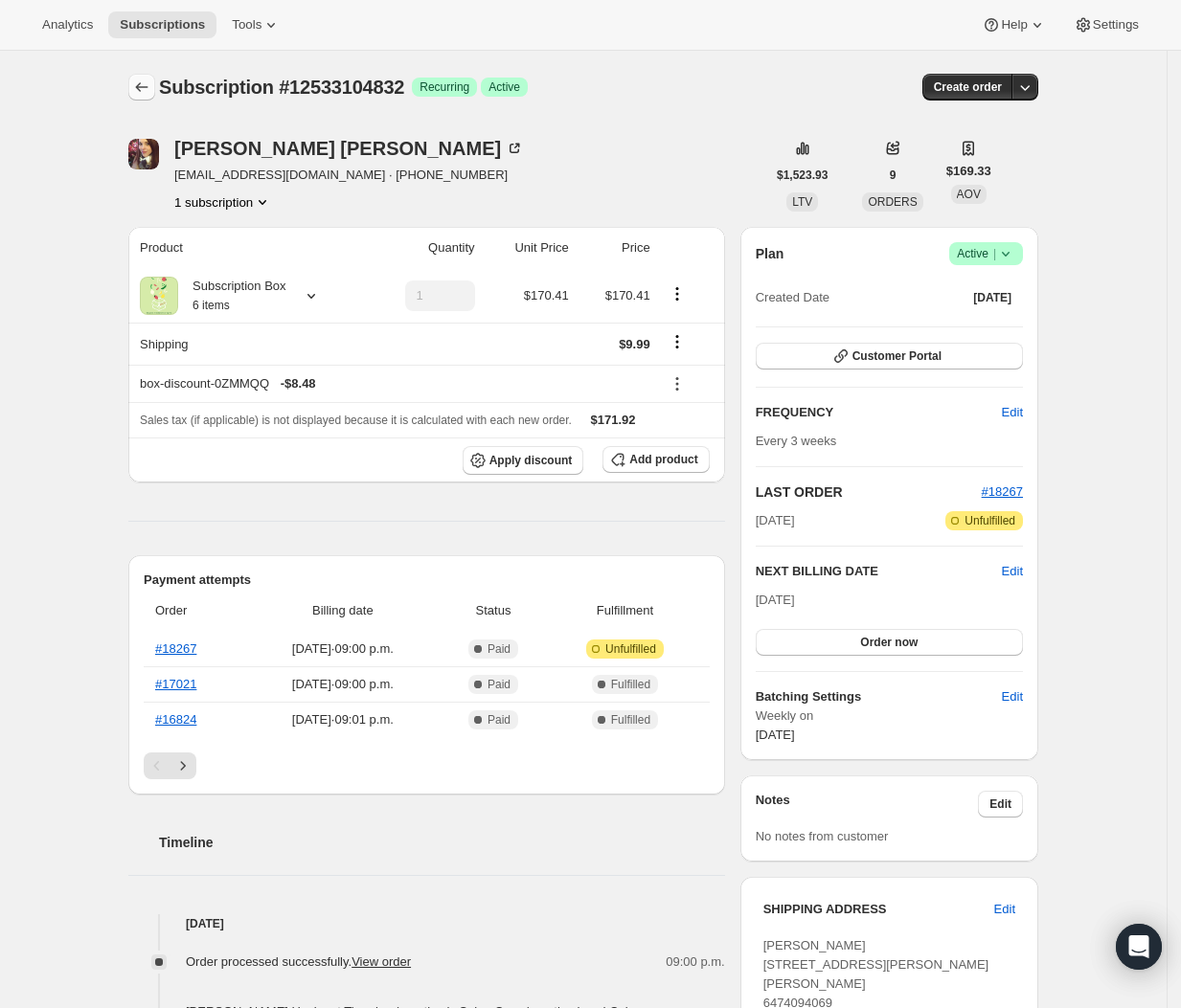
click at [137, 81] on icon "Subscriptions" at bounding box center [141, 86] width 19 height 19
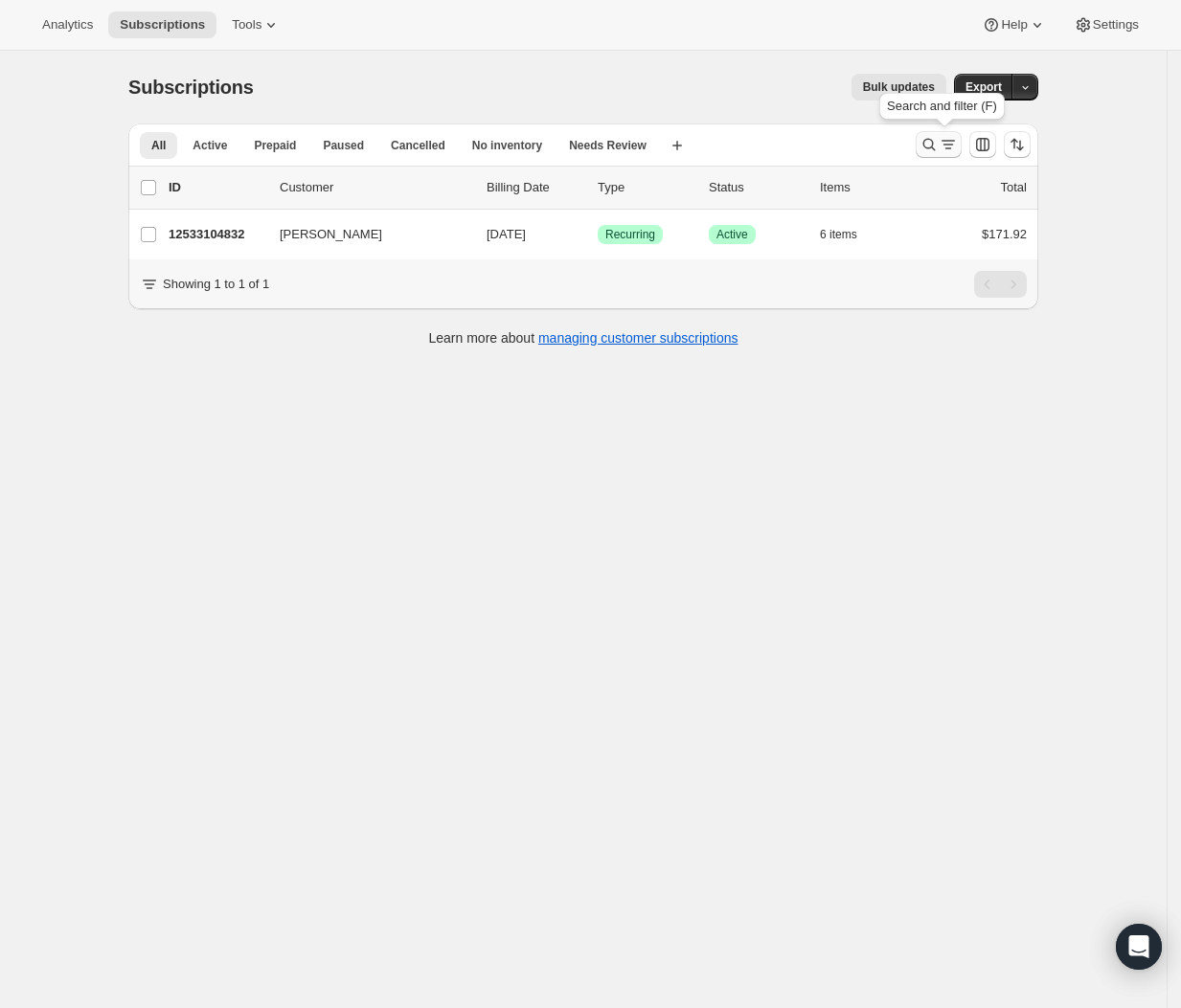
click at [937, 147] on icon "Search and filter results" at bounding box center [928, 144] width 19 height 19
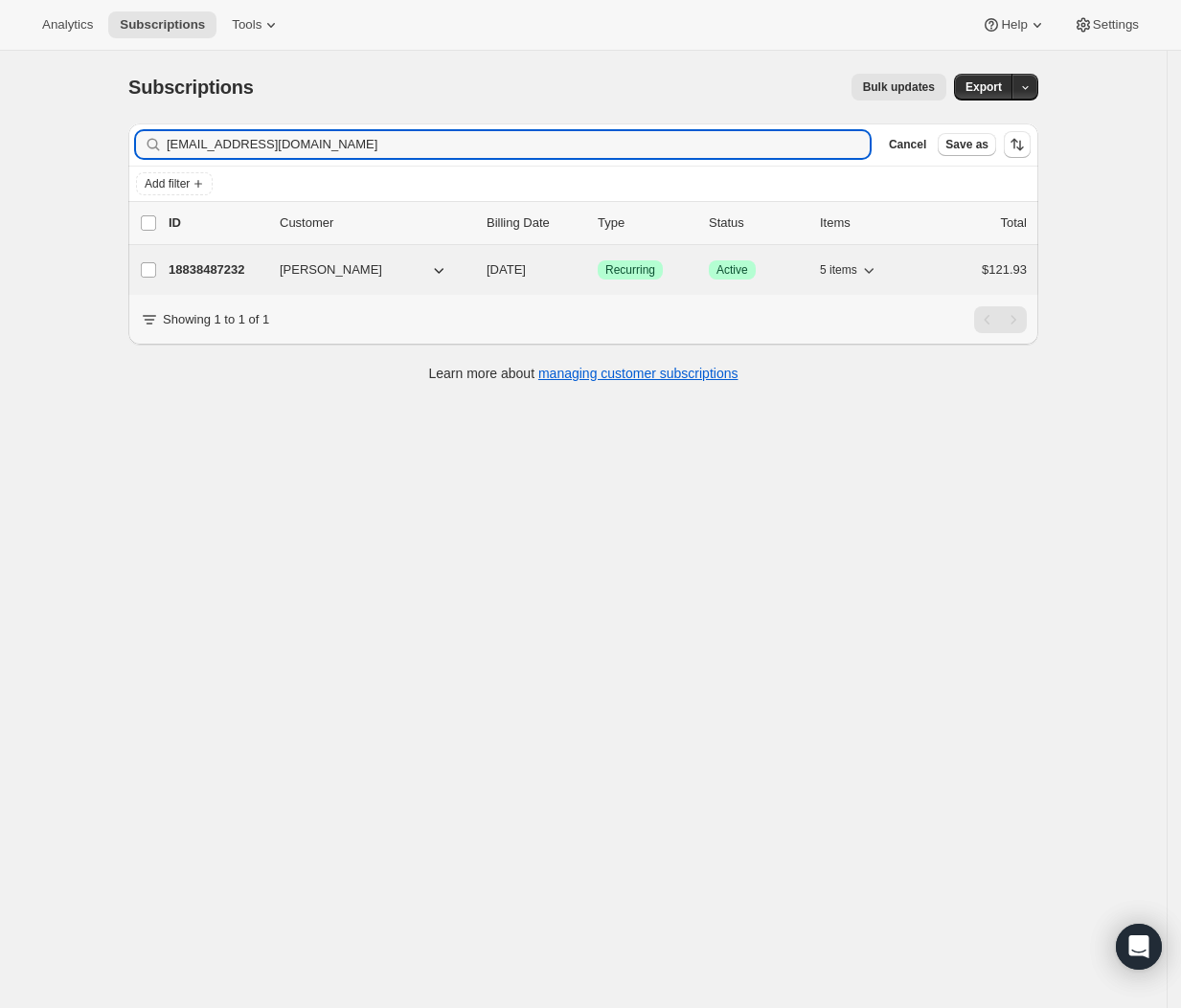
type input "xwildturtle@gmail.com"
click at [240, 284] on div "18838487232 Jason Tran 09/14/2025 Success Recurring Success Active 5 items $121…" at bounding box center [596, 269] width 858 height 27
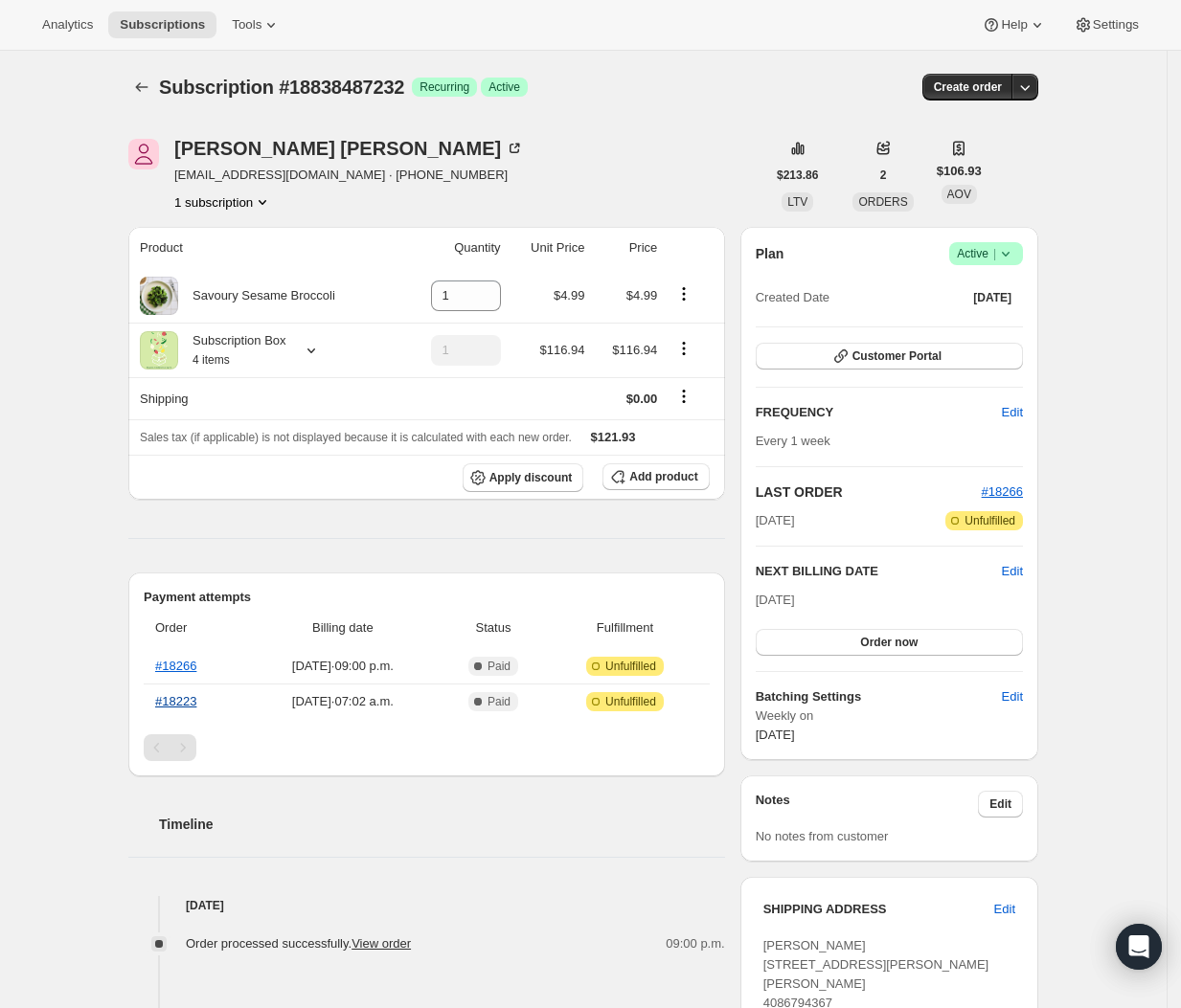
click at [193, 704] on link "#18223" at bounding box center [176, 701] width 42 height 15
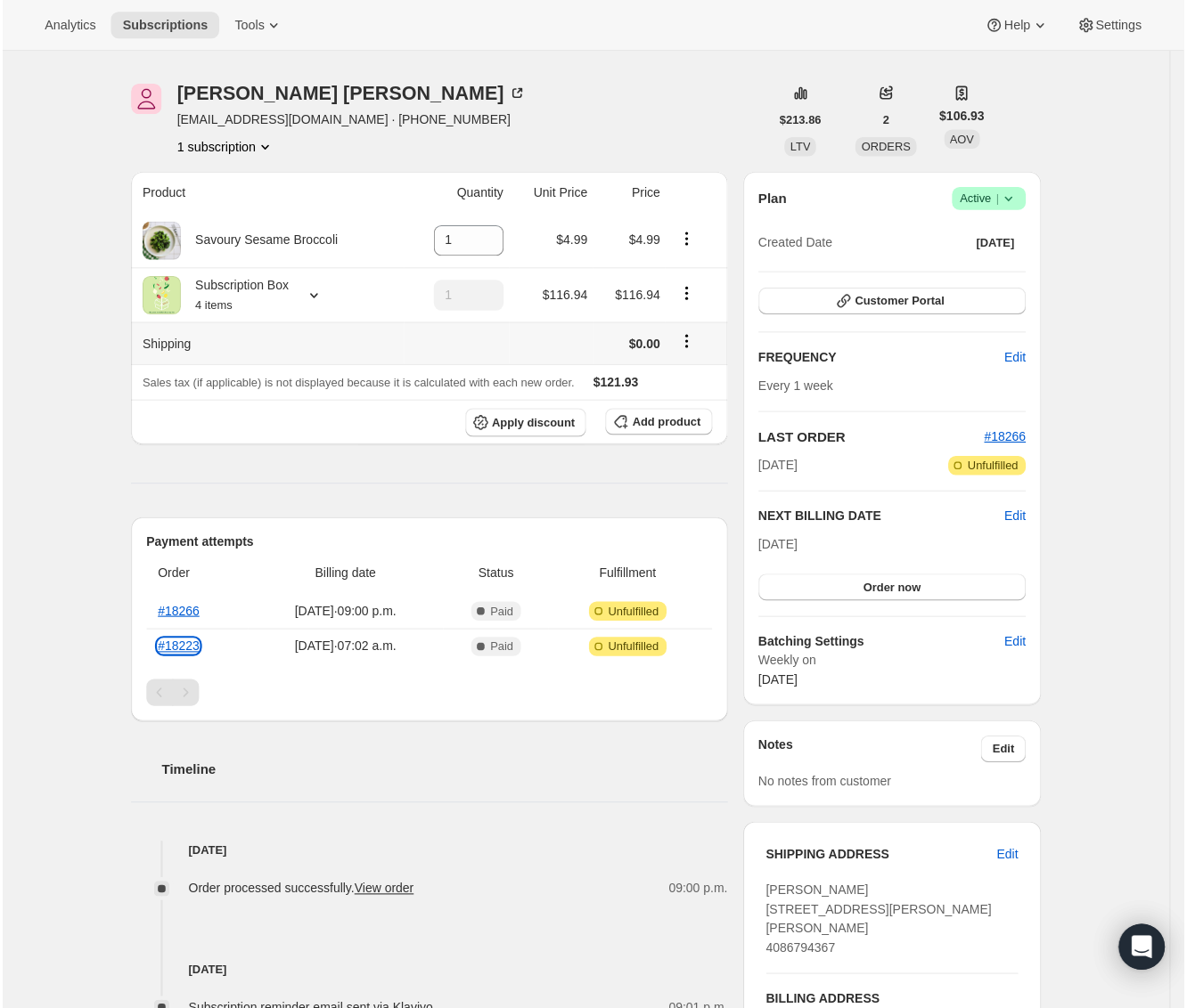
scroll to position [53, 0]
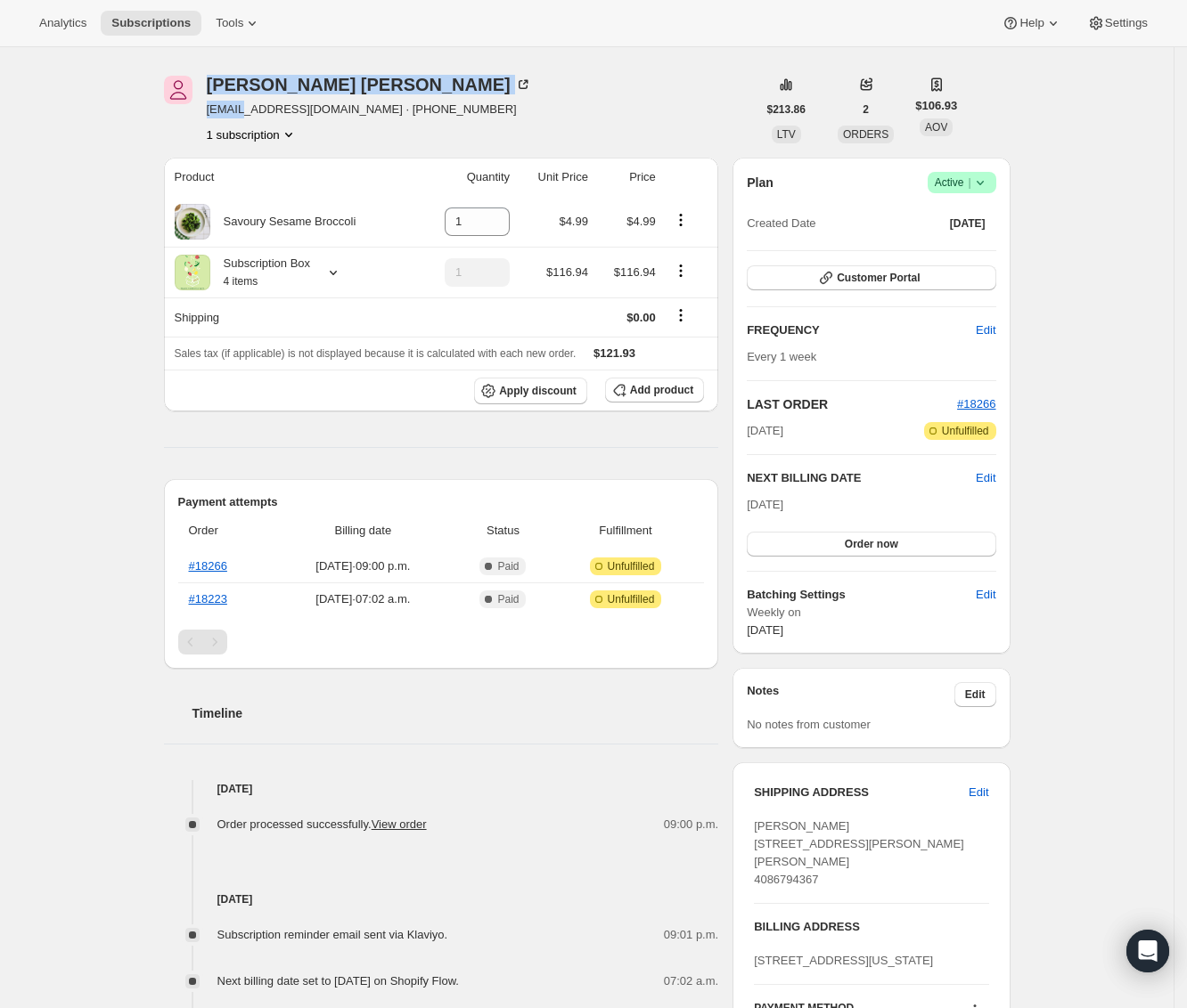
drag, startPoint x: 202, startPoint y: 115, endPoint x: 244, endPoint y: 115, distance: 42.0
click at [244, 115] on div "Jason Tran xwildturtle@gmail.com · +14086794367 1 subscription" at bounding box center [460, 109] width 593 height 68
drag, startPoint x: 195, startPoint y: 120, endPoint x: 205, endPoint y: 116, distance: 10.8
click at [192, 120] on div at bounding box center [178, 109] width 29 height 68
drag, startPoint x: 205, startPoint y: 116, endPoint x: 335, endPoint y: 113, distance: 130.0
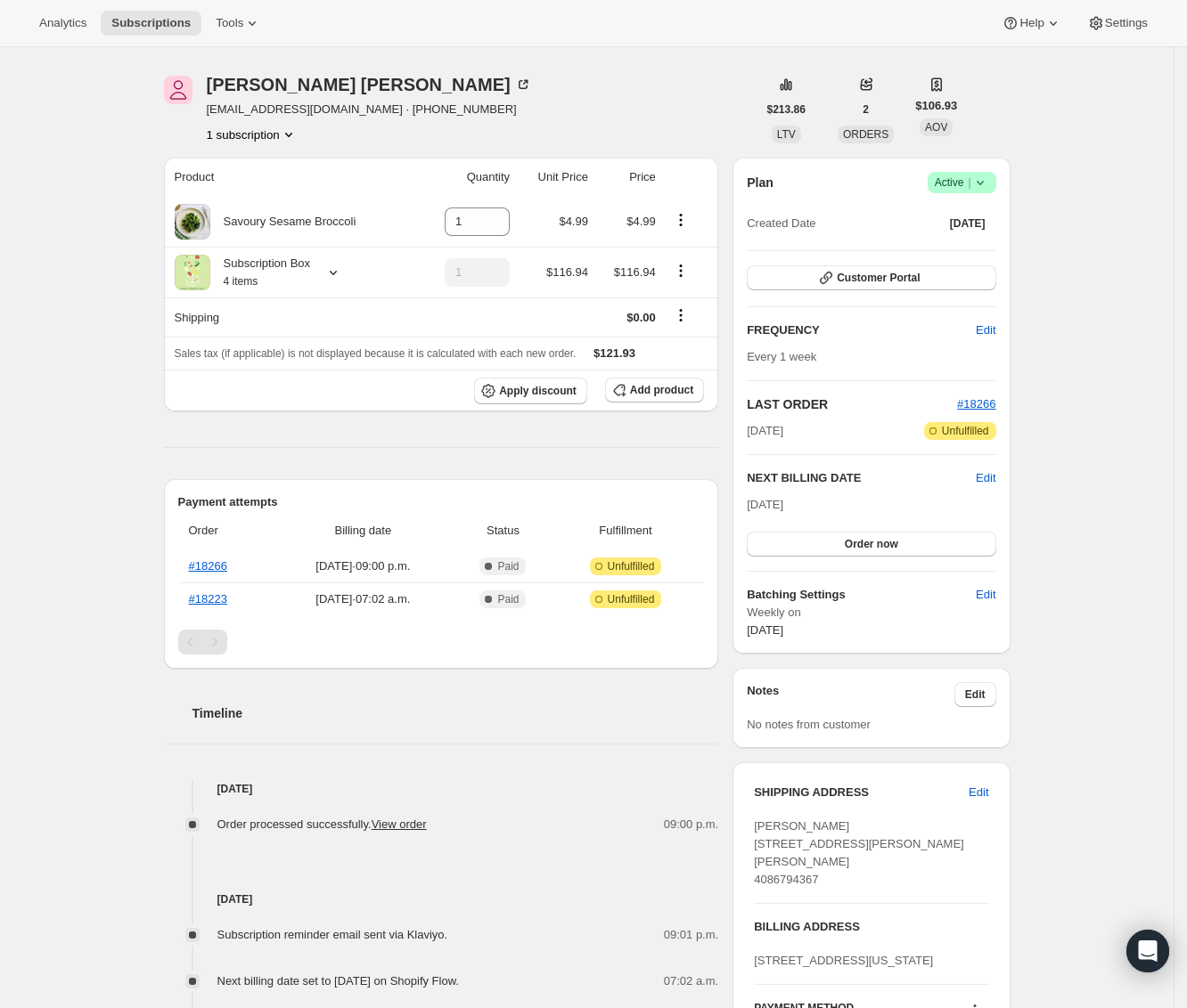
click at [333, 113] on div "Jason Tran xwildturtle@gmail.com · +14086794367 1 subscription" at bounding box center [460, 109] width 593 height 68
drag, startPoint x: 338, startPoint y: 111, endPoint x: 209, endPoint y: 112, distance: 129.0
click at [209, 112] on div "Jason Tran xwildturtle@gmail.com · +14086794367 1 subscription" at bounding box center [460, 109] width 593 height 68
copy span "xwildturtle@gmail.com"
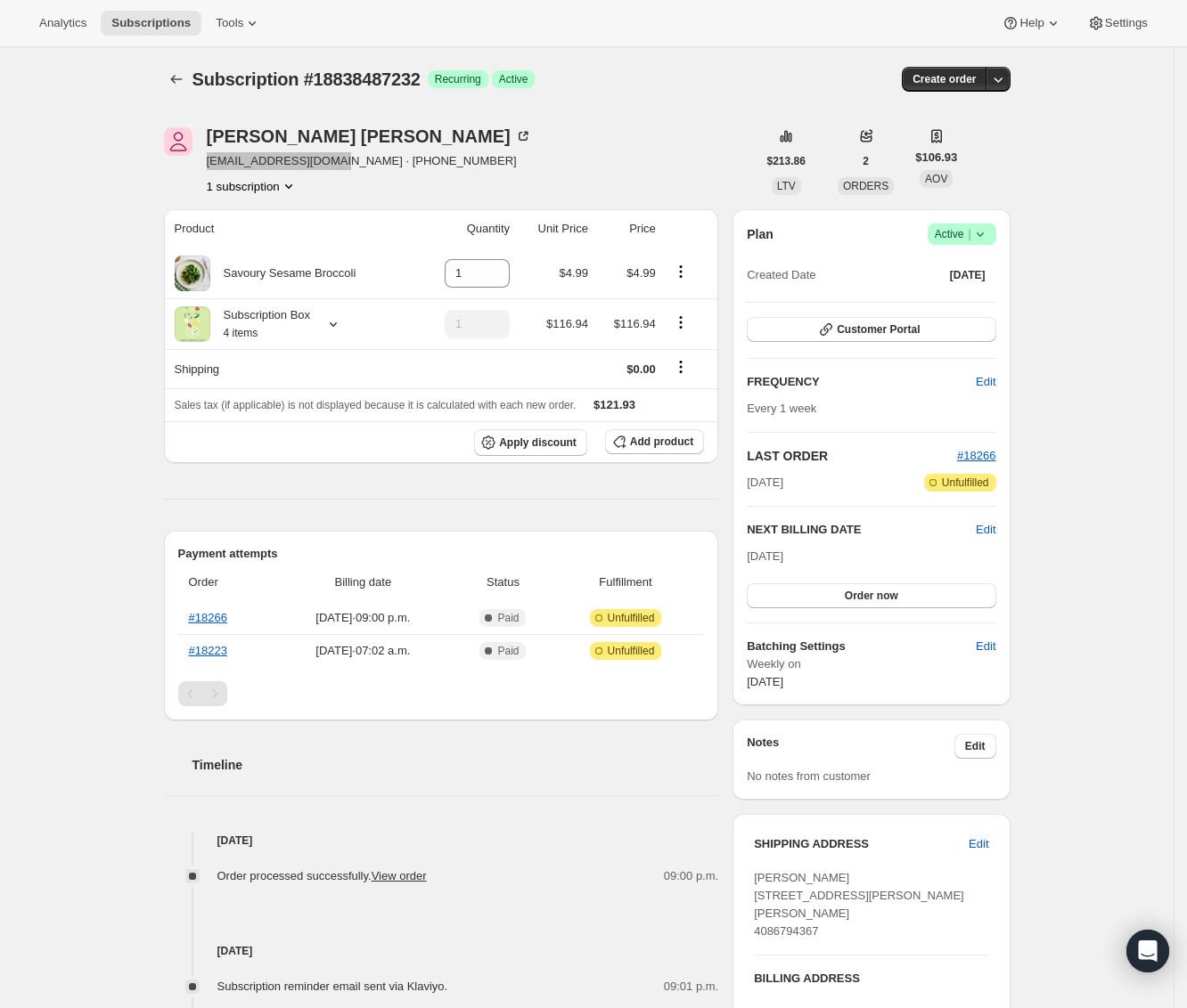
scroll to position [0, 0]
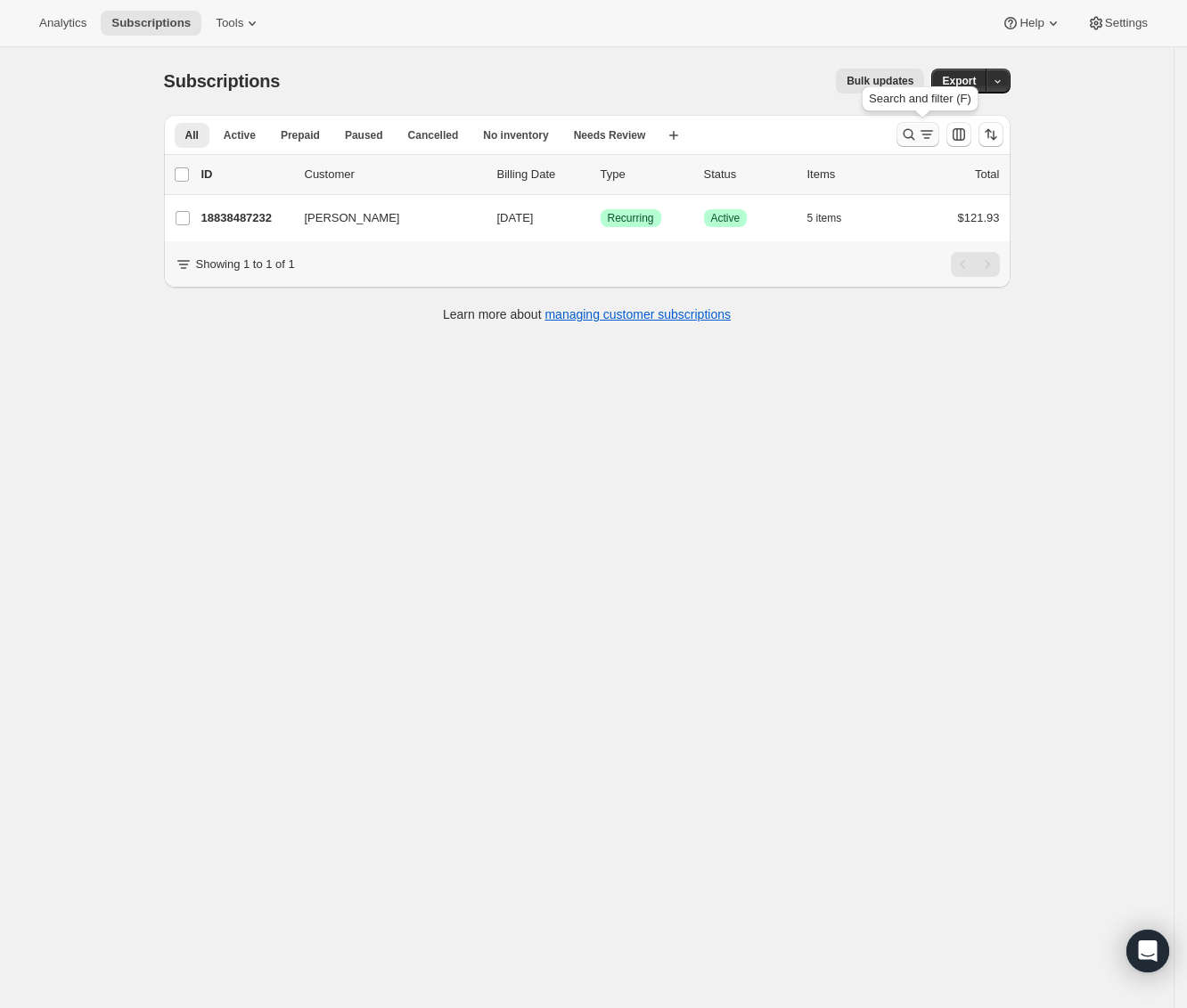
click at [913, 134] on icon "Search and filter results" at bounding box center [908, 134] width 17 height 17
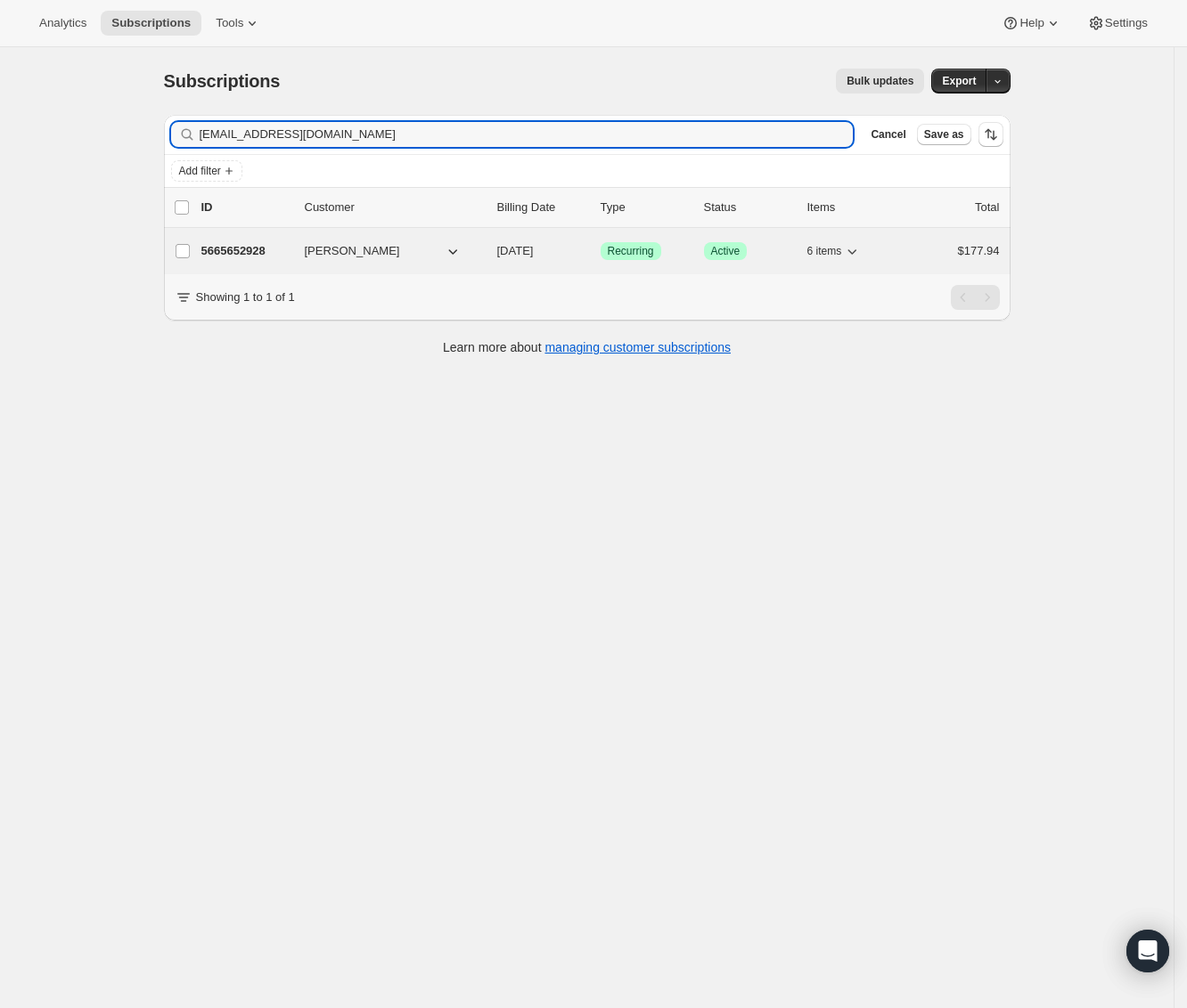
type input "melissaycc@gmail.com"
click at [250, 242] on p "5665652928" at bounding box center [246, 250] width 89 height 17
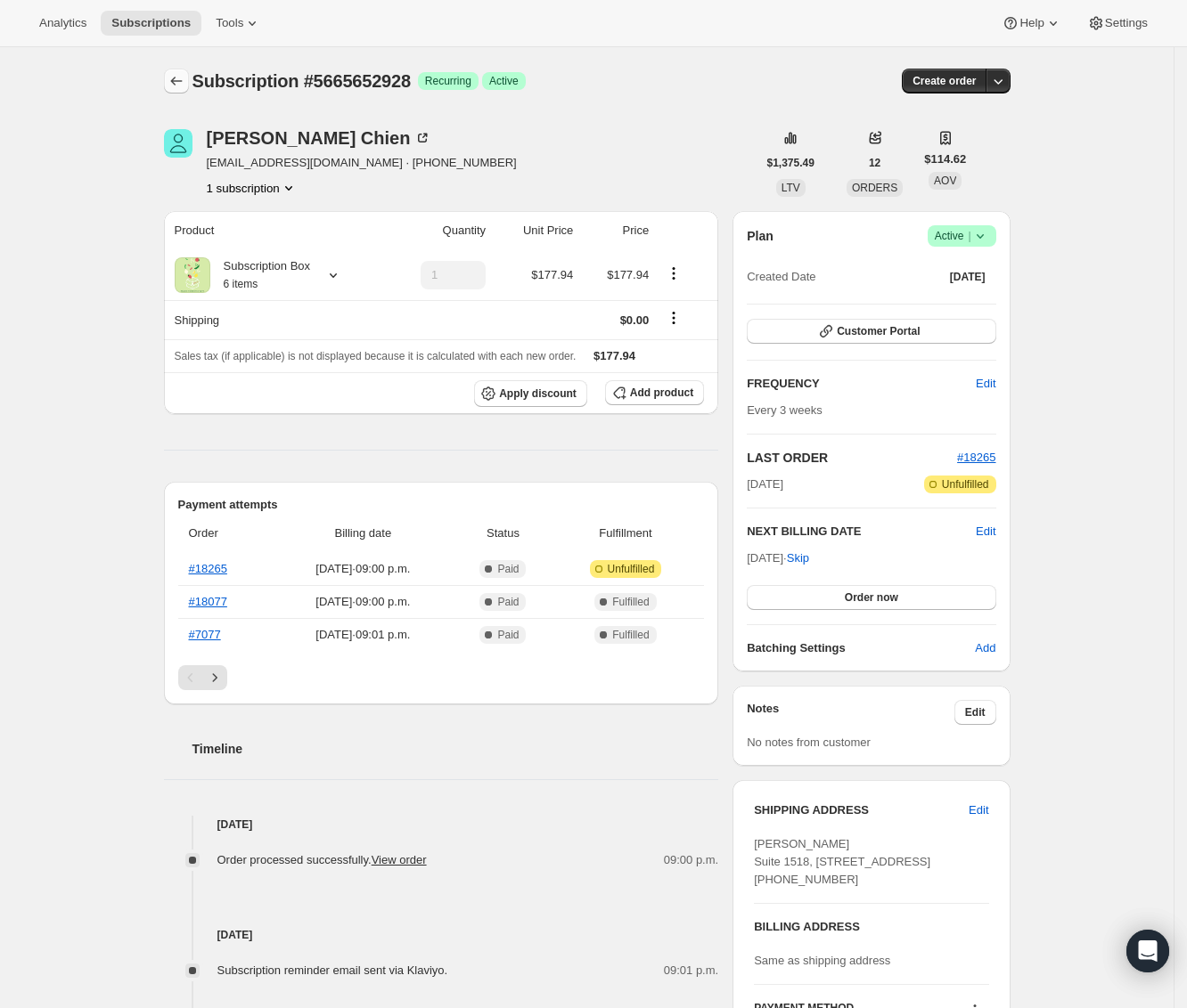
click at [179, 80] on icon "Subscriptions" at bounding box center [176, 80] width 17 height 17
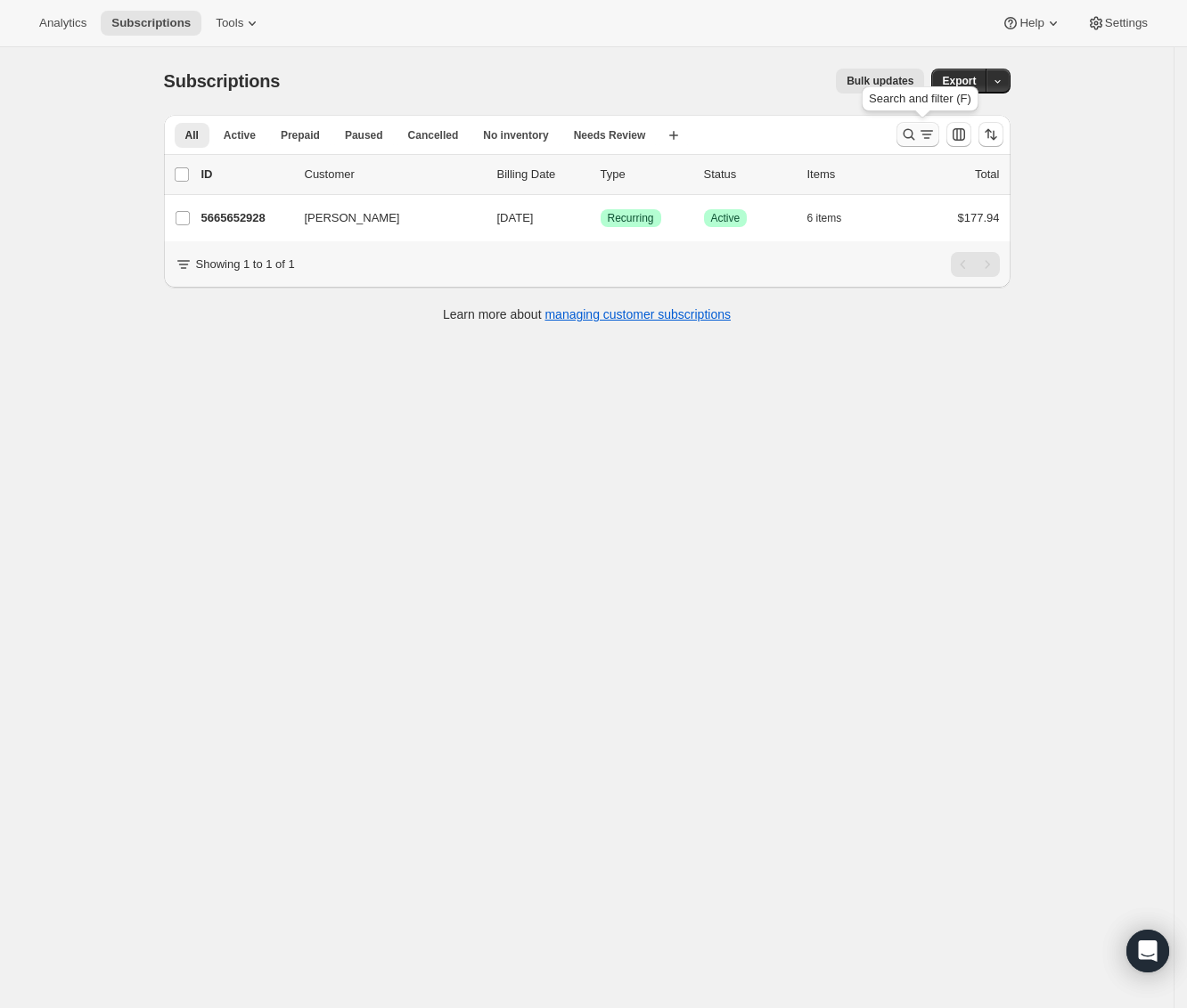
click at [906, 132] on icon "Search and filter results" at bounding box center [908, 134] width 17 height 17
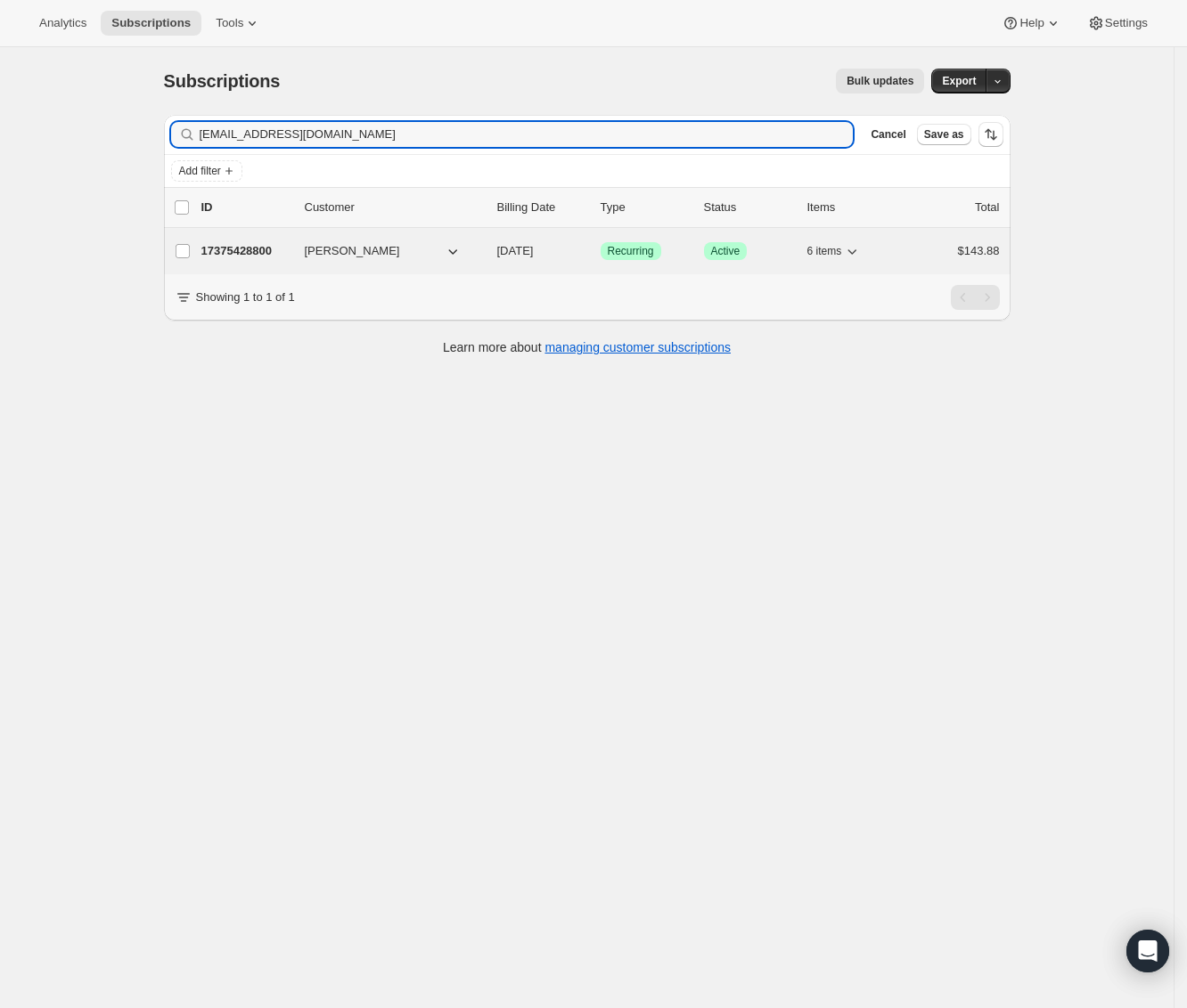
type input "lavertblanc@gmail.com"
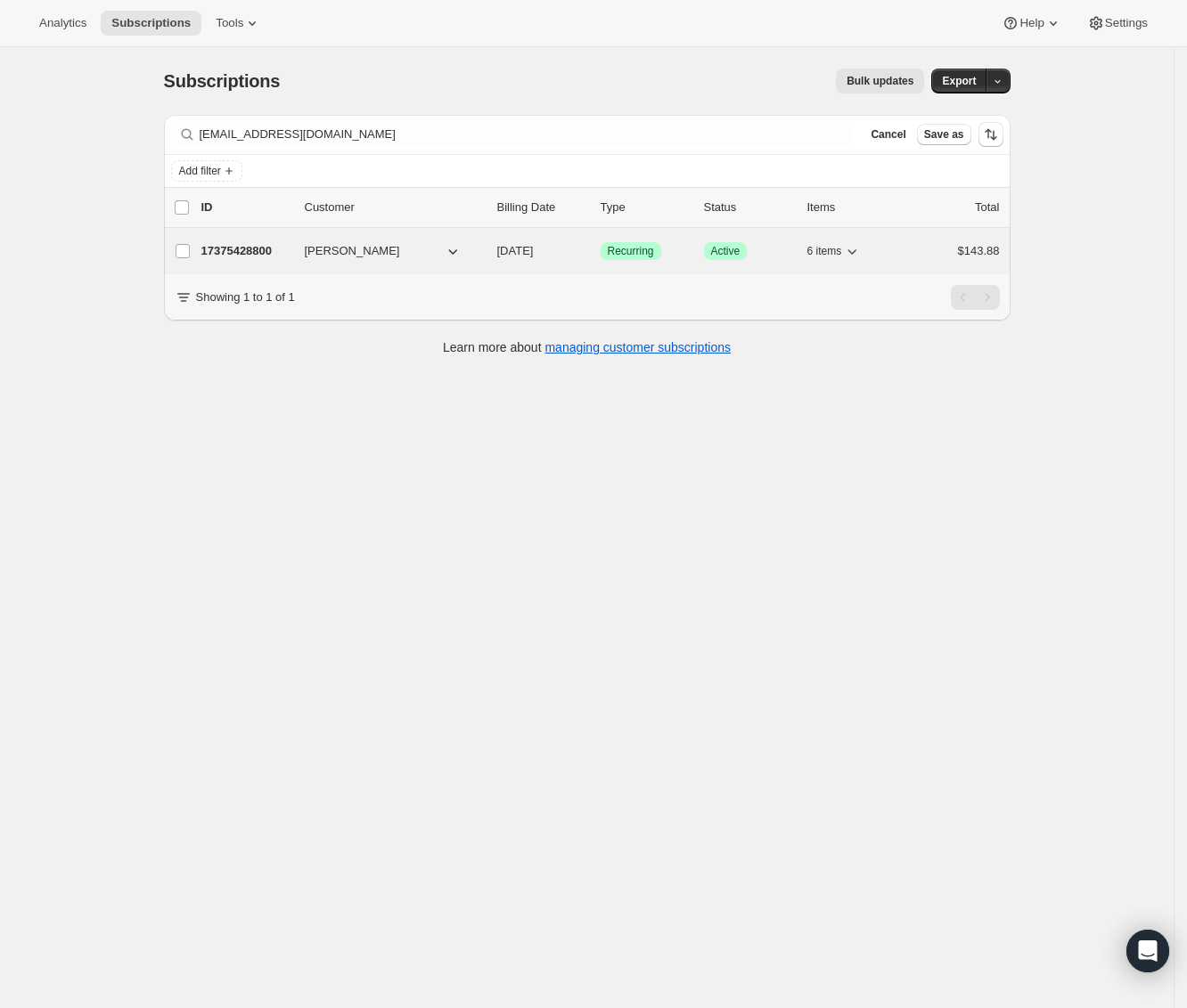
click at [257, 245] on p "17375428800" at bounding box center [246, 250] width 89 height 17
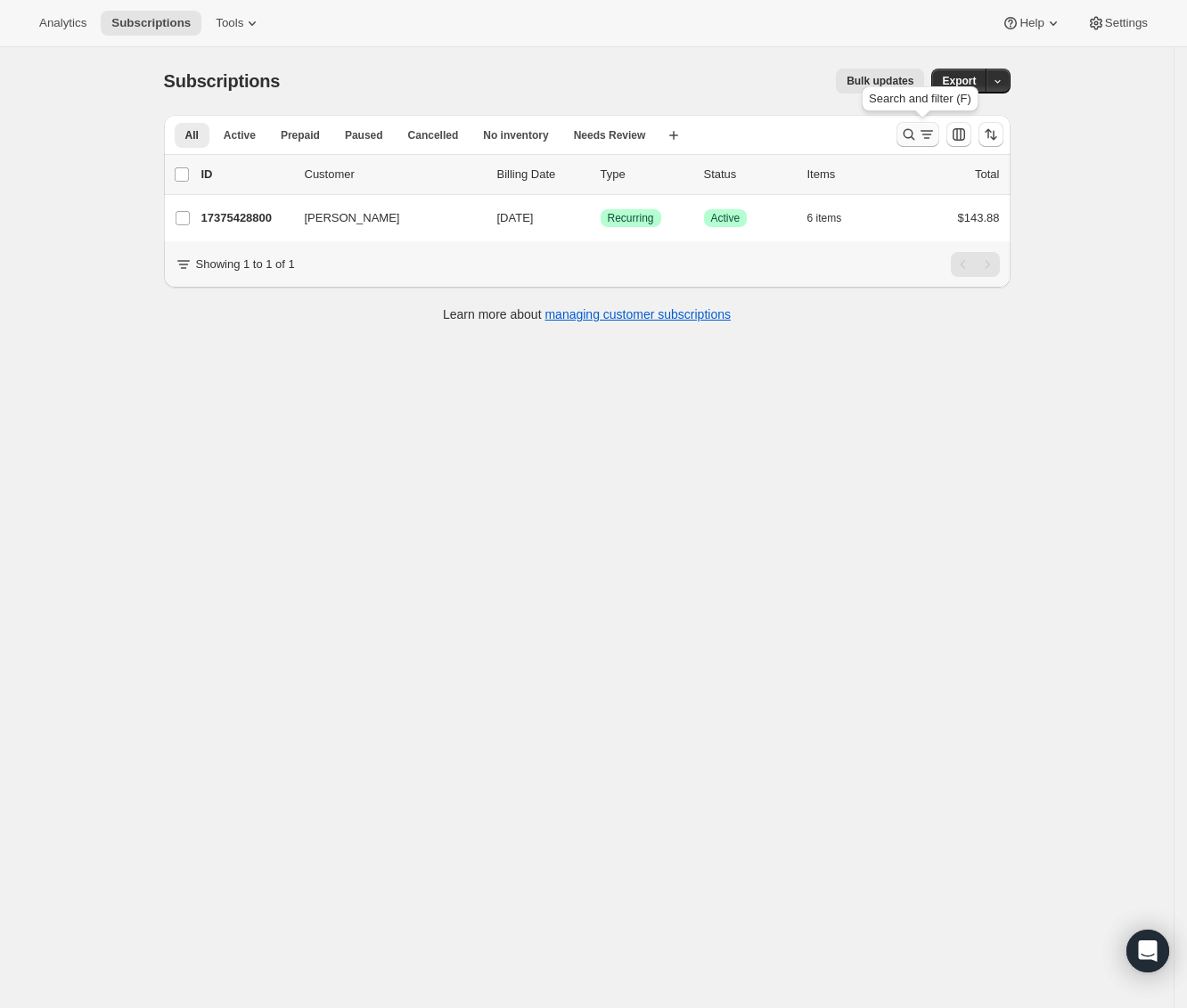
click at [916, 139] on icon "Search and filter results" at bounding box center [908, 134] width 17 height 17
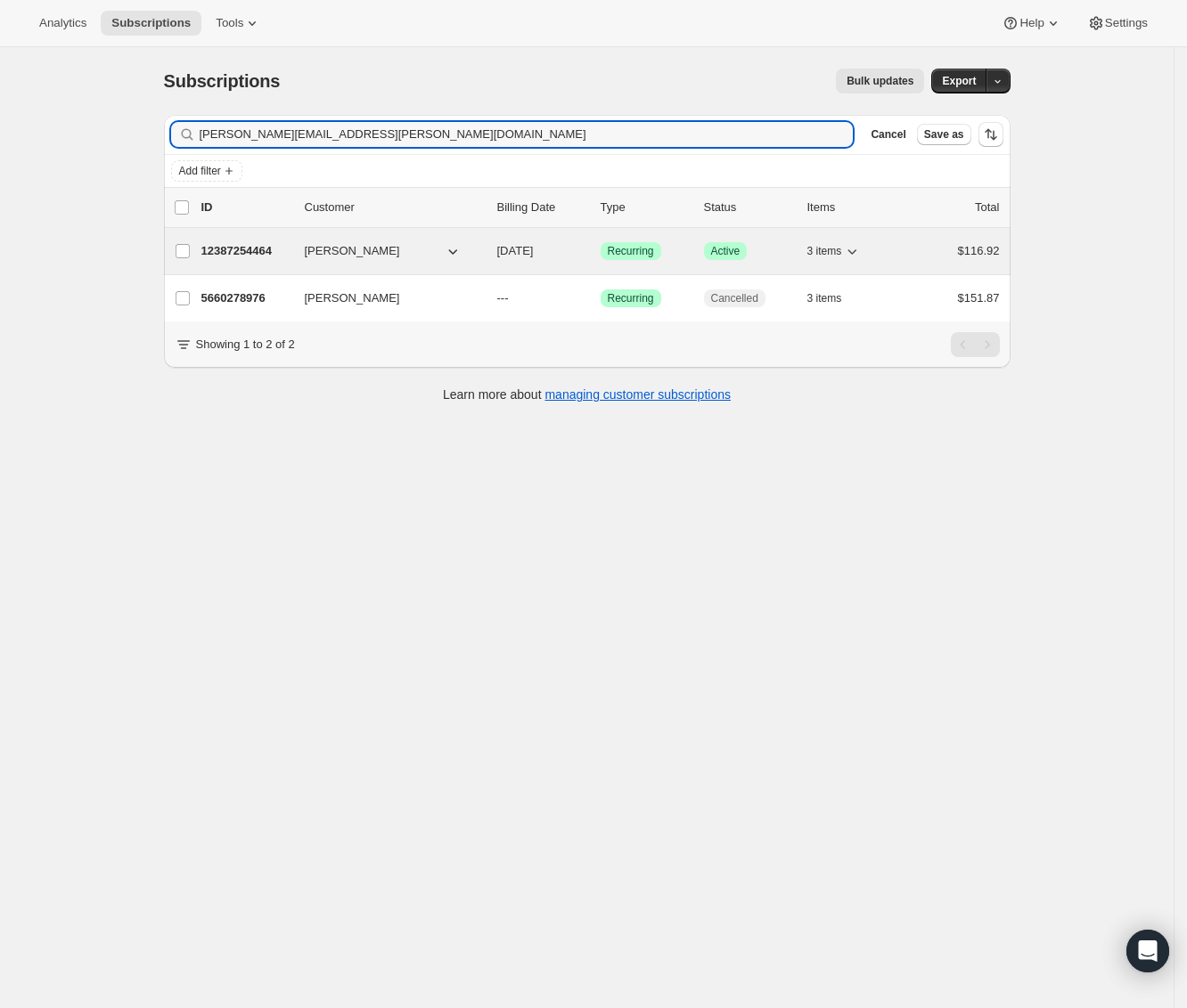
type input "gibbons.danielle.11@gmail.com"
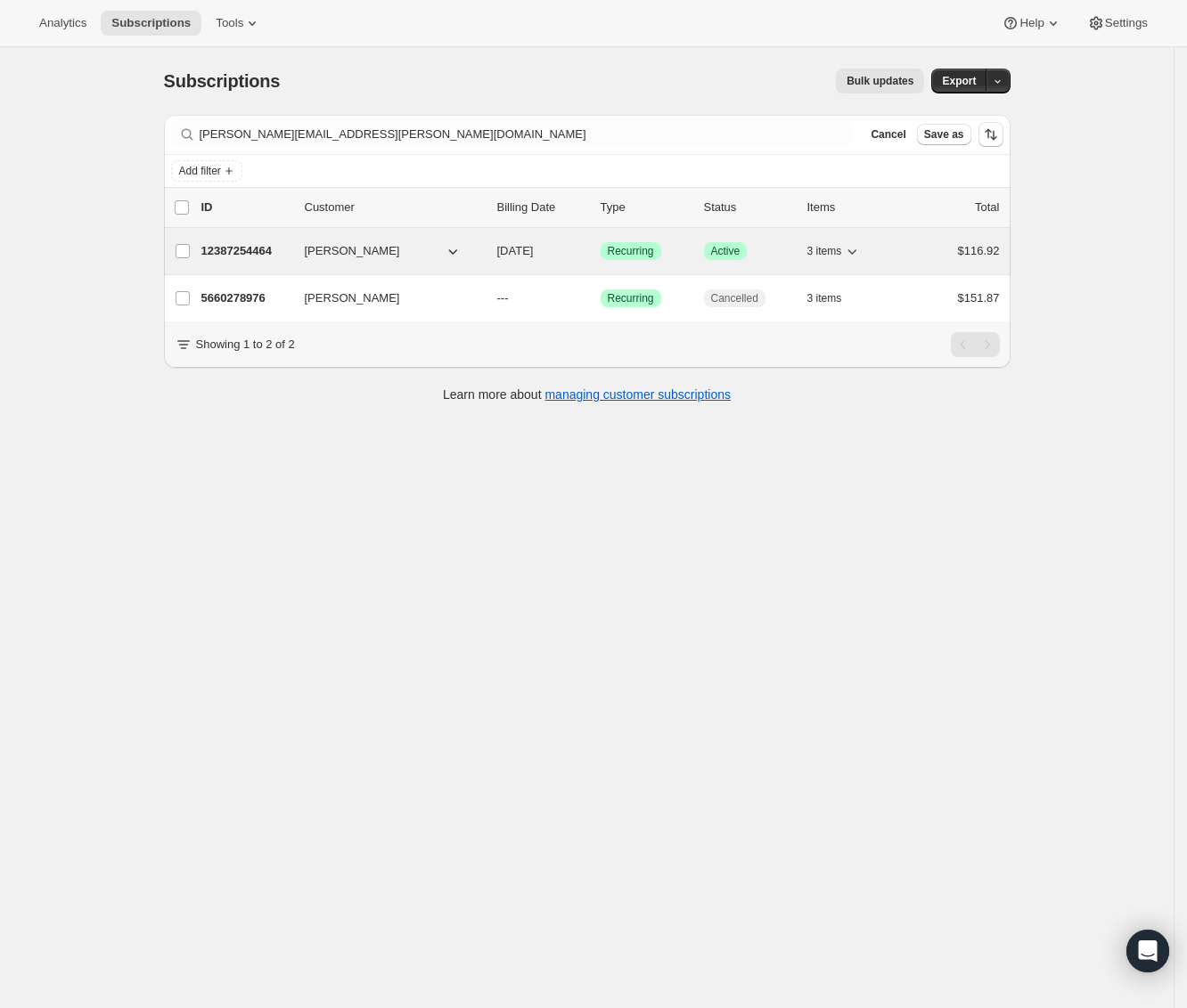
click at [249, 259] on p "12387254464" at bounding box center [246, 250] width 89 height 17
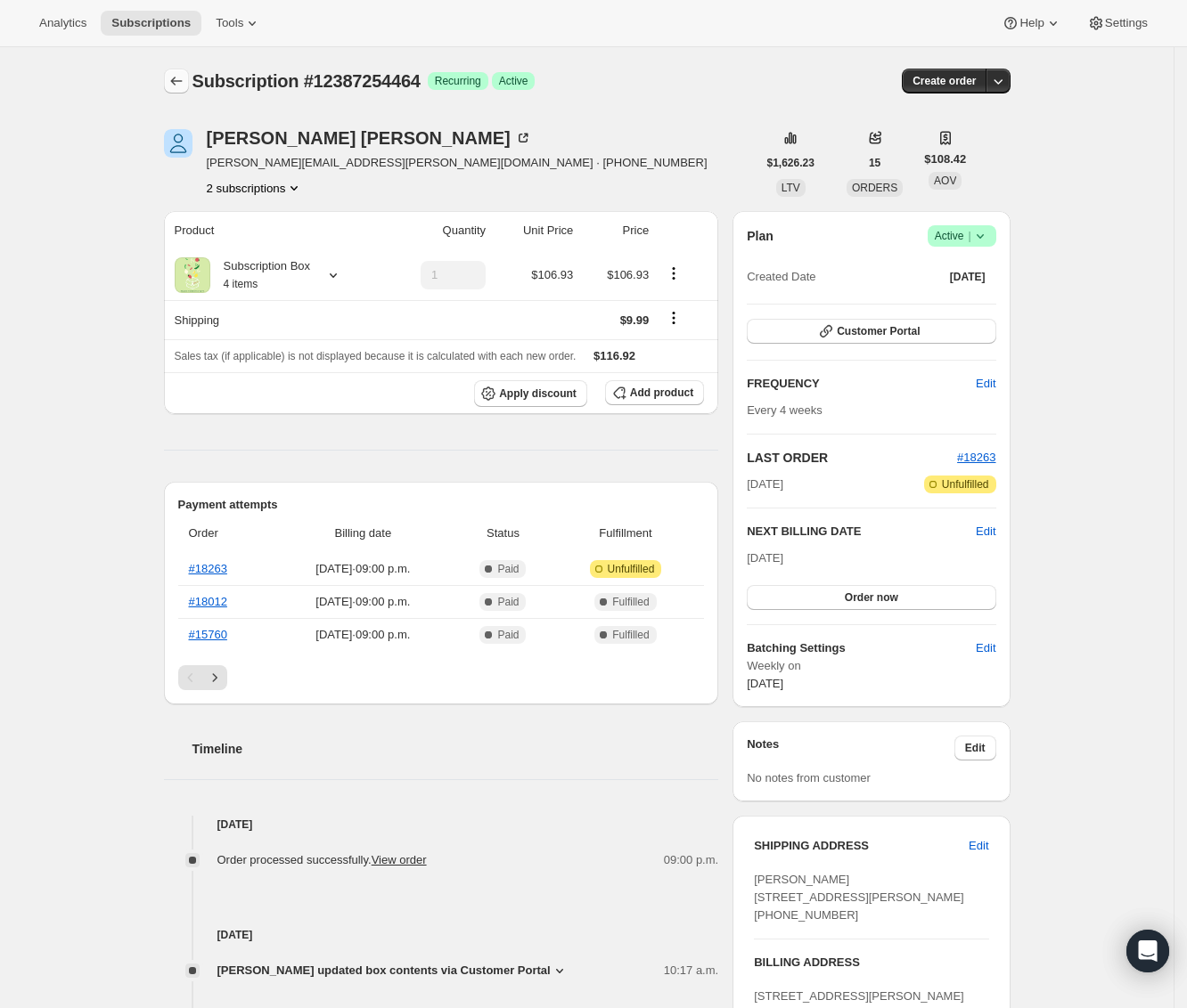
click at [181, 85] on icon "Subscriptions" at bounding box center [176, 80] width 17 height 17
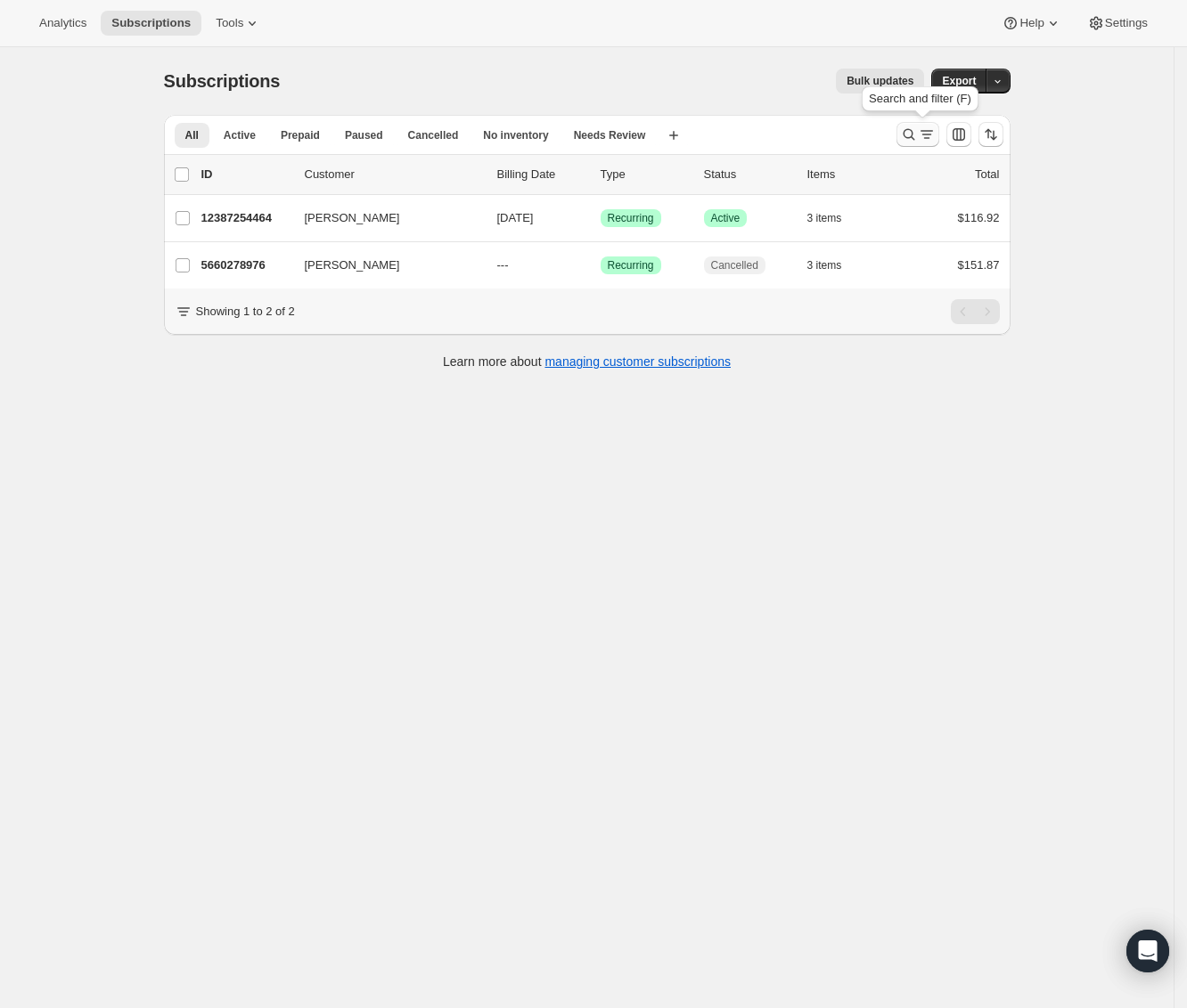
click at [914, 137] on icon "Search and filter results" at bounding box center [908, 134] width 12 height 12
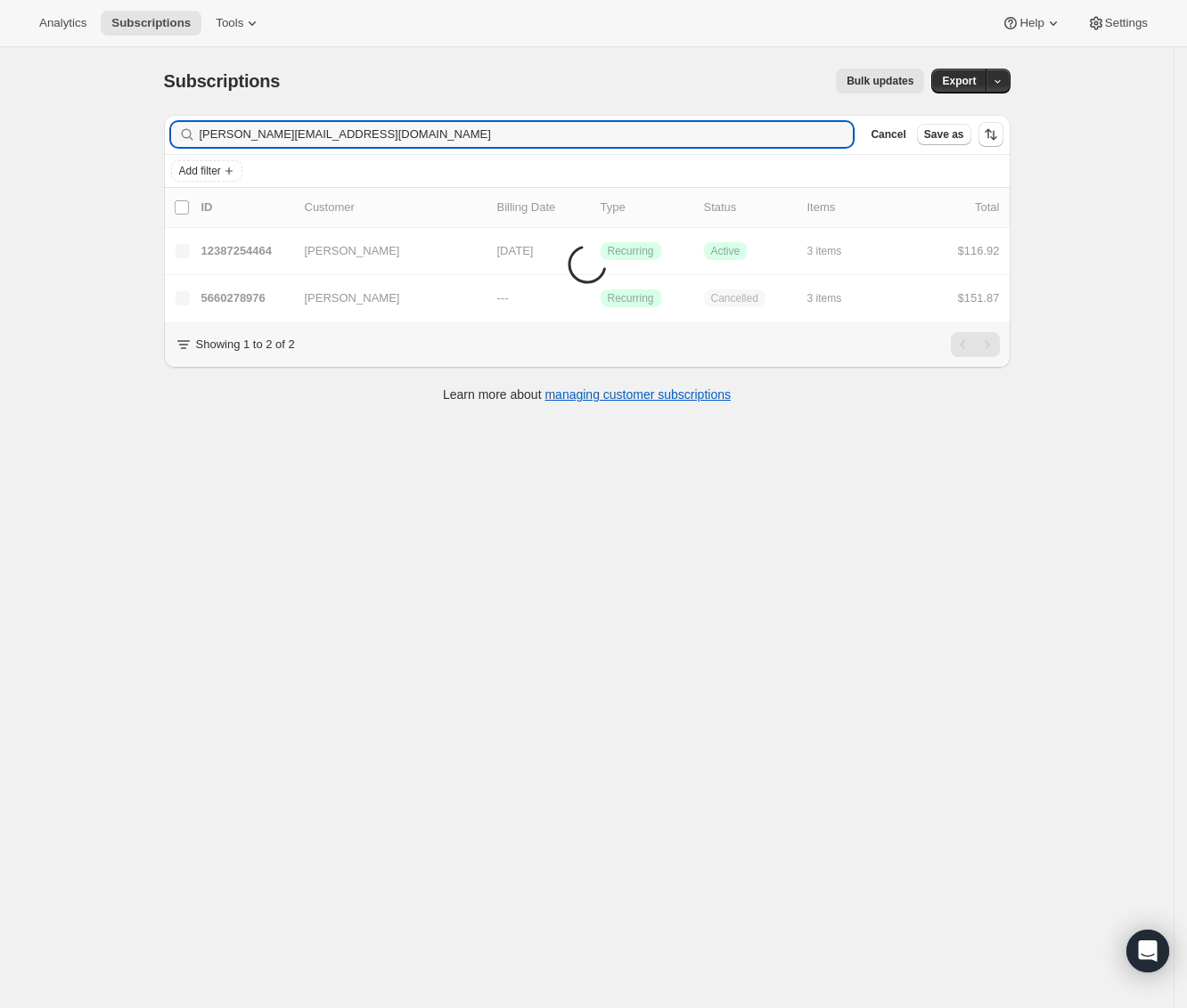
type input "agnes.sw.lan@gmail.com"
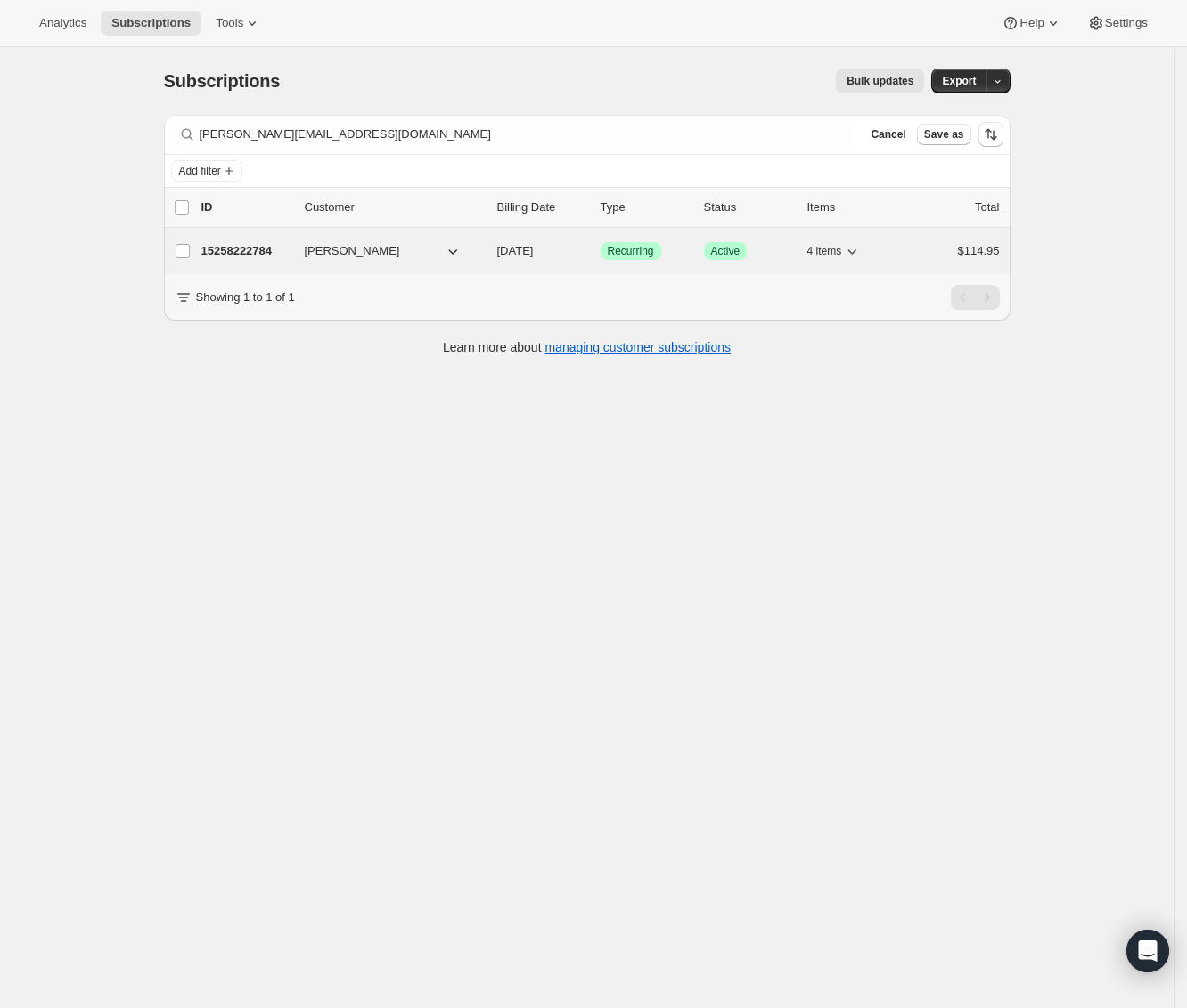
click at [261, 255] on p "15258222784" at bounding box center [246, 250] width 89 height 17
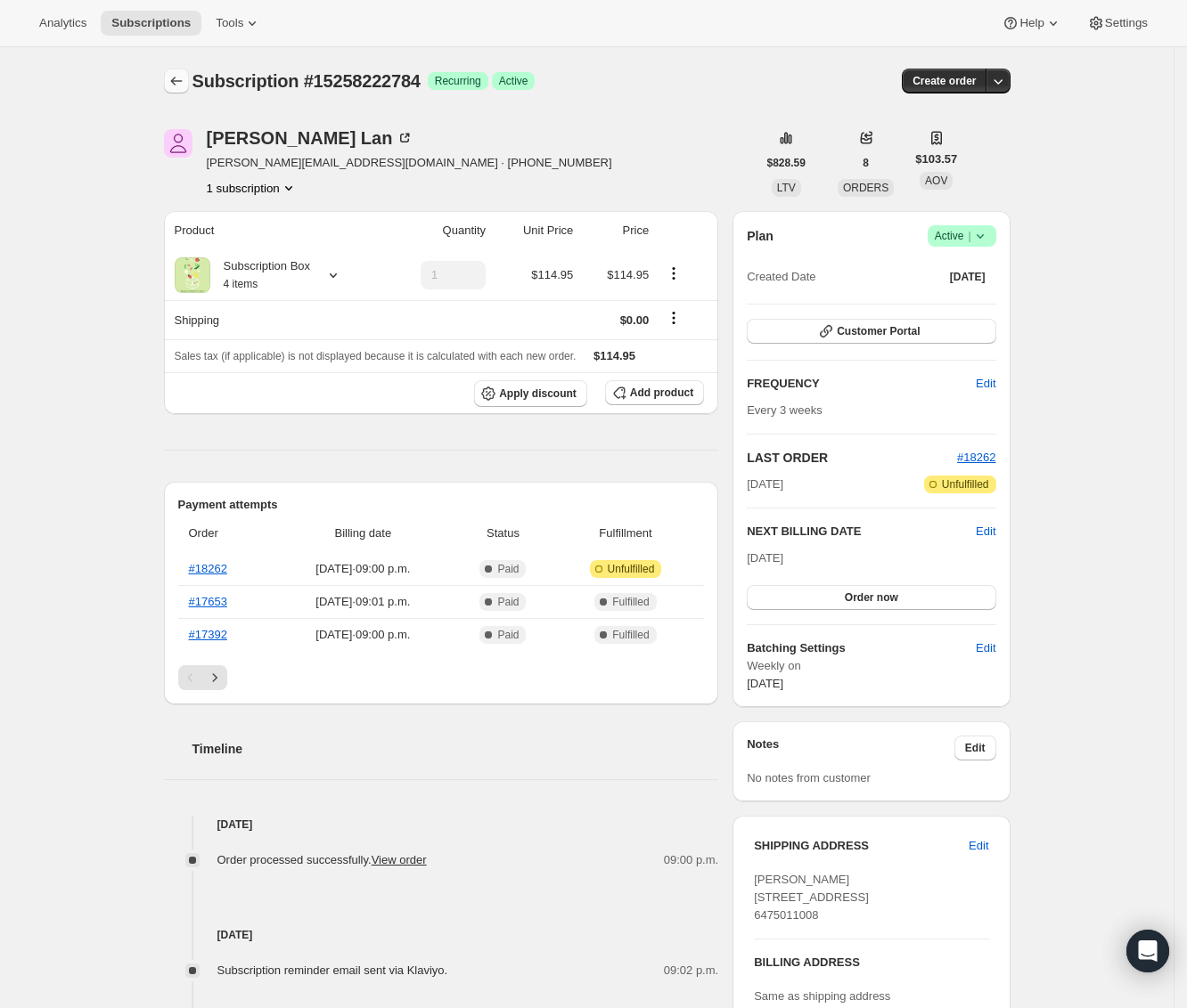
click at [180, 83] on icon "Subscriptions" at bounding box center [176, 80] width 17 height 17
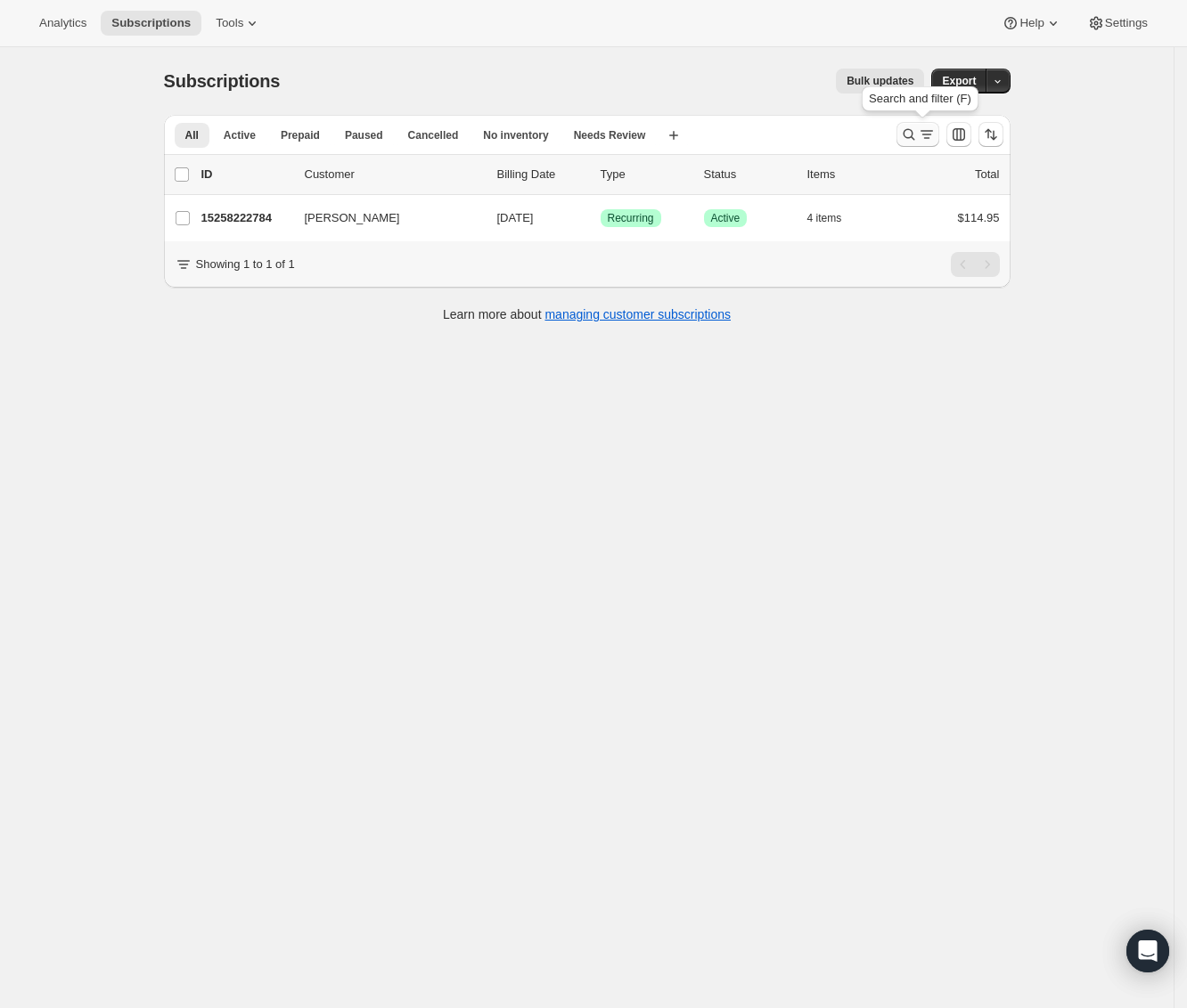
click at [908, 138] on icon "Search and filter results" at bounding box center [908, 134] width 17 height 17
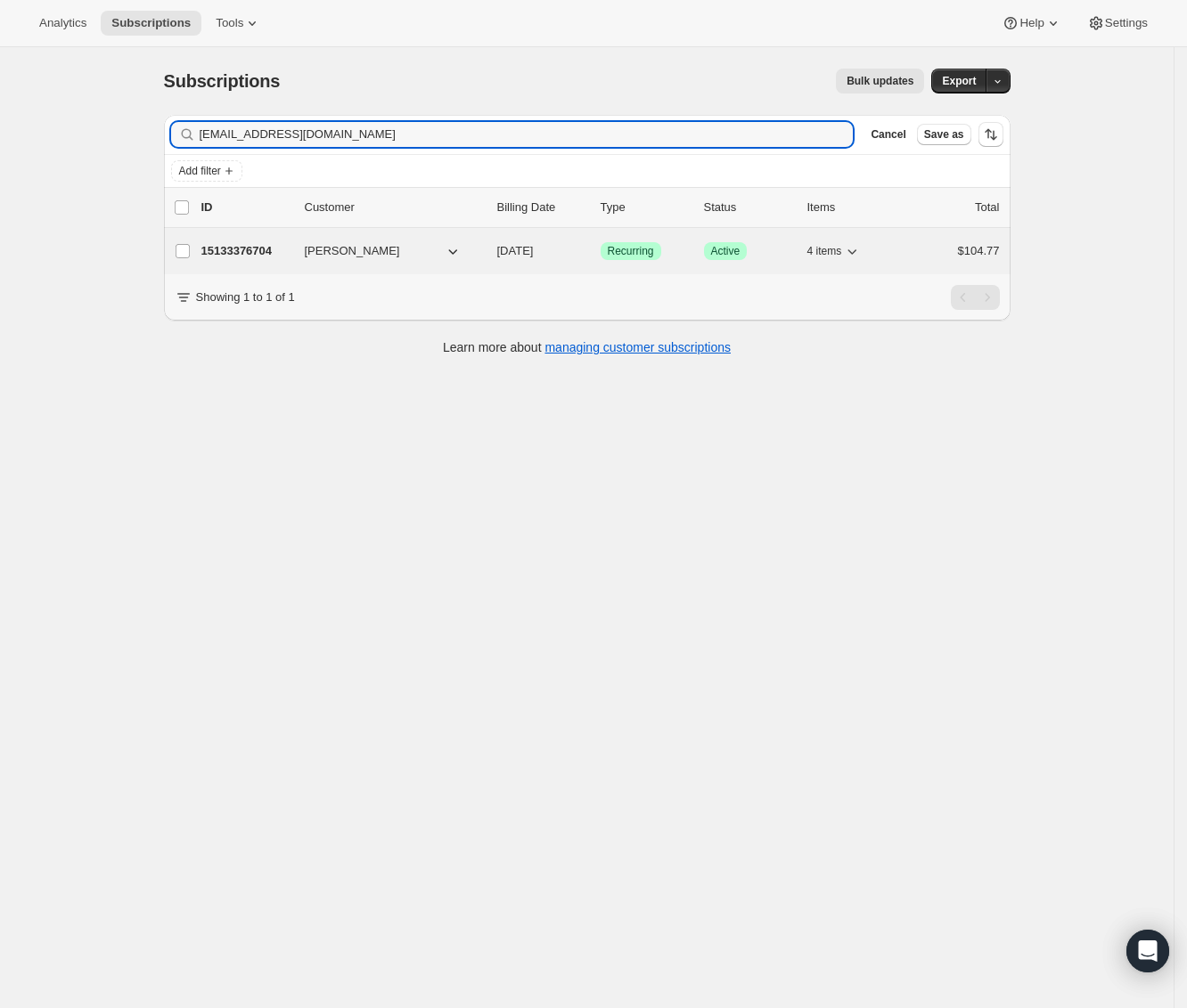
type input "jvkroy@gmail.com"
click at [268, 253] on p "15133376704" at bounding box center [246, 250] width 89 height 17
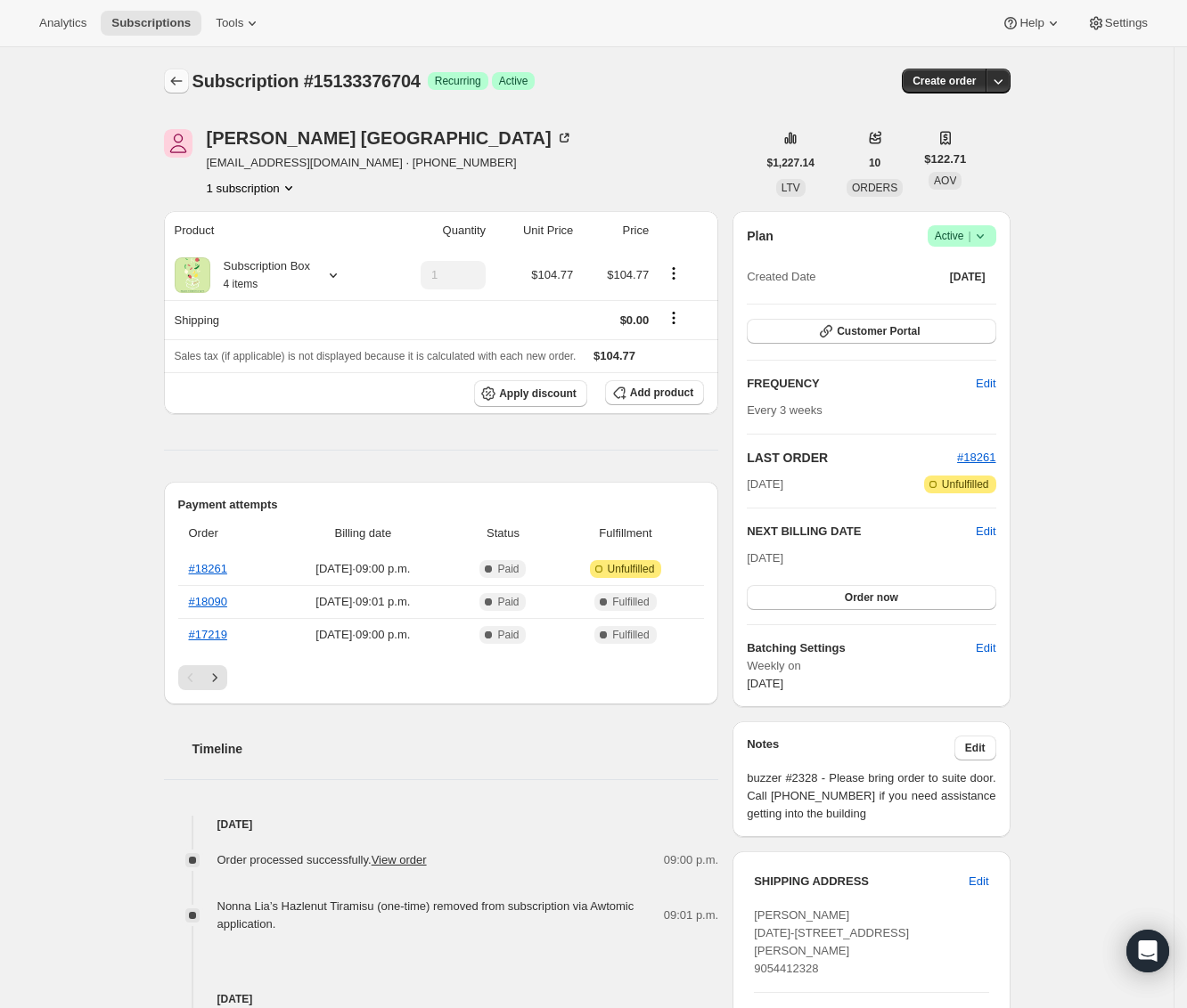
click at [185, 84] on icon "Subscriptions" at bounding box center [176, 80] width 17 height 17
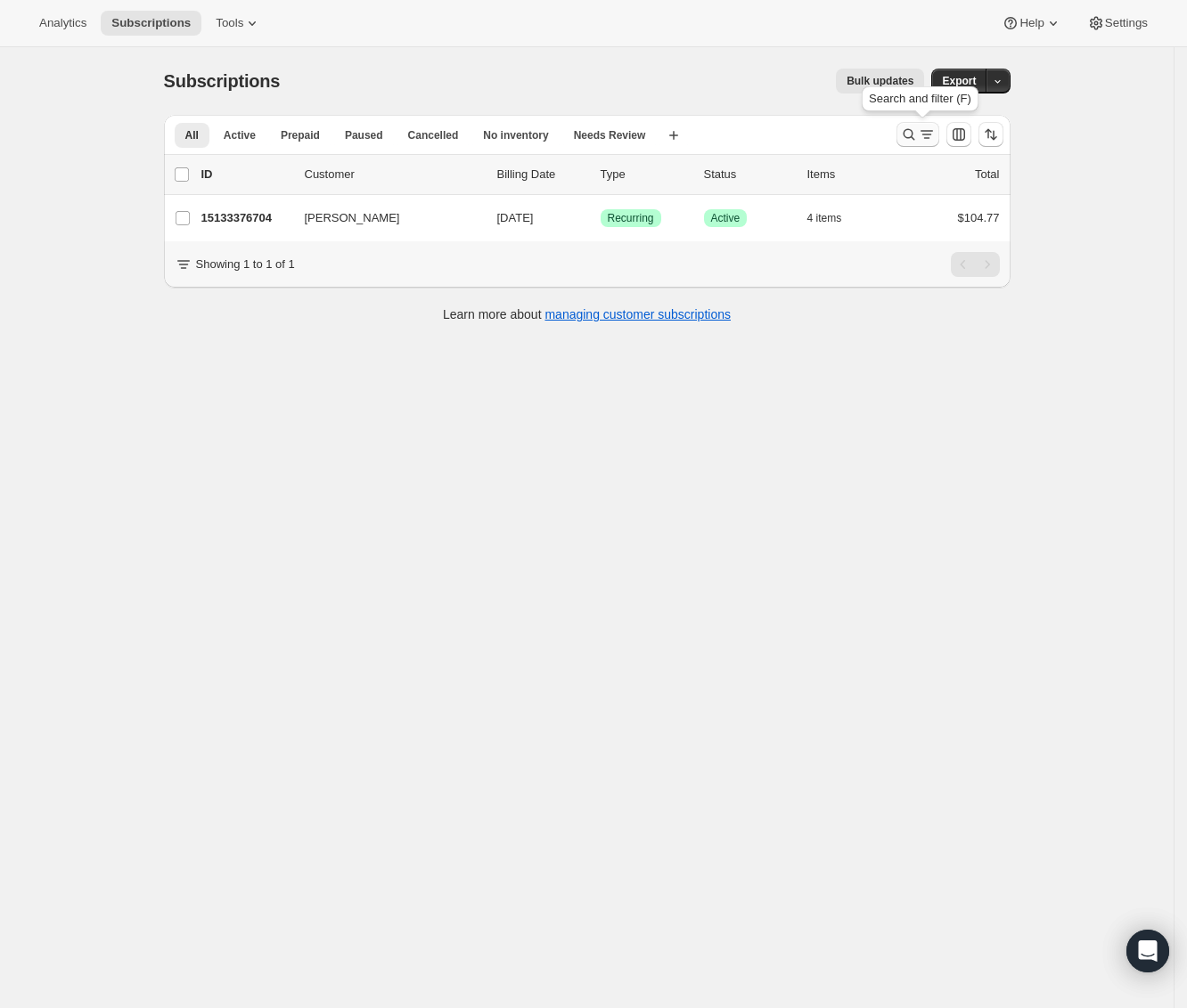
click at [912, 130] on icon "Search and filter results" at bounding box center [908, 134] width 12 height 12
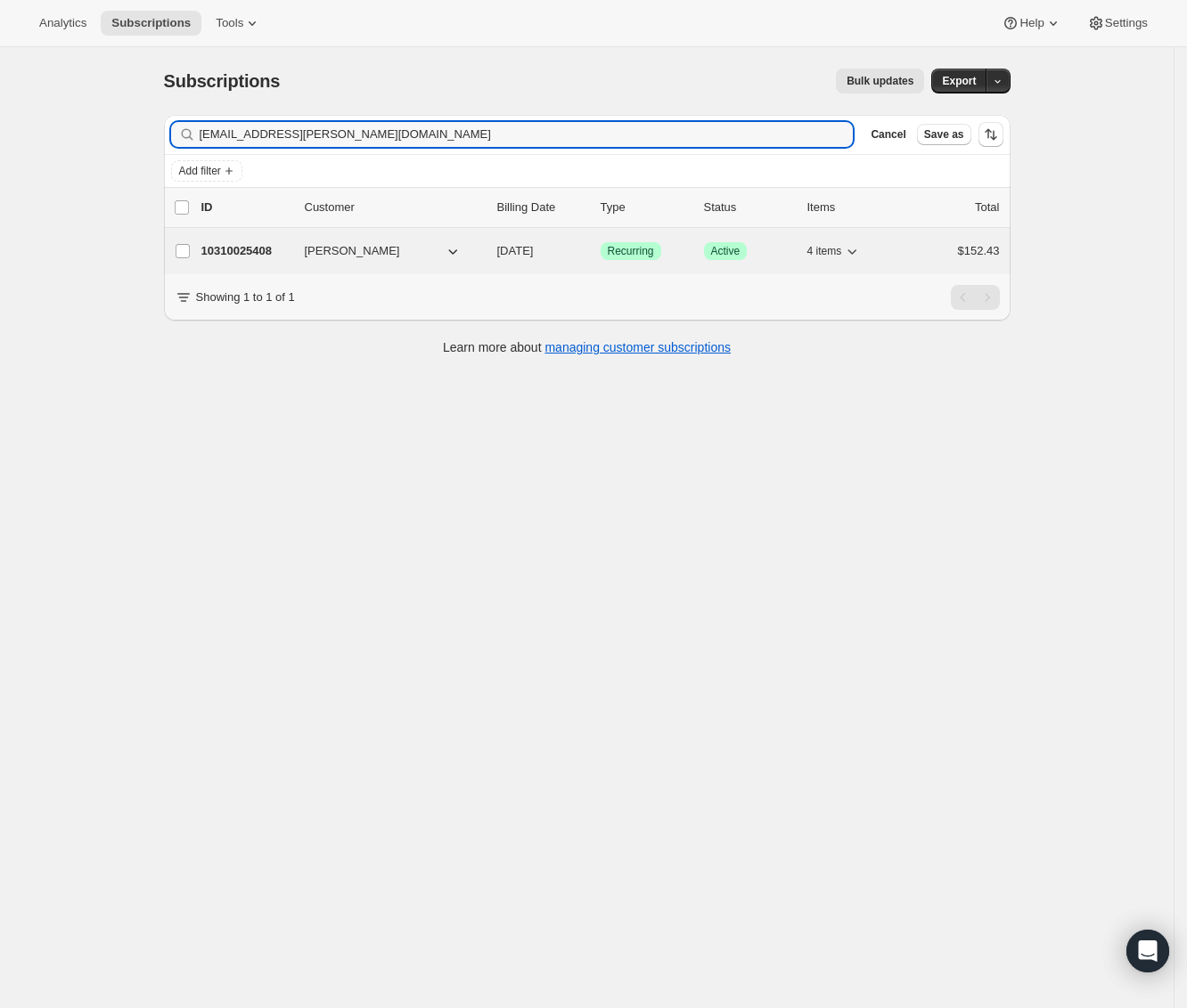
type input "jhollettcaines@rogers.com"
click at [238, 247] on p "10310025408" at bounding box center [246, 250] width 89 height 17
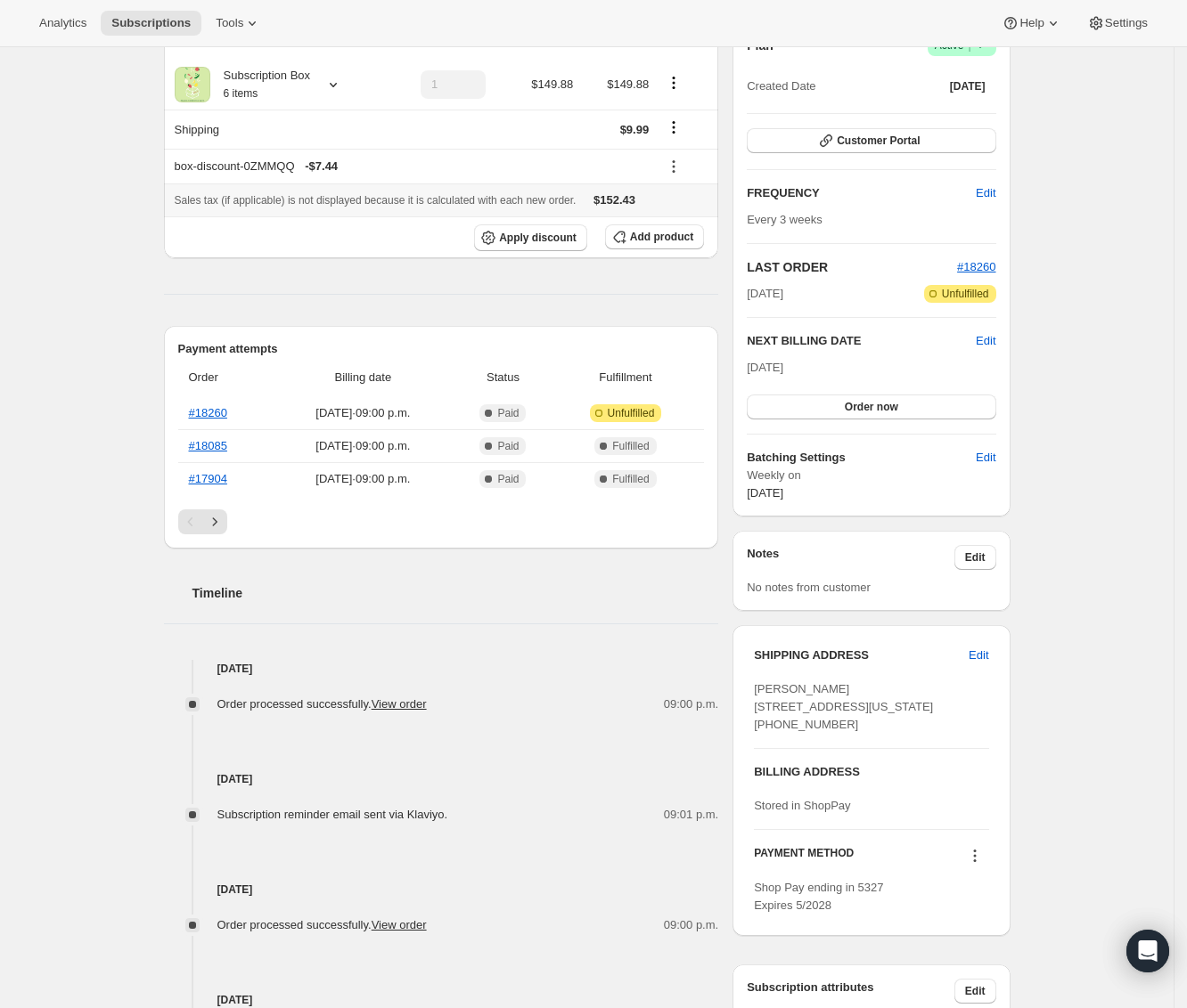
scroll to position [192, 0]
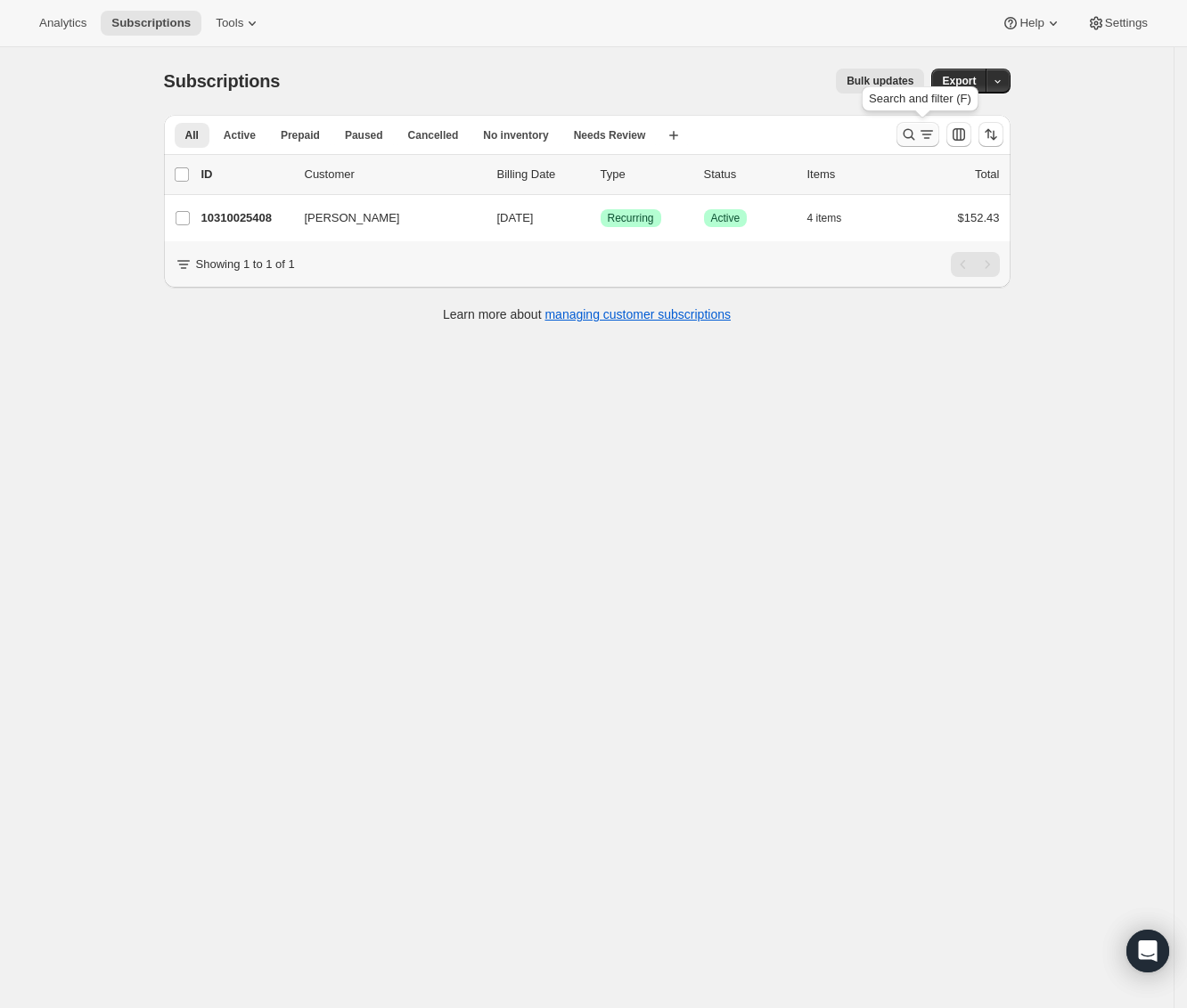
click at [914, 138] on icon "Search and filter results" at bounding box center [908, 134] width 12 height 12
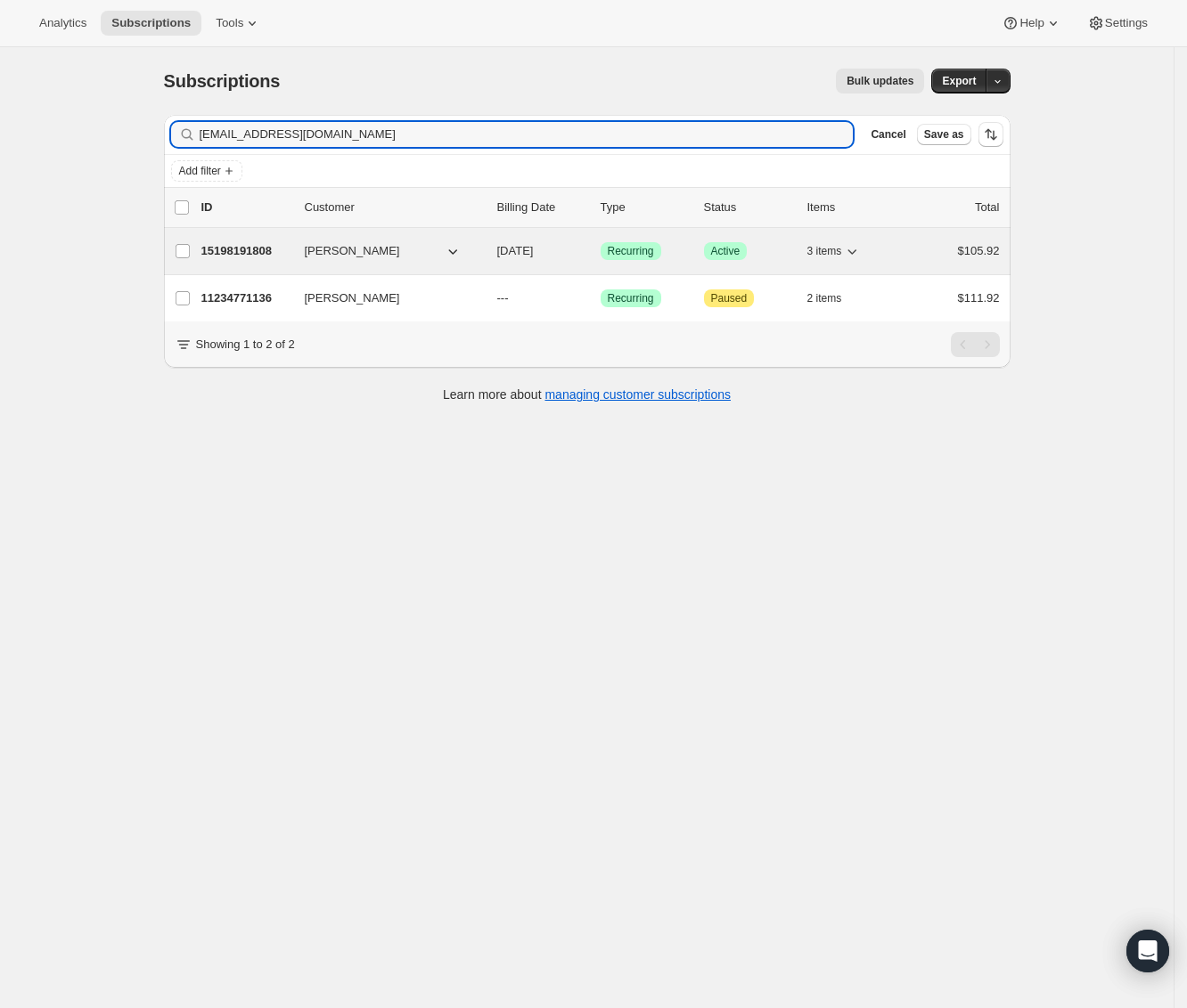
type input "sergioandmary@yahoo.com"
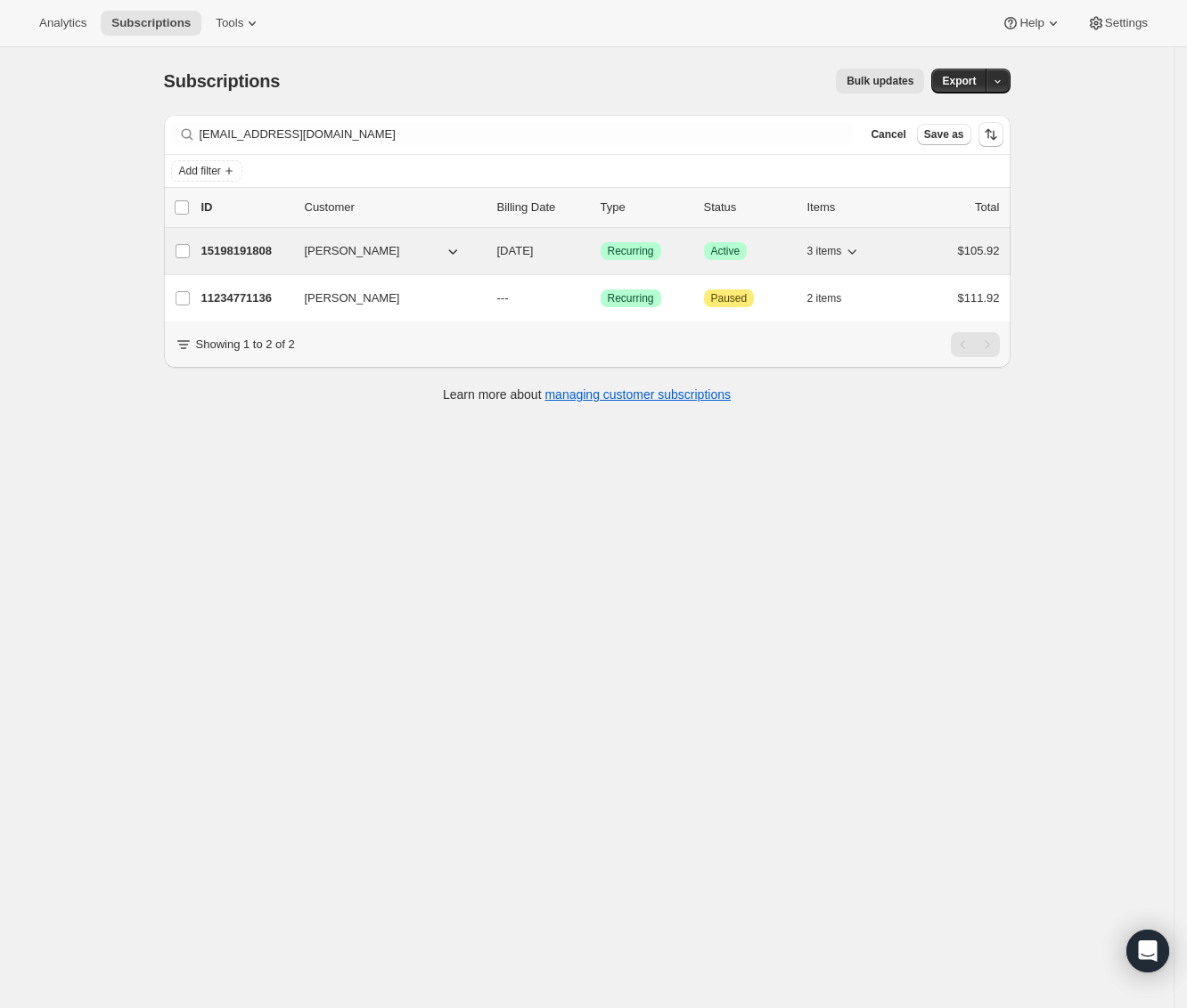
click at [271, 246] on p "15198191808" at bounding box center [246, 250] width 89 height 17
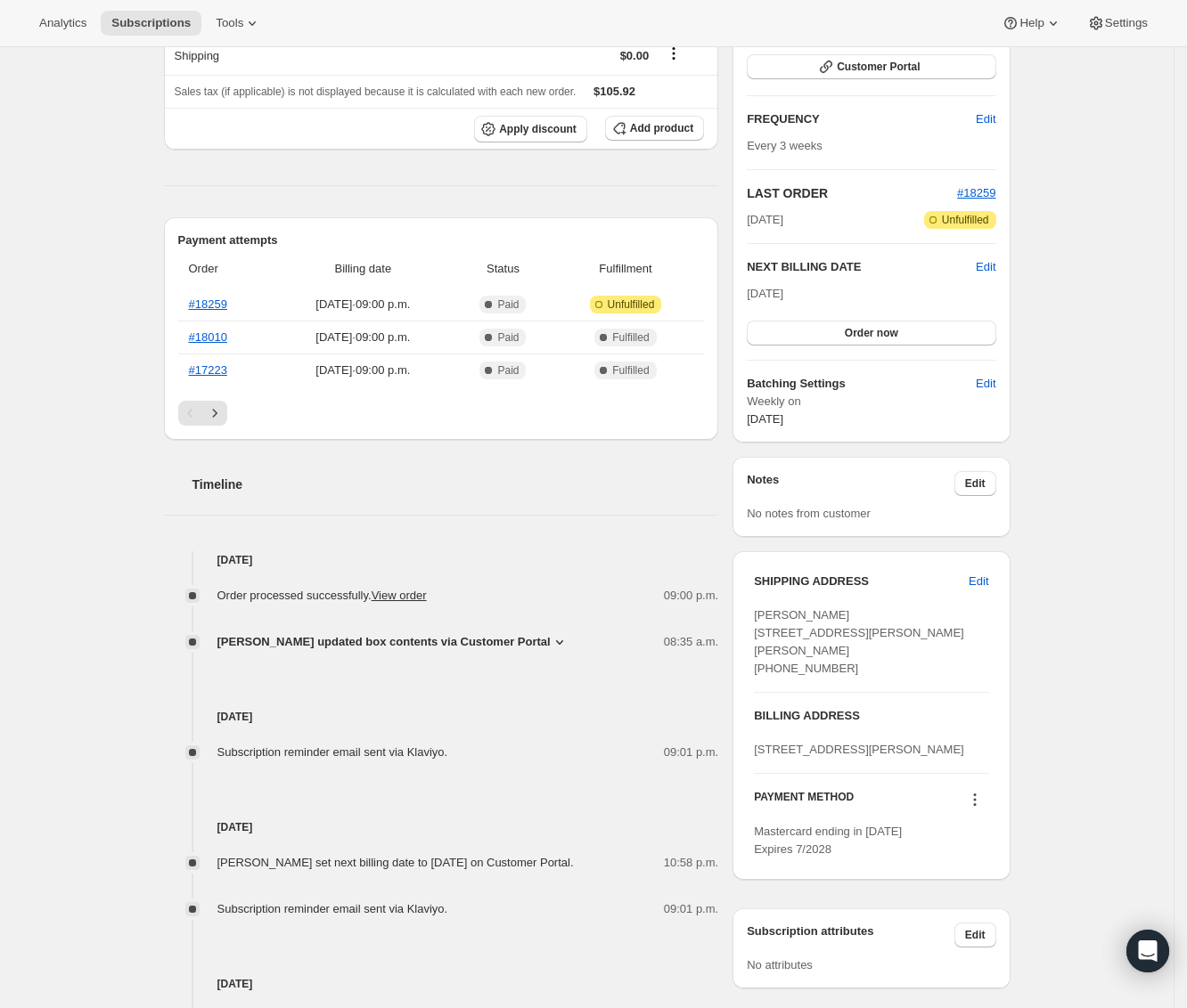
scroll to position [394, 0]
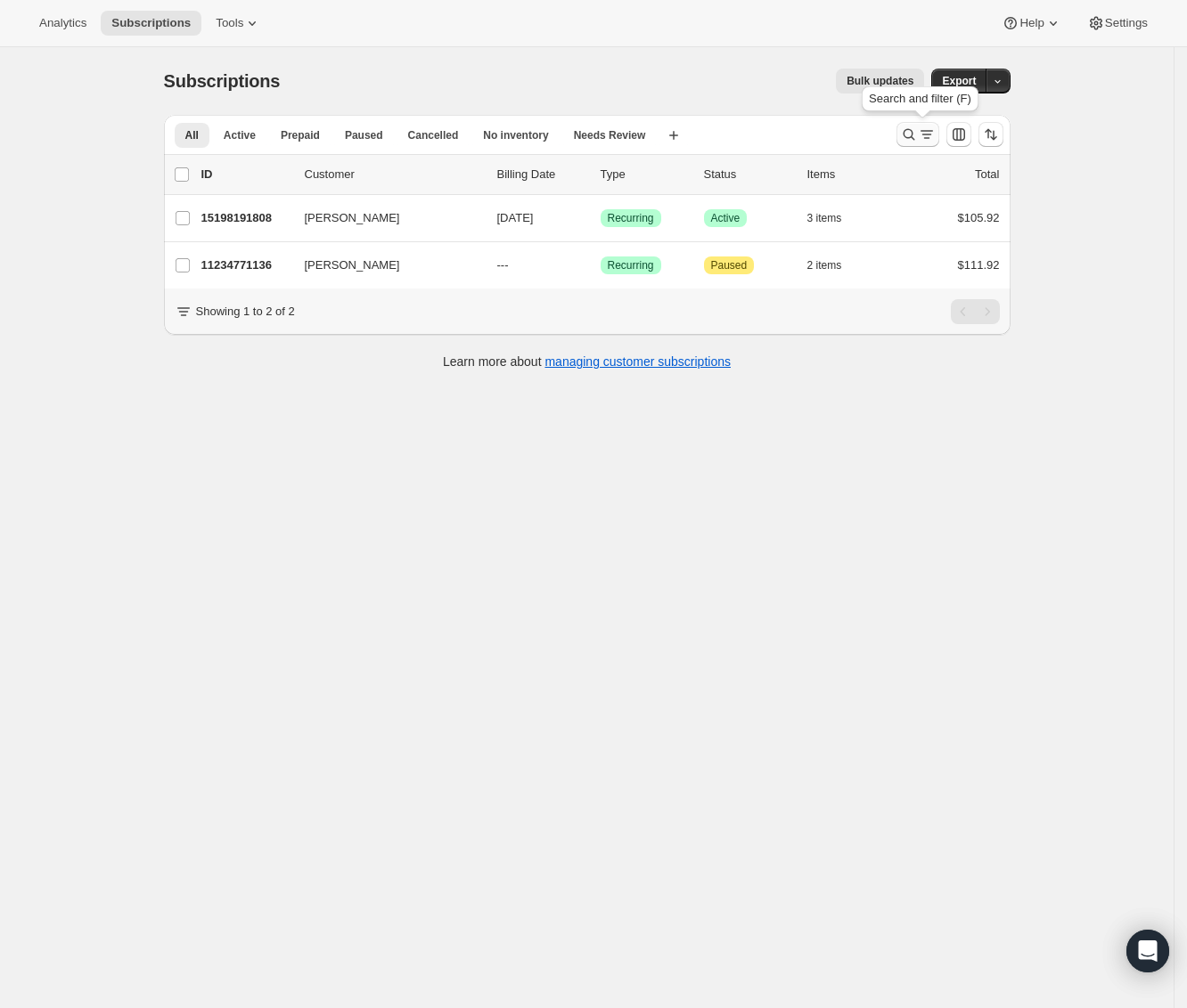
click at [906, 141] on icon "Search and filter results" at bounding box center [908, 134] width 17 height 17
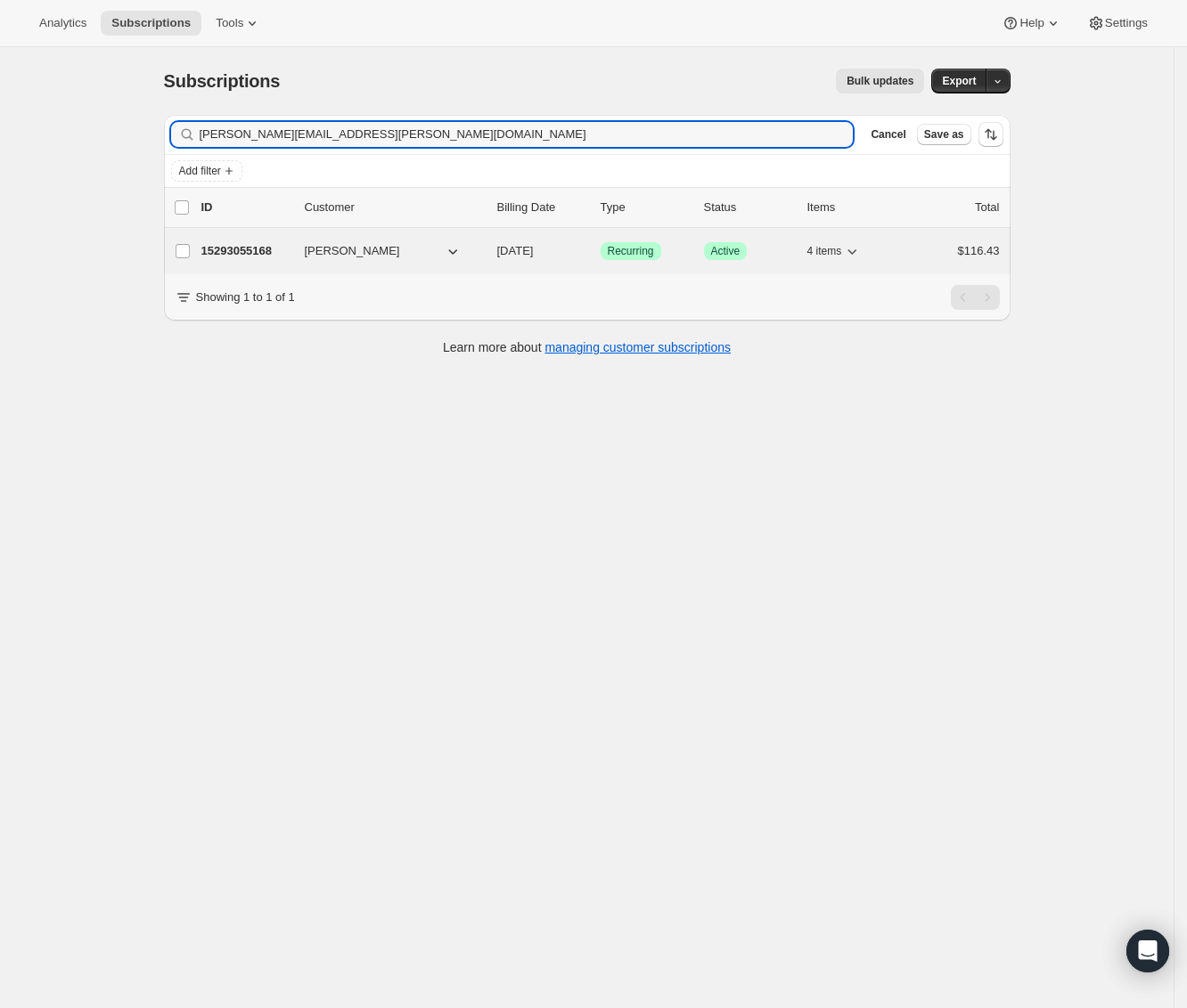
type input "carolanne.faz@gmail.com"
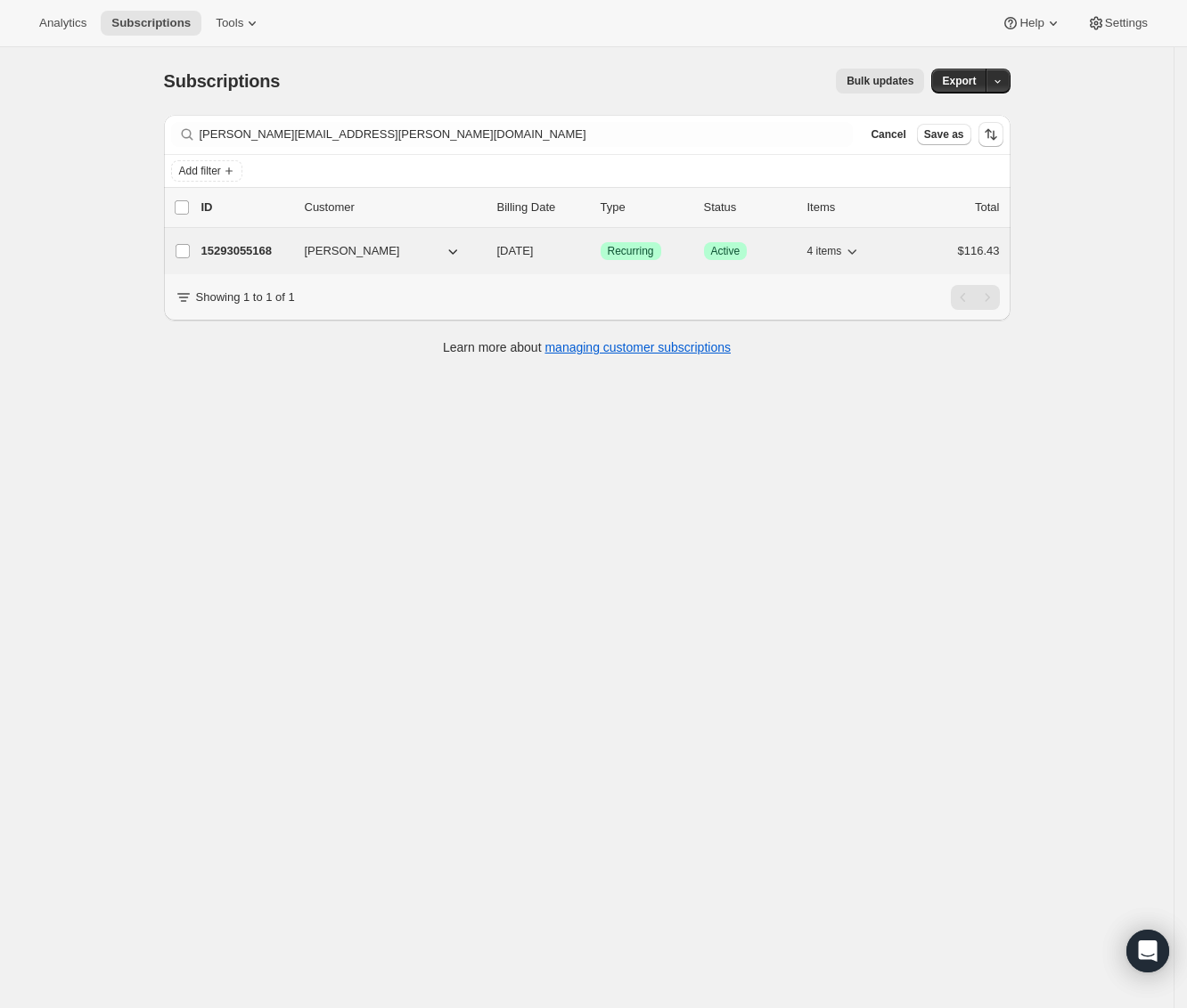
click at [263, 258] on p "15293055168" at bounding box center [246, 250] width 89 height 17
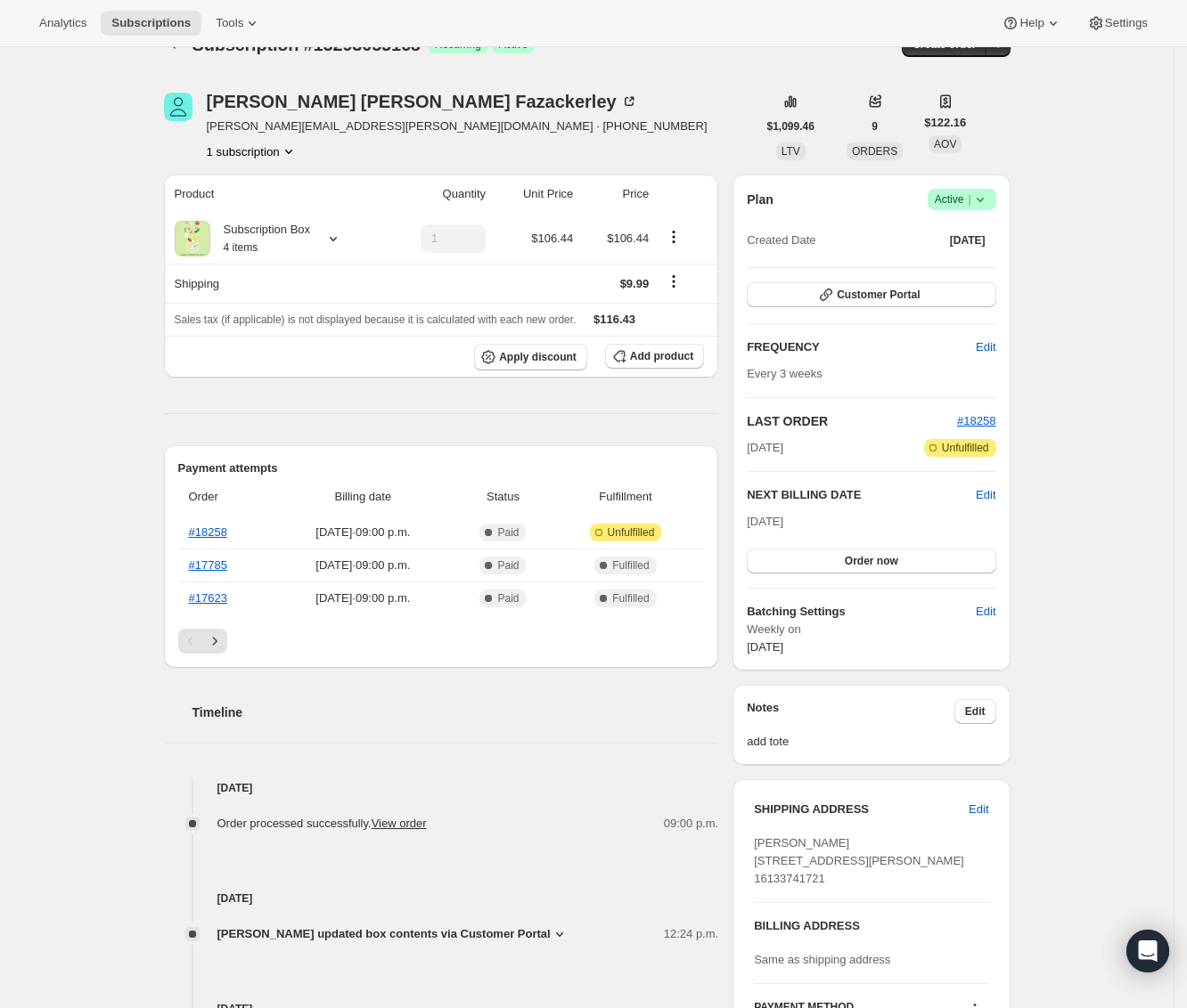
scroll to position [107, 0]
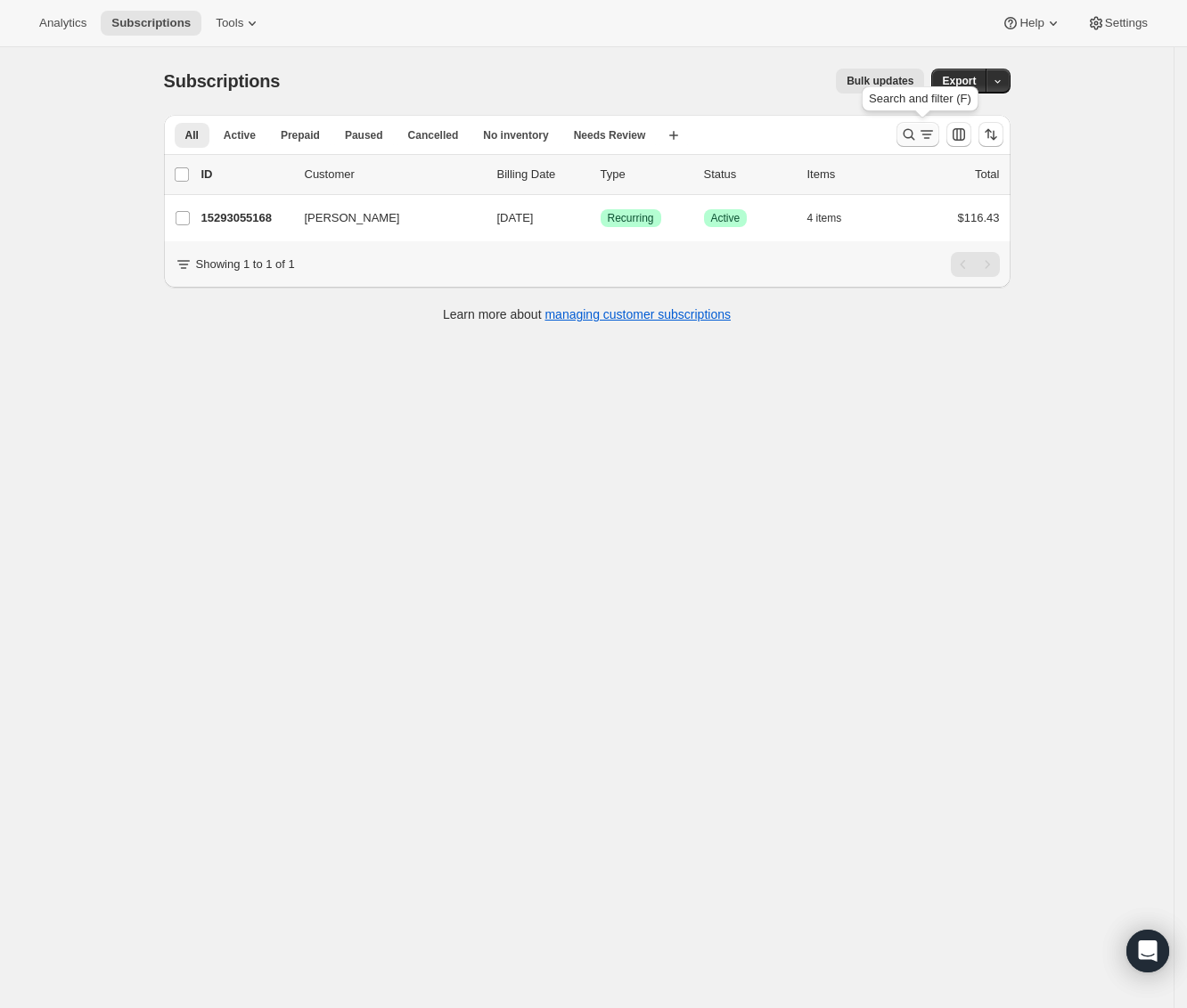
click at [914, 135] on icon "Search and filter results" at bounding box center [908, 134] width 12 height 12
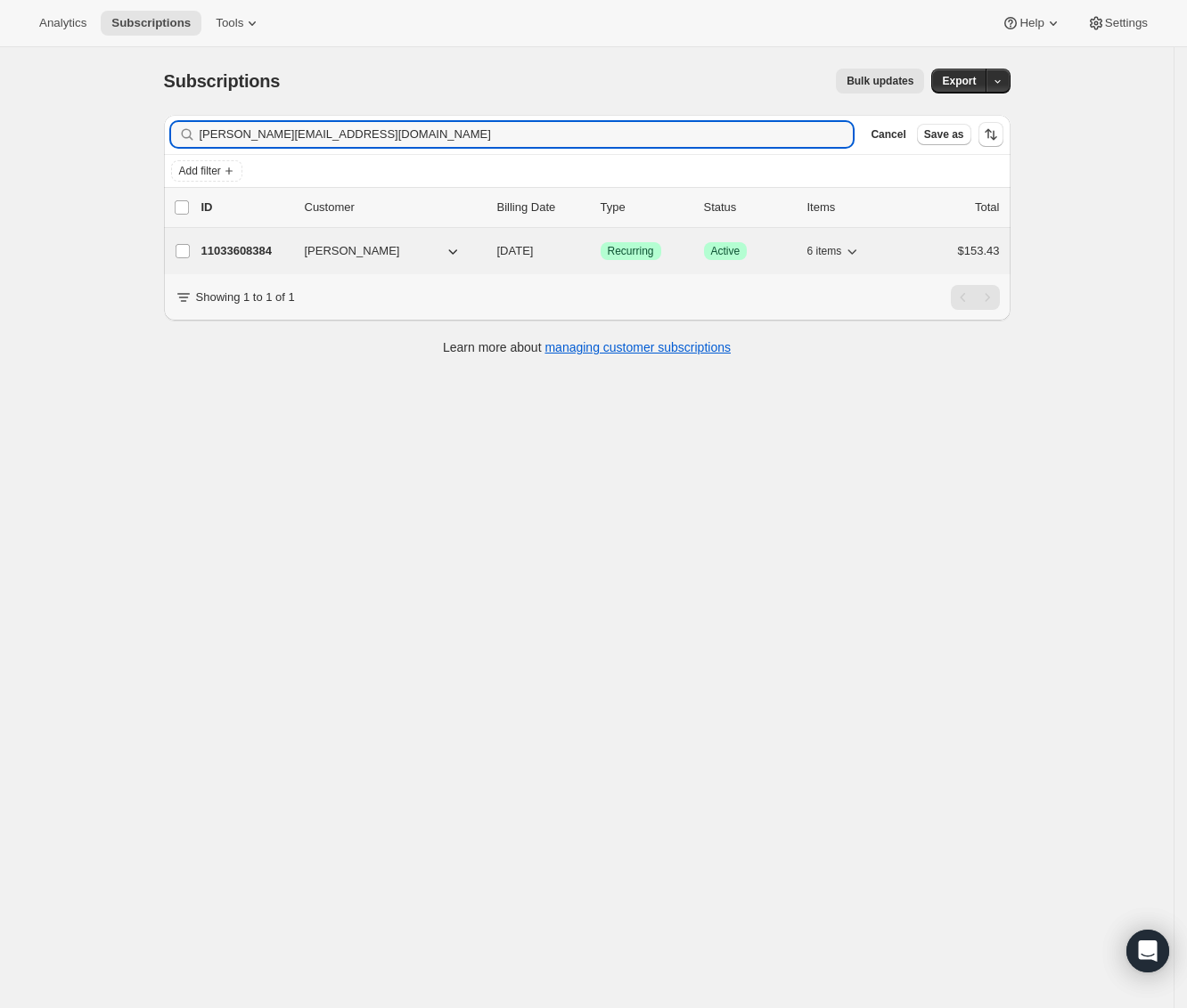
type input "nicole_ziegler@hotmail.com"
click at [291, 254] on p "11033608384" at bounding box center [246, 250] width 89 height 17
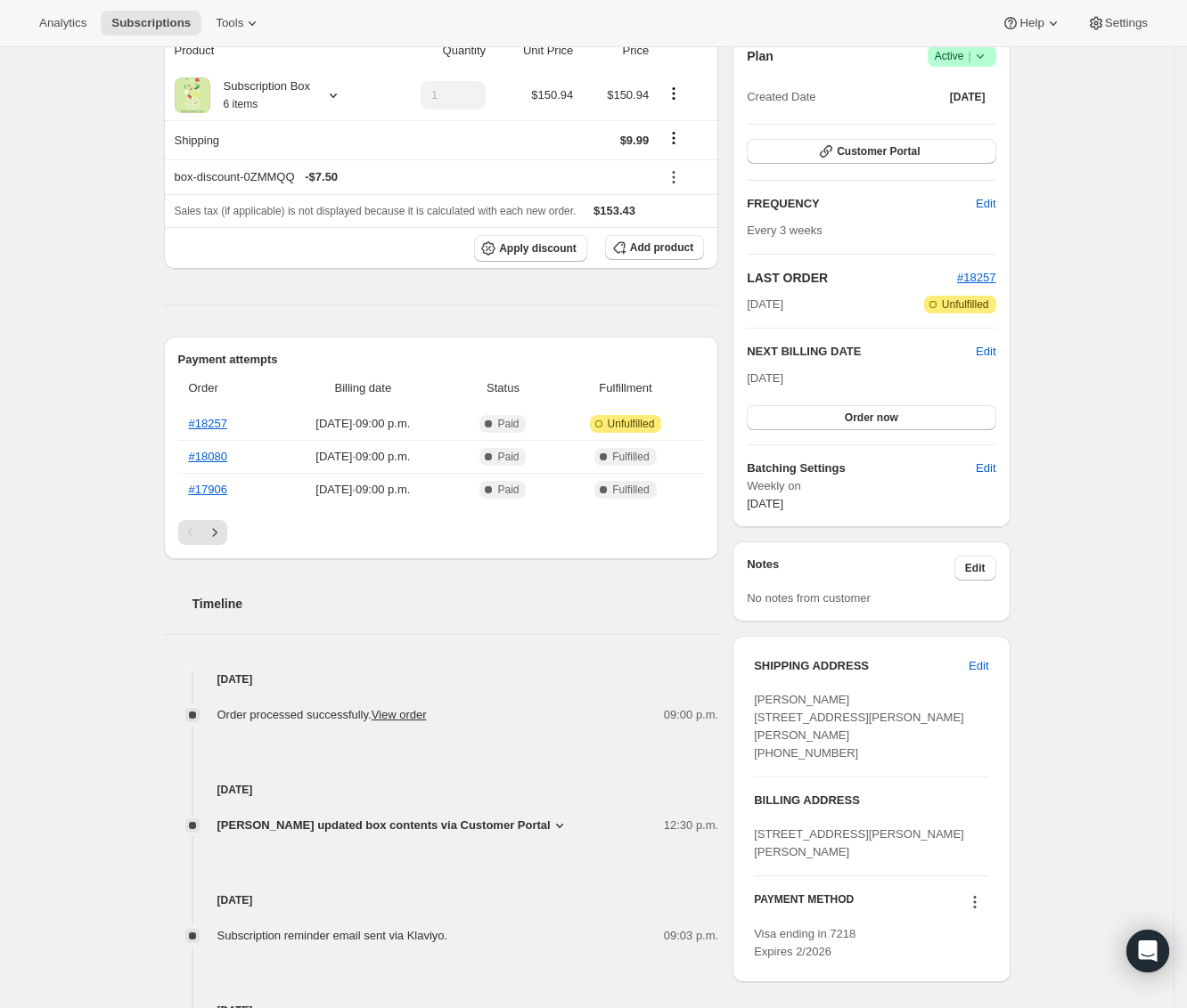
scroll to position [194, 0]
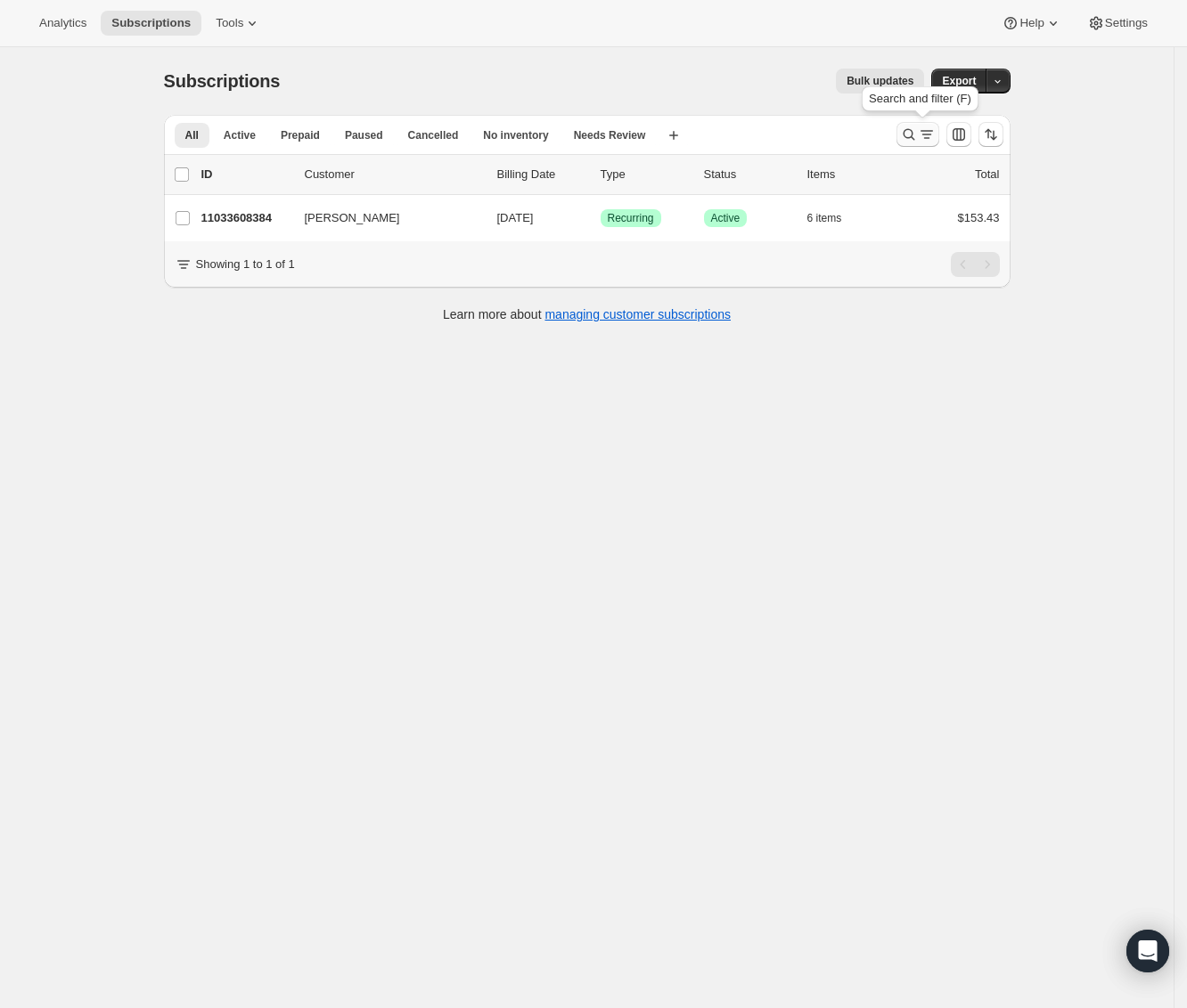
click at [914, 138] on icon "Search and filter results" at bounding box center [908, 134] width 17 height 17
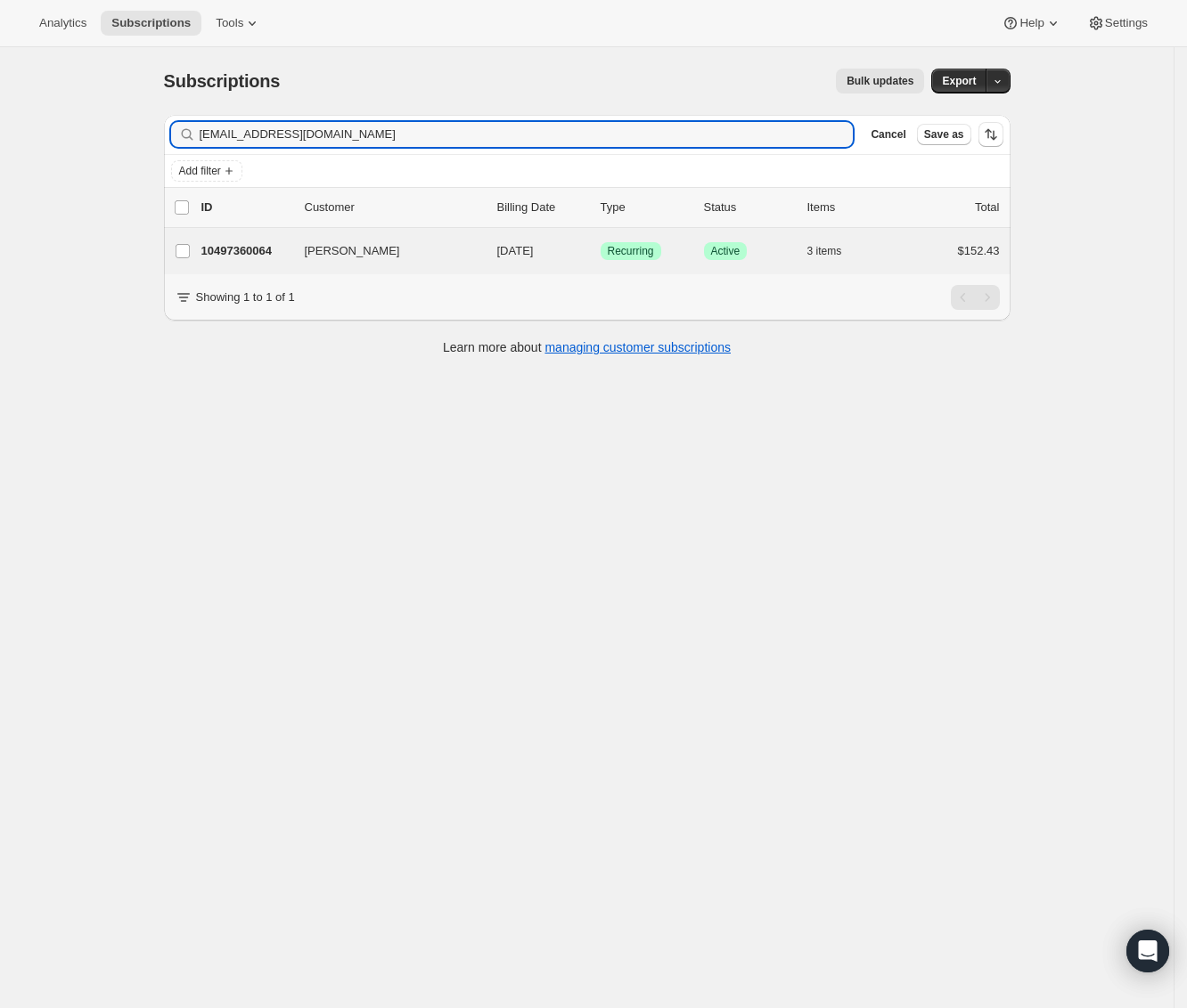
type input "srosenblood@yahoo.ca"
click at [229, 236] on div "Simona Rosenblood 10497360064 Simona Rosenblood 09/28/2025 Success Recurring Su…" at bounding box center [587, 251] width 847 height 46
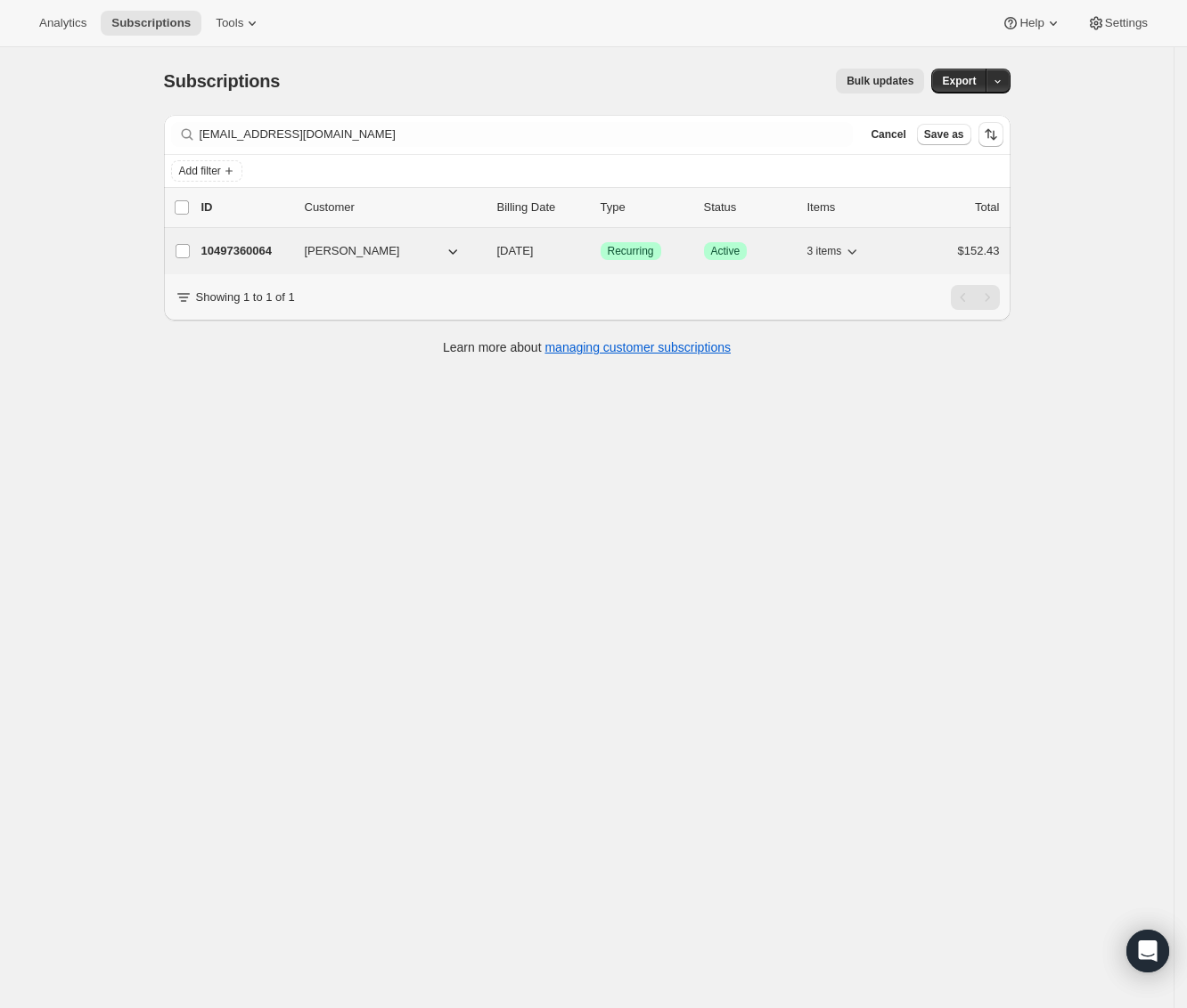
click at [291, 245] on p "10497360064" at bounding box center [246, 250] width 89 height 17
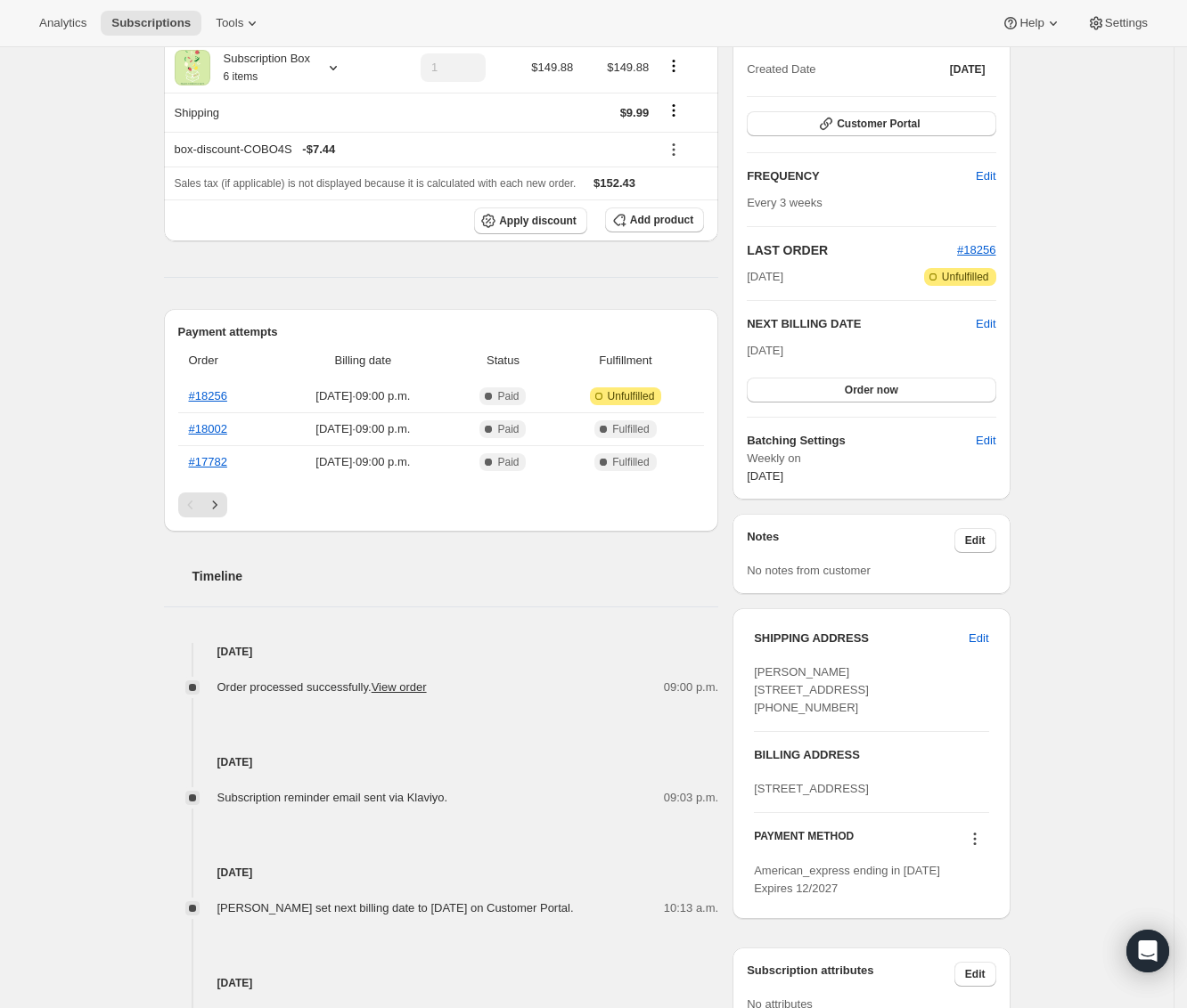
scroll to position [361, 0]
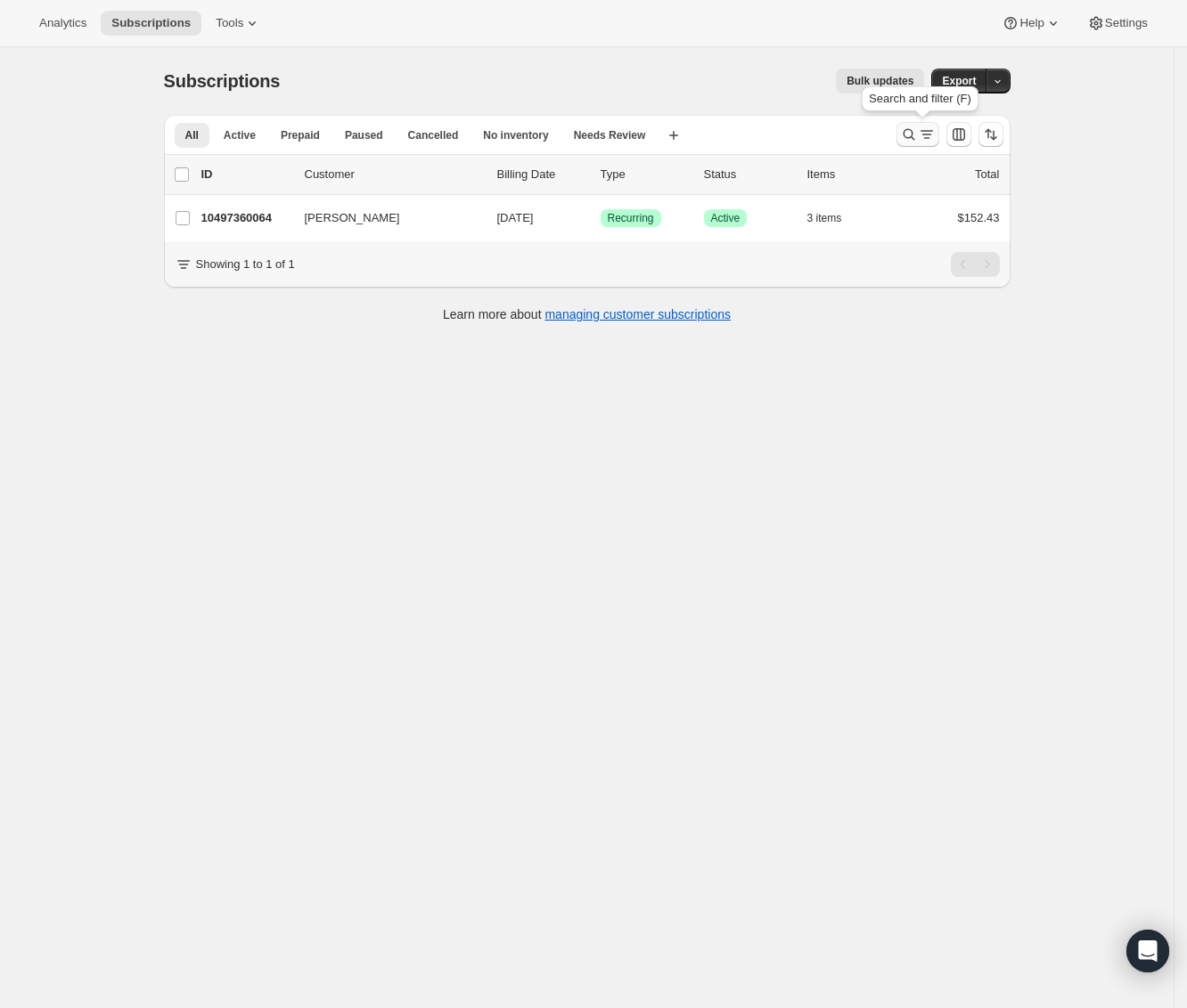
click at [906, 126] on icon "Search and filter results" at bounding box center [908, 134] width 17 height 17
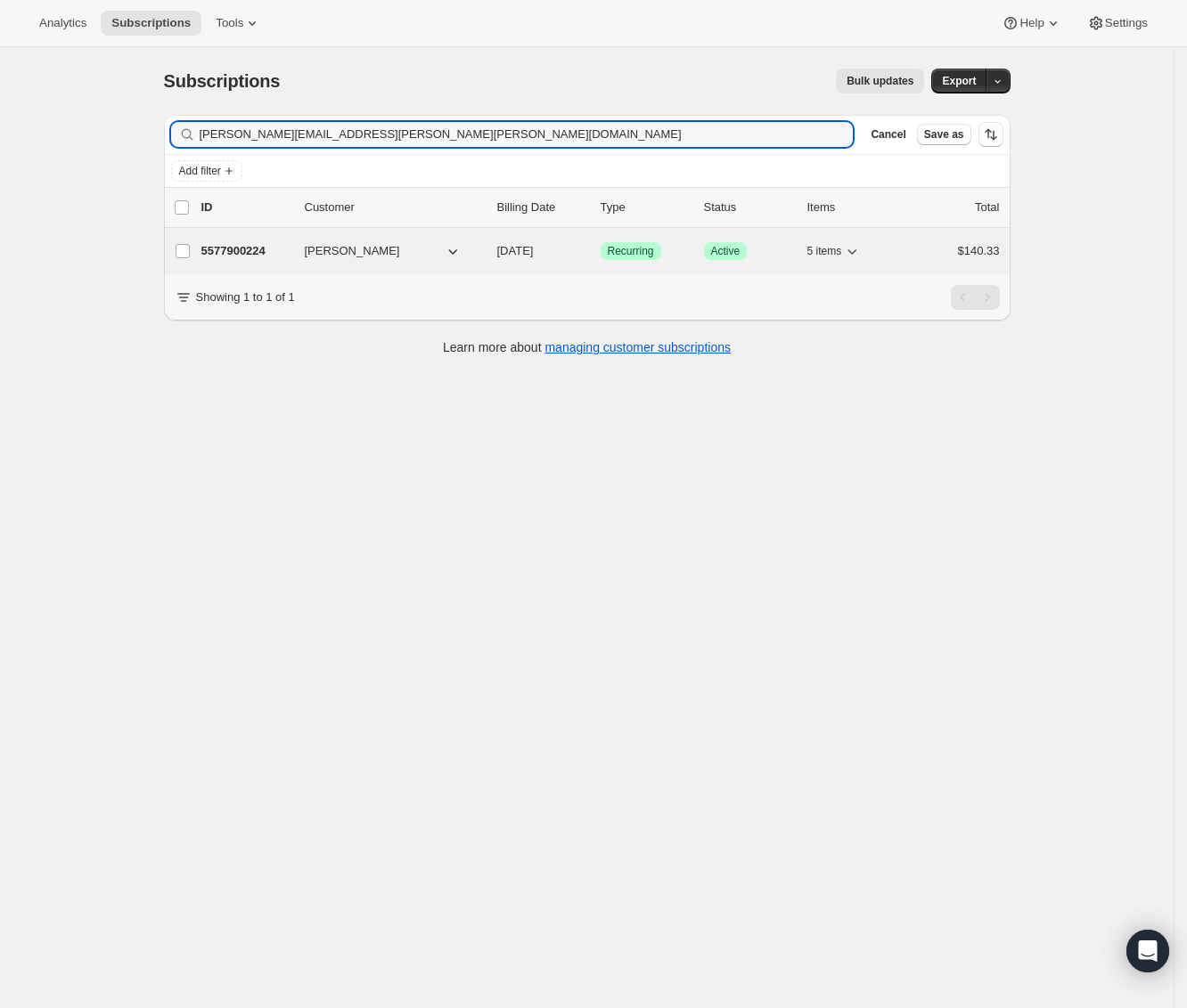
type input "nadine.alyce.perry@gmail.com"
click at [255, 256] on p "5577900224" at bounding box center [246, 250] width 89 height 17
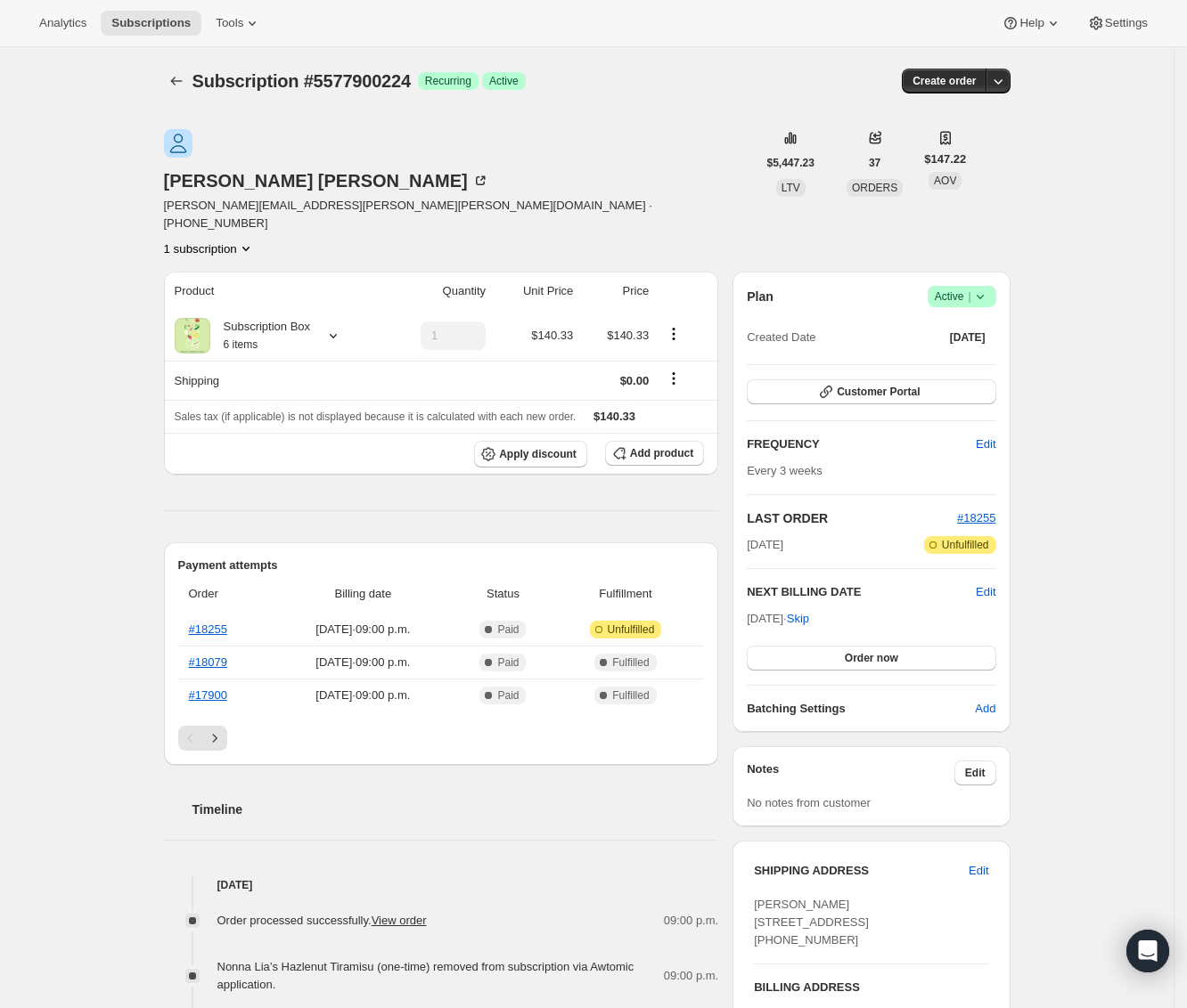
drag, startPoint x: 69, startPoint y: 83, endPoint x: 143, endPoint y: 93, distance: 74.7
click at [74, 86] on div "Subscription #5577900224. This page is ready Subscription #5577900224 Success R…" at bounding box center [586, 874] width 1173 height 1654
click at [174, 88] on icon "Subscriptions" at bounding box center [176, 80] width 17 height 17
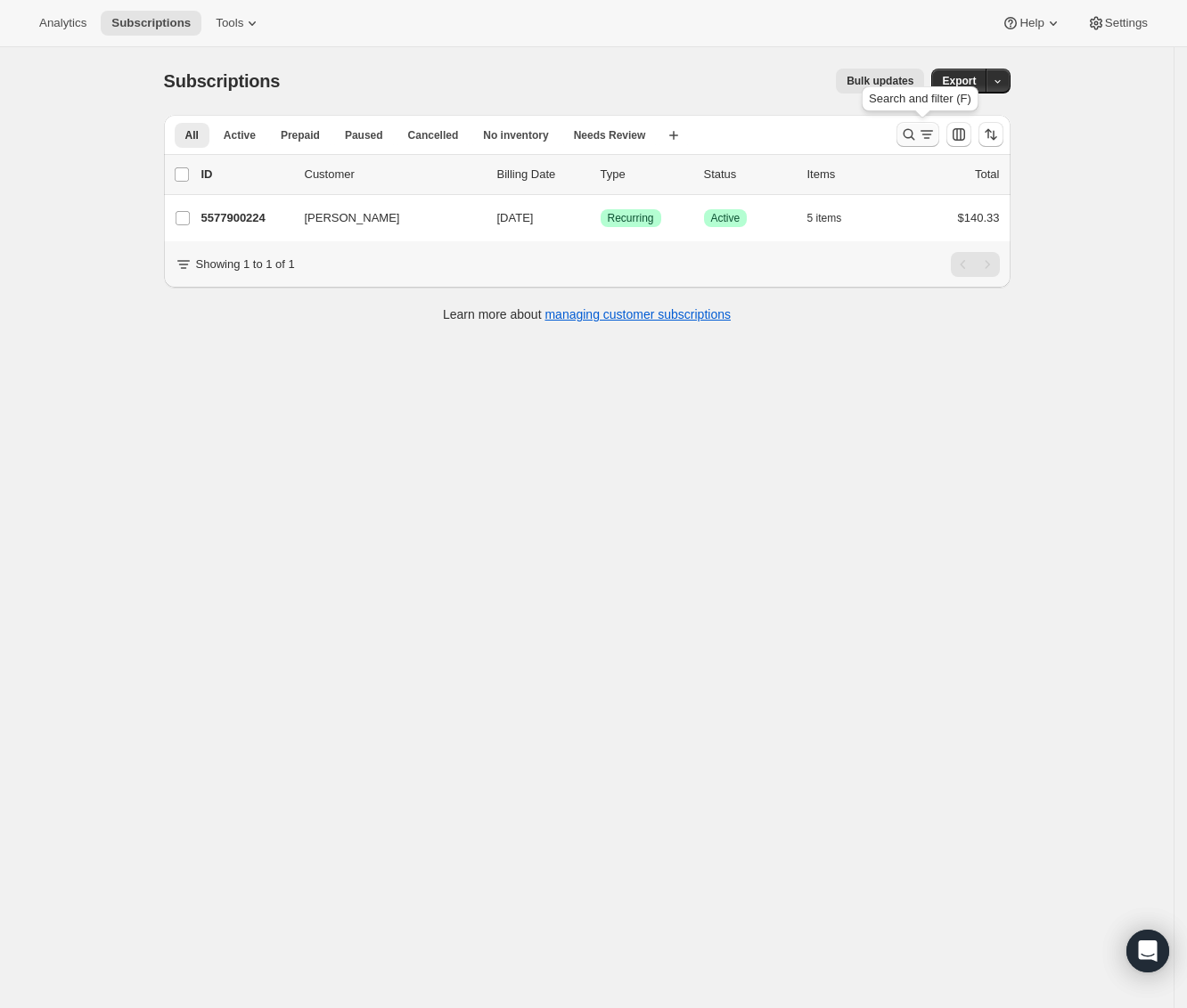
click at [913, 132] on icon "Search and filter results" at bounding box center [908, 134] width 17 height 17
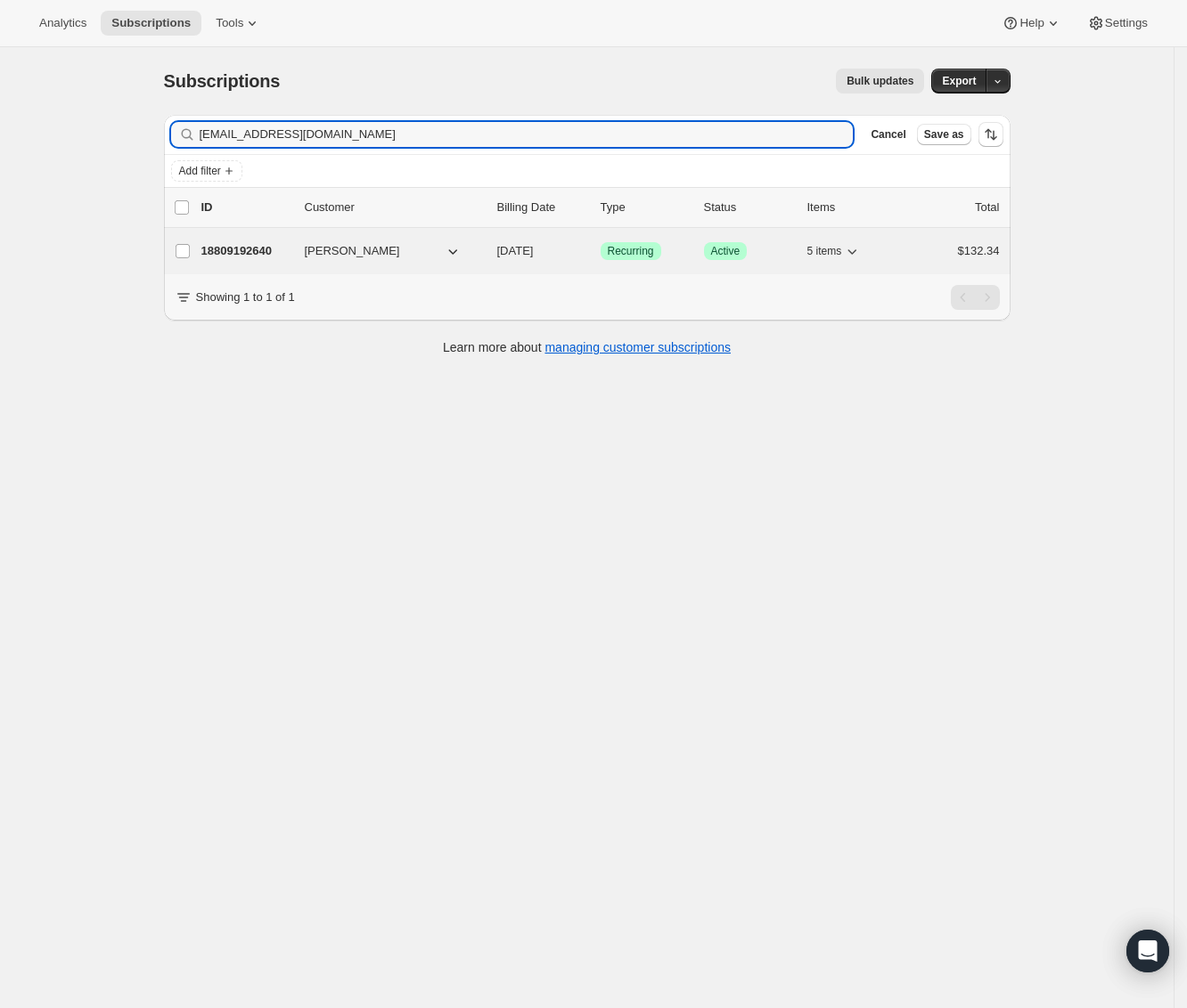
type input "lysannepinto@gmail.com"
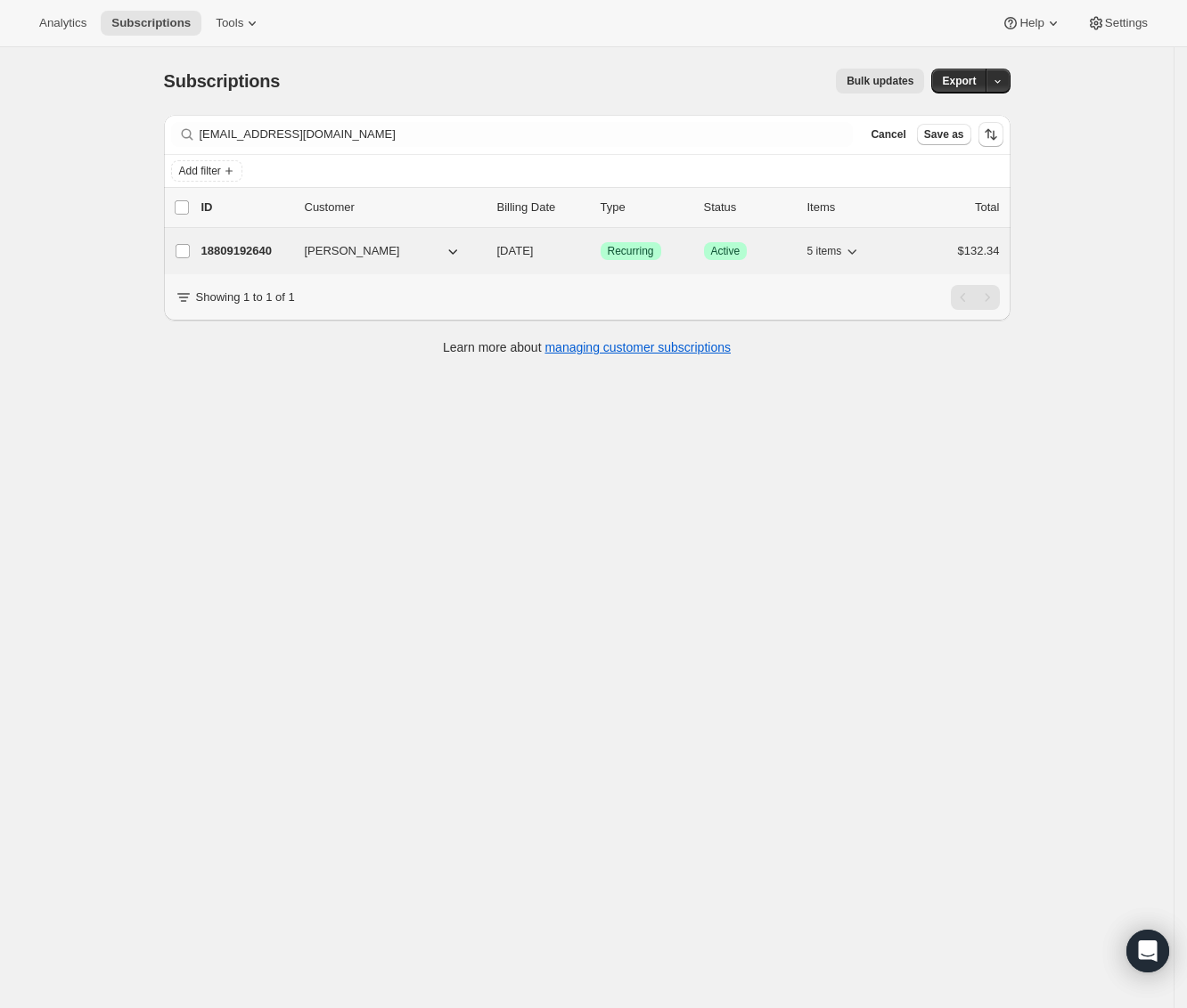
click at [244, 250] on p "18809192640" at bounding box center [246, 250] width 89 height 17
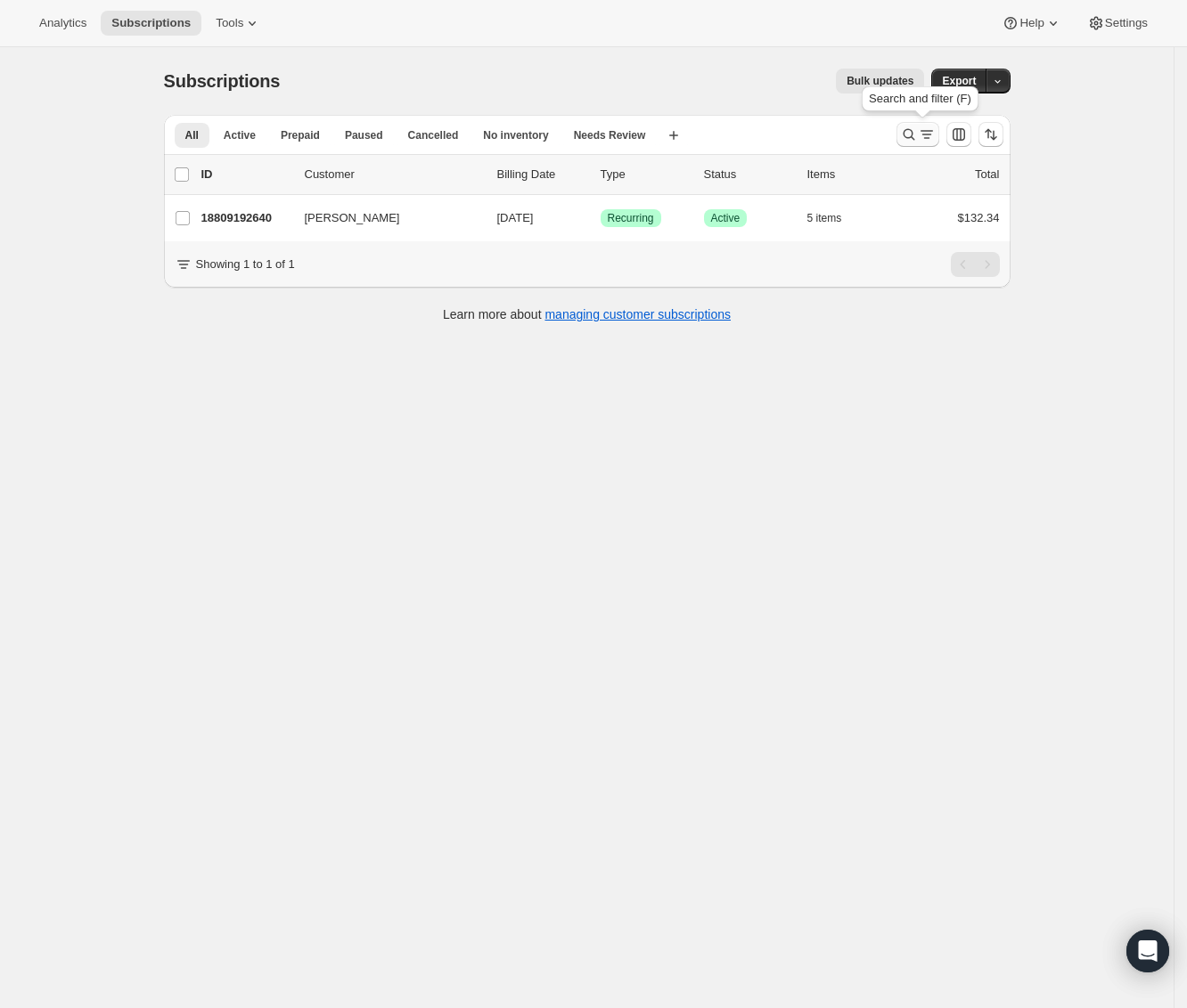
click at [917, 132] on icon "Search and filter results" at bounding box center [908, 134] width 17 height 17
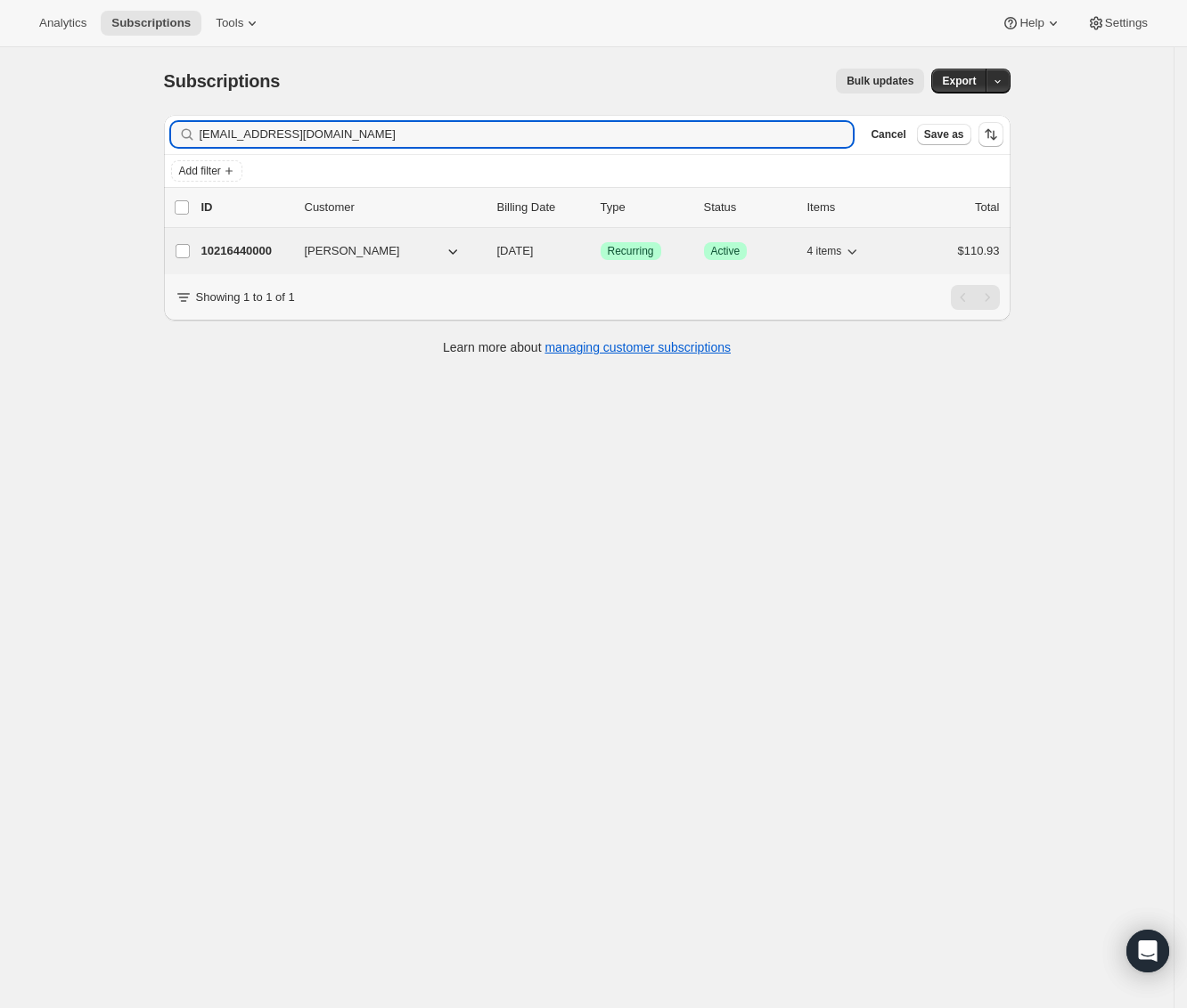
type input "maestrosept@gmail.com"
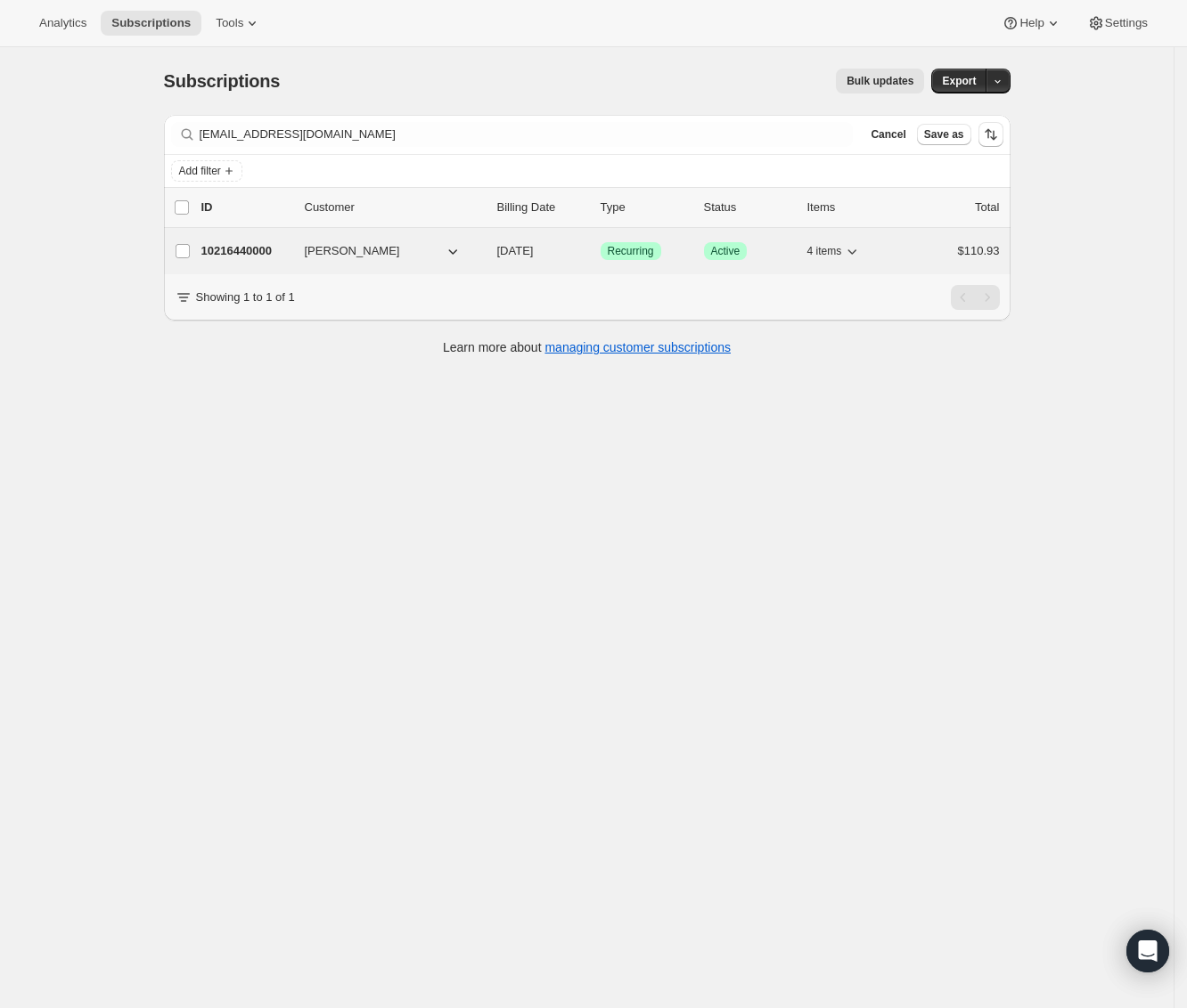
click at [252, 251] on p "10216440000" at bounding box center [246, 250] width 89 height 17
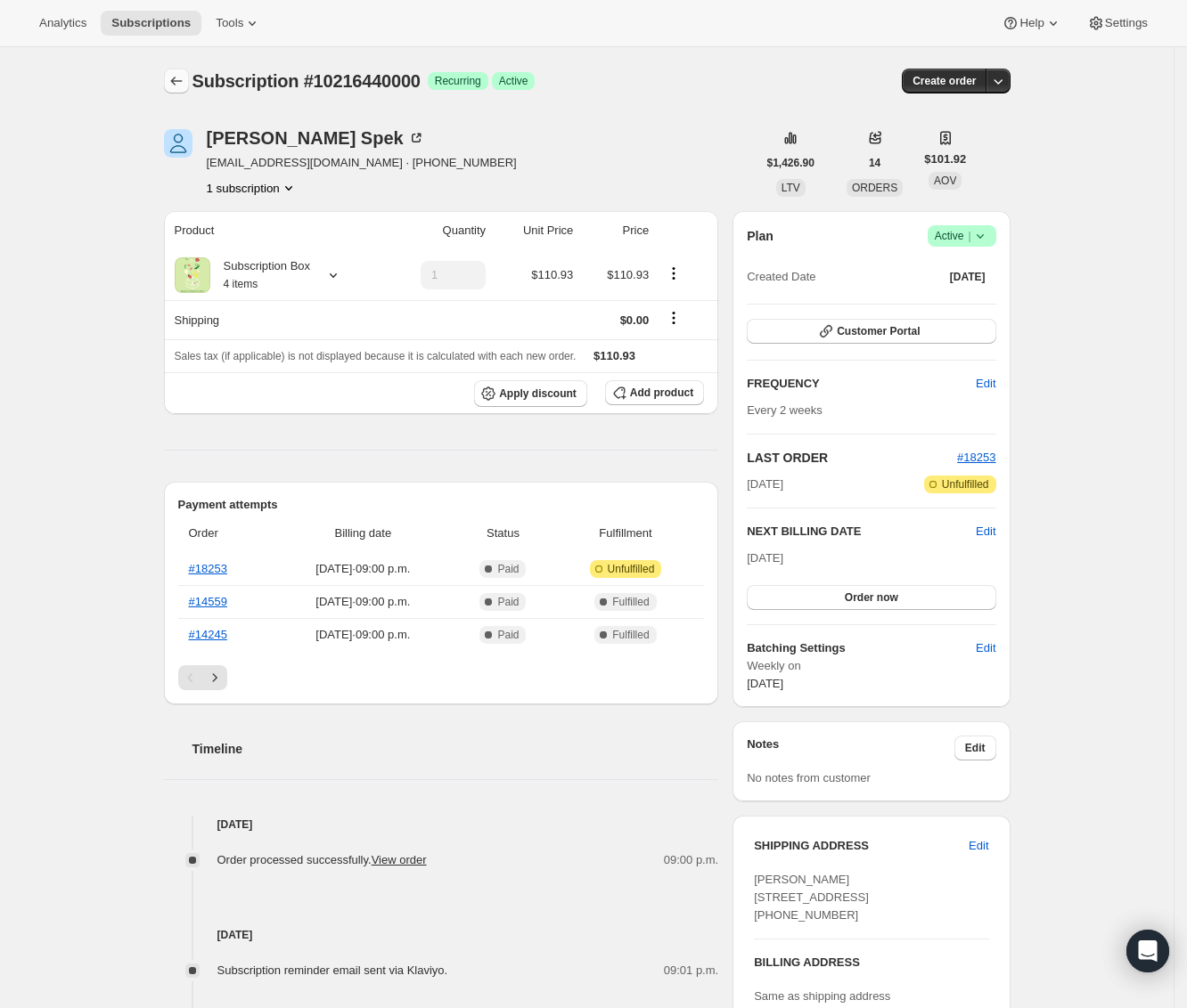
click at [182, 69] on button "Subscriptions" at bounding box center [176, 81] width 25 height 25
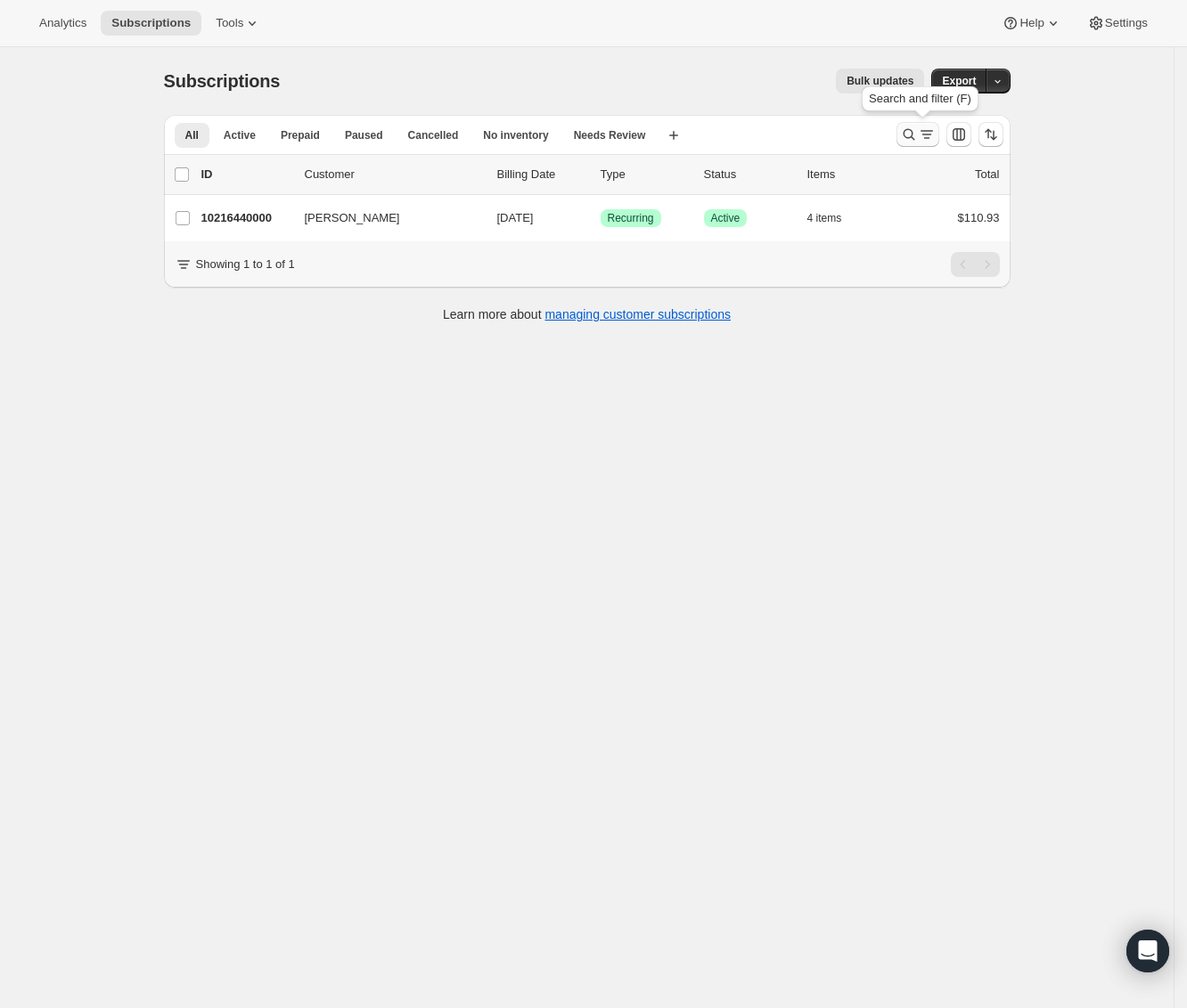
click at [911, 133] on icon "Search and filter results" at bounding box center [908, 134] width 17 height 17
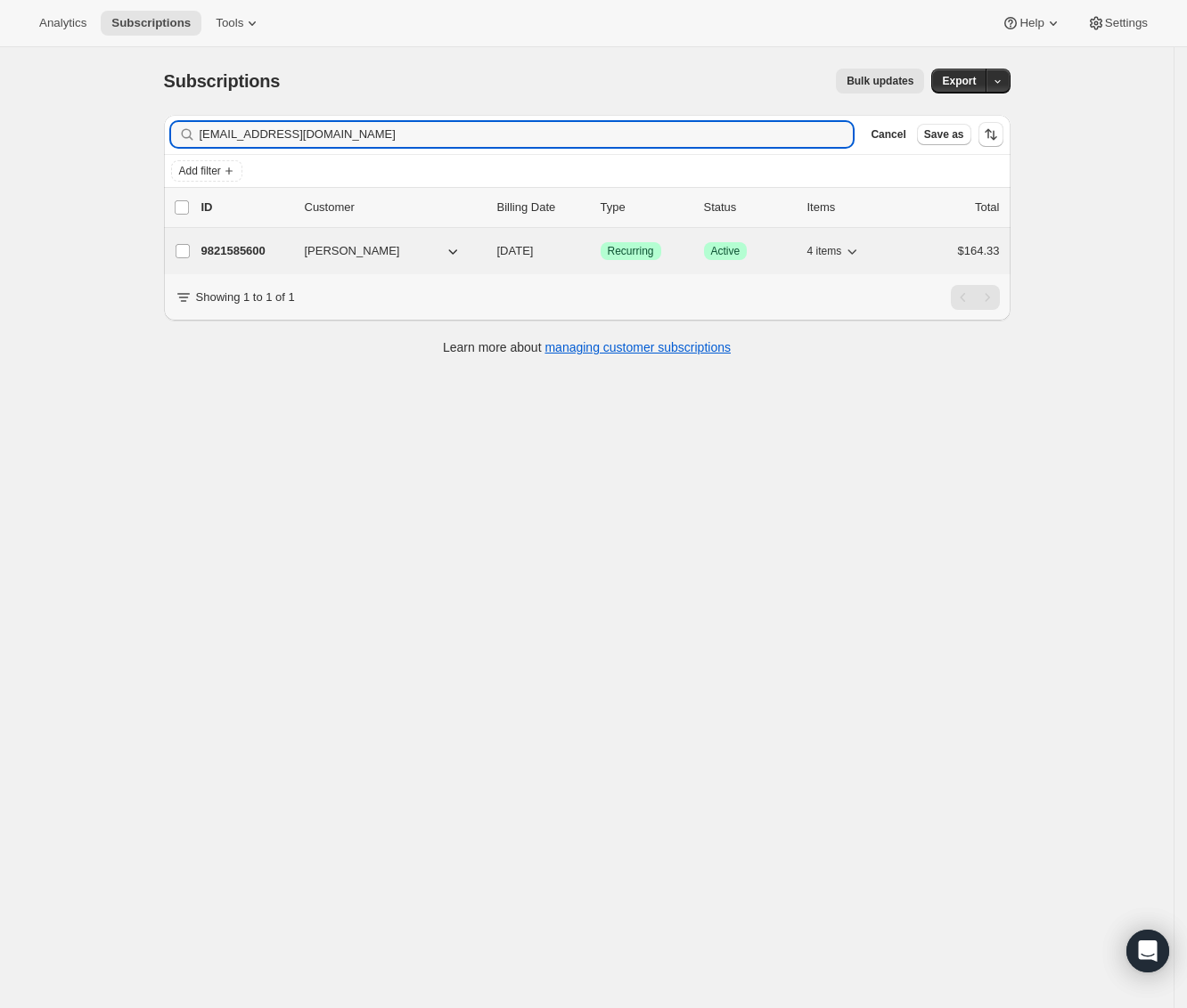
type input "danicolbert11@gmail.com"
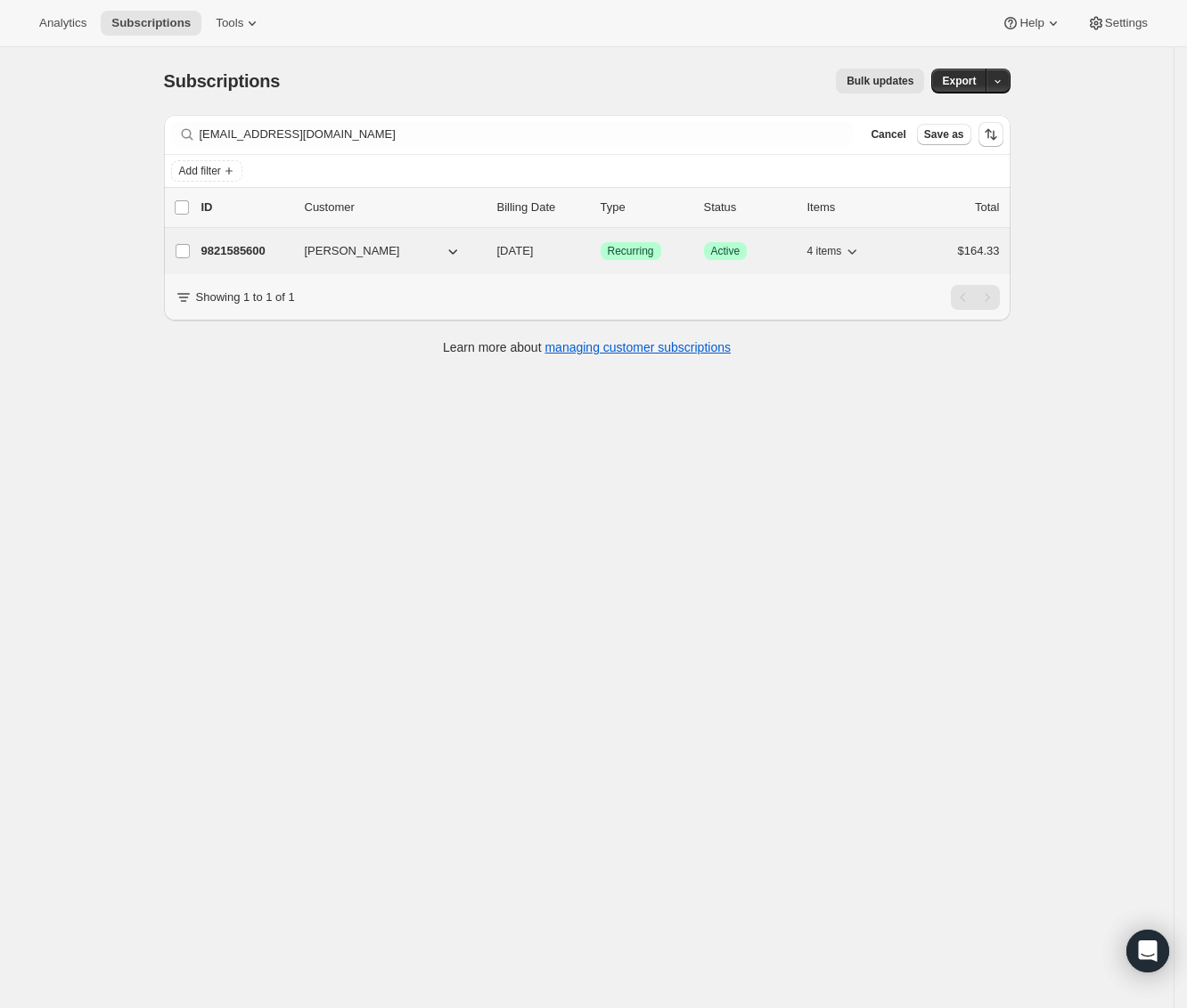
click at [256, 250] on p "9821585600" at bounding box center [246, 250] width 89 height 17
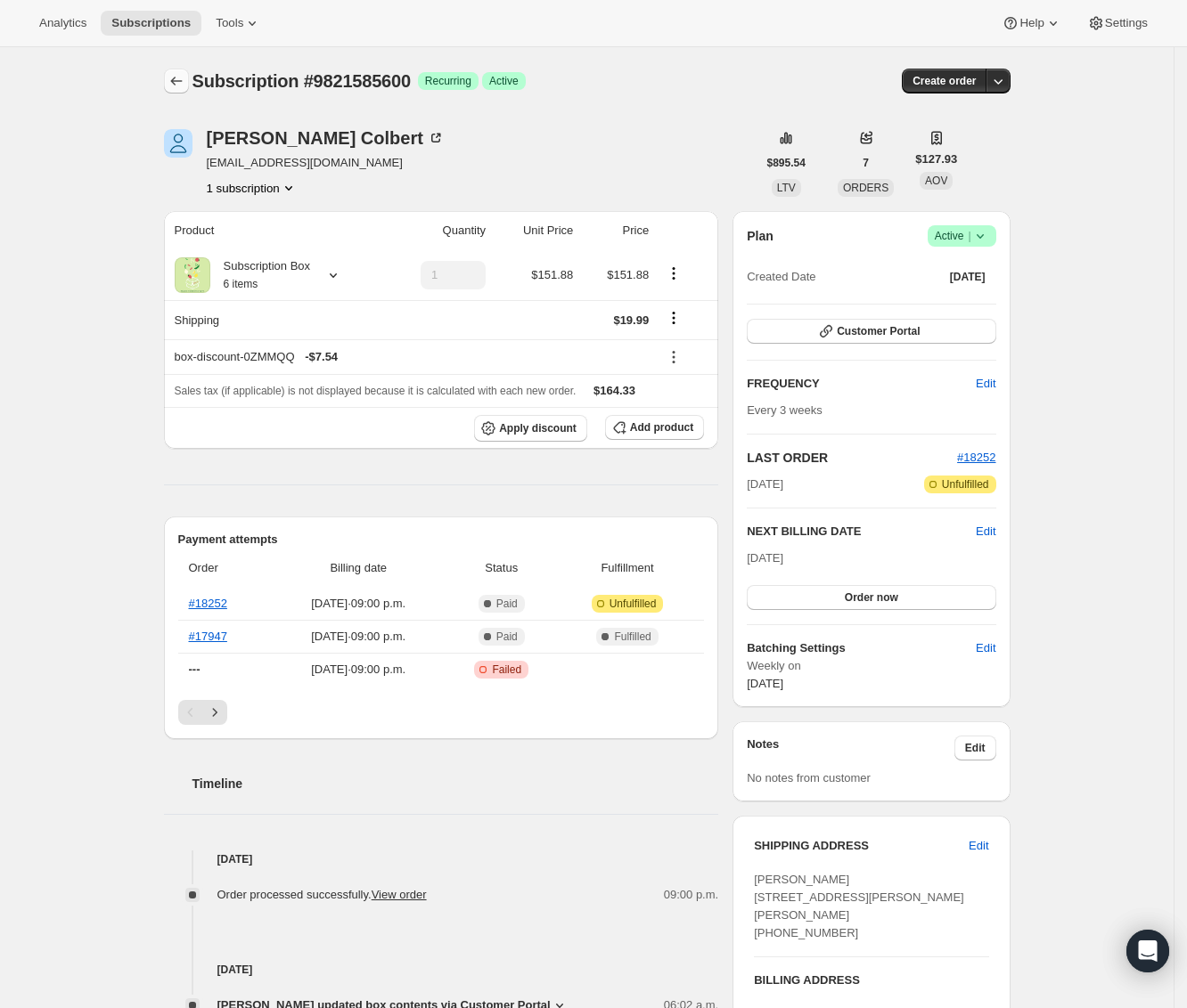
click at [182, 74] on icon "Subscriptions" at bounding box center [176, 80] width 17 height 17
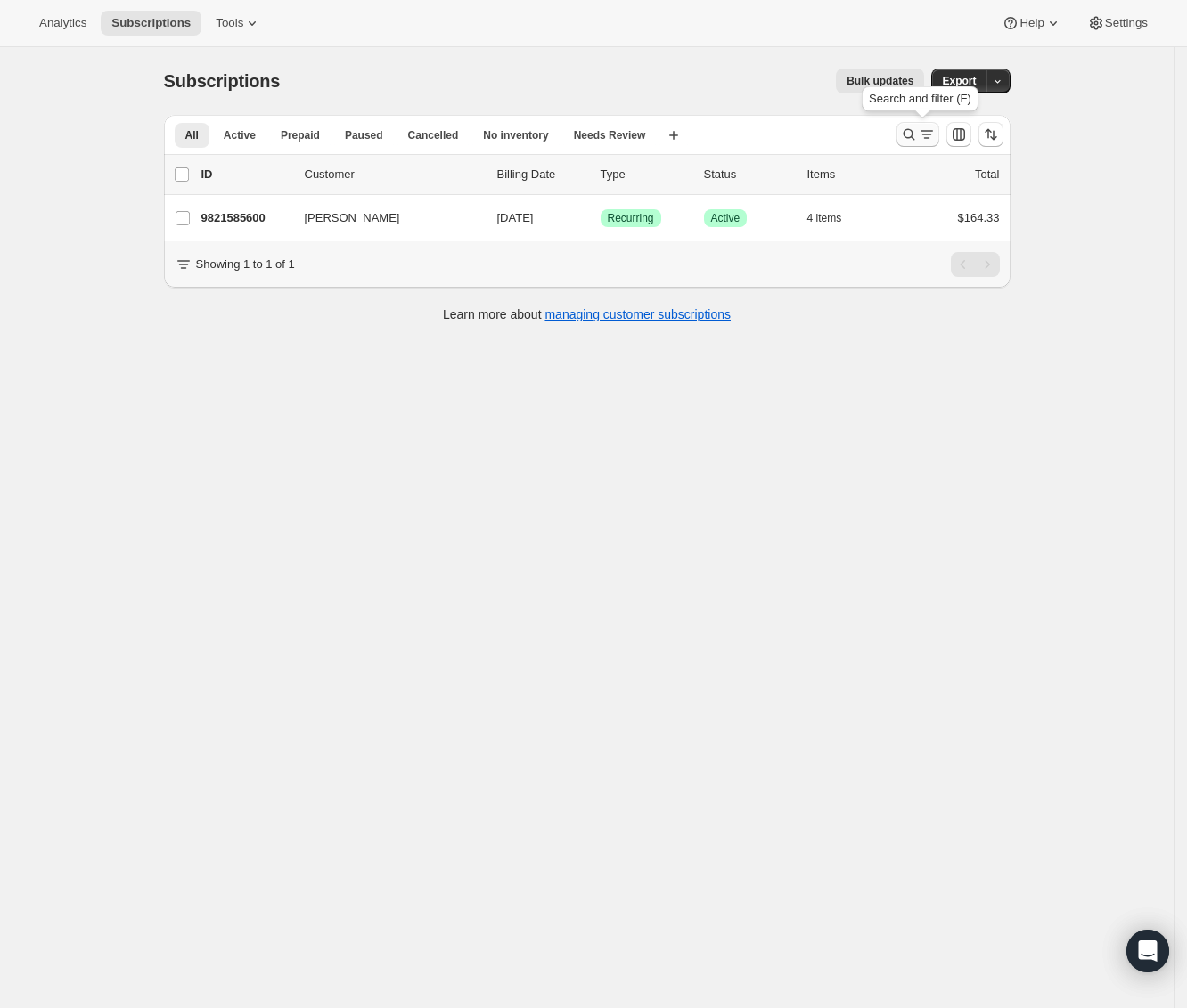
click at [911, 135] on icon "Search and filter results" at bounding box center [908, 134] width 17 height 17
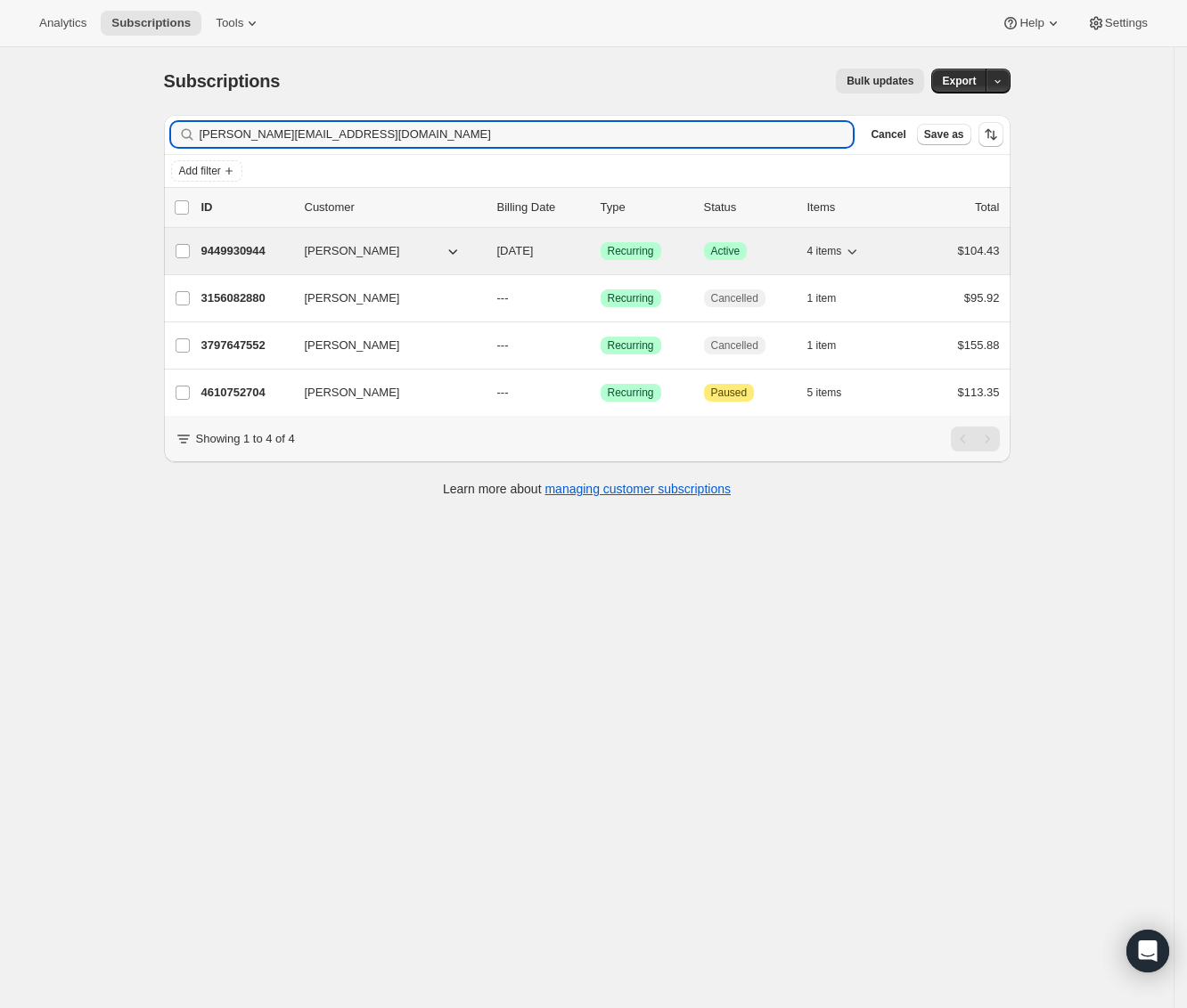
type input "joshua.cheung21@gmail.com"
click at [270, 258] on p "9449930944" at bounding box center [246, 250] width 89 height 17
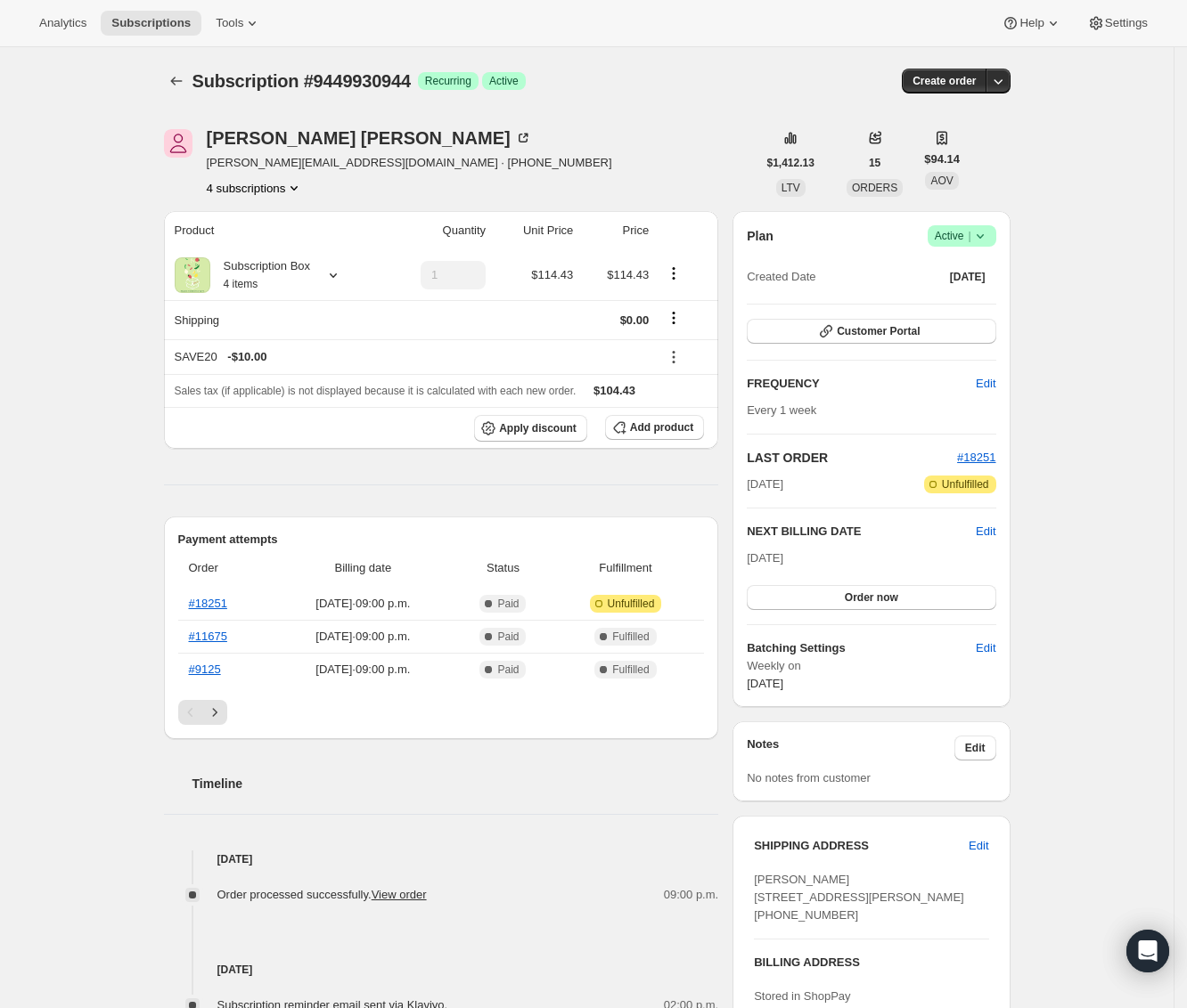
scroll to position [433, 0]
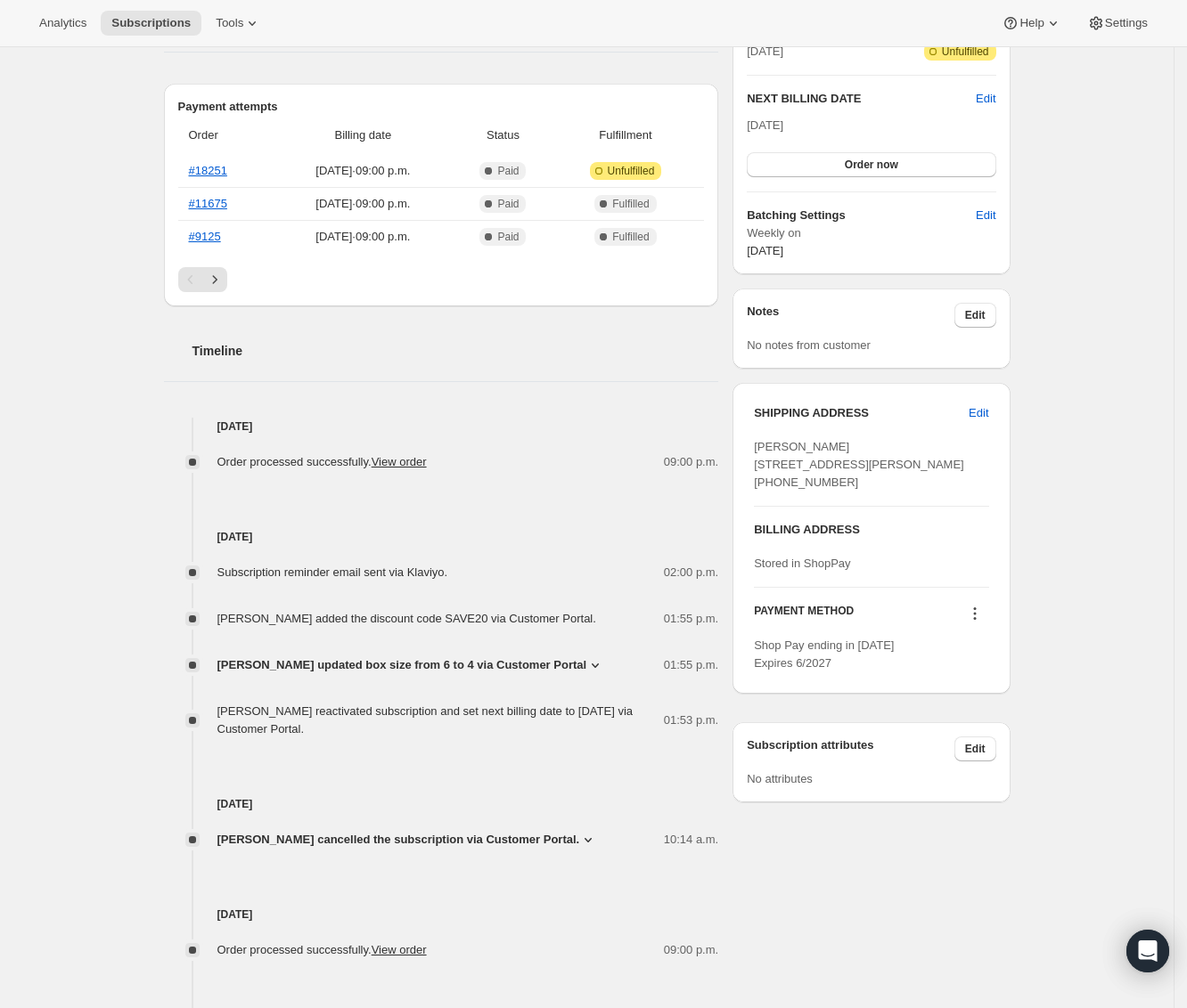
click at [104, 136] on div "Subscription #9449930944. This page is ready Subscription #9449930944 Success R…" at bounding box center [586, 452] width 1173 height 1674
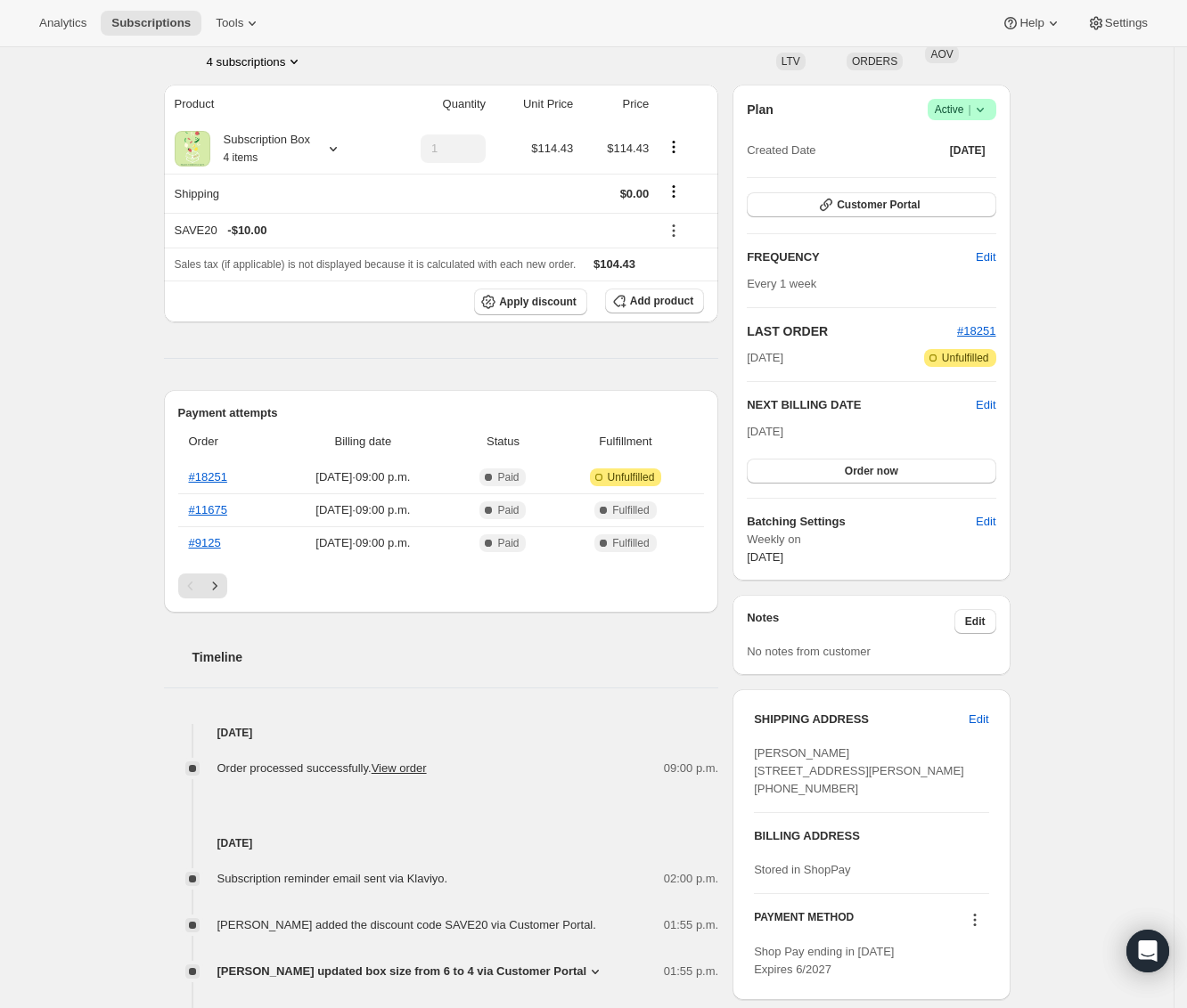
scroll to position [0, 0]
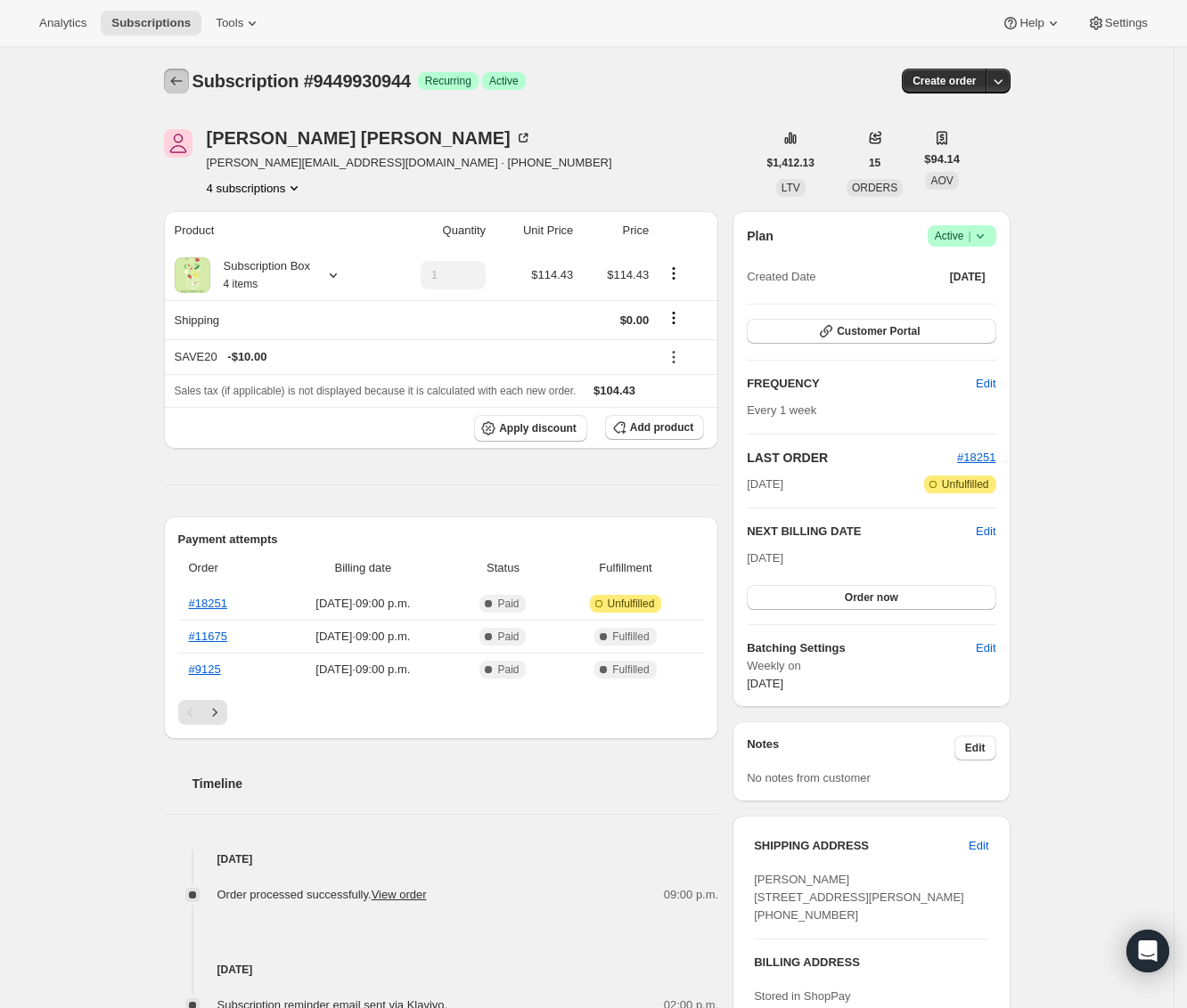
click at [185, 77] on icon "Subscriptions" at bounding box center [176, 80] width 17 height 17
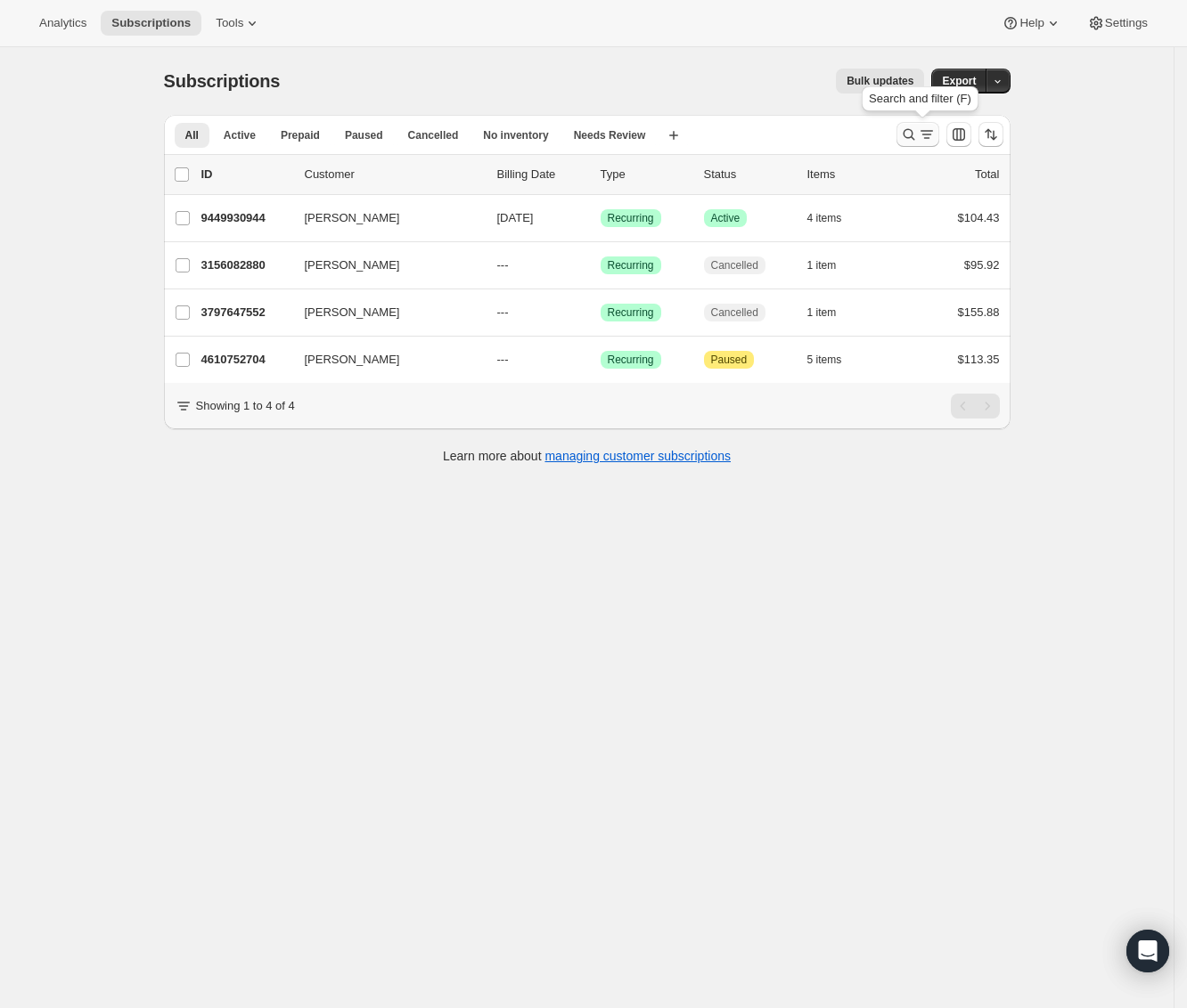
click at [912, 131] on icon "Search and filter results" at bounding box center [908, 134] width 17 height 17
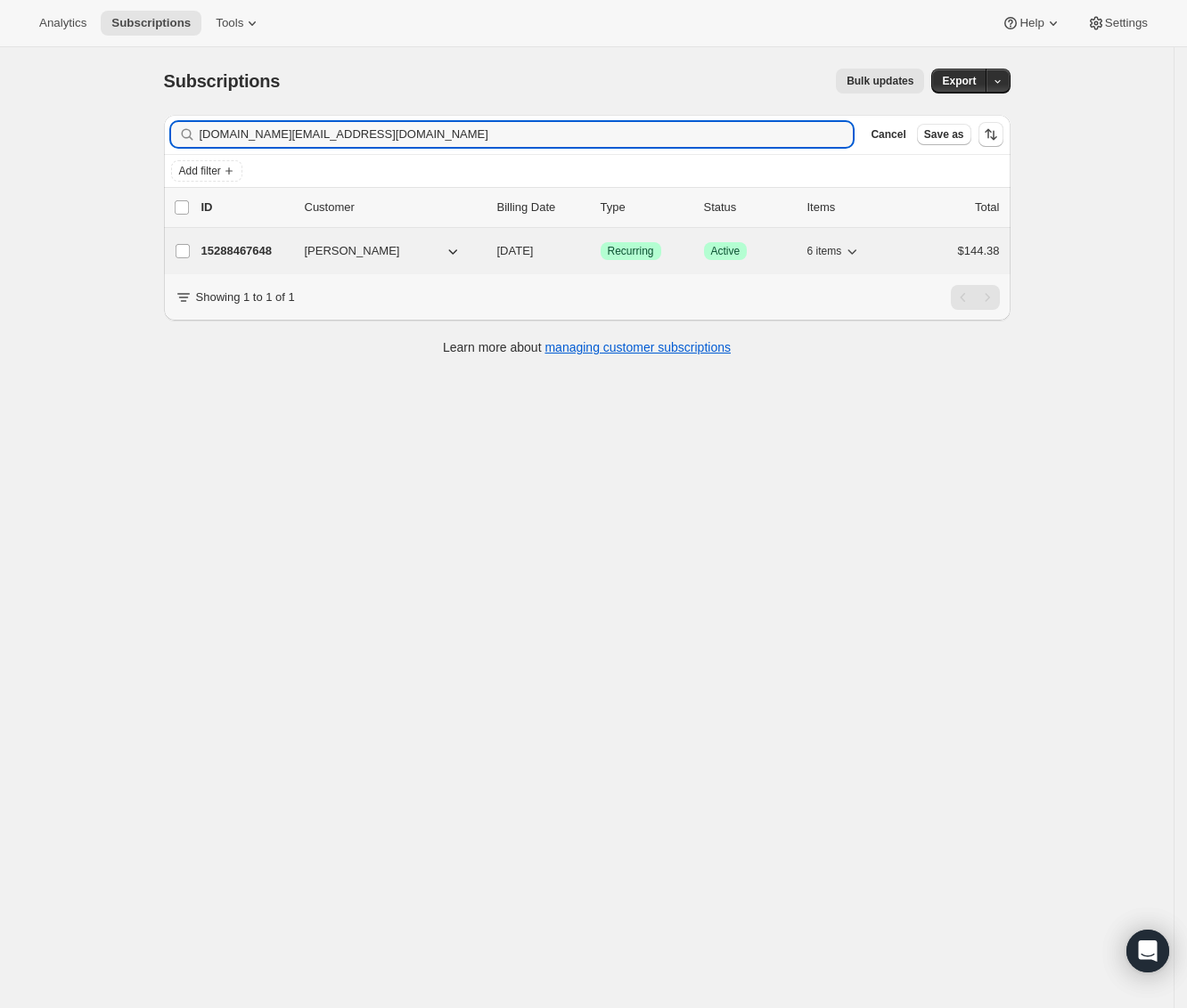
type input "k.mw@mac.com"
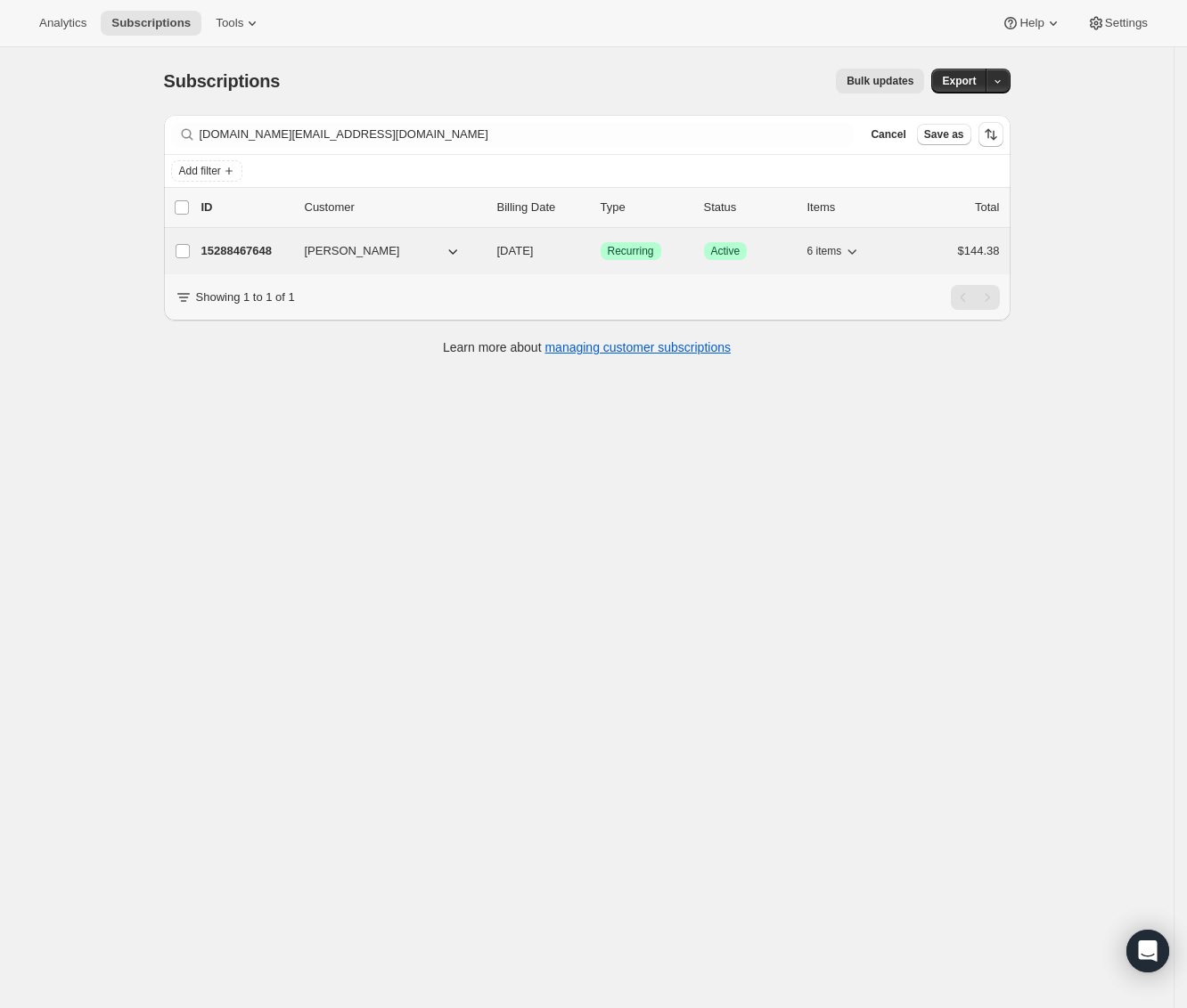
click at [249, 245] on p "15288467648" at bounding box center [246, 250] width 89 height 17
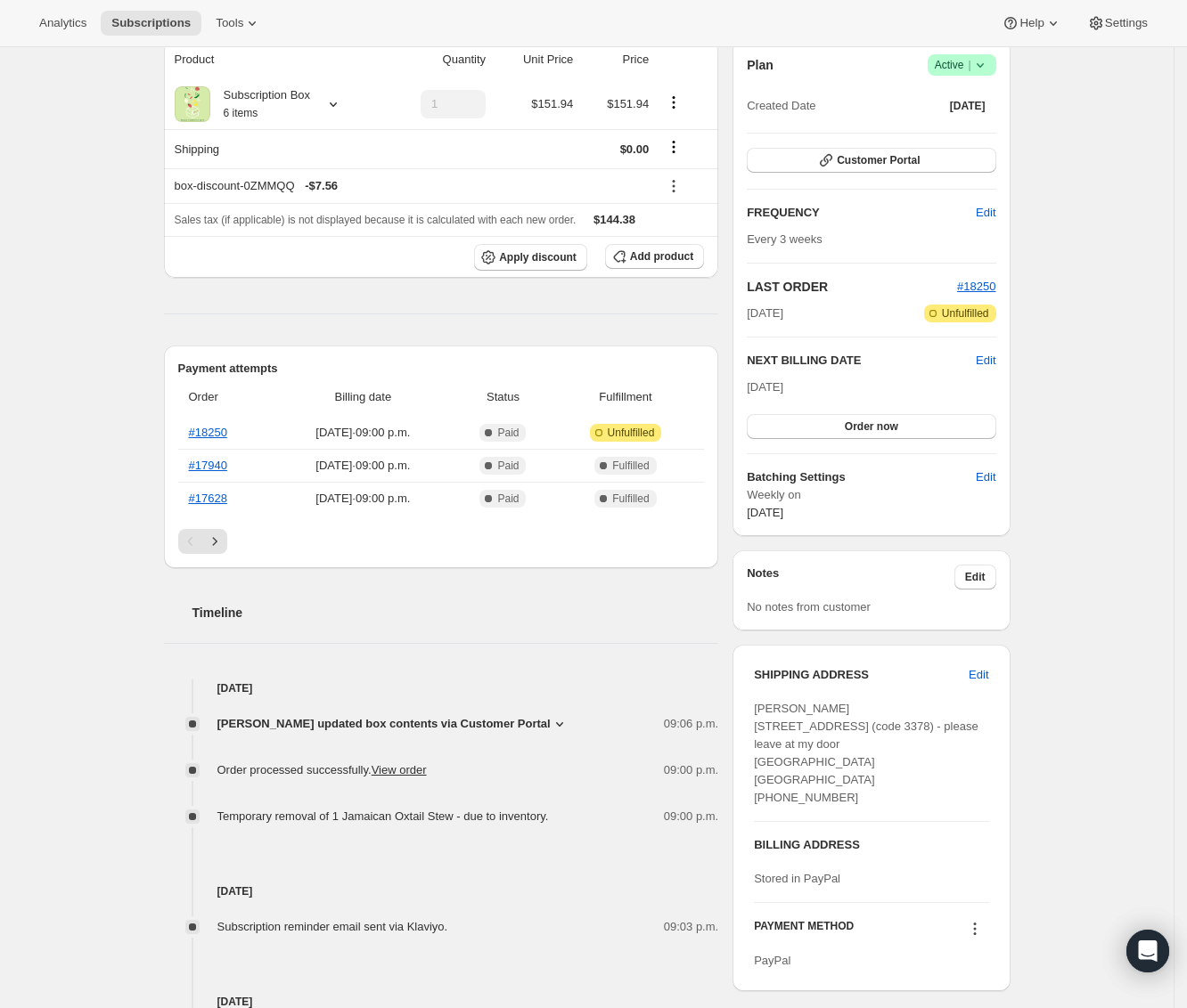
scroll to position [179, 0]
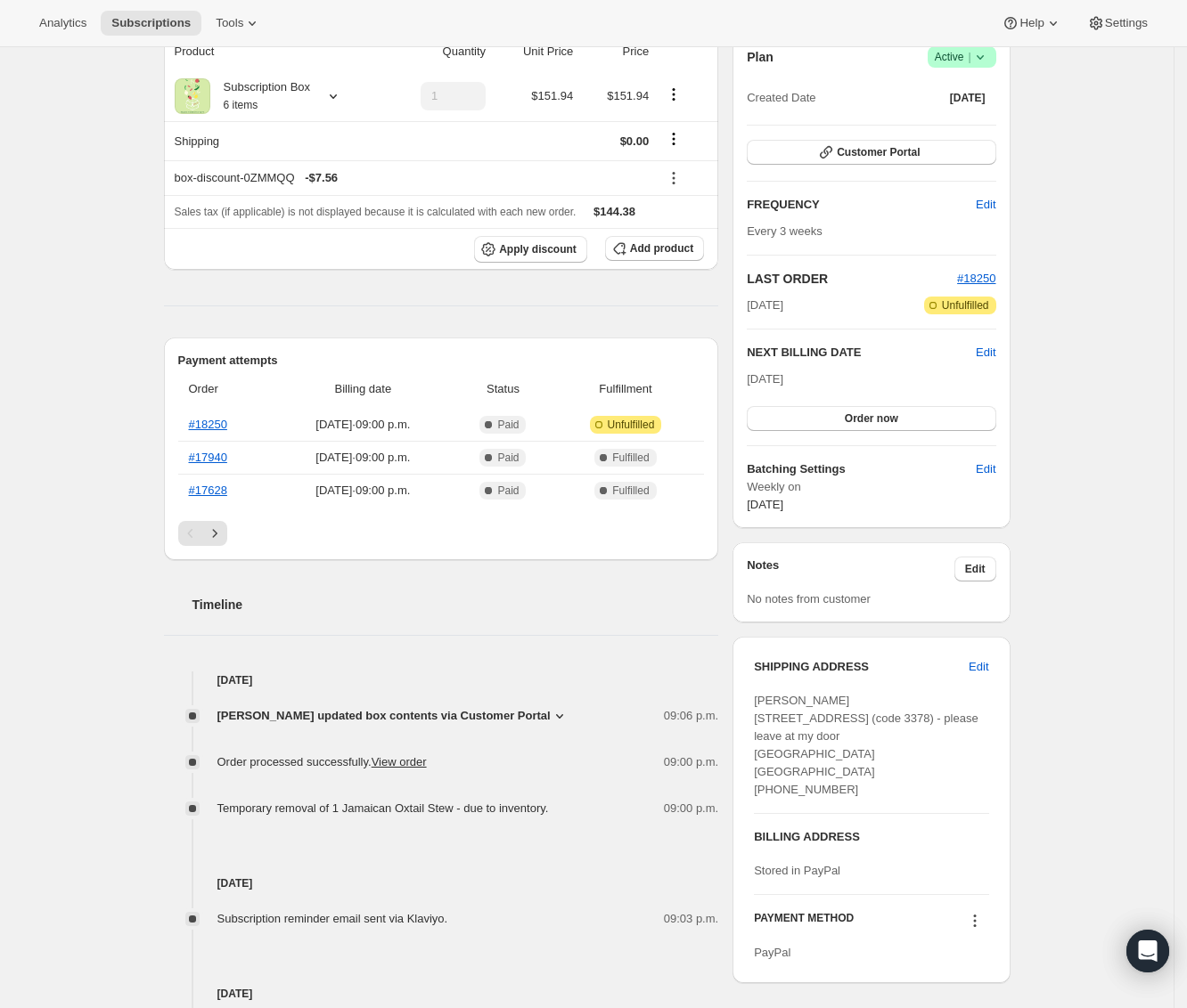
click at [569, 718] on icon at bounding box center [559, 716] width 17 height 17
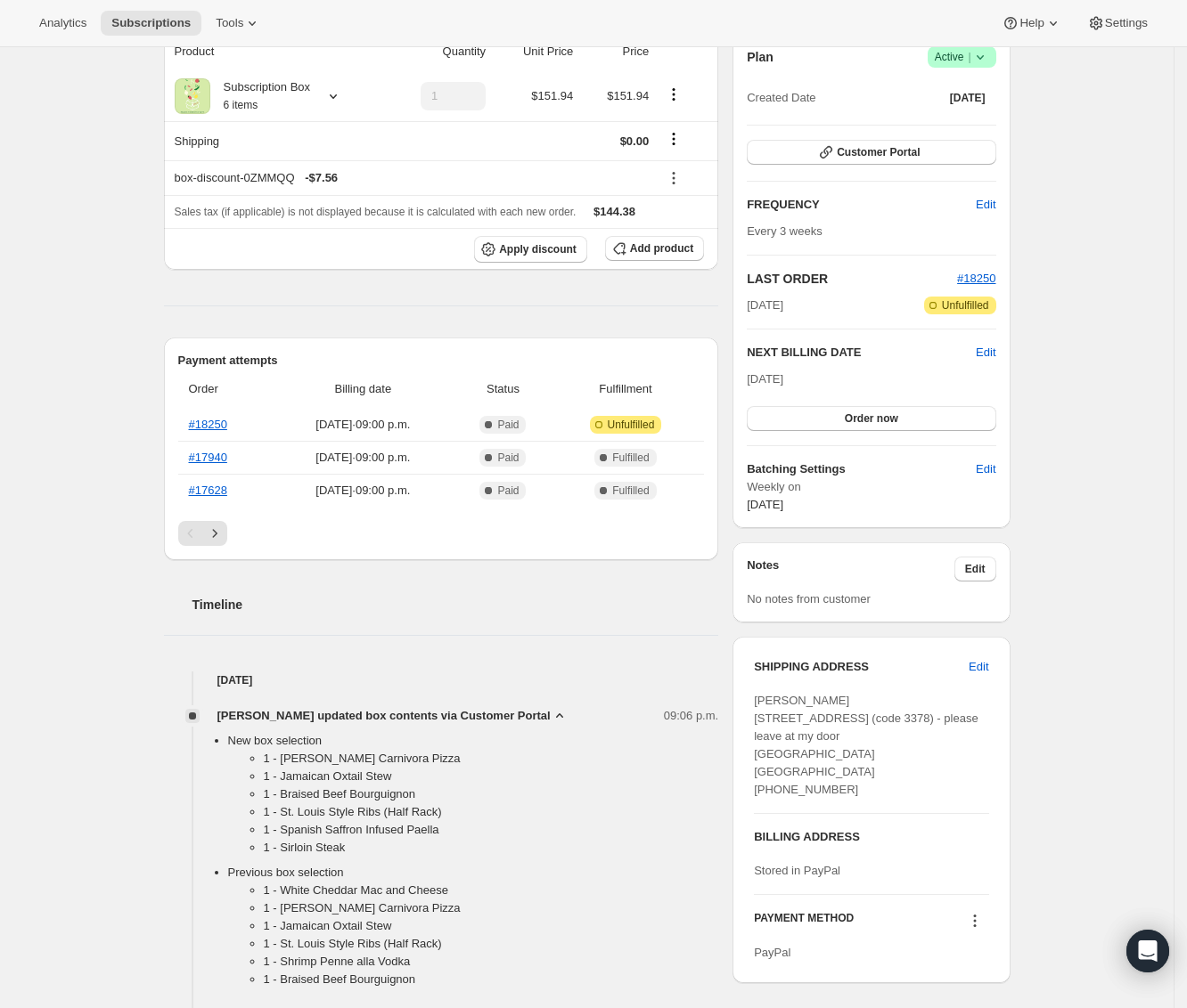
click at [569, 719] on icon at bounding box center [559, 716] width 17 height 17
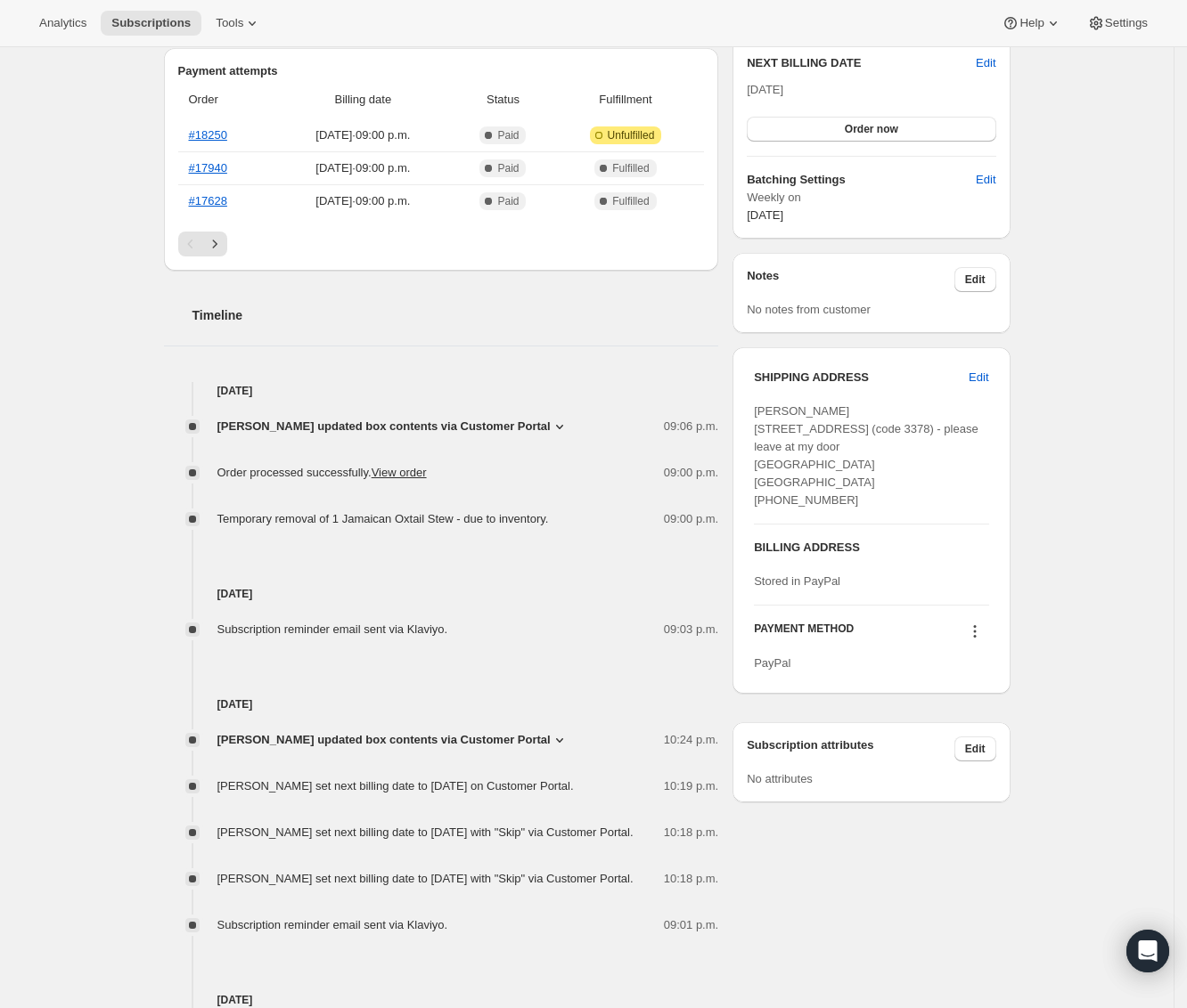
scroll to position [467, 0]
click at [550, 429] on span "[PERSON_NAME] updated box contents via Customer Portal" at bounding box center [384, 427] width 333 height 17
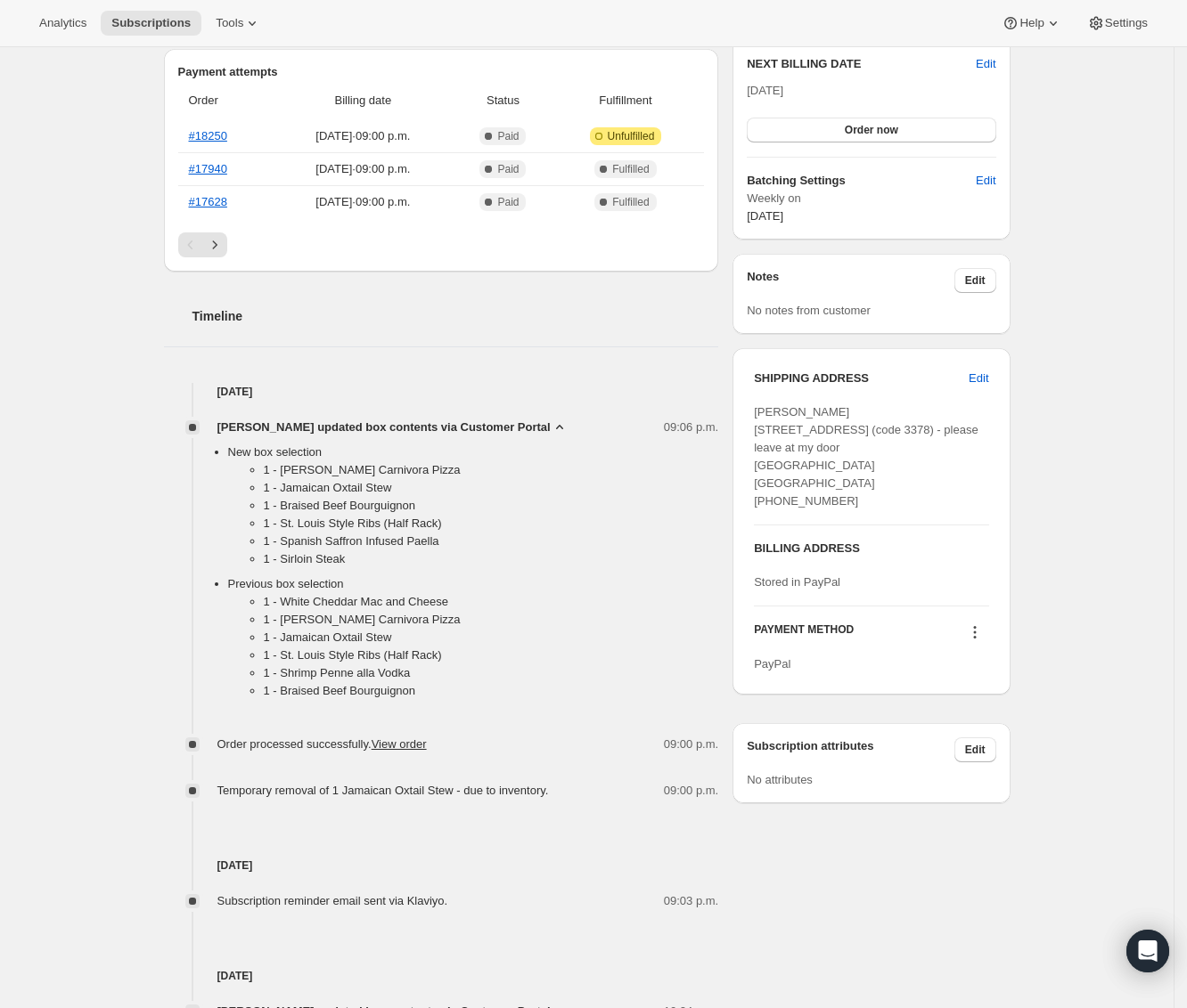
click at [569, 428] on icon at bounding box center [559, 427] width 17 height 17
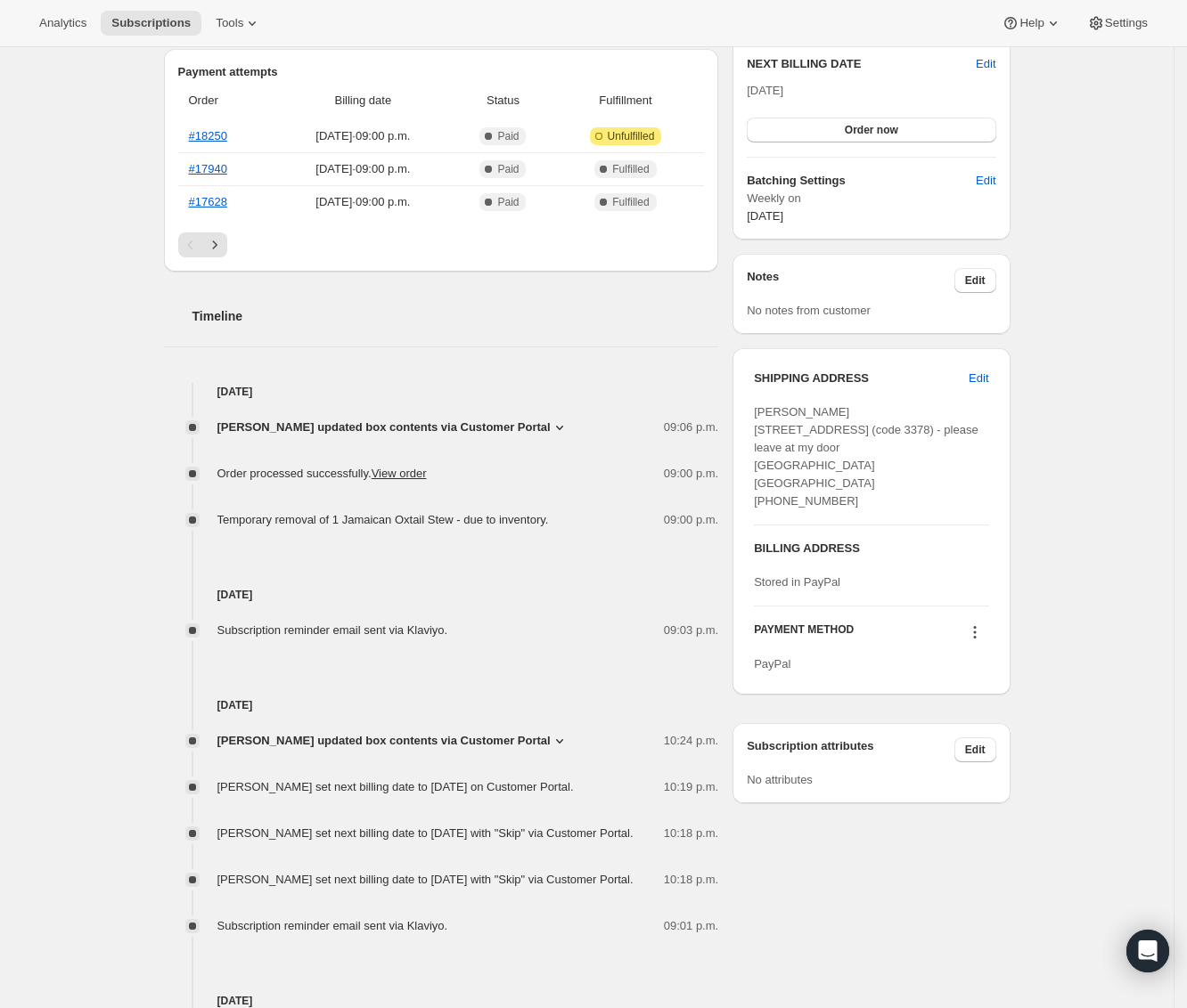
click at [569, 428] on icon at bounding box center [559, 427] width 17 height 17
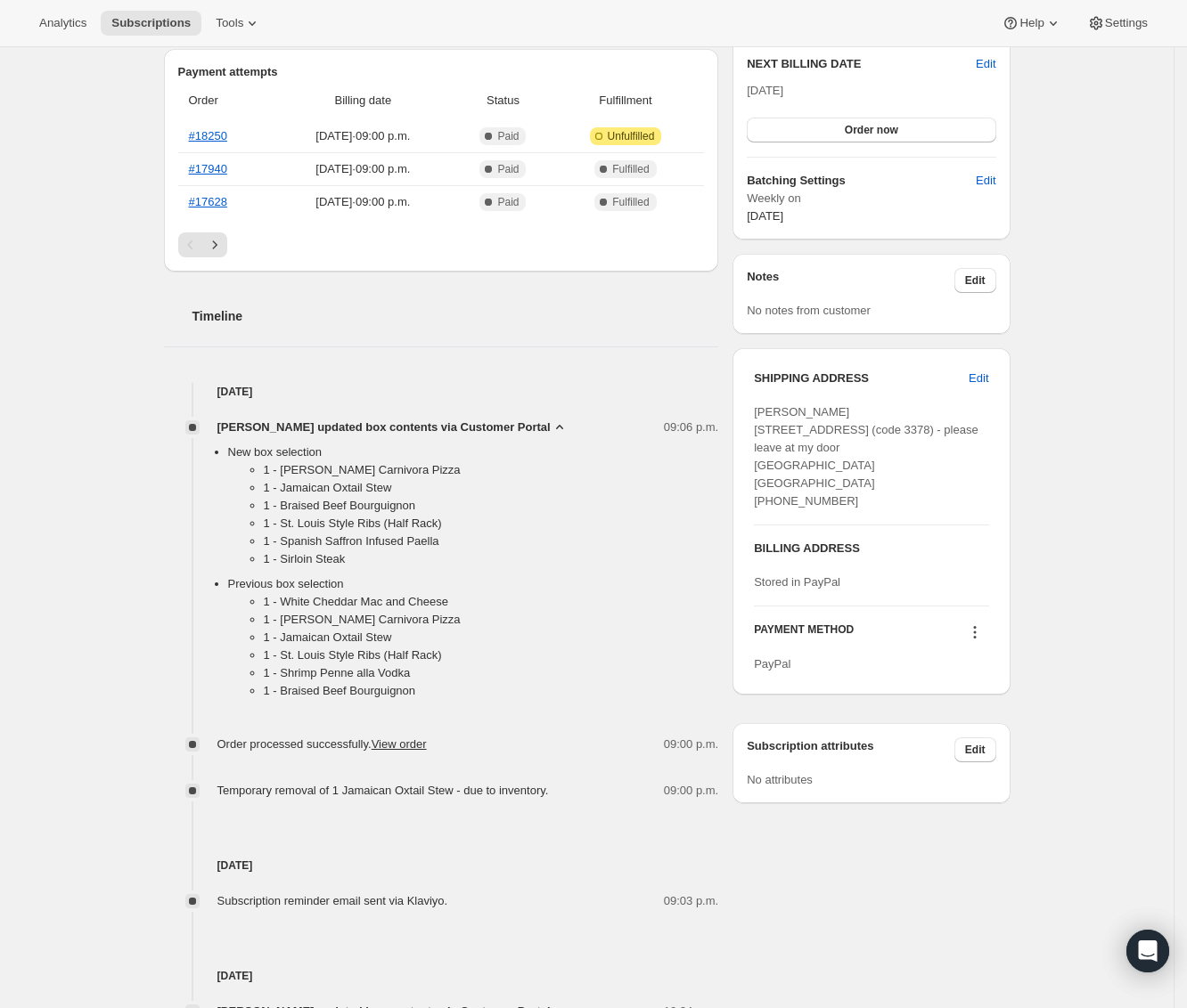
click at [563, 429] on icon at bounding box center [559, 427] width 7 height 5
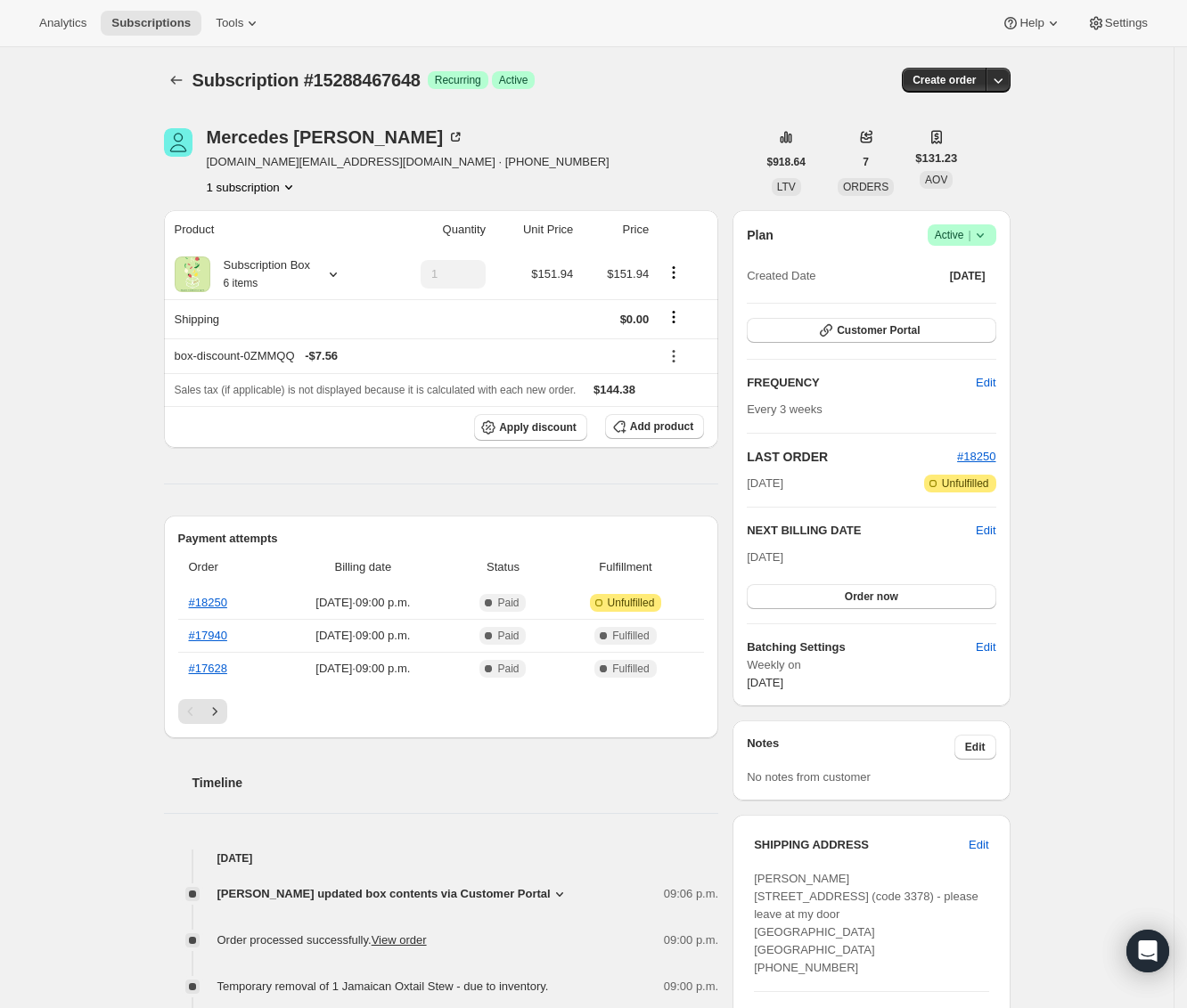
scroll to position [0, 0]
click at [999, 83] on icon "button" at bounding box center [997, 80] width 17 height 17
click at [984, 151] on span "Create custom one-time order" at bounding box center [928, 148] width 154 height 14
click at [1006, 80] on icon "button" at bounding box center [997, 80] width 17 height 17
click at [976, 158] on button "Create custom one-time order" at bounding box center [916, 147] width 188 height 29
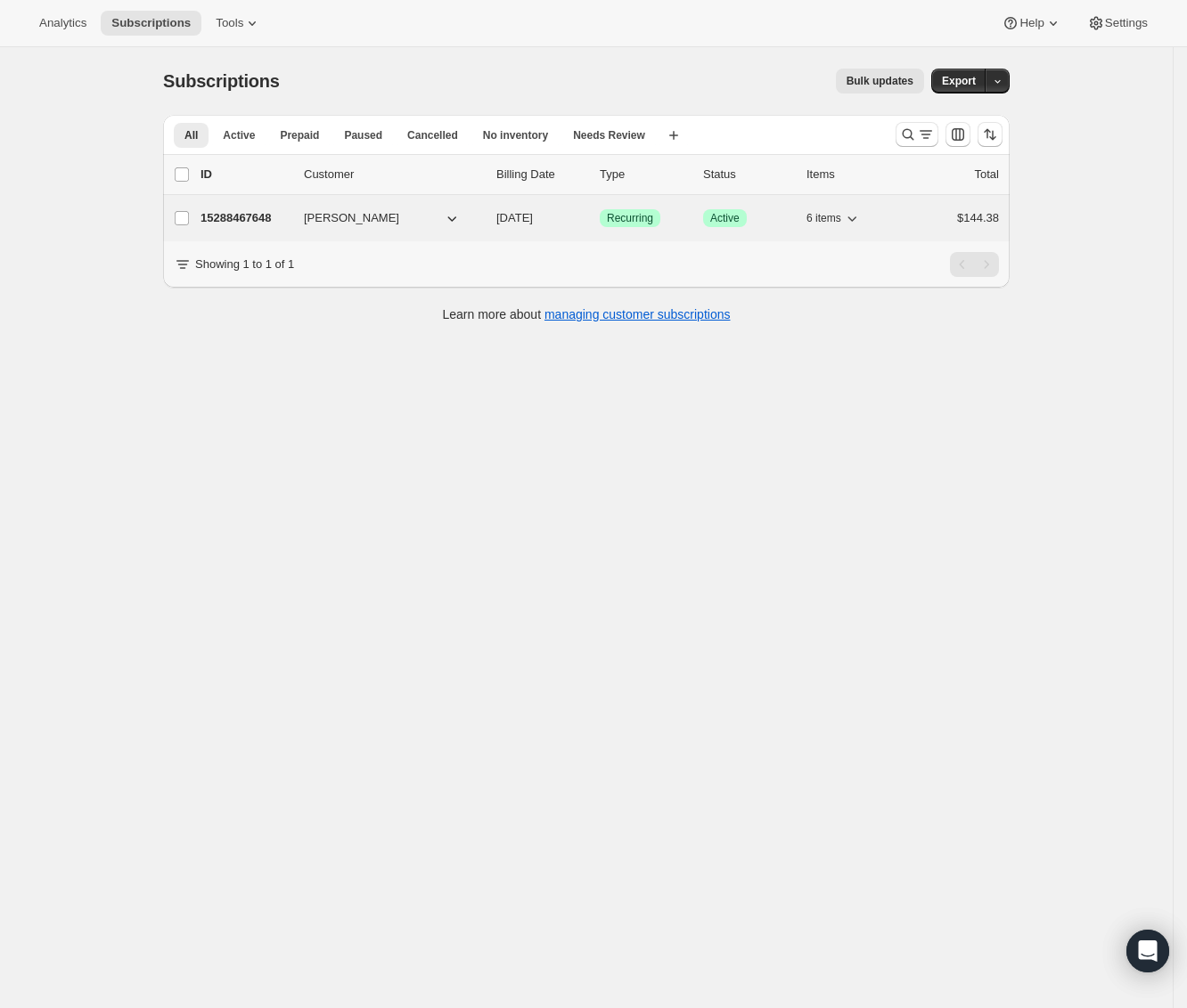
click at [215, 218] on p "15288467648" at bounding box center [245, 218] width 89 height 17
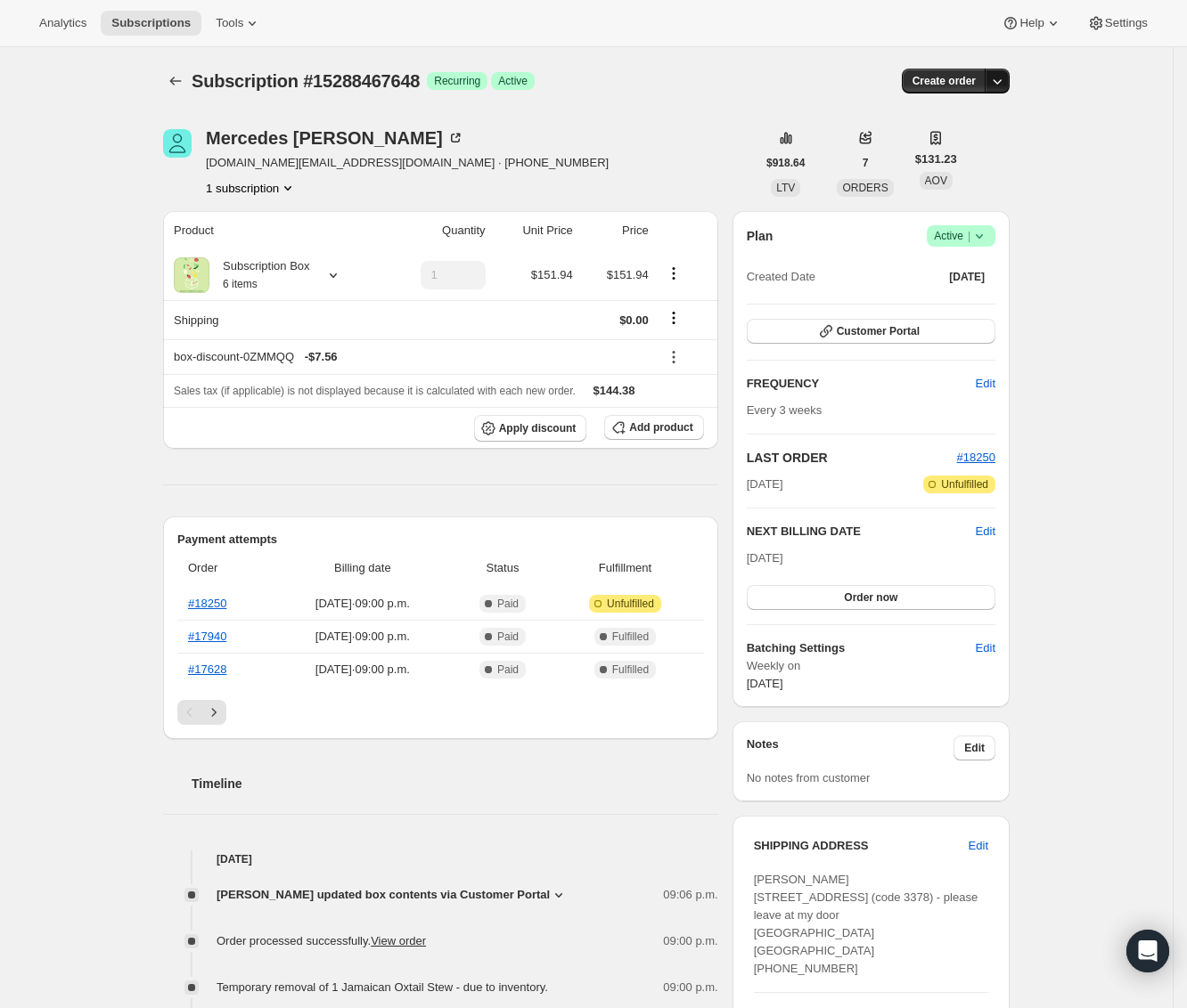
click at [1006, 79] on icon "button" at bounding box center [997, 80] width 17 height 17
click at [943, 154] on span "Create custom one-time order" at bounding box center [928, 148] width 154 height 17
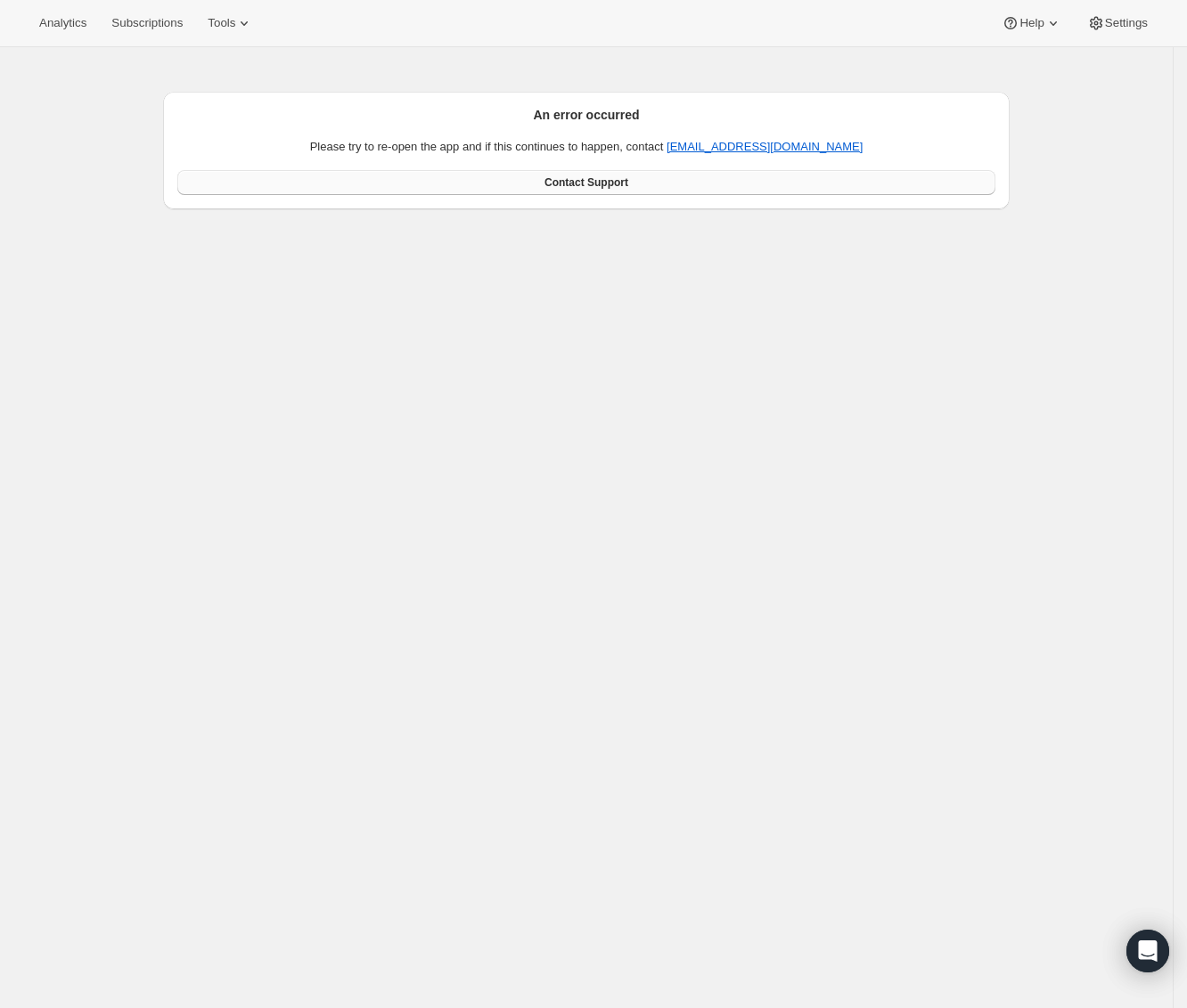
click at [917, 182] on link "Contact Support" at bounding box center [586, 182] width 818 height 25
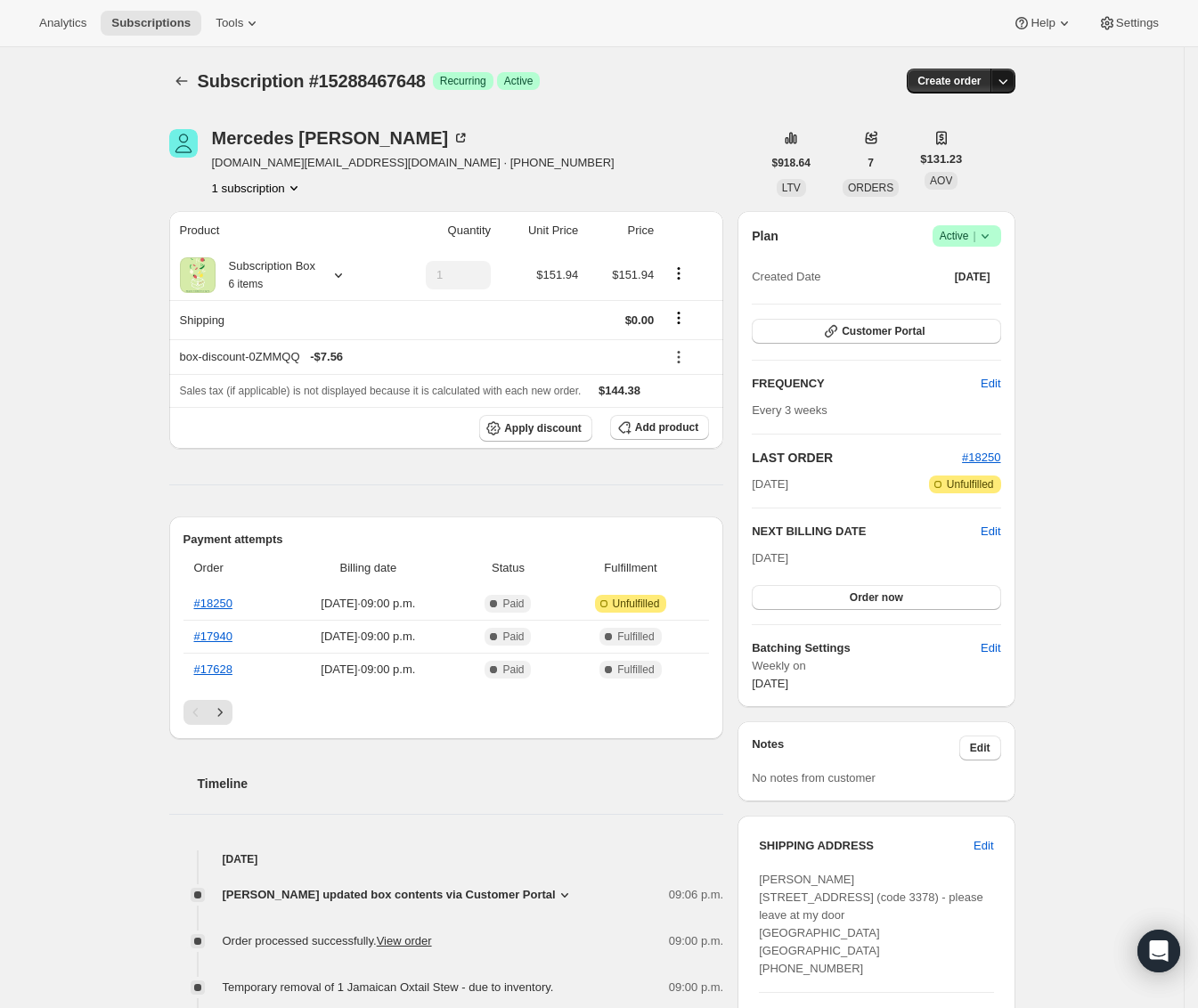
click at [1008, 84] on icon "button" at bounding box center [1002, 80] width 17 height 17
click at [987, 135] on button "Create custom one-time order" at bounding box center [922, 147] width 188 height 29
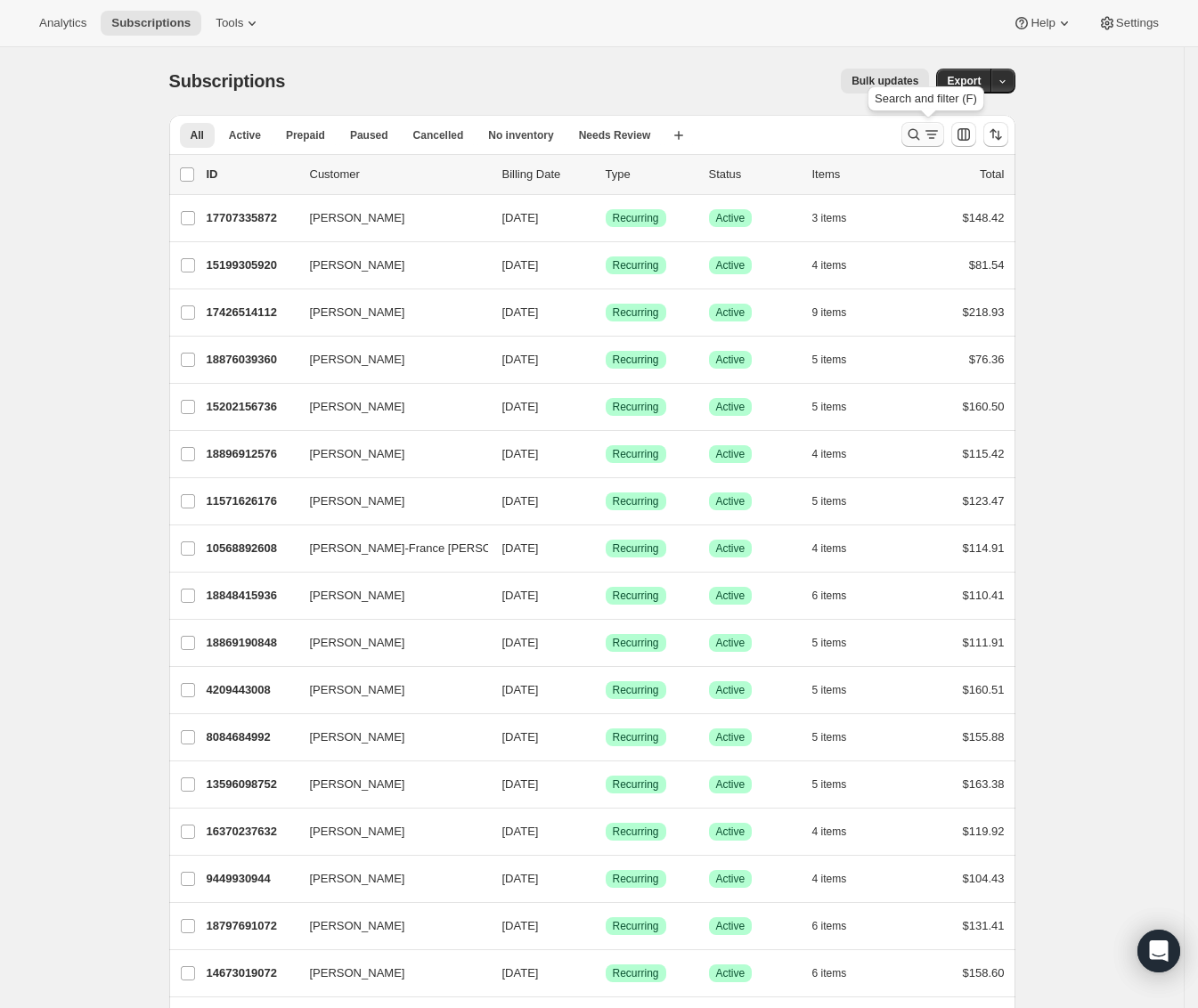
click at [919, 134] on icon "Search and filter results" at bounding box center [914, 134] width 12 height 12
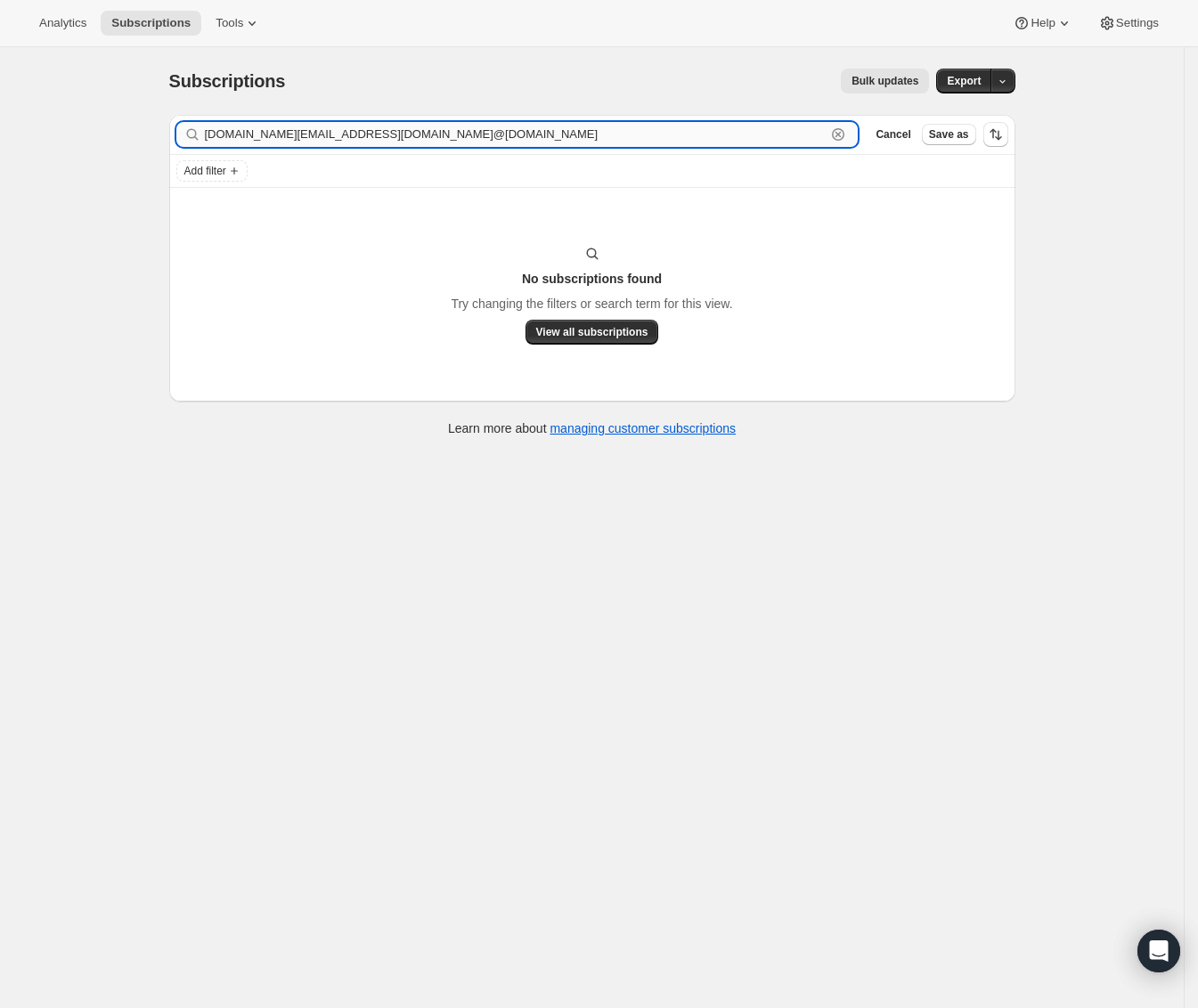
click at [539, 137] on input "[DOMAIN_NAME][EMAIL_ADDRESS][DOMAIN_NAME]@[DOMAIN_NAME]" at bounding box center [516, 134] width 622 height 25
paste input "text"
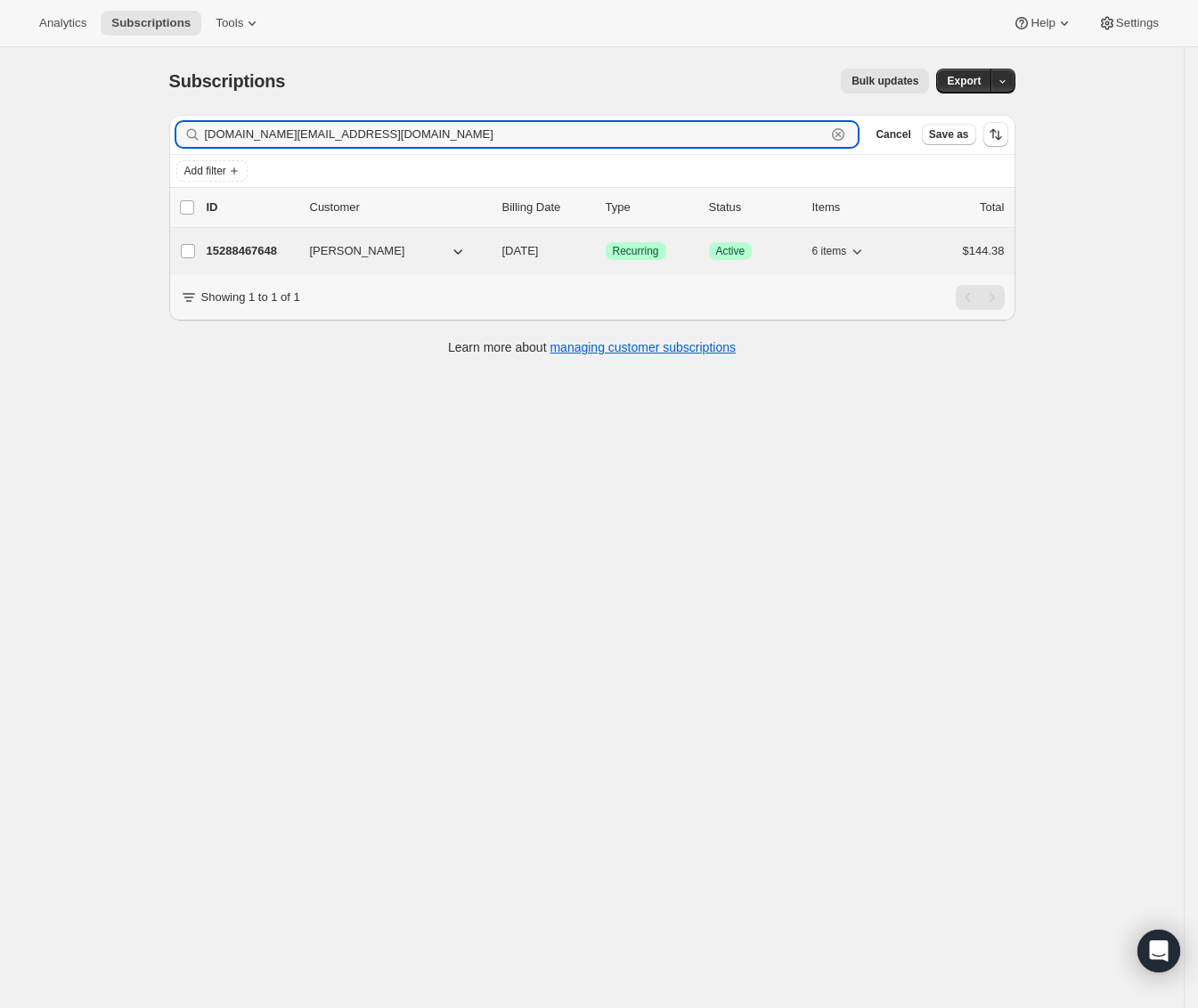
type input "[DOMAIN_NAME][EMAIL_ADDRESS][DOMAIN_NAME]"
click at [274, 250] on p "15288467648" at bounding box center [251, 250] width 89 height 17
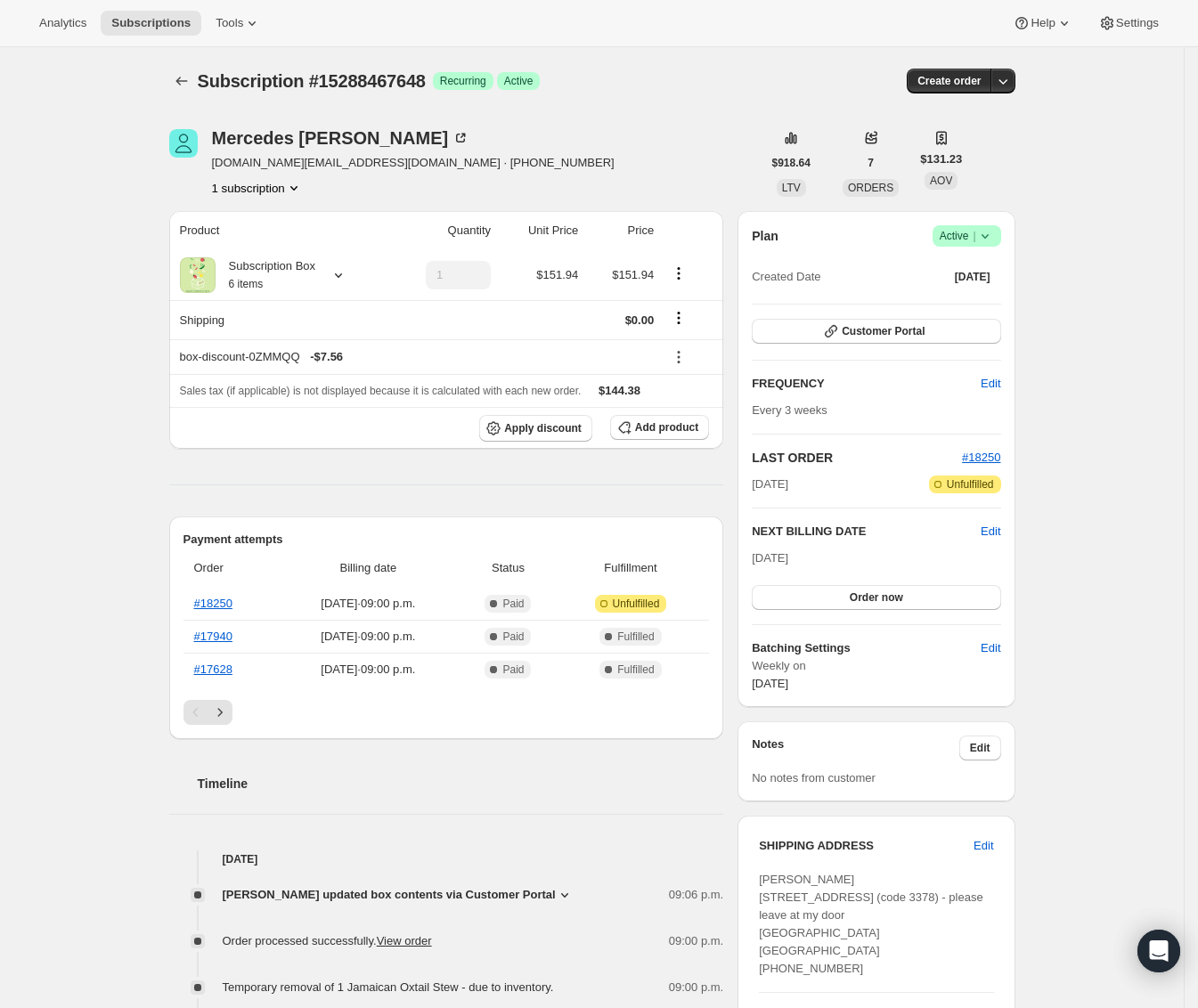
click at [994, 244] on icon at bounding box center [985, 235] width 17 height 17
click at [1100, 146] on div "Subscription #15288467648. This page is ready Subscription #15288467648 Success…" at bounding box center [592, 912] width 1184 height 1731
click at [999, 71] on button "button" at bounding box center [1003, 81] width 25 height 25
click at [965, 142] on span "Create custom one-time order" at bounding box center [933, 148] width 154 height 14
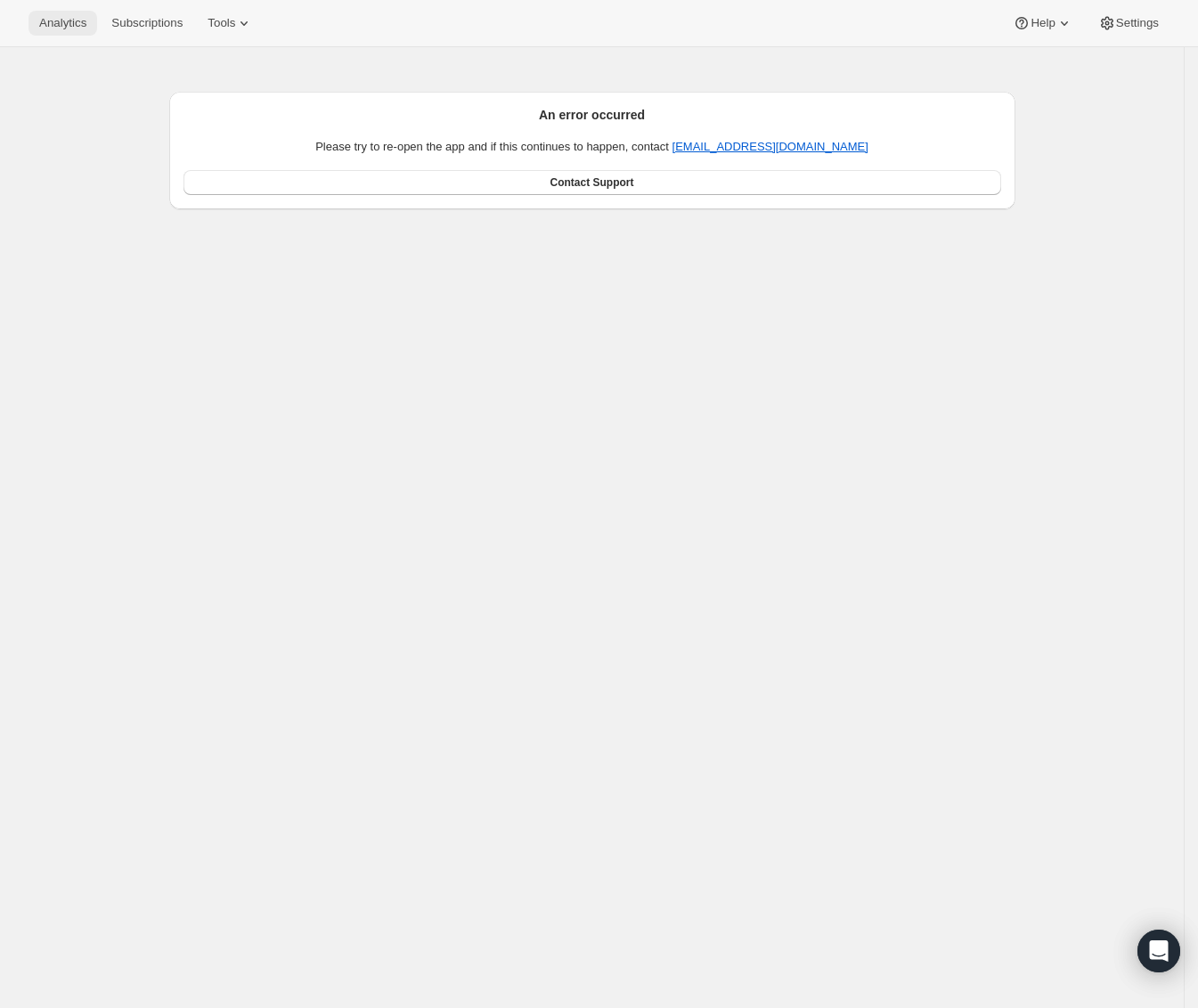
click at [65, 21] on span "Analytics" at bounding box center [63, 22] width 47 height 14
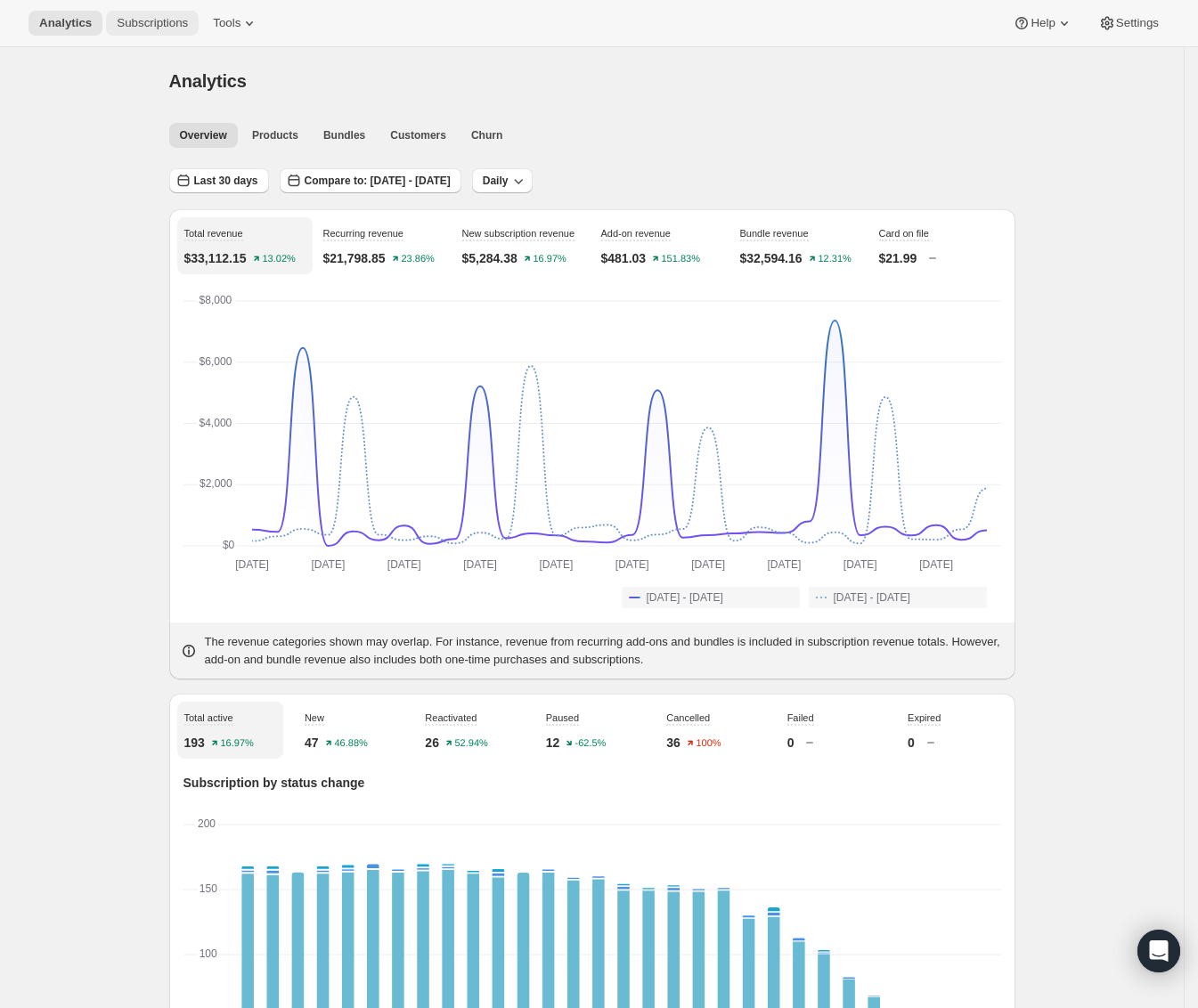
click at [147, 19] on span "Subscriptions" at bounding box center [152, 22] width 71 height 14
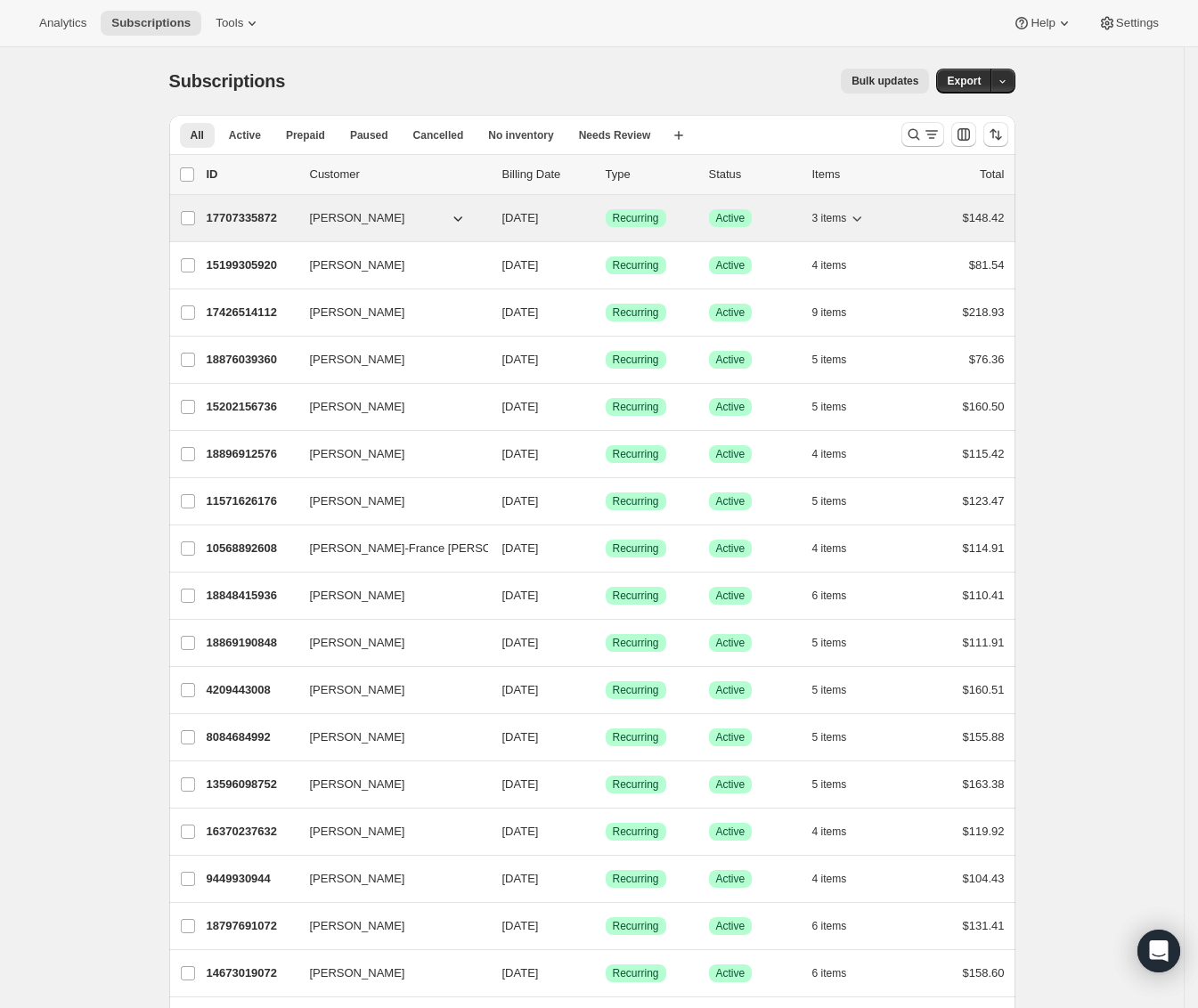
click at [292, 210] on p "17707335872" at bounding box center [251, 218] width 89 height 17
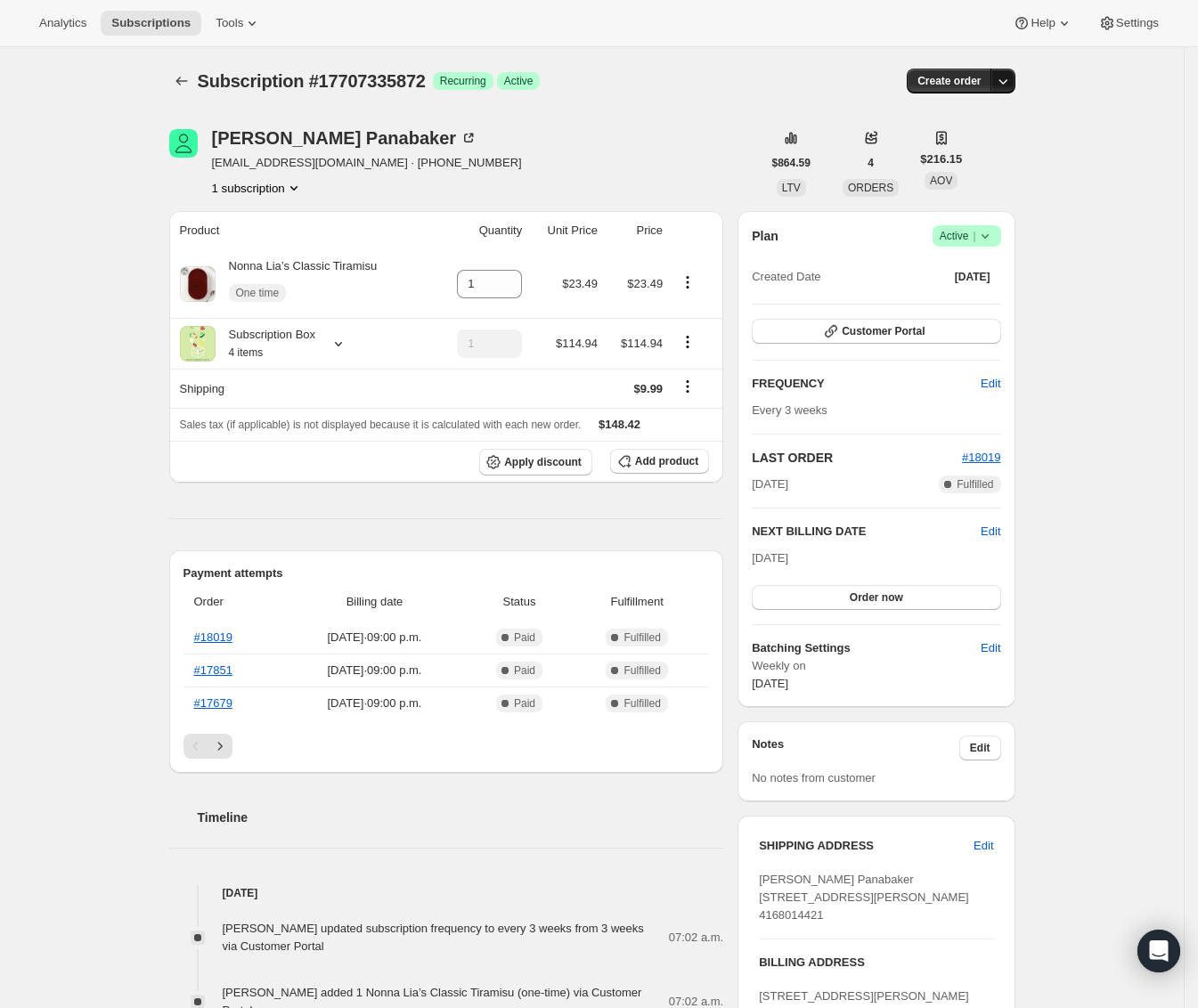
click at [1016, 82] on button "button" at bounding box center [1003, 81] width 25 height 25
click at [967, 154] on span "Create custom one-time order" at bounding box center [933, 148] width 154 height 14
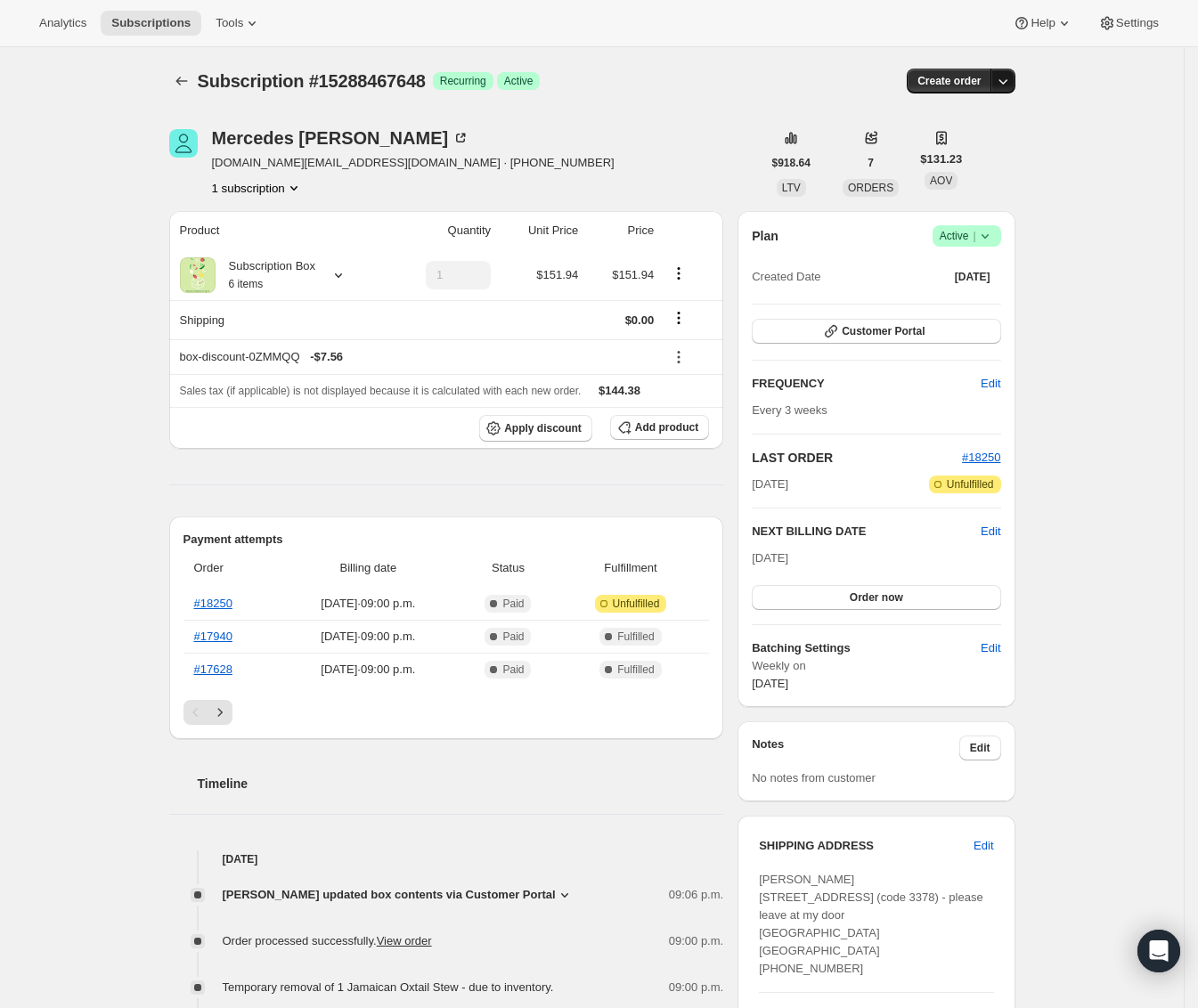
click at [1012, 75] on icon "button" at bounding box center [1002, 80] width 17 height 17
click at [994, 151] on span "Create custom one-time order" at bounding box center [933, 148] width 154 height 14
click at [967, 84] on span "Create order" at bounding box center [949, 80] width 63 height 14
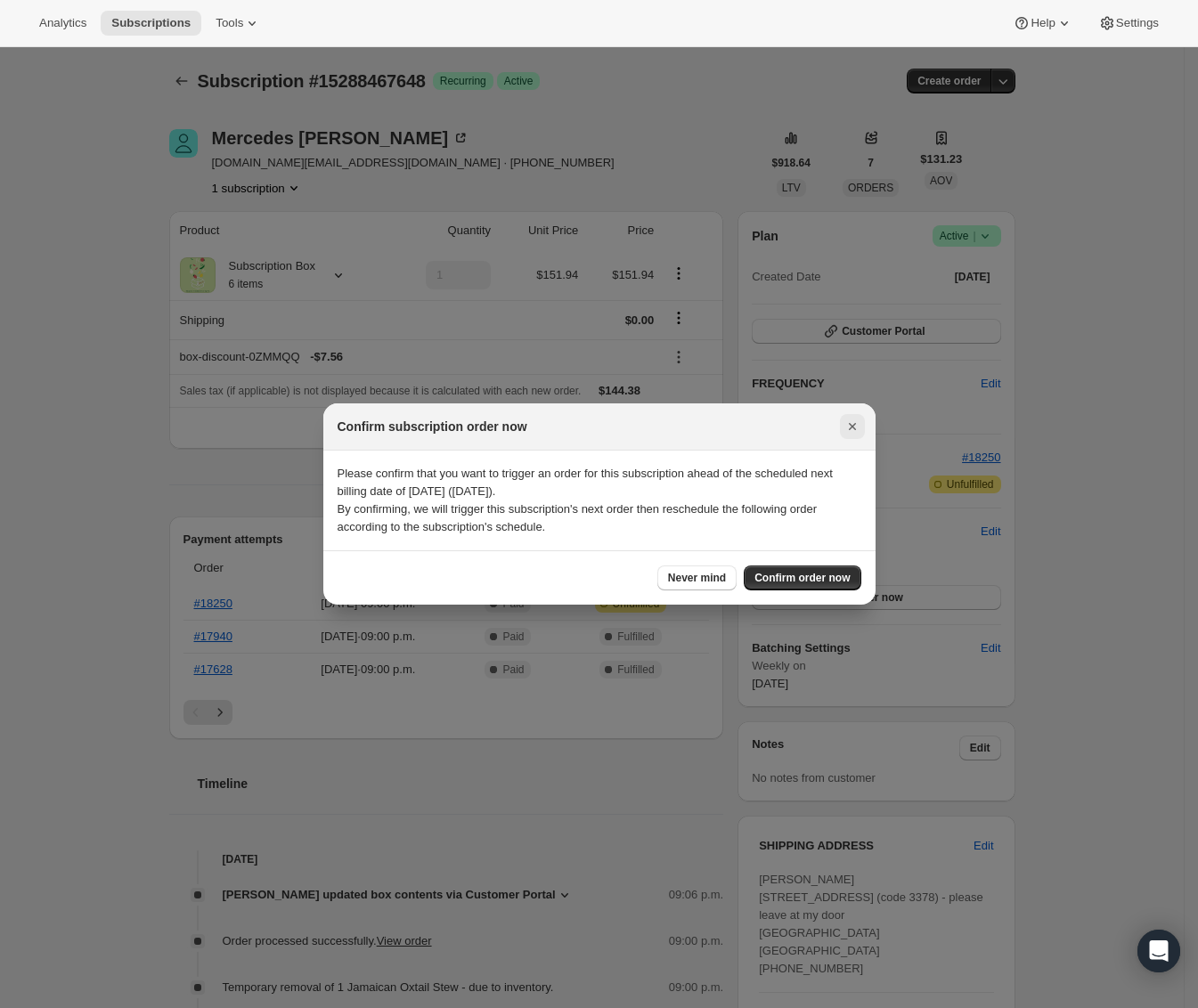
click at [847, 423] on icon "Close" at bounding box center [852, 426] width 17 height 17
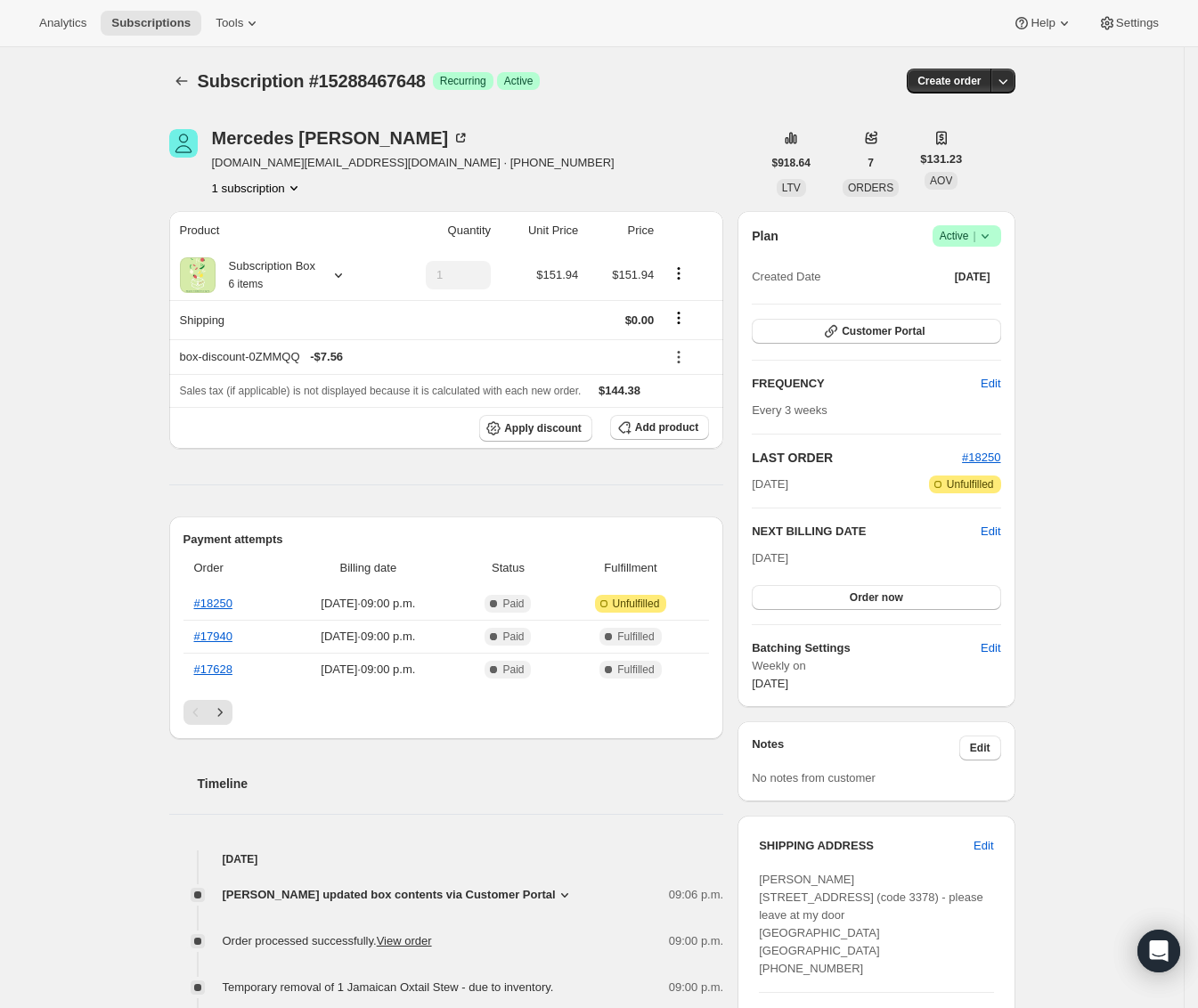
drag, startPoint x: 1144, startPoint y: 444, endPoint x: 1073, endPoint y: 345, distance: 121.8
click at [1144, 443] on div "Subscription #15288467648. This page is ready Subscription #15288467648 Success…" at bounding box center [592, 912] width 1184 height 1731
click at [1012, 74] on icon "button" at bounding box center [1002, 80] width 17 height 17
click at [935, 151] on span "Create custom one-time order" at bounding box center [933, 148] width 154 height 14
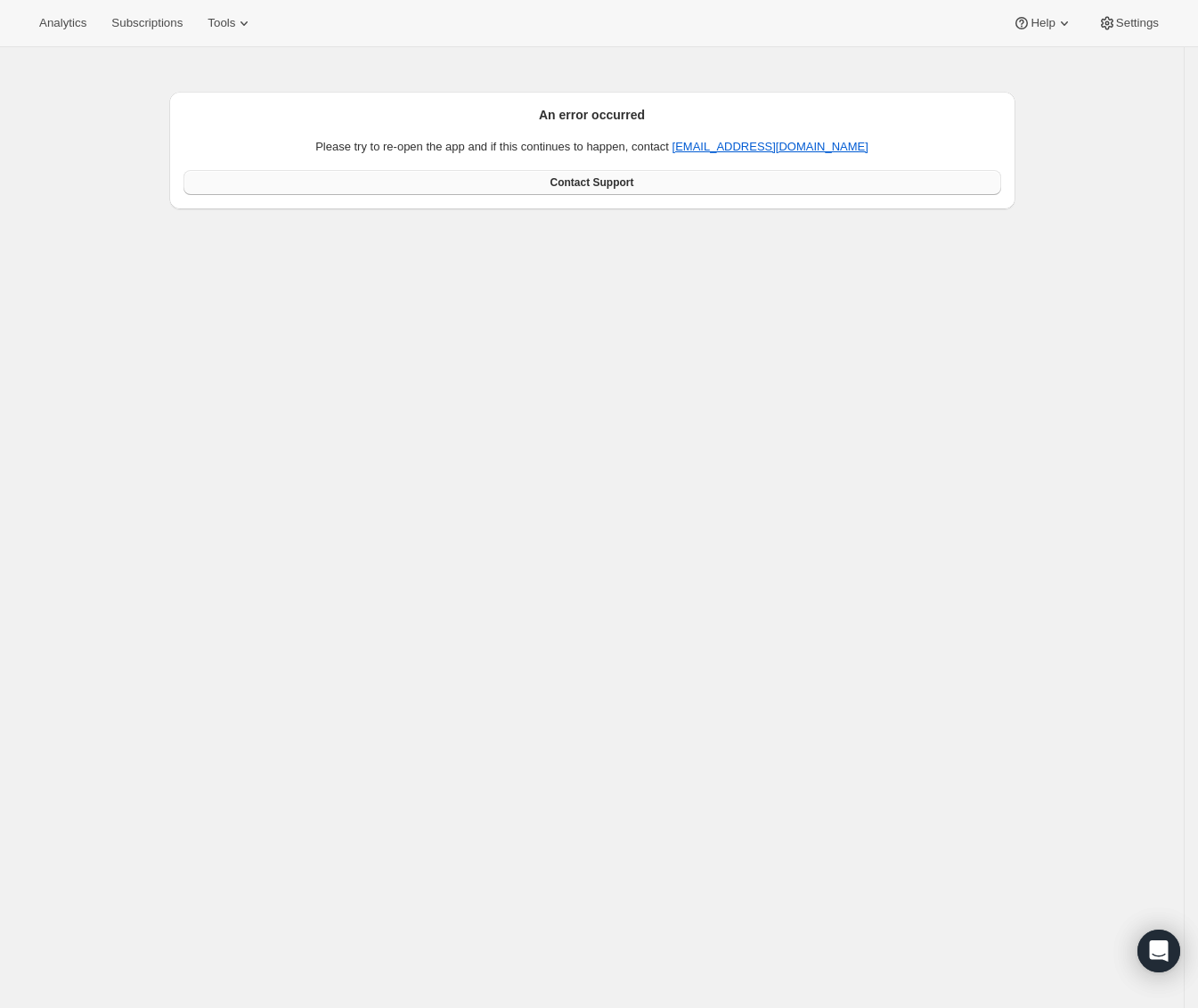
click at [211, 185] on link "Contact Support" at bounding box center [592, 182] width 818 height 25
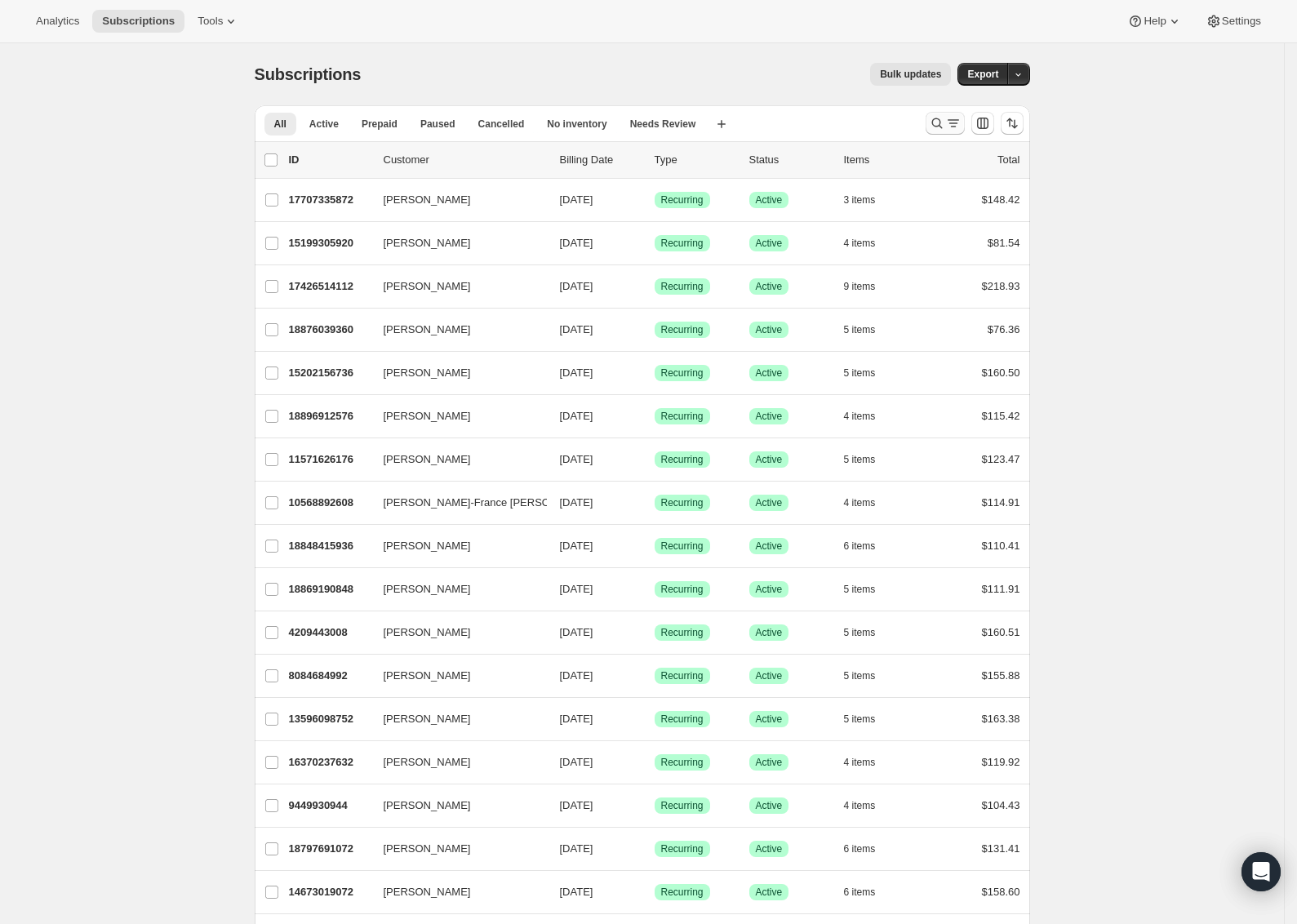
click at [942, 126] on icon "Search and filter results" at bounding box center [937, 123] width 11 height 11
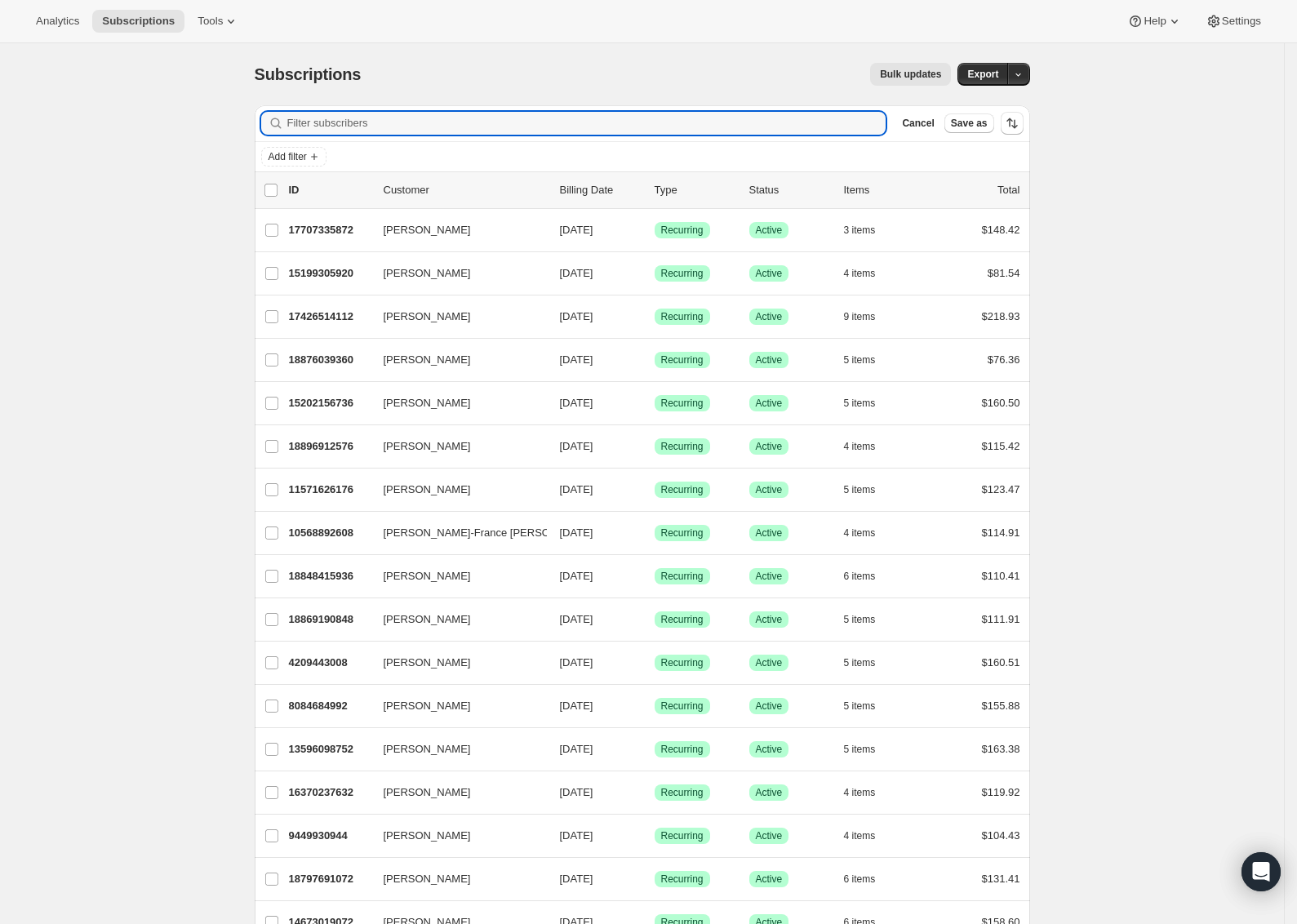
paste input "tanja.bekric@gmail.com"
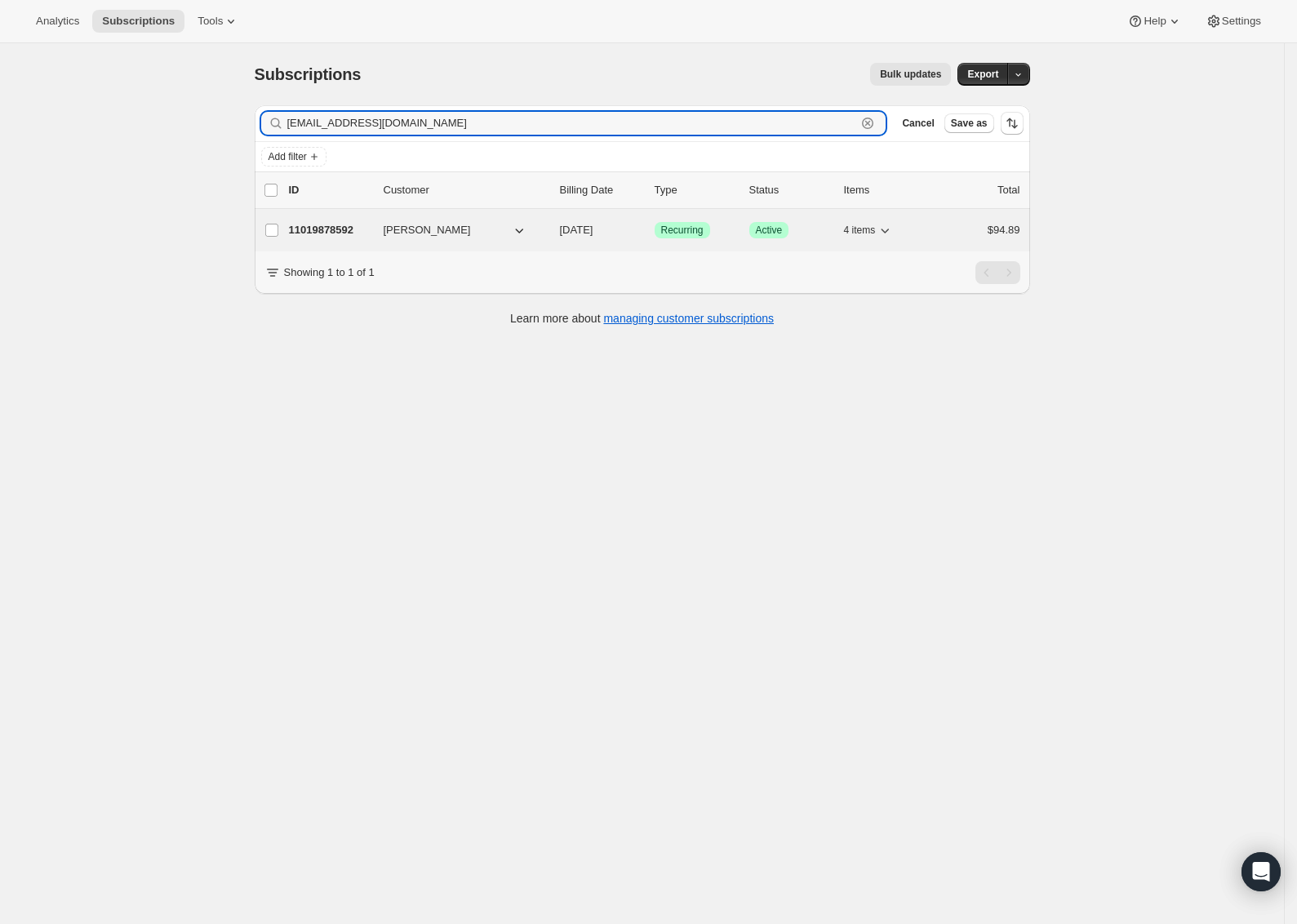
type input "tanja.bekric@gmail.com"
click at [350, 230] on p "11019878592" at bounding box center [330, 229] width 82 height 16
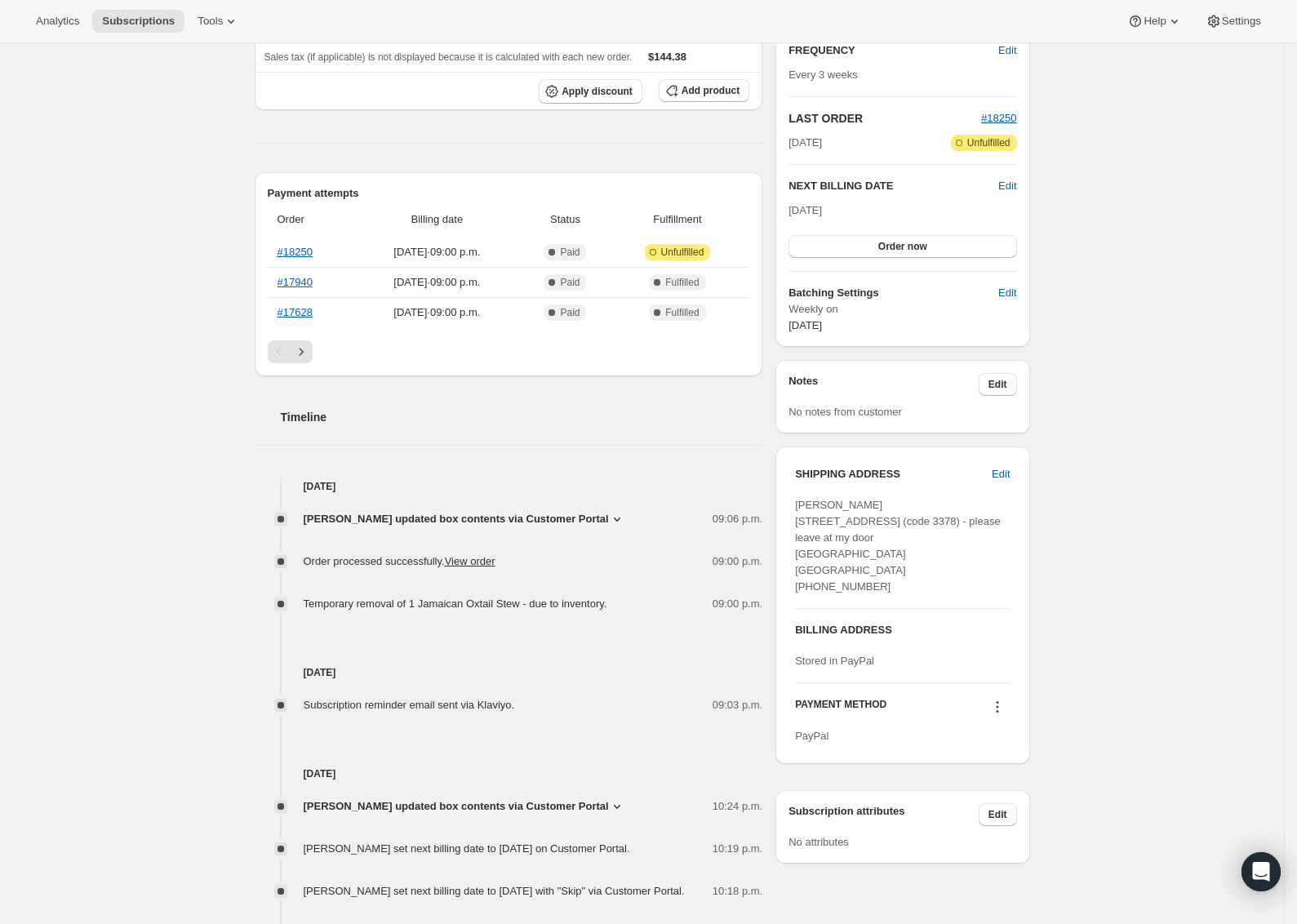
scroll to position [304, 0]
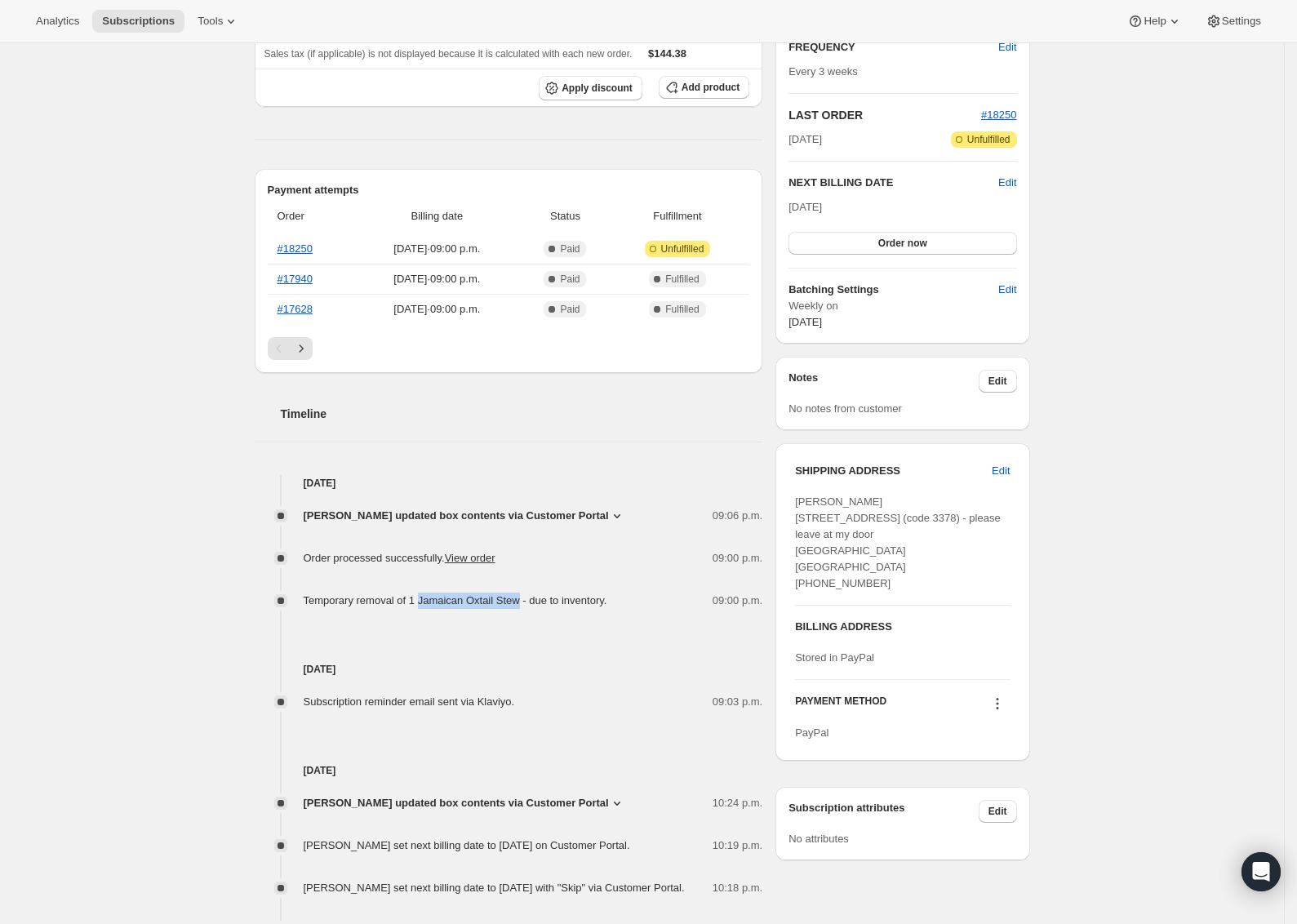
drag, startPoint x: 430, startPoint y: 602, endPoint x: 535, endPoint y: 606, distance: 105.1
click at [535, 606] on span "Temporary removal of 1 Jamaican Oxtail Stew - due to inventory." at bounding box center [455, 600] width 304 height 13
copy span "Jamaican Oxtail Stew"
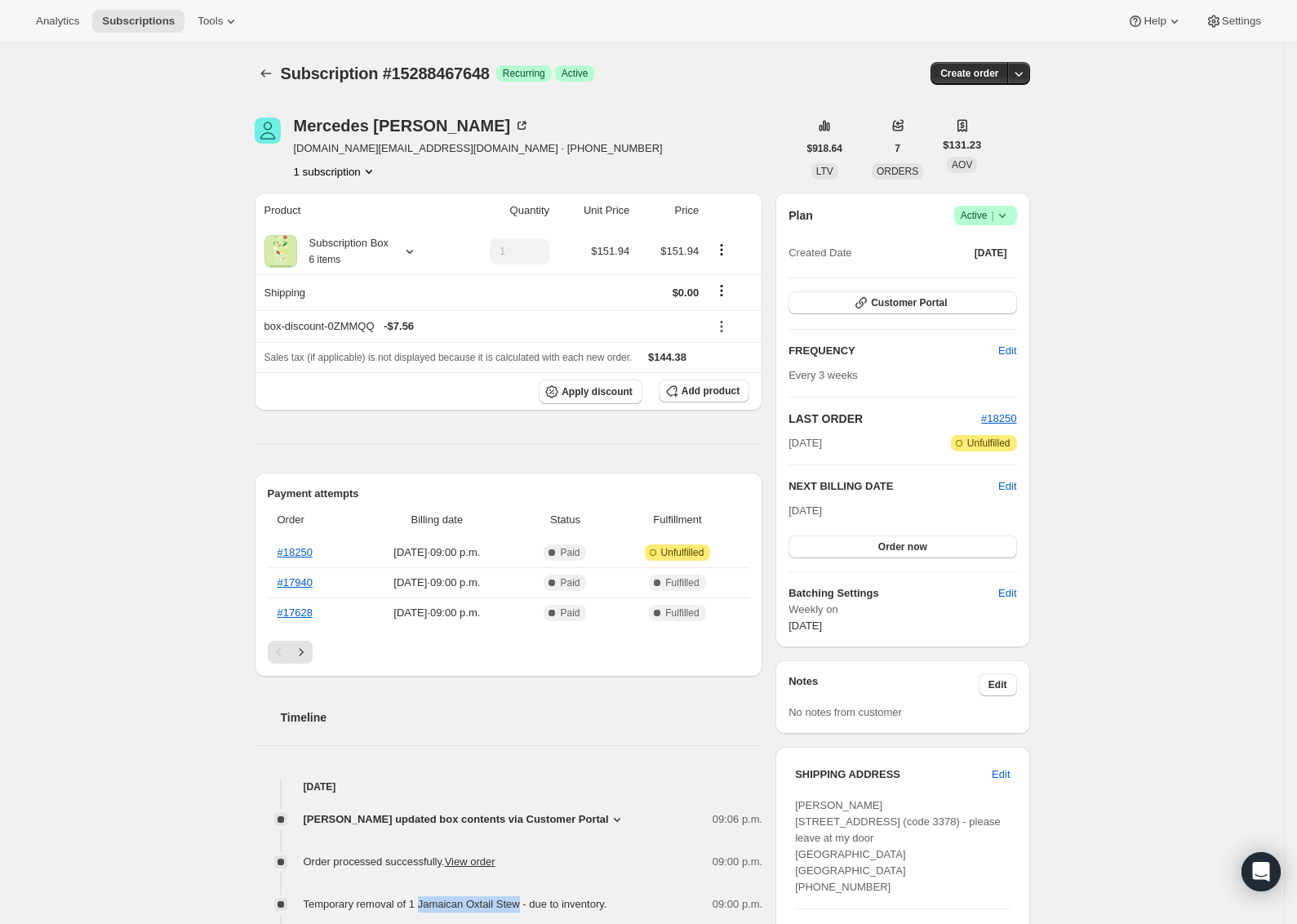
scroll to position [0, 0]
click at [1027, 71] on icon "button" at bounding box center [1019, 73] width 16 height 16
click at [982, 137] on span "Create custom one-time order" at bounding box center [955, 136] width 141 height 13
click at [461, 78] on span "Subscription #15288467648" at bounding box center [385, 73] width 209 height 18
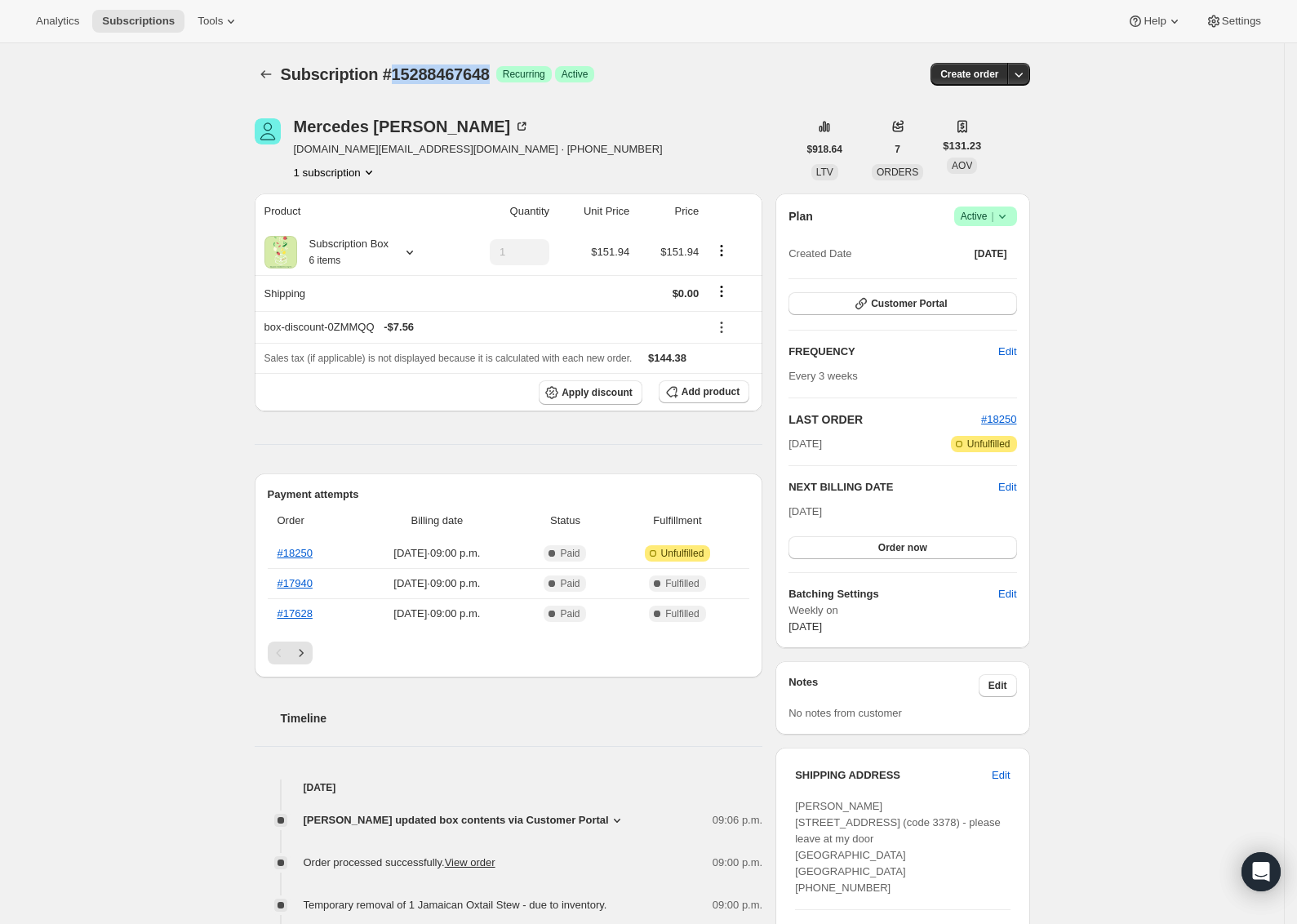
copy span "15288467648"
